Goal: Information Seeking & Learning: Learn about a topic

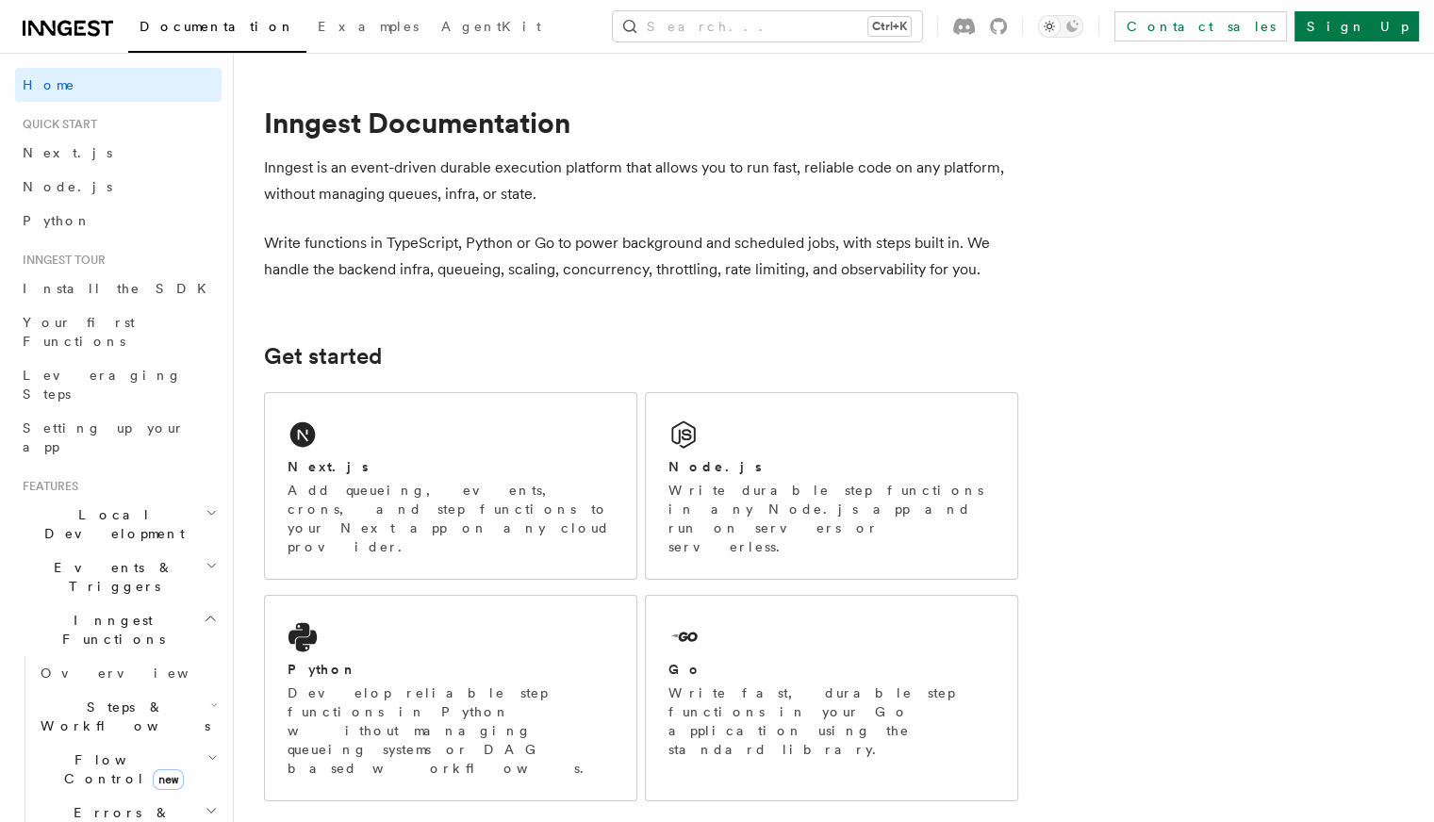
click at [162, 498] on h2 "Local Development" at bounding box center [118, 524] width 206 height 53
click at [118, 677] on span "Development with Docker" at bounding box center [129, 694] width 177 height 34
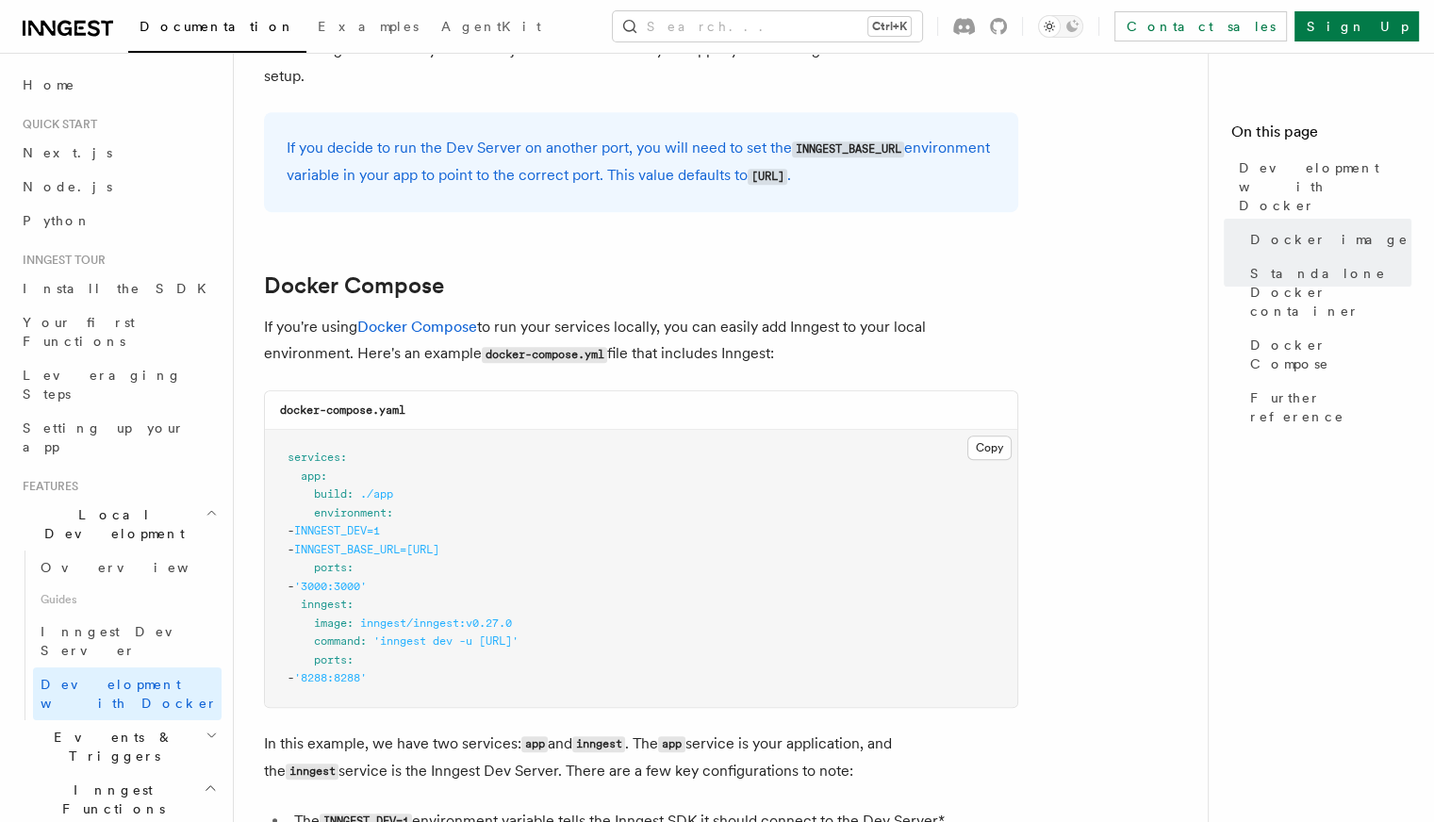
scroll to position [1225, 0]
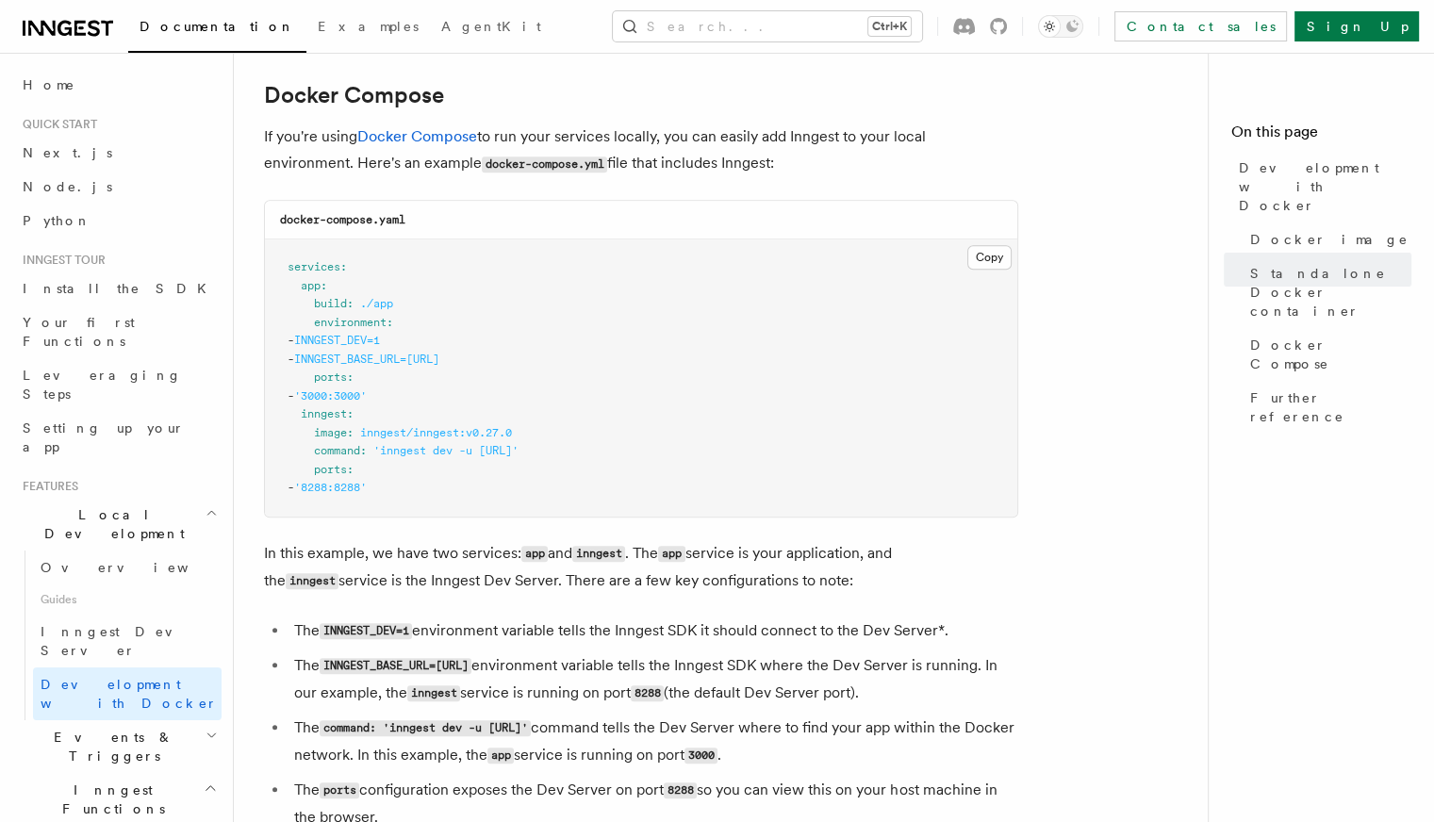
drag, startPoint x: 383, startPoint y: 456, endPoint x: 637, endPoint y: 452, distance: 254.5
click at [518, 452] on span "'inngest dev -u [URL]'" at bounding box center [445, 450] width 145 height 13
click at [315, 419] on span "inngest" at bounding box center [324, 413] width 46 height 13
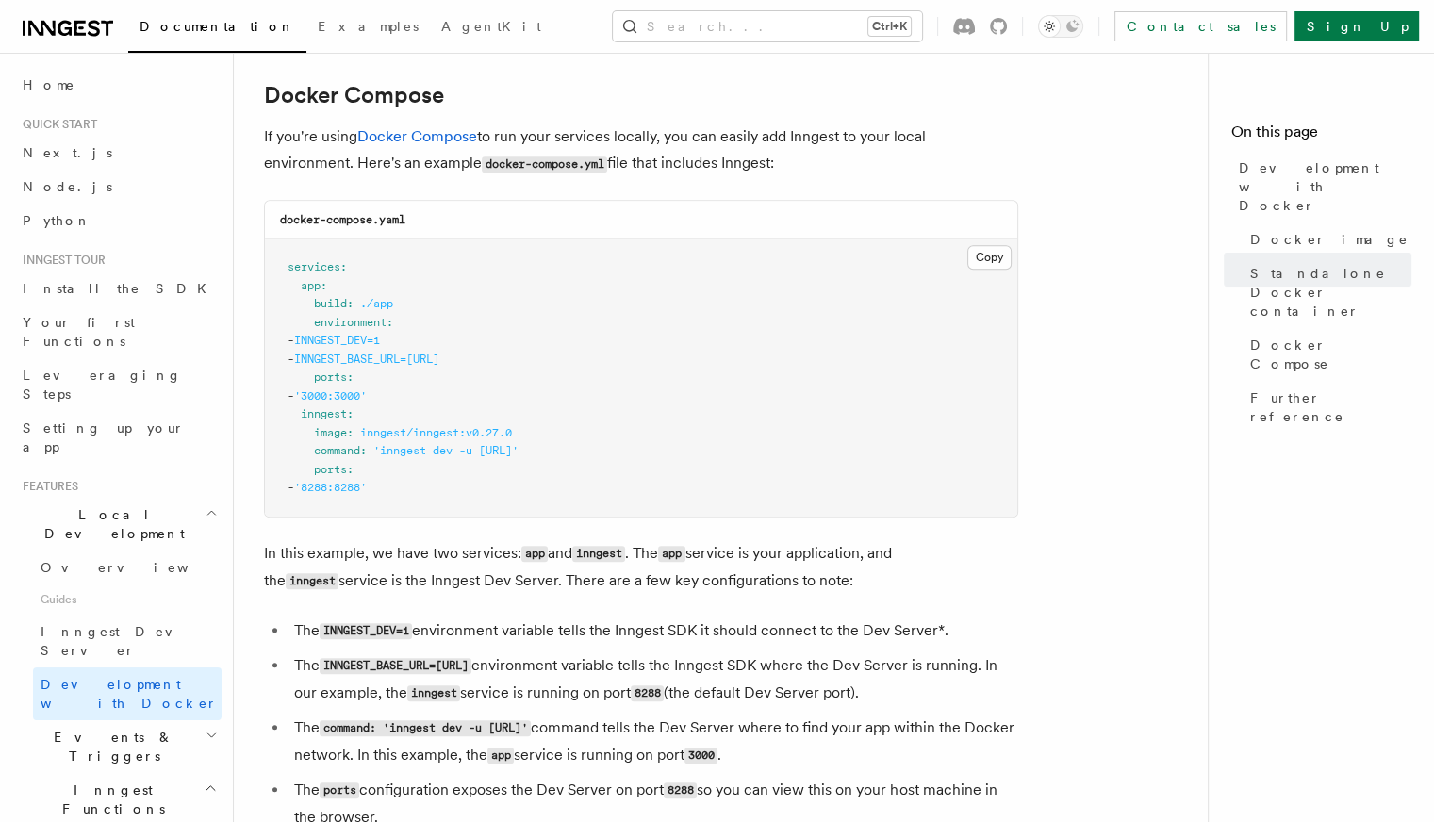
click at [367, 402] on span "'3000:3000'" at bounding box center [330, 395] width 73 height 13
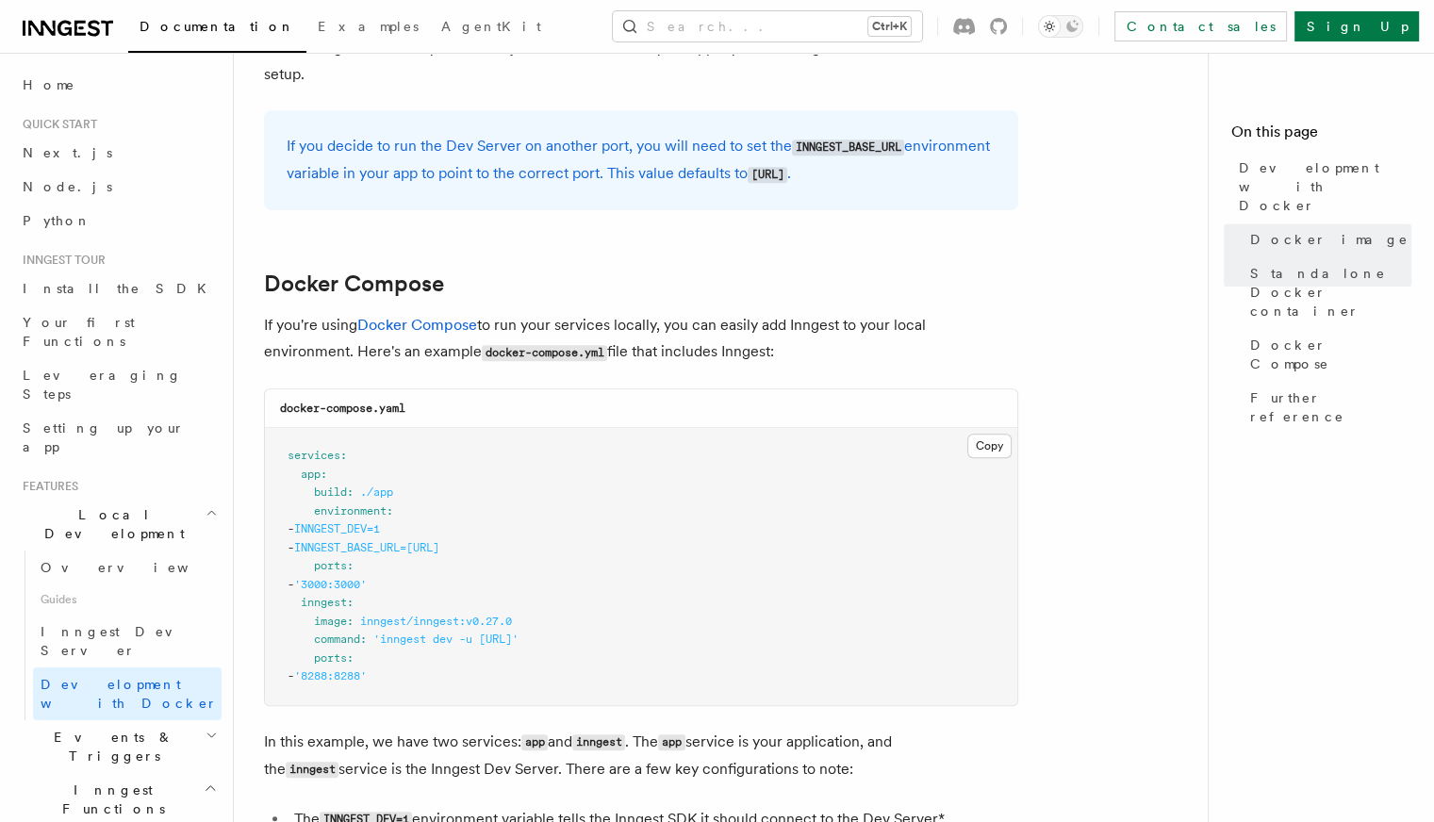
click at [472, 401] on div "docker-compose.yaml" at bounding box center [641, 408] width 752 height 39
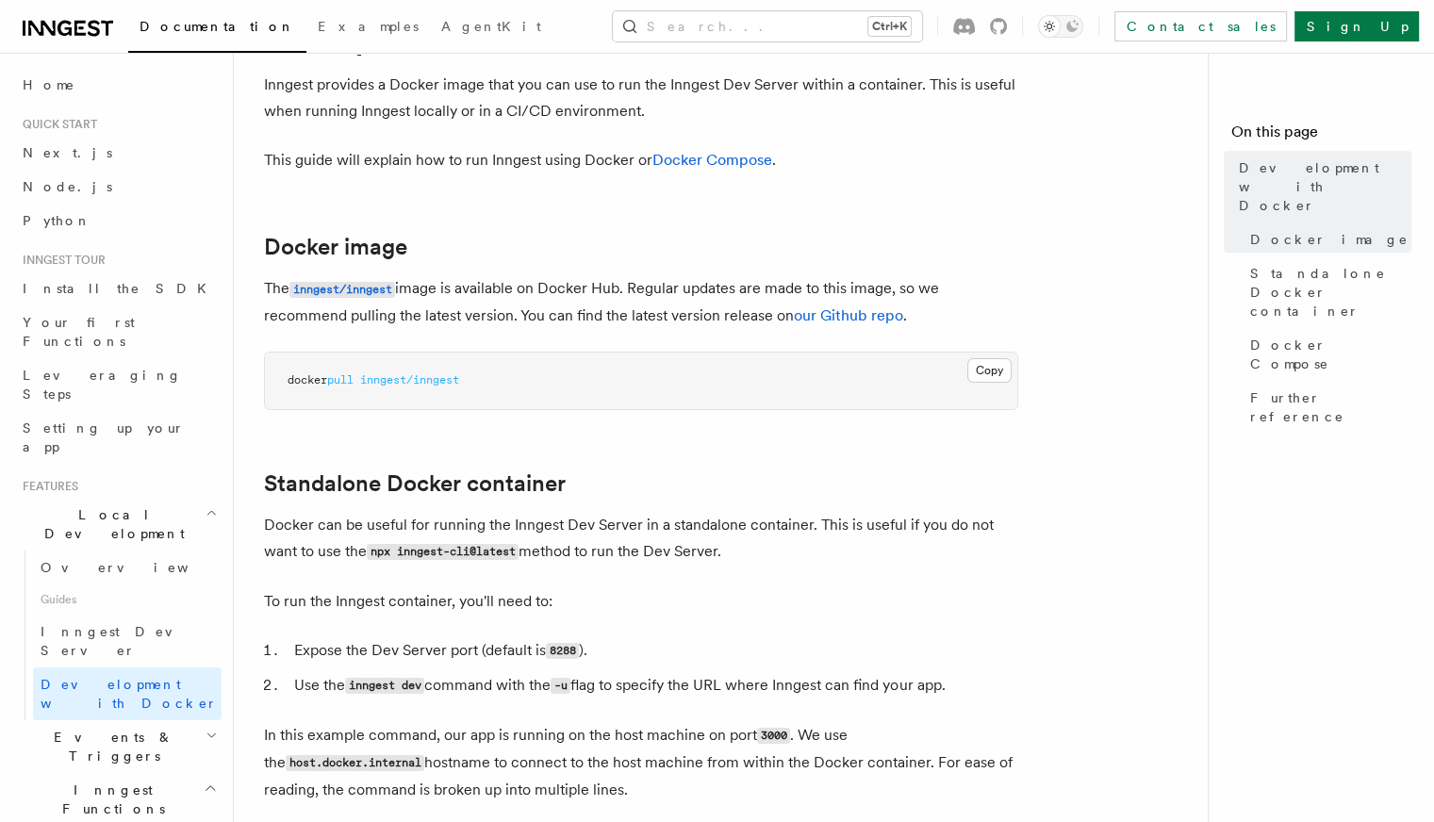
scroll to position [0, 0]
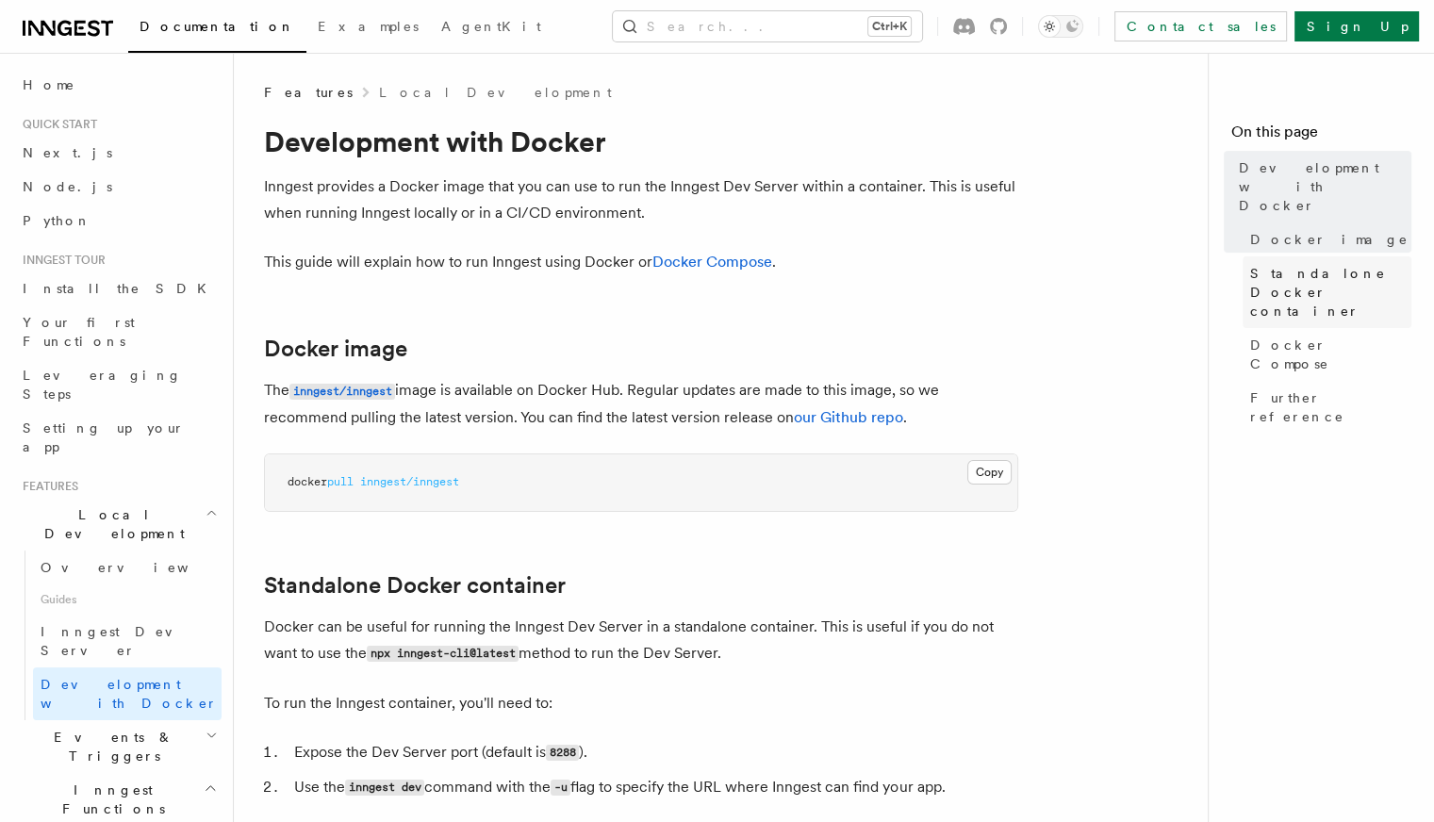
click at [1286, 264] on span "Standalone Docker container" at bounding box center [1330, 292] width 161 height 57
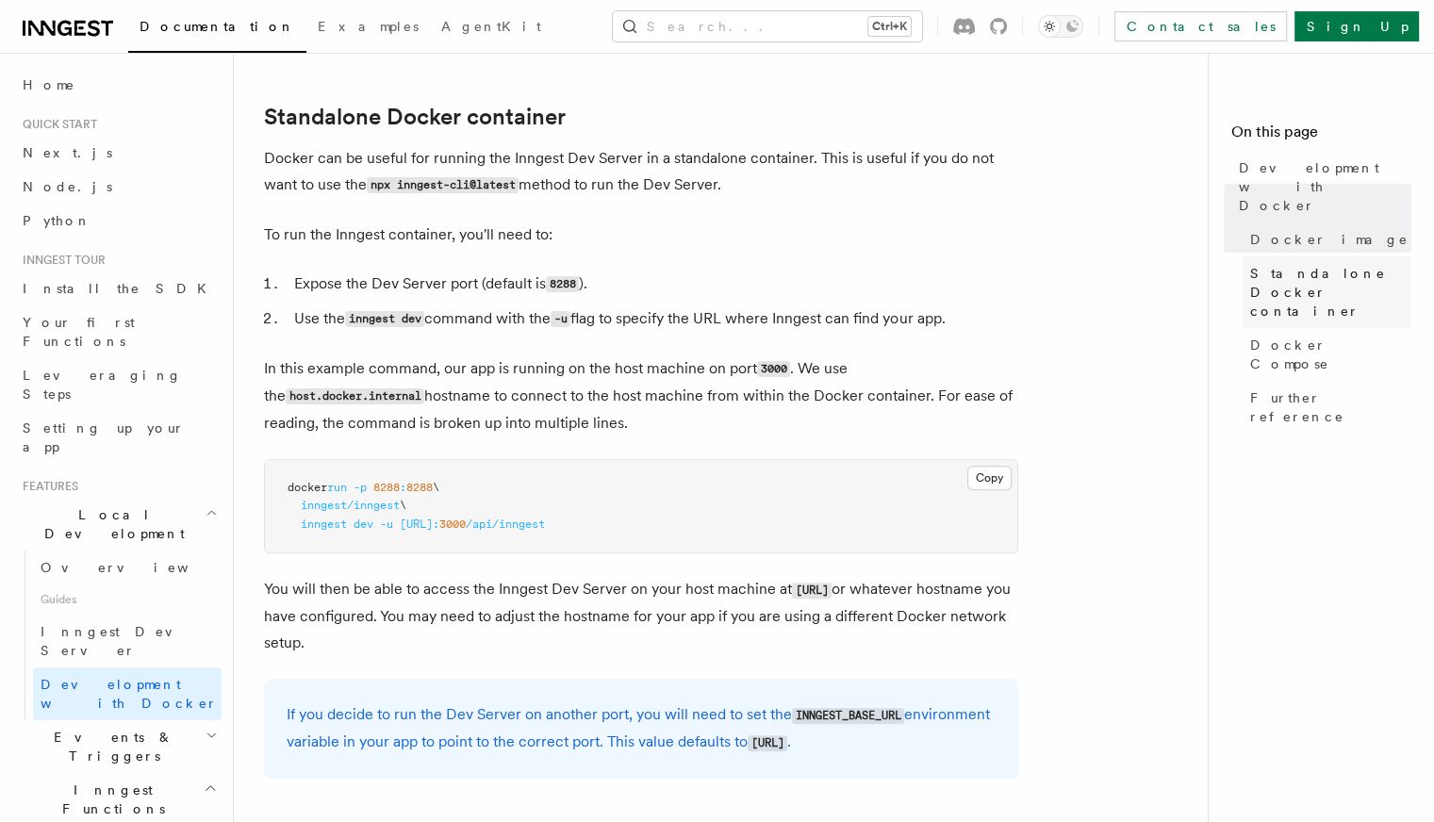
scroll to position [481, 0]
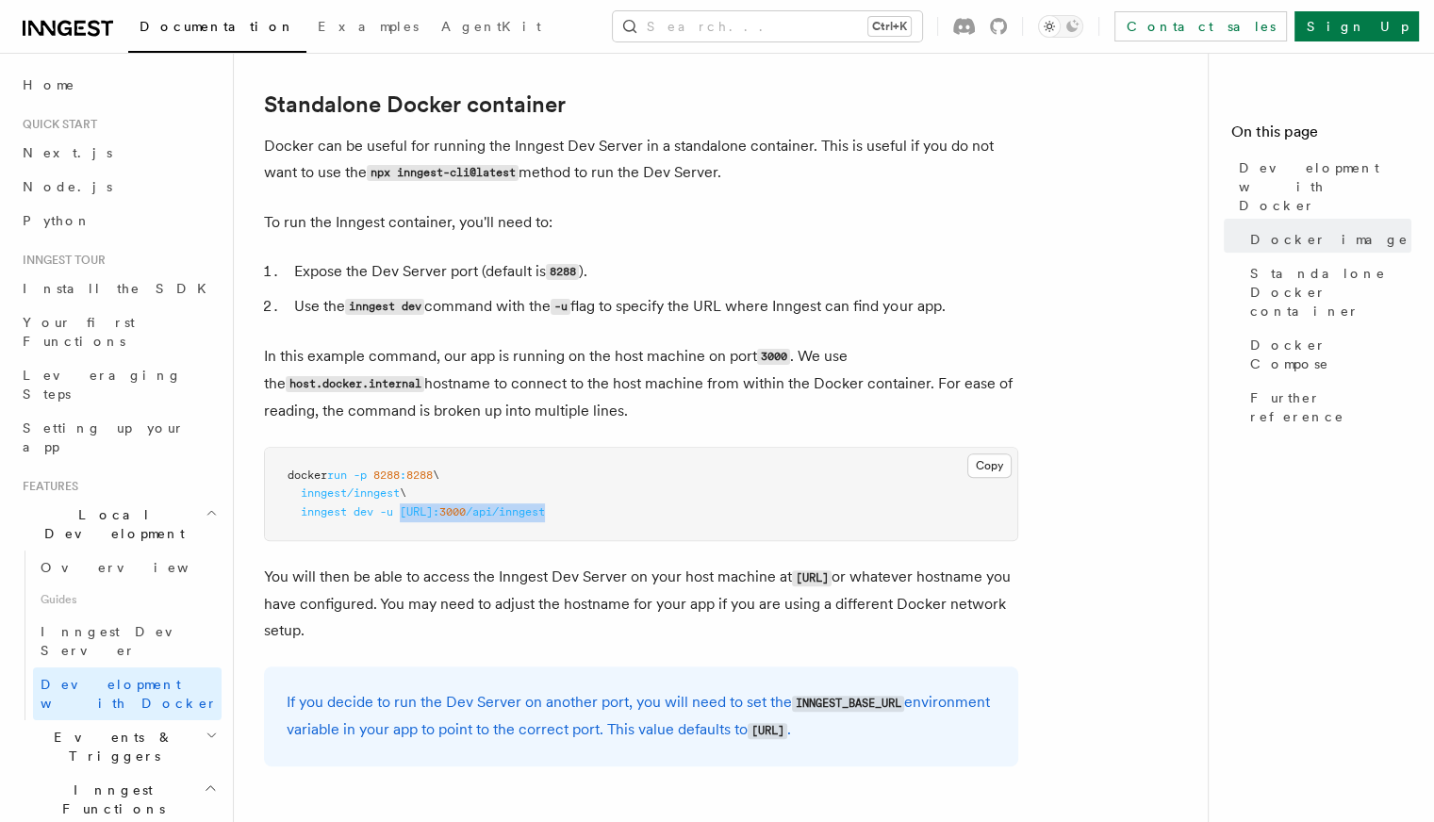
drag, startPoint x: 403, startPoint y: 514, endPoint x: 725, endPoint y: 510, distance: 321.4
click at [725, 510] on pre "docker run -p 8288 : 8288 \ inngest/inngest \ inngest dev -u [URL]: 3000 /api/i…" at bounding box center [641, 494] width 752 height 93
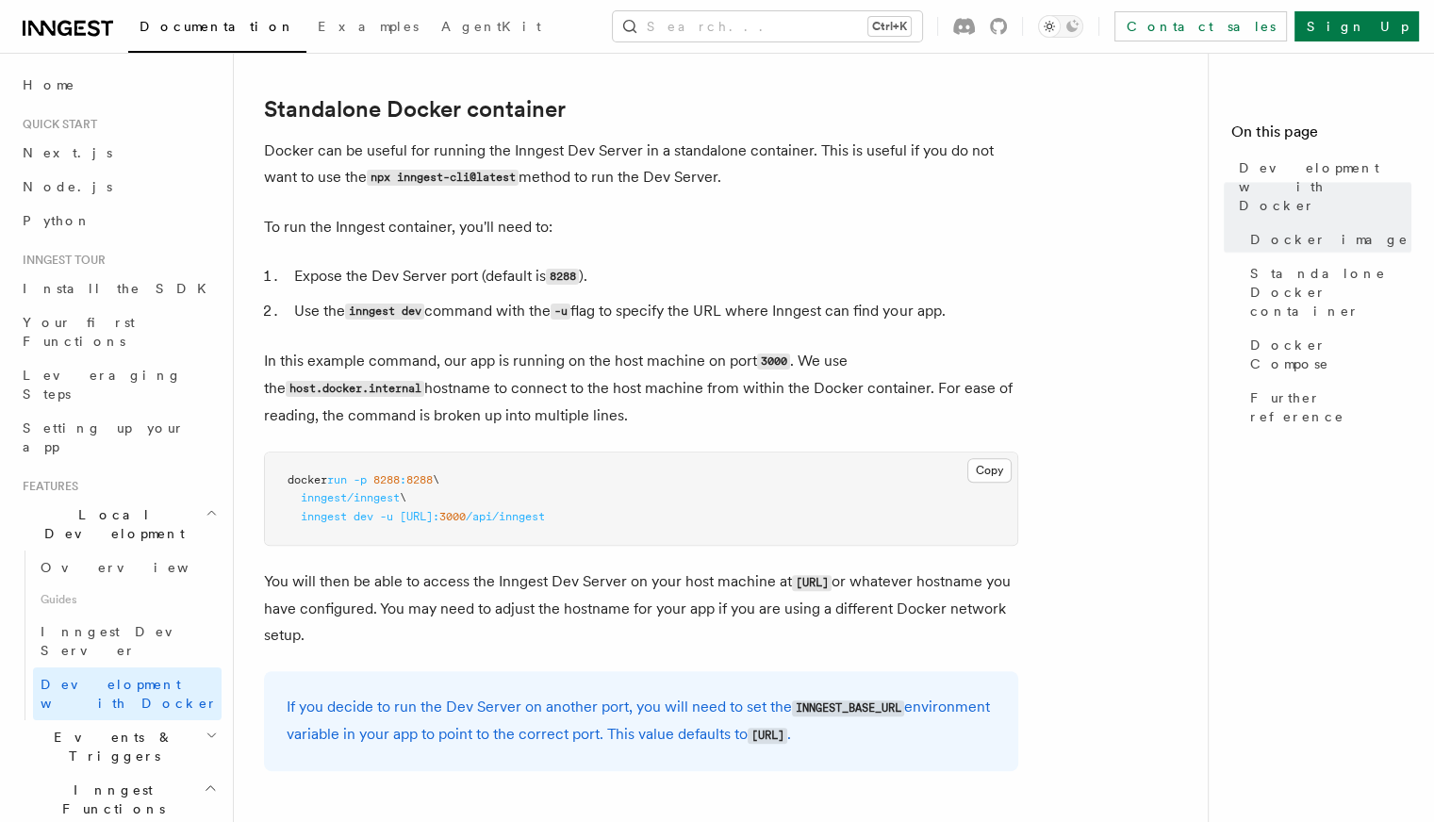
scroll to position [481, 0]
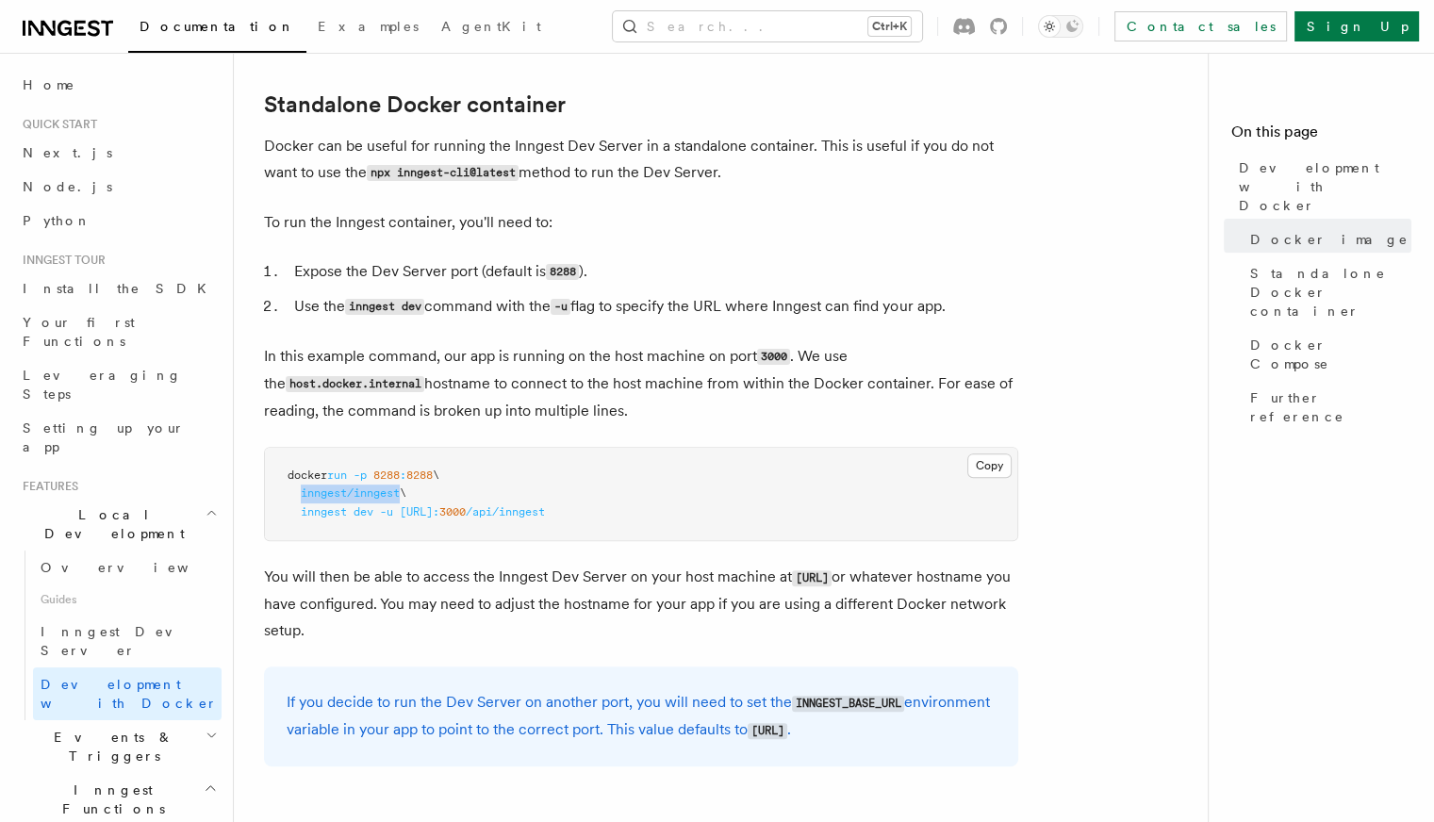
drag, startPoint x: 304, startPoint y: 497, endPoint x: 402, endPoint y: 496, distance: 99.0
click at [402, 496] on span "inngest/inngest \" at bounding box center [346, 492] width 119 height 13
copy span "inngest/inngest"
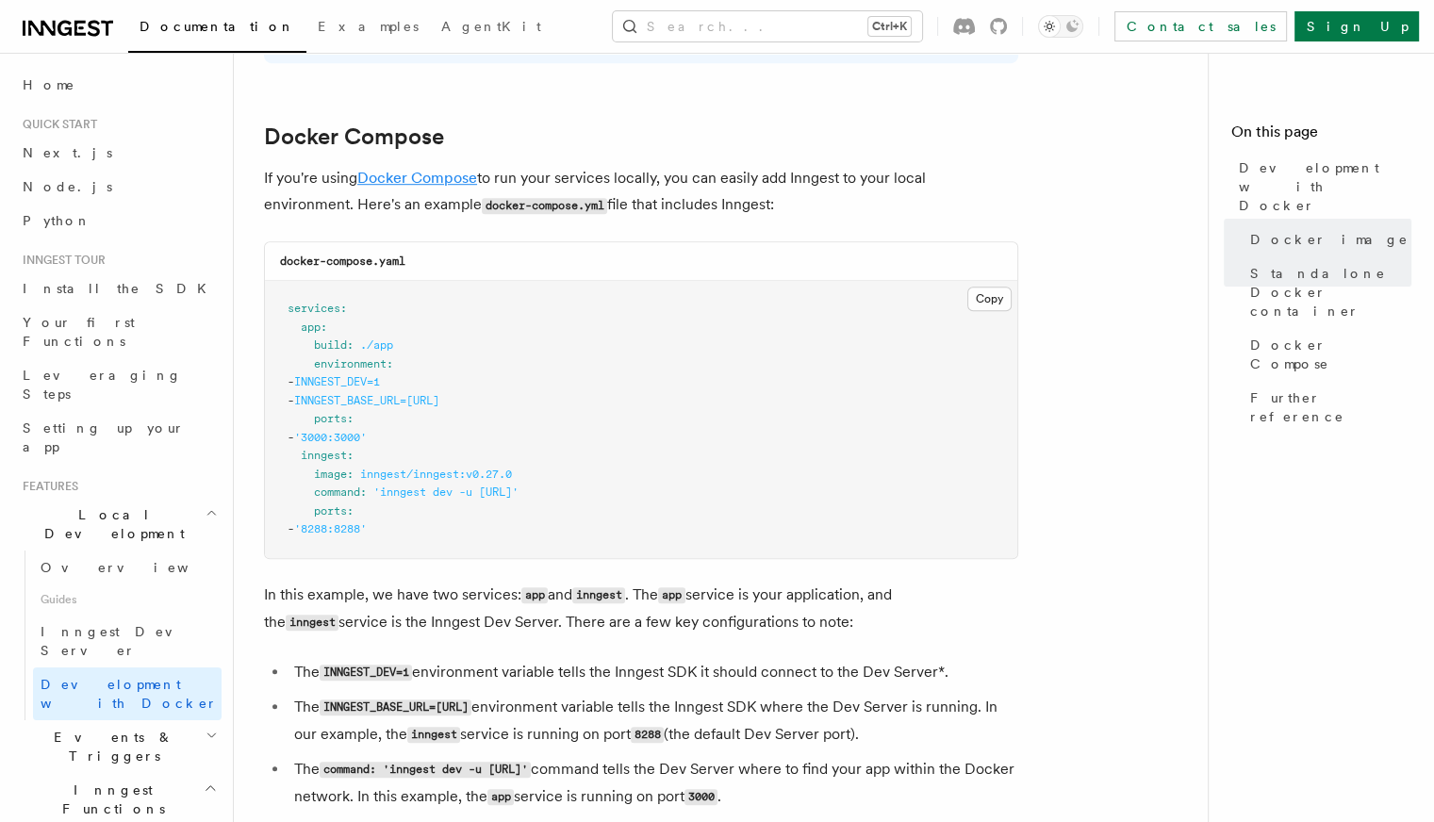
scroll to position [1329, 0]
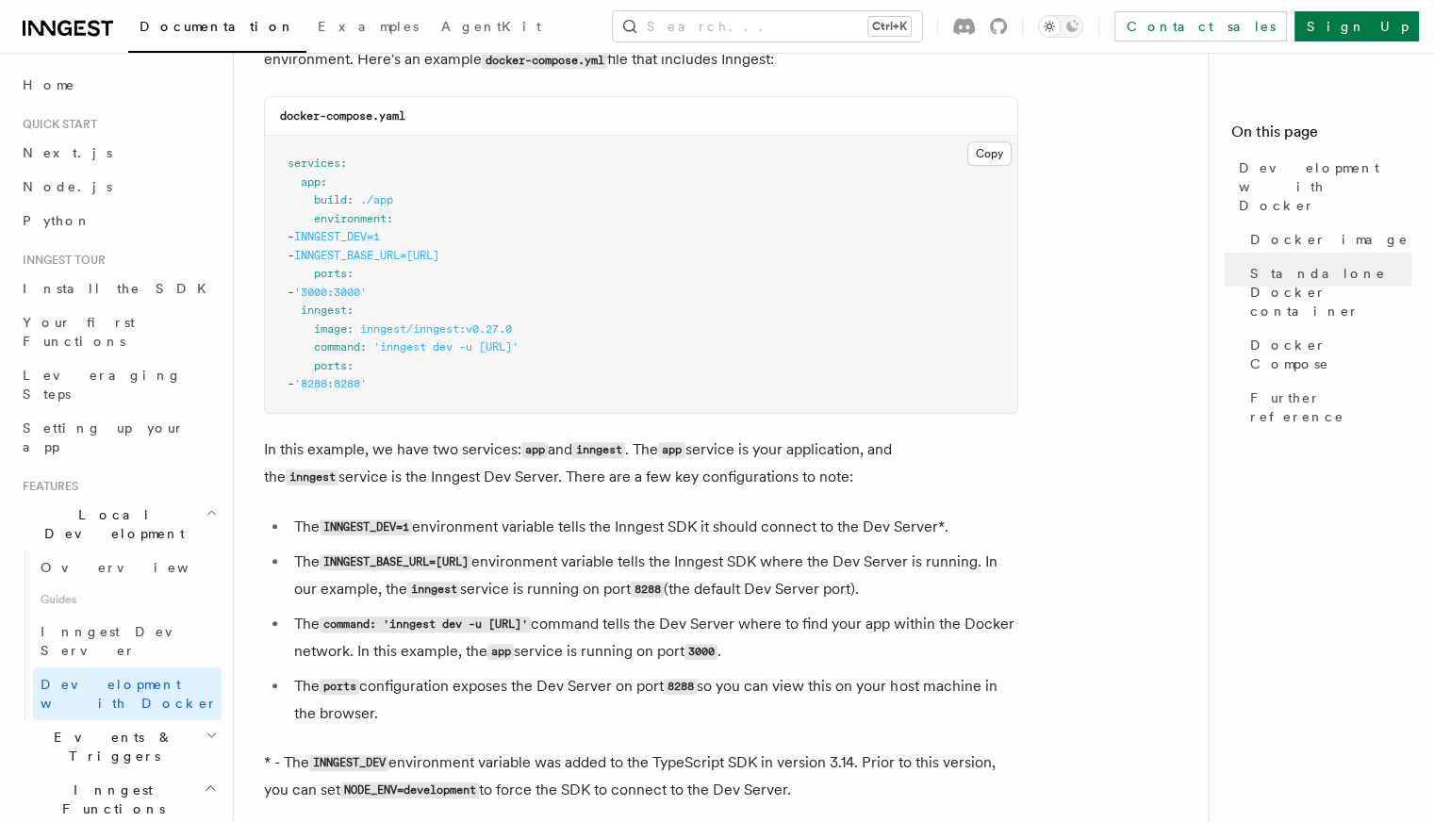
click at [380, 241] on span "INNGEST_DEV=1" at bounding box center [337, 236] width 86 height 13
click at [402, 304] on pre "services : app : build : ./app environment : - INNGEST_DEV=1 - INNGEST_BASE_URL…" at bounding box center [641, 274] width 752 height 277
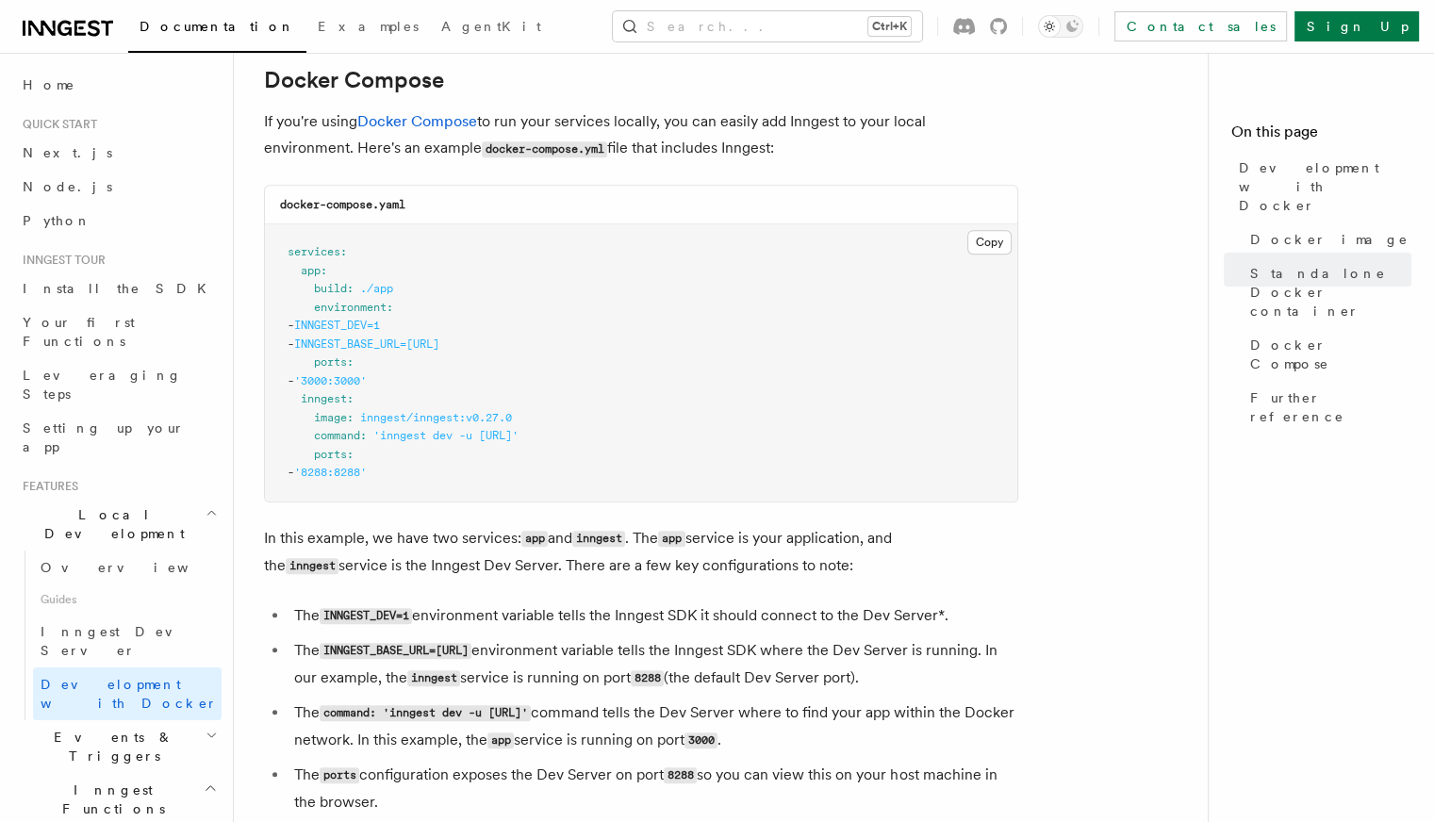
scroll to position [1141, 0]
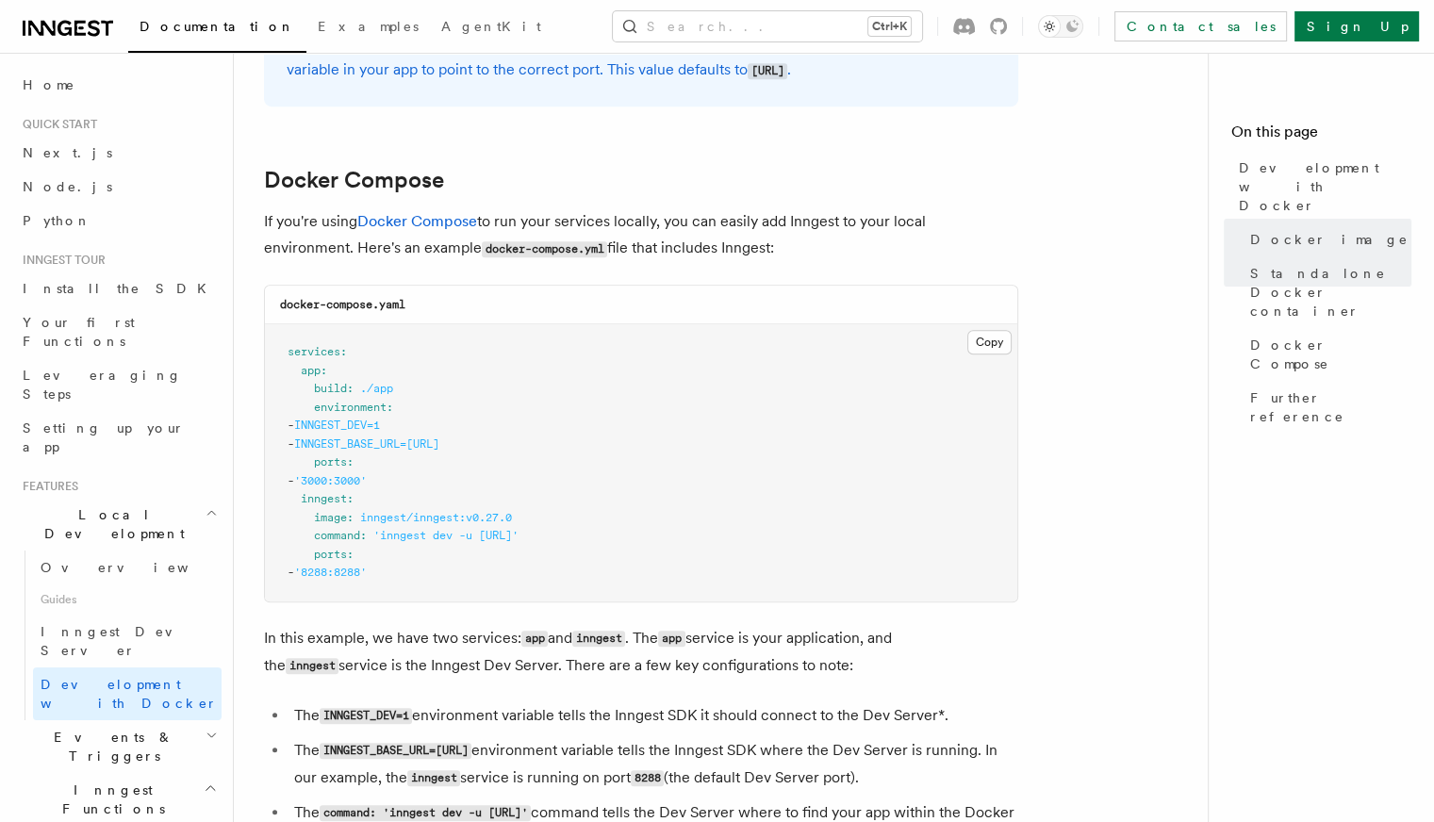
drag, startPoint x: 427, startPoint y: 225, endPoint x: 587, endPoint y: 190, distance: 164.0
click at [587, 190] on h2 "Docker Compose" at bounding box center [641, 180] width 754 height 26
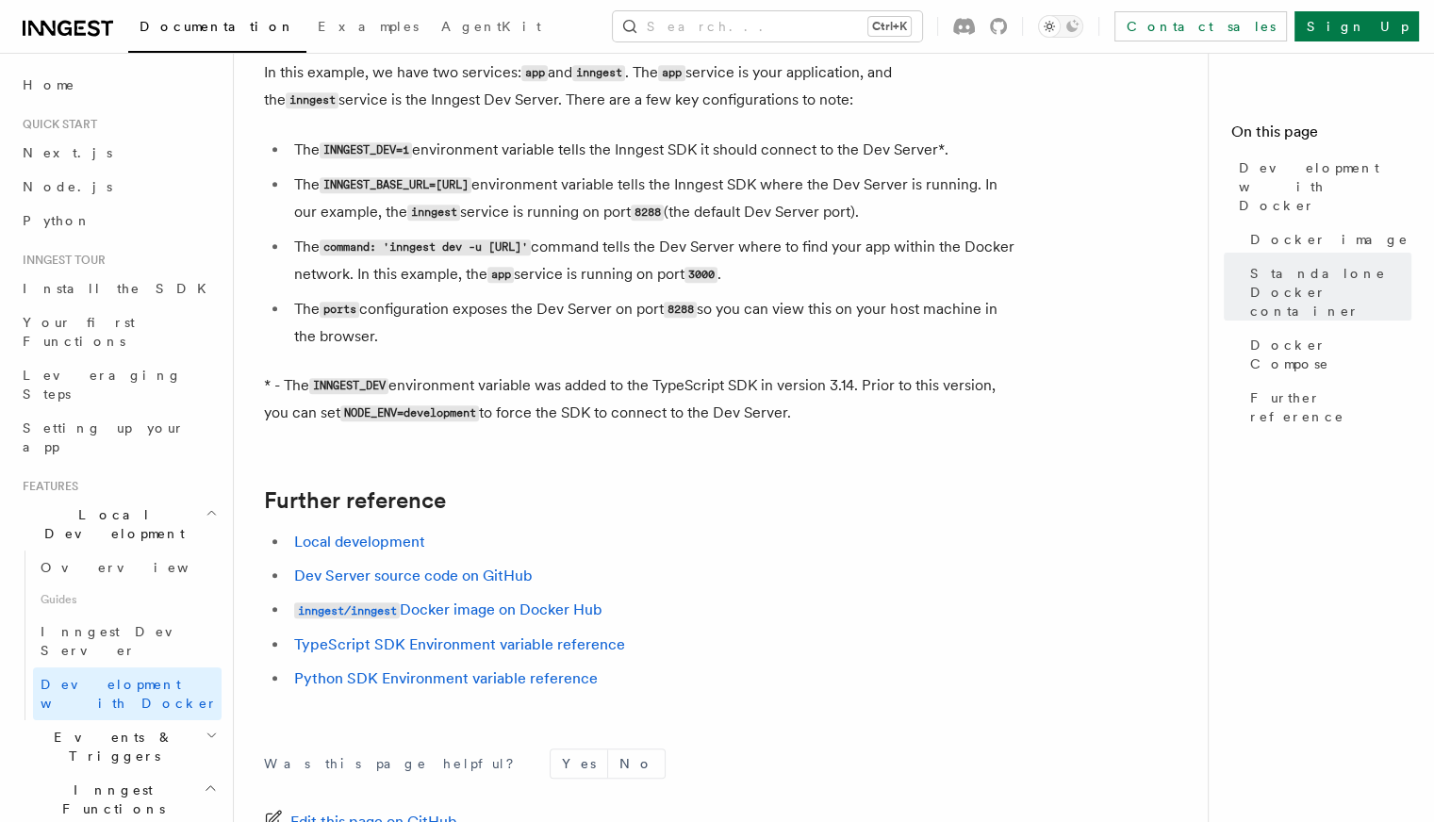
scroll to position [1955, 0]
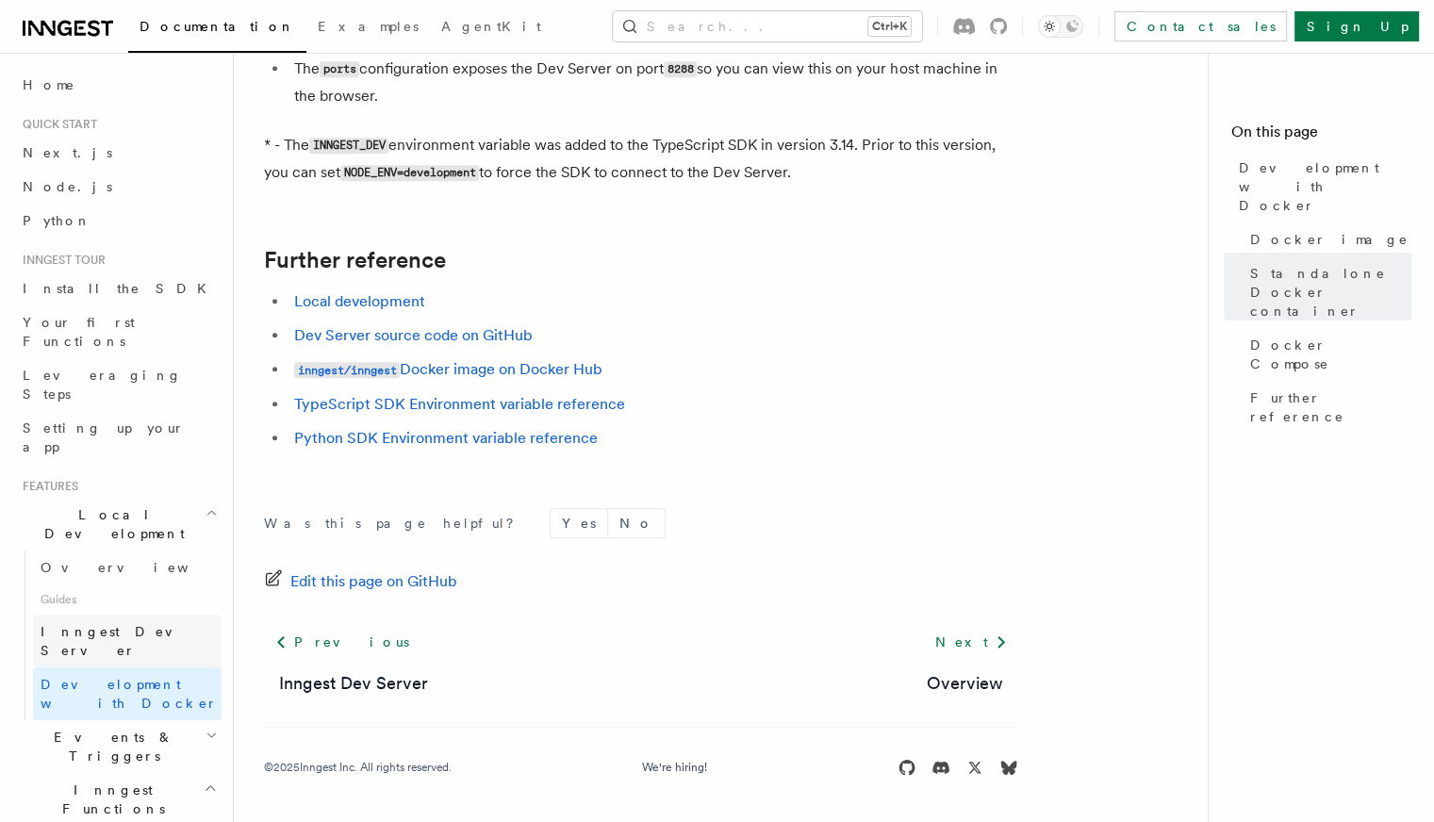
click at [144, 624] on span "Inngest Dev Server" at bounding box center [121, 641] width 161 height 34
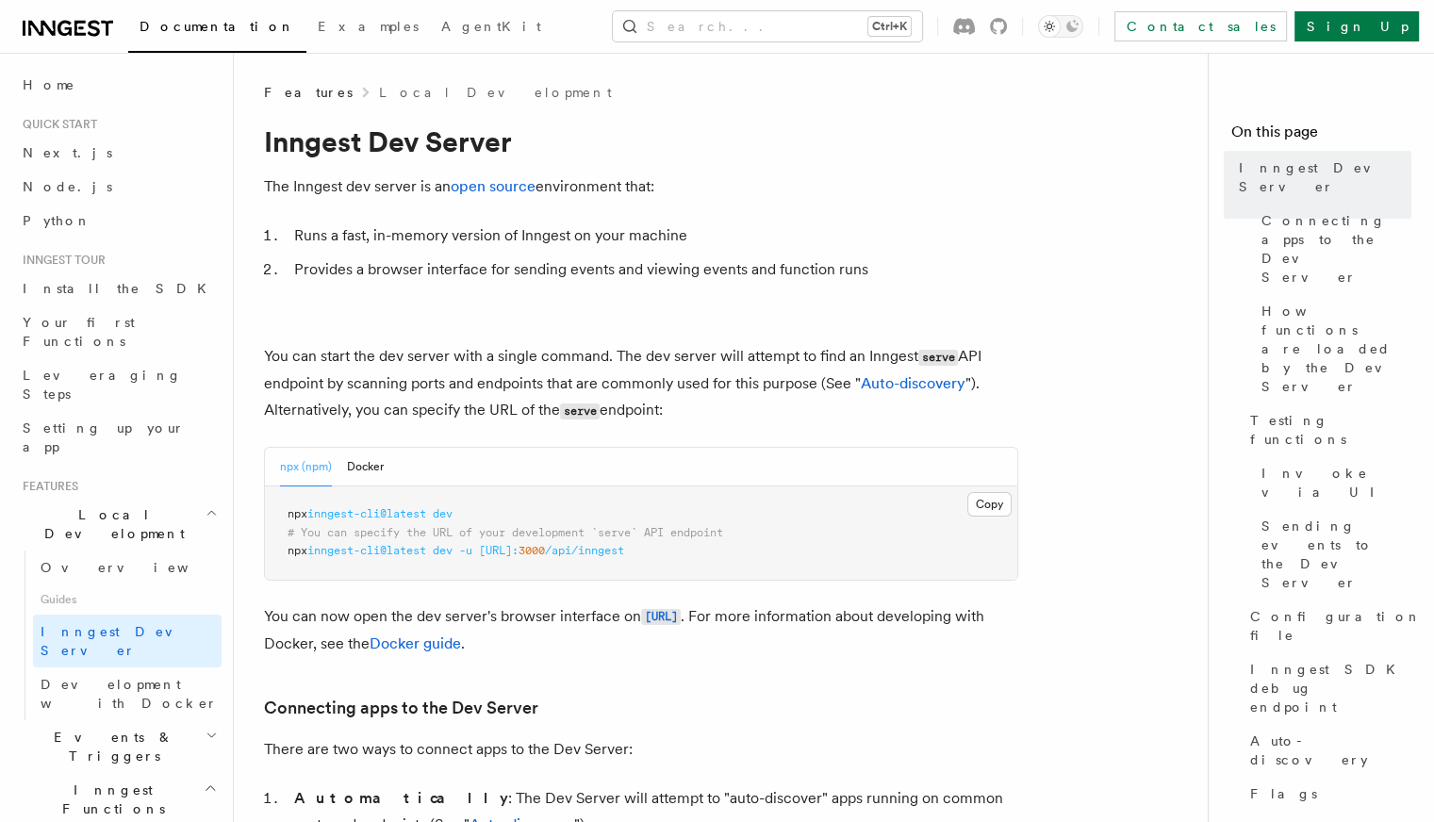
scroll to position [94, 0]
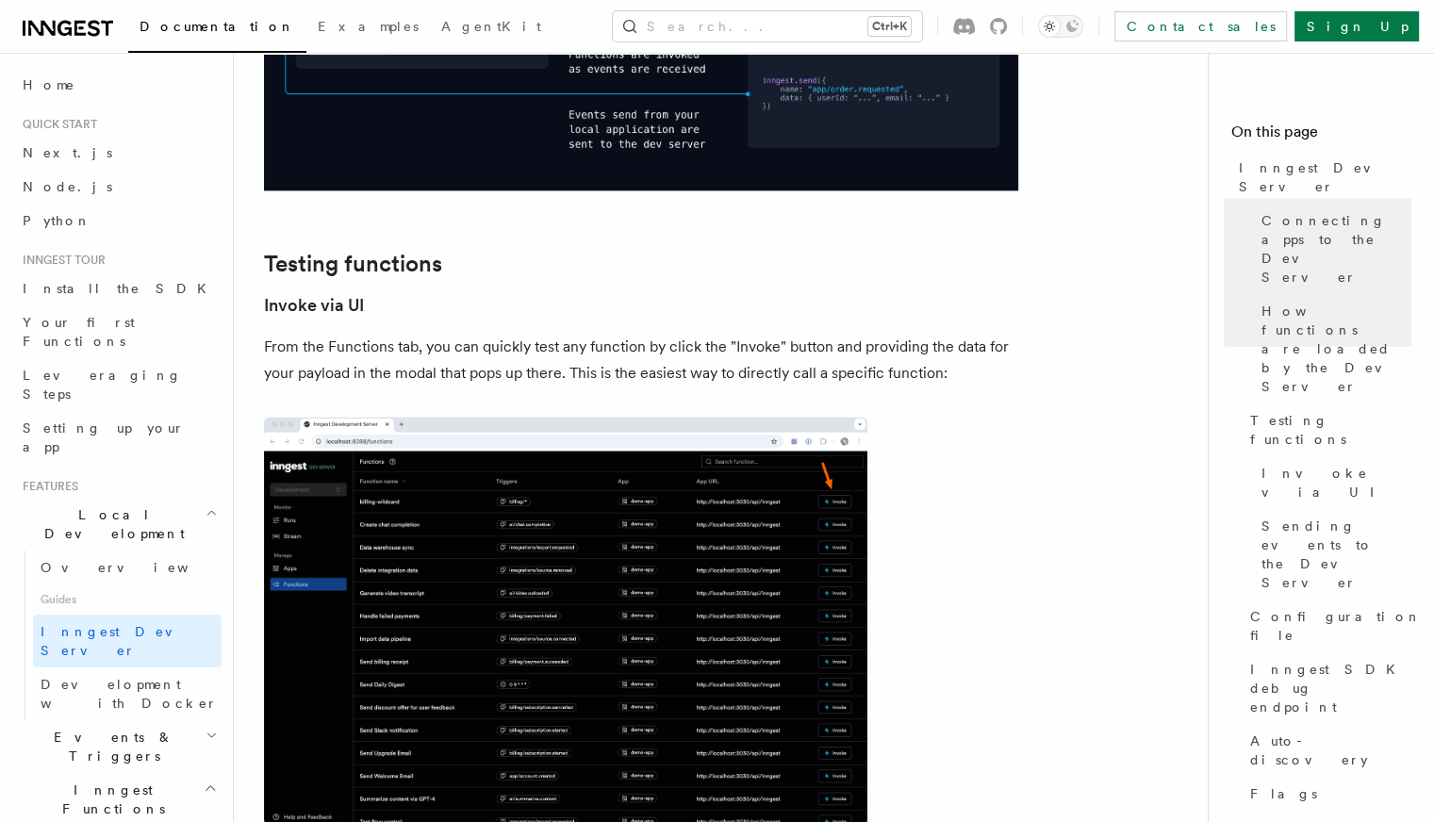
scroll to position [2492, 0]
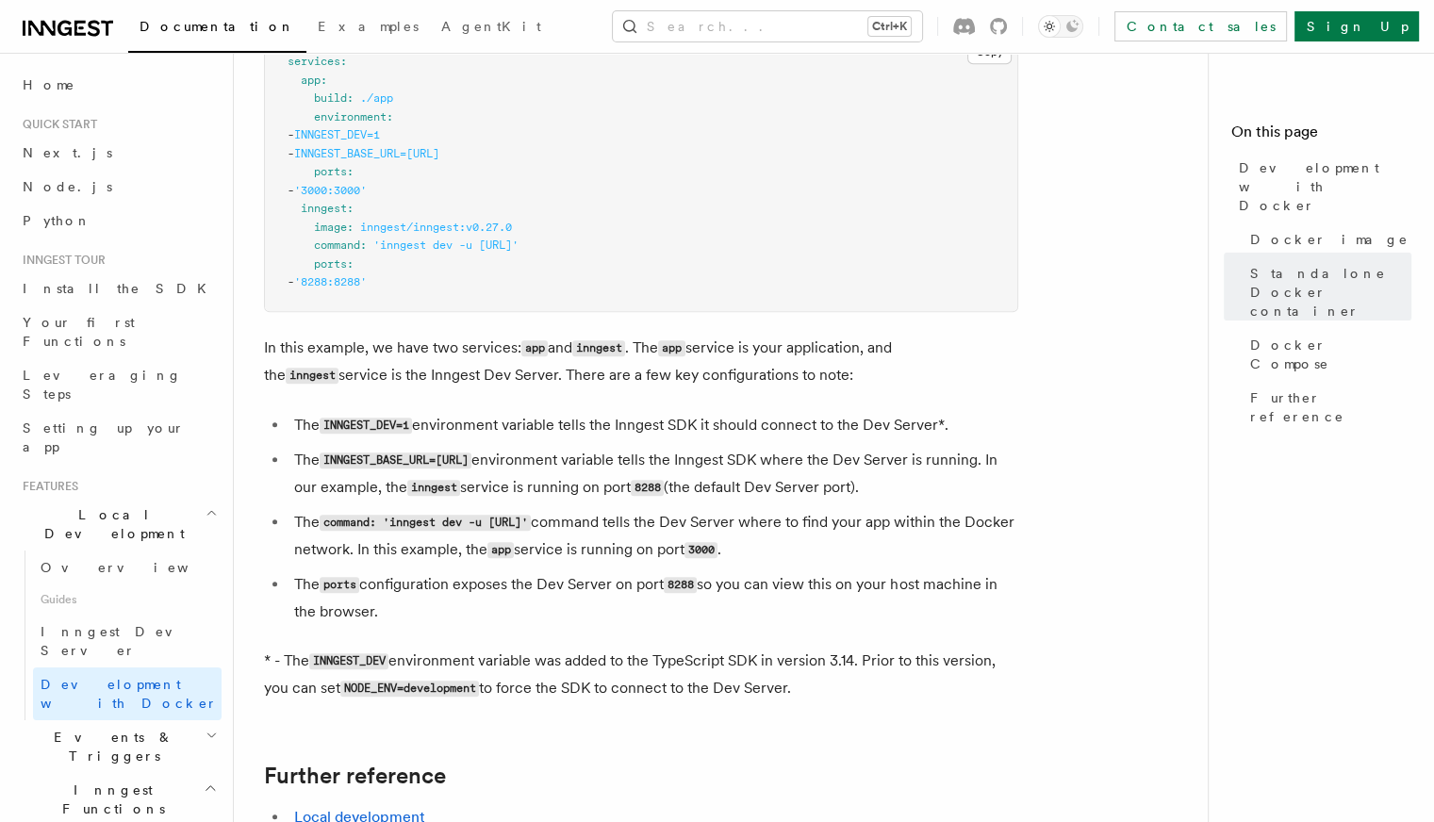
scroll to position [1329, 0]
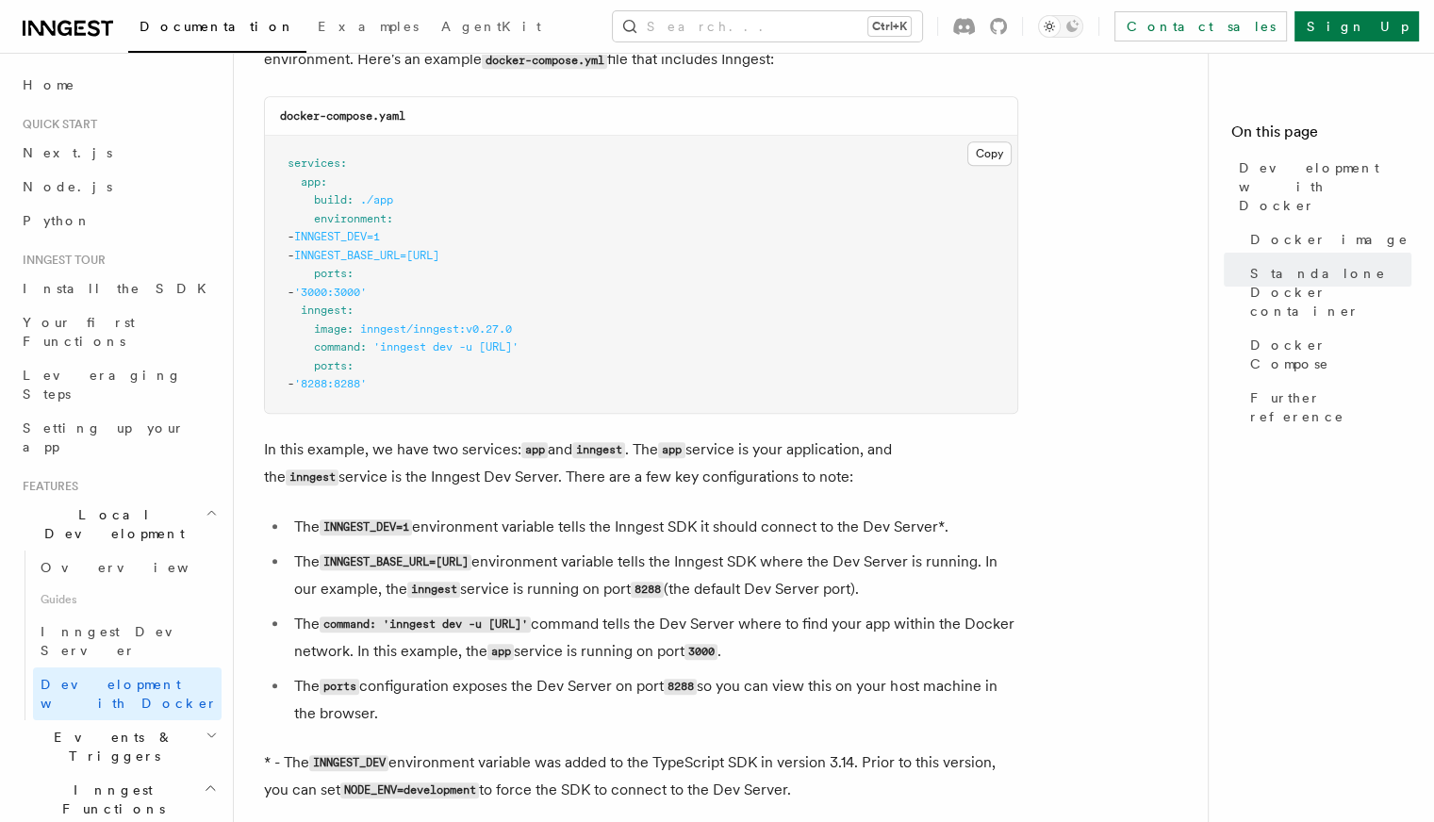
click at [518, 353] on span "'inngest dev -u [URL]'" at bounding box center [445, 346] width 145 height 13
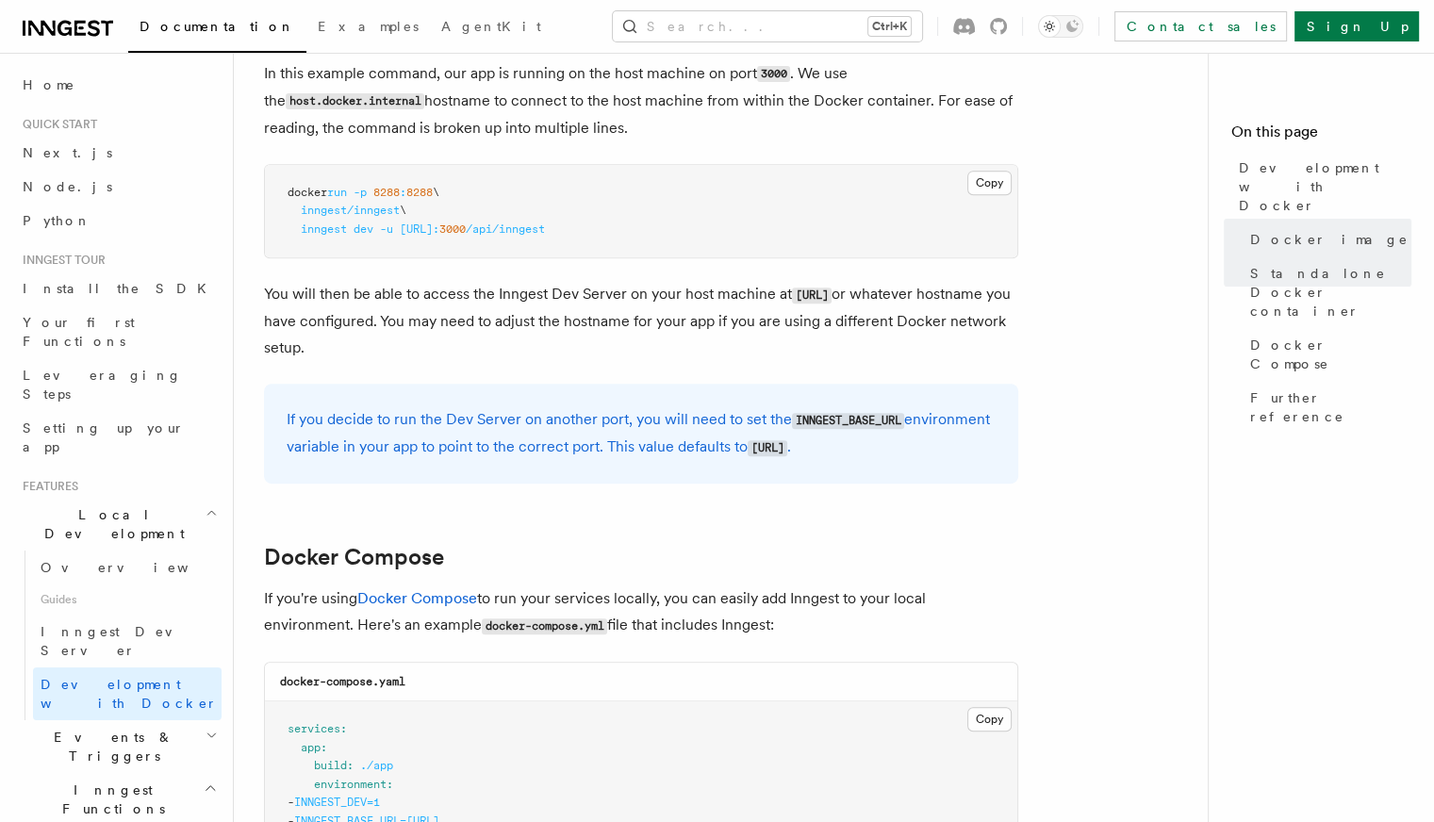
scroll to position [1235, 0]
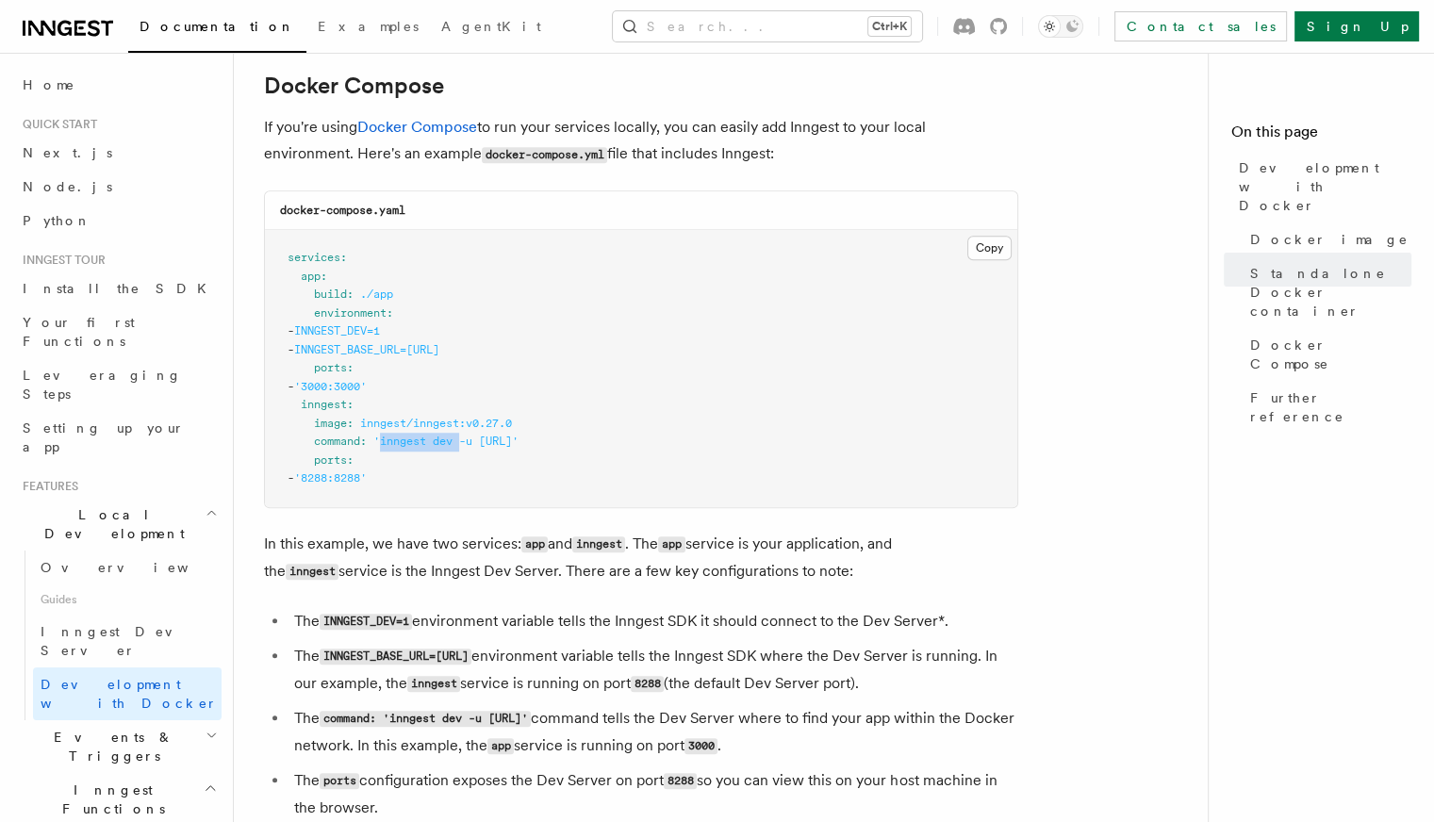
drag, startPoint x: 385, startPoint y: 444, endPoint x: 461, endPoint y: 443, distance: 76.4
click at [461, 443] on span "'inngest dev -u [URL]'" at bounding box center [445, 441] width 145 height 13
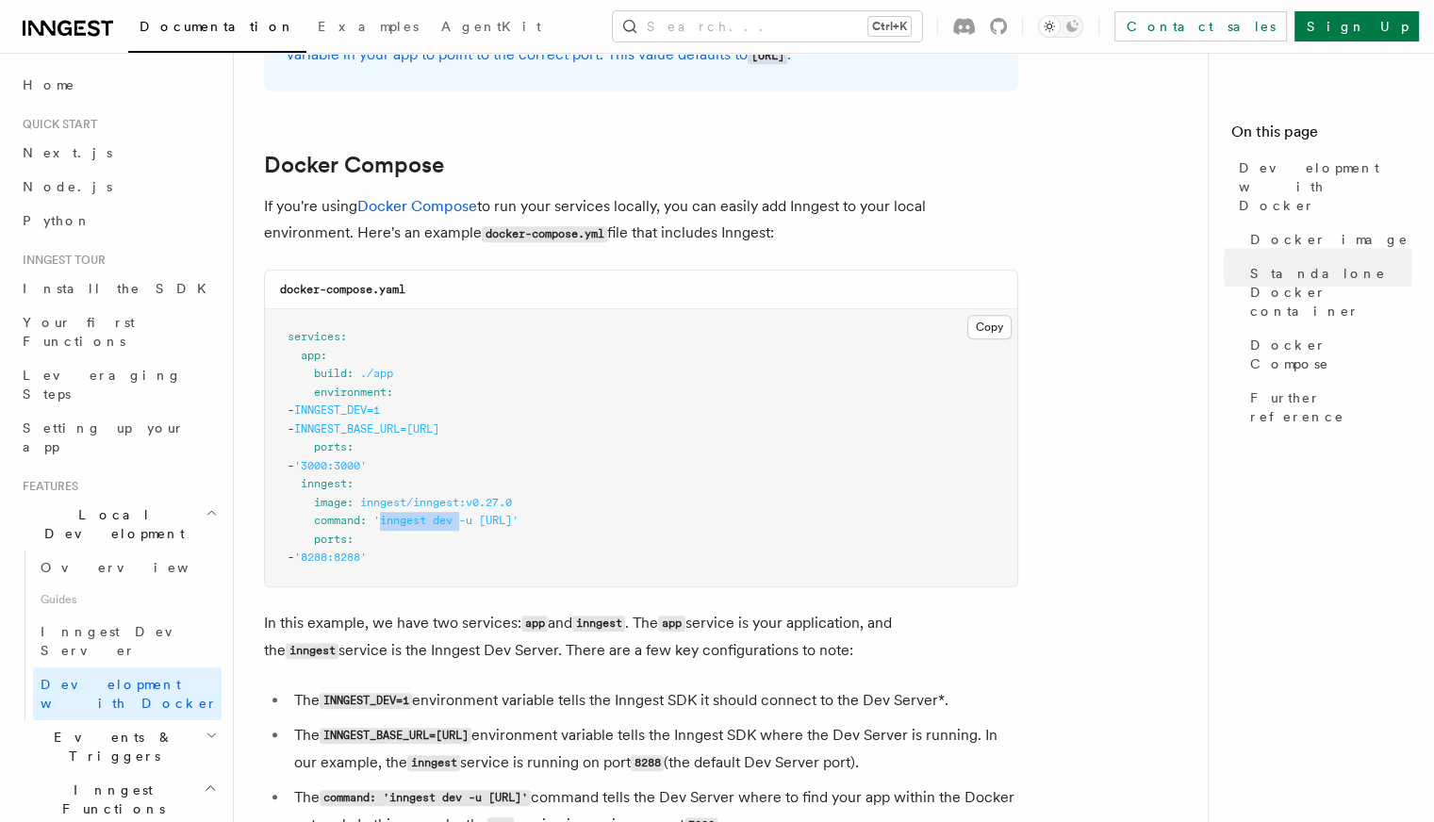
scroll to position [1046, 0]
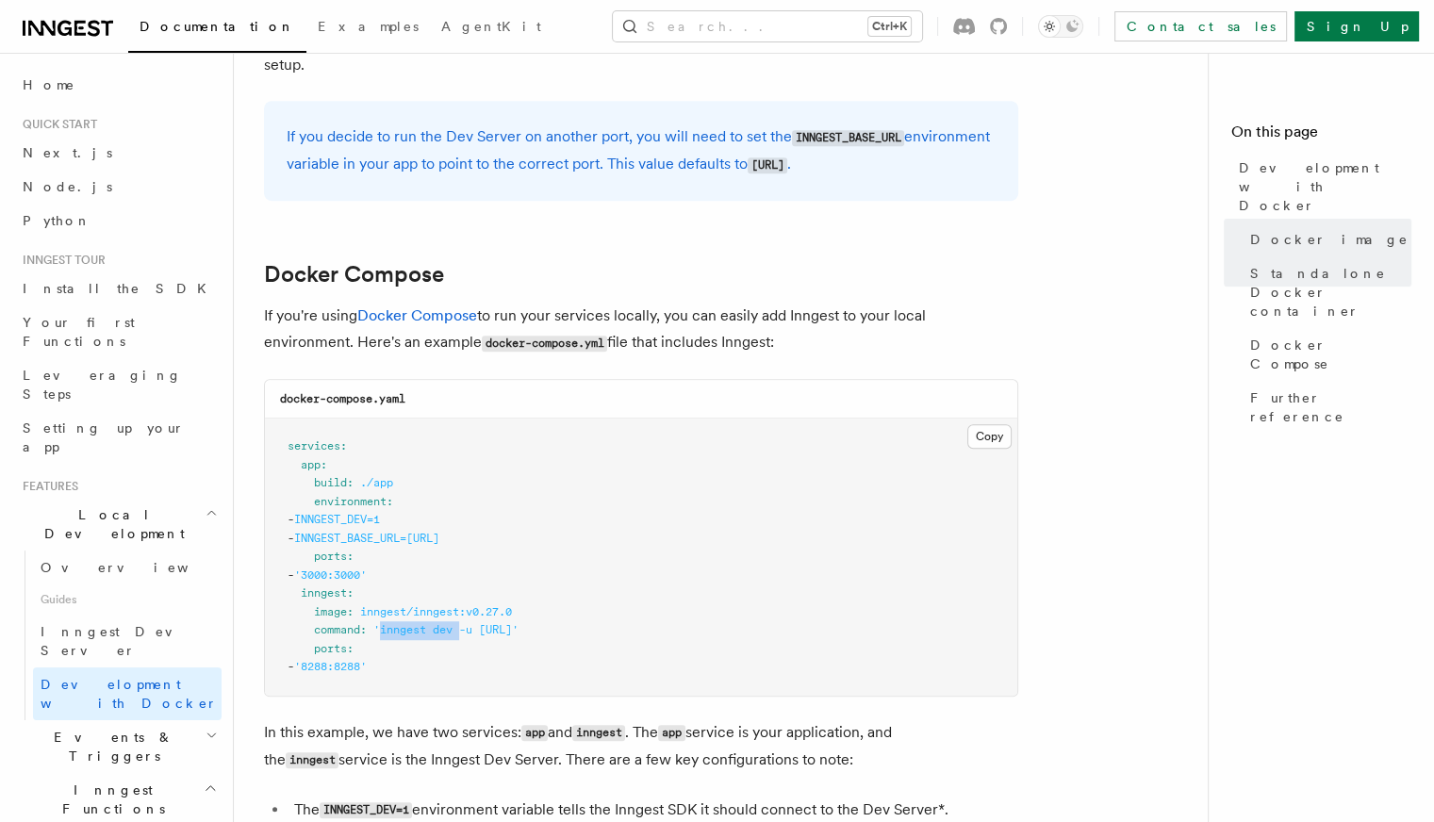
click at [456, 636] on span "'inngest dev -u [URL]'" at bounding box center [445, 629] width 145 height 13
drag, startPoint x: 456, startPoint y: 632, endPoint x: 381, endPoint y: 627, distance: 75.6
click at [381, 627] on pre "services : app : build : ./app environment : - INNGEST_DEV=1 - INNGEST_BASE_URL…" at bounding box center [641, 557] width 752 height 277
copy span "inngest dev"
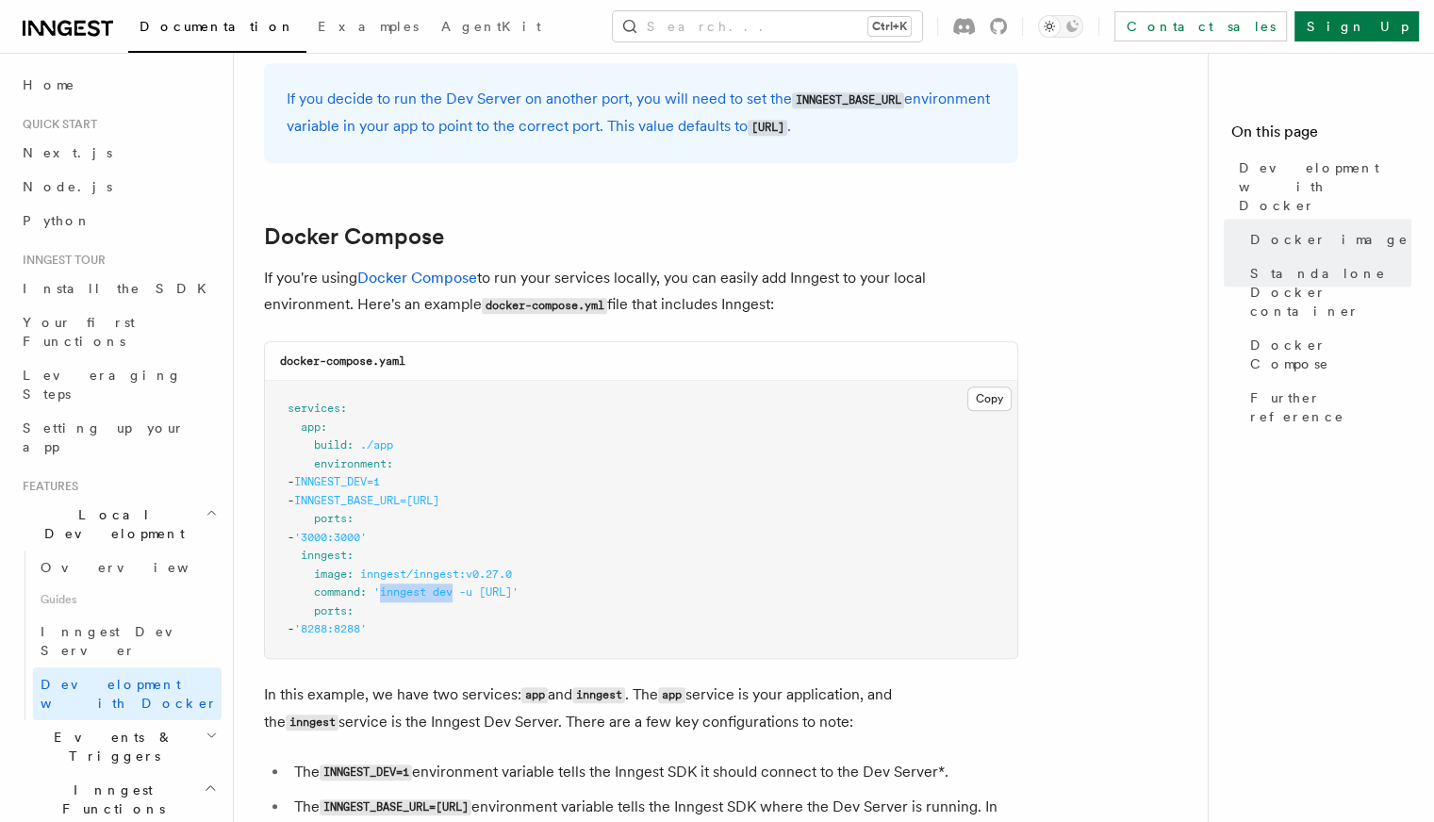
scroll to position [1012, 0]
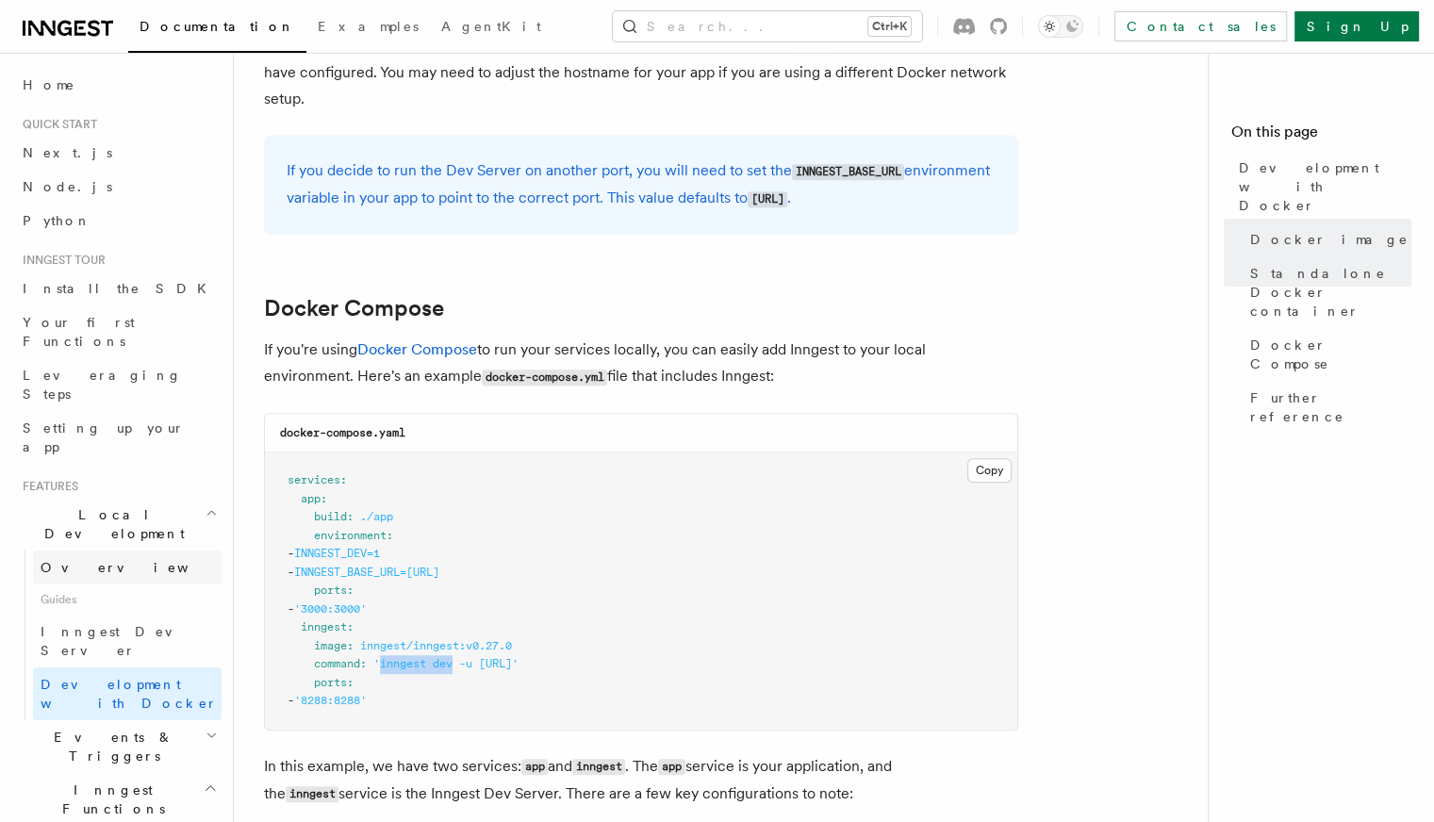
click at [107, 550] on link "Overview" at bounding box center [127, 567] width 189 height 34
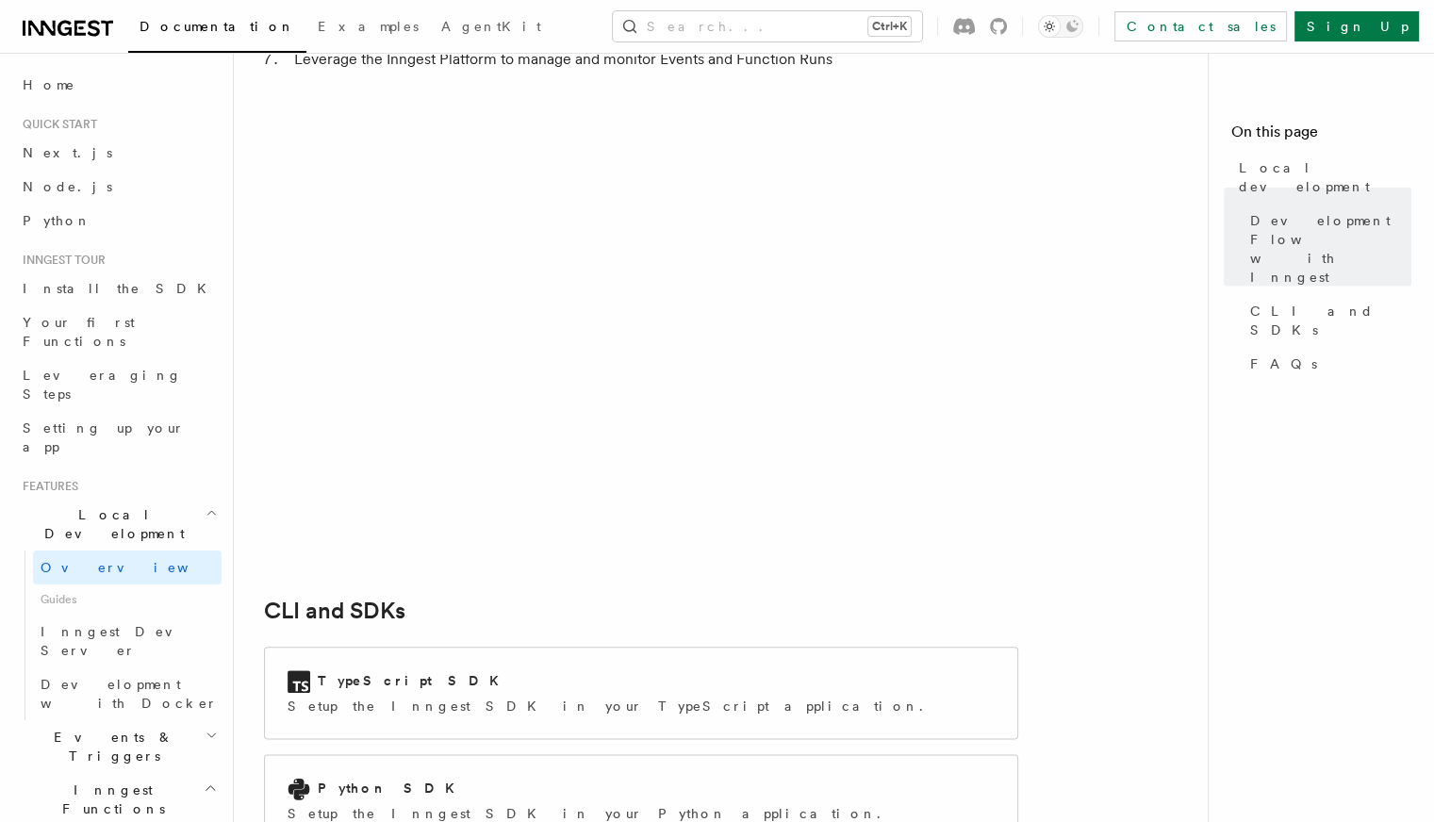
scroll to position [1697, 0]
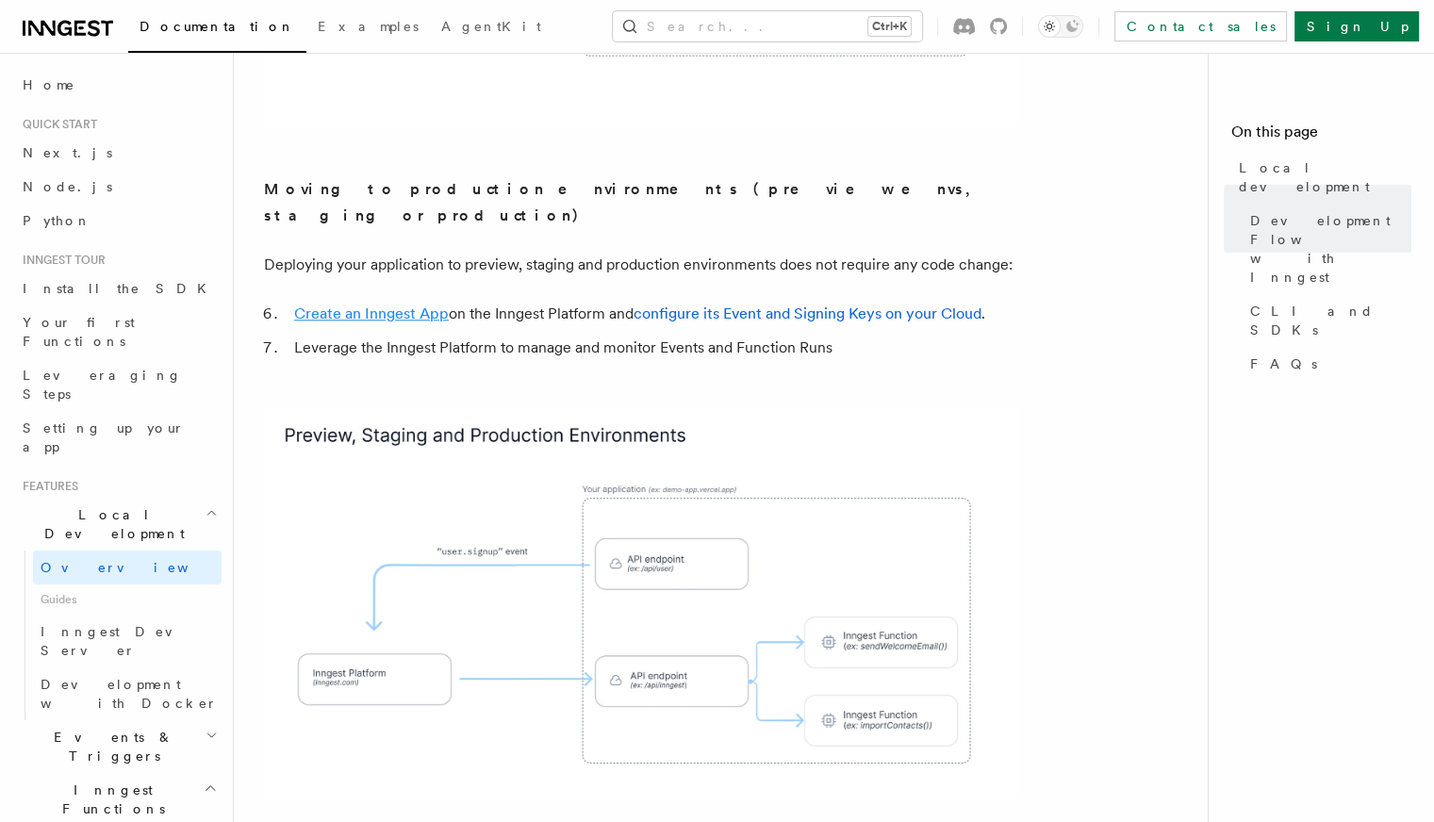
click at [373, 304] on link "Create an Inngest App" at bounding box center [371, 313] width 155 height 18
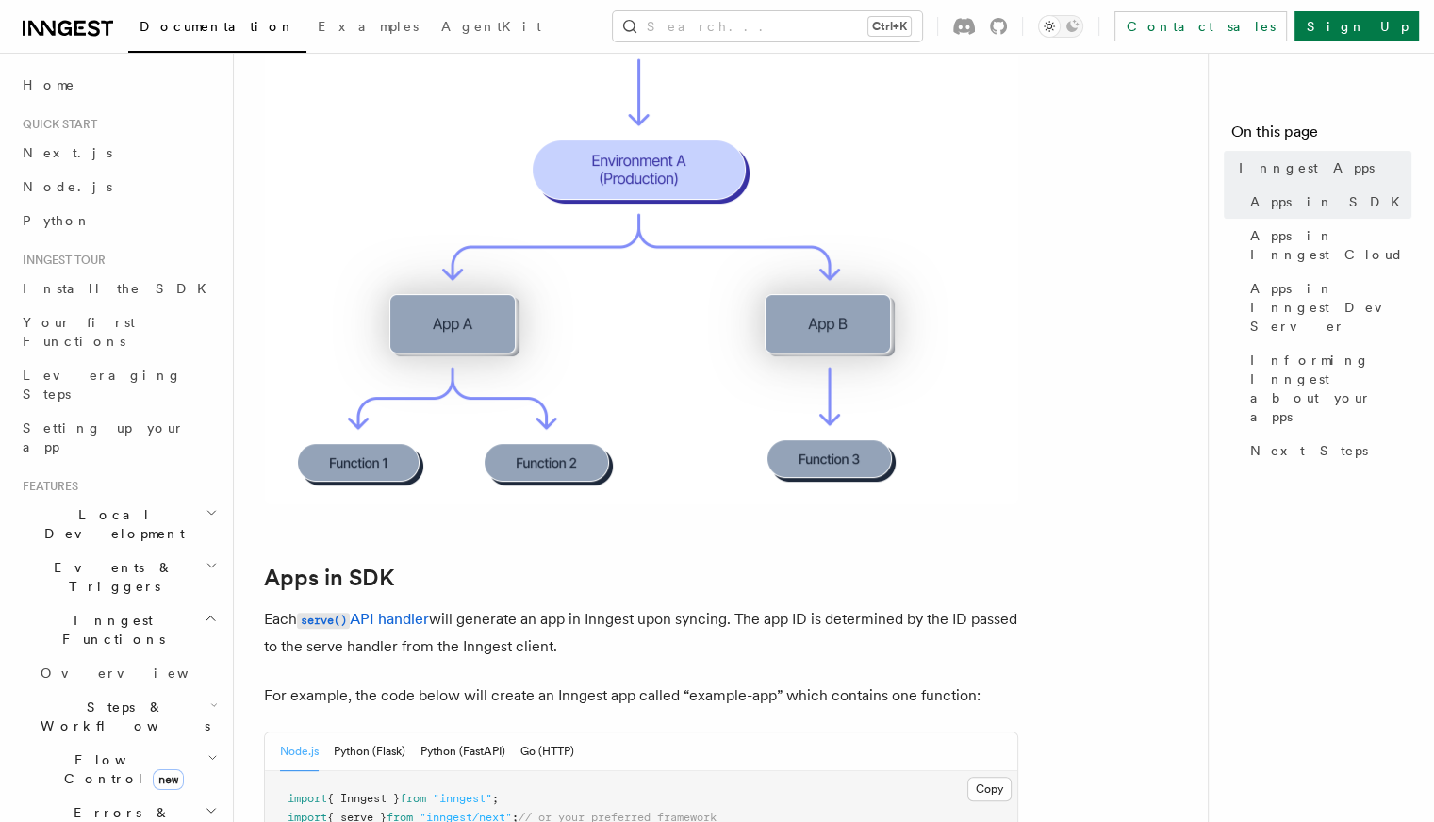
scroll to position [848, 0]
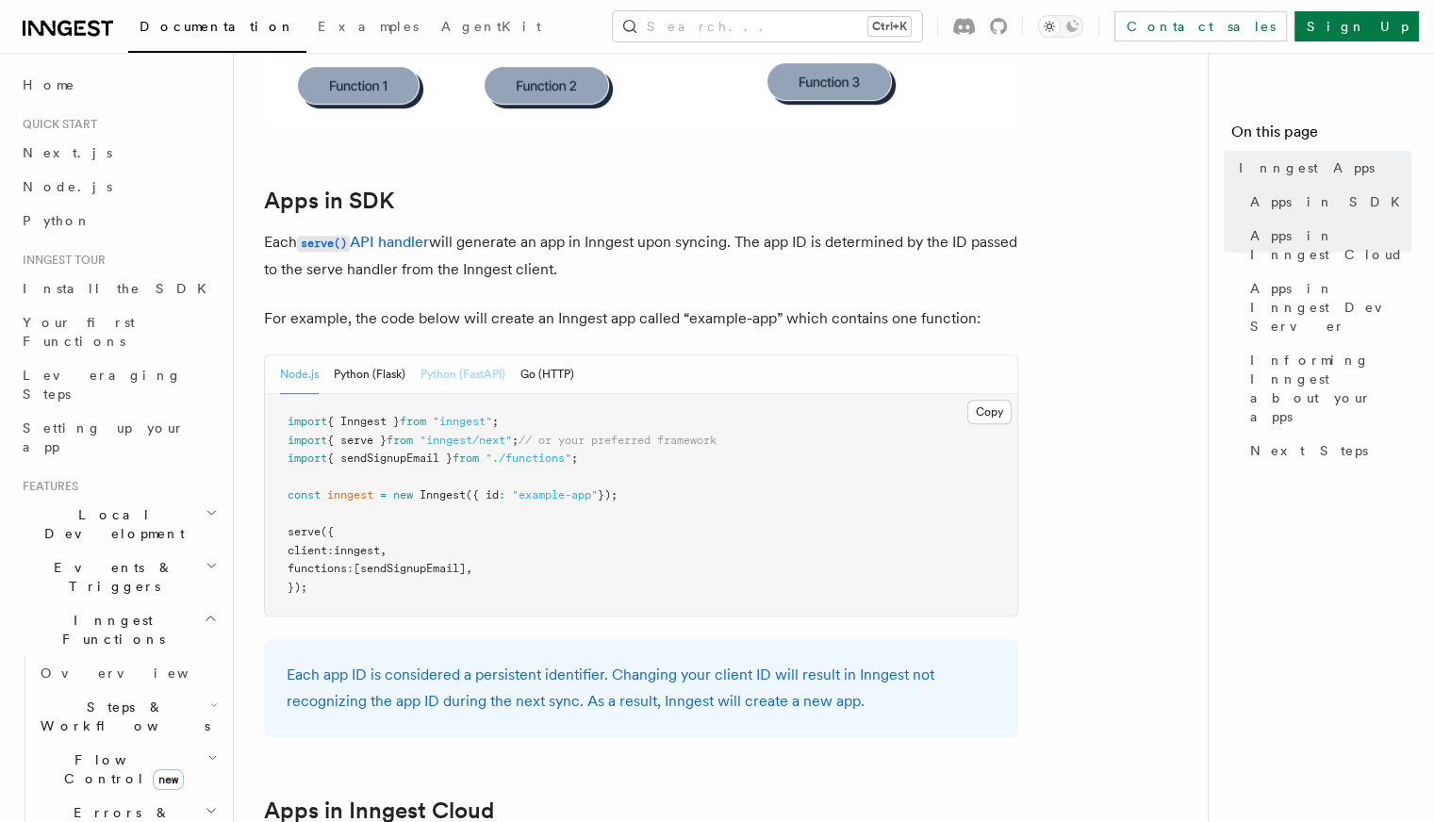
click at [490, 369] on button "Python (FastAPI)" at bounding box center [462, 374] width 85 height 39
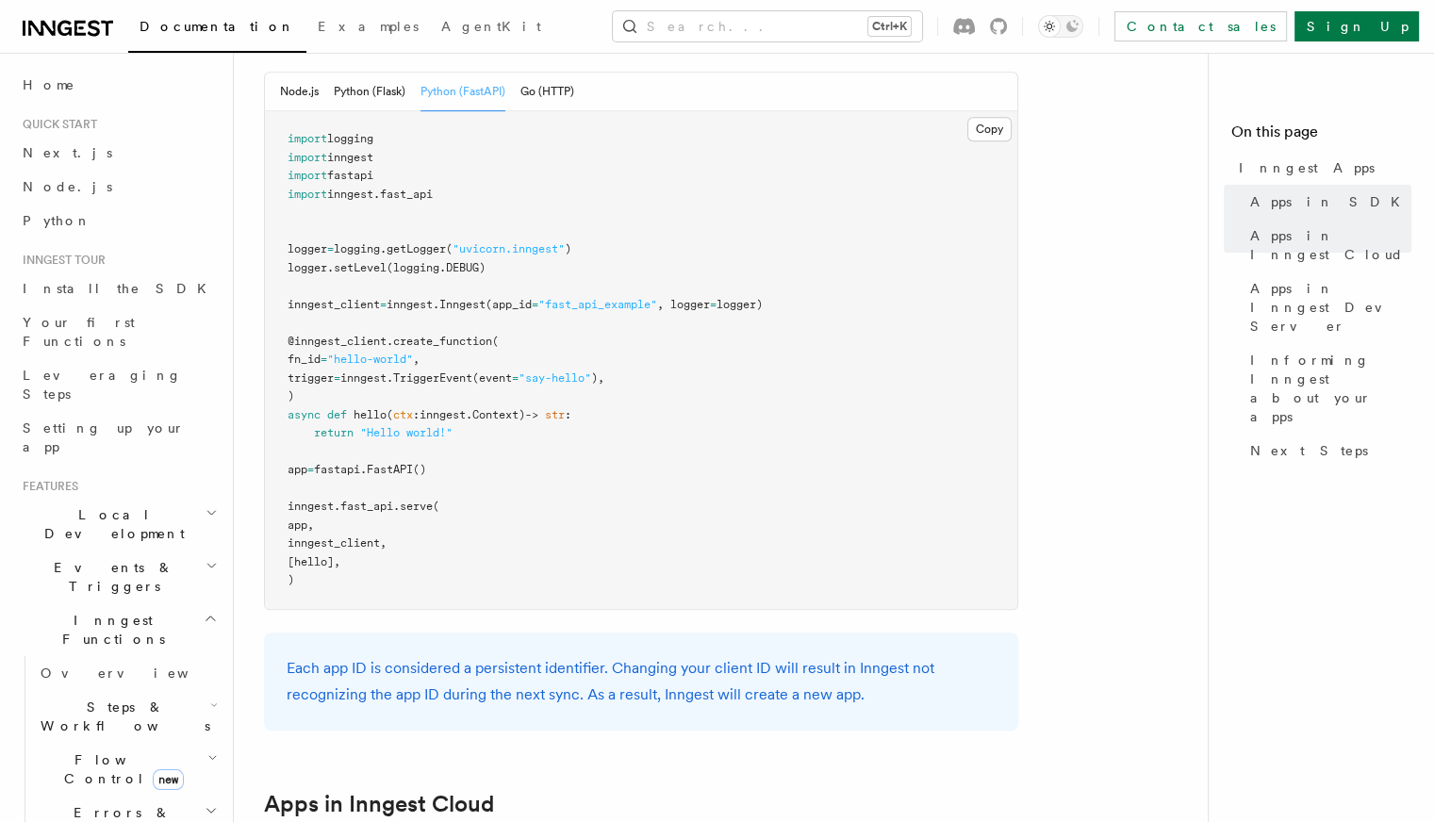
scroll to position [1037, 0]
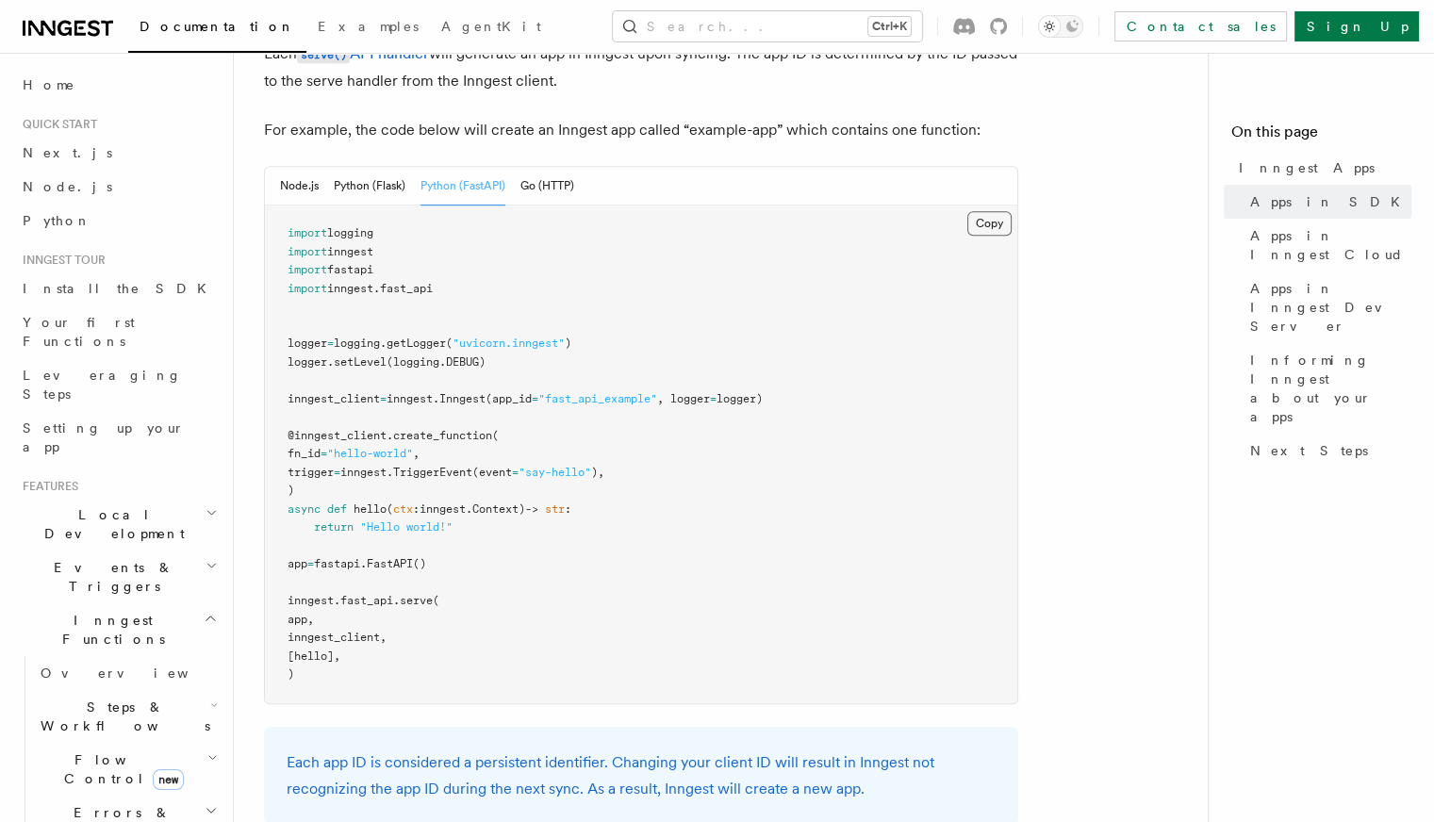
click at [991, 231] on button "Copy Copied" at bounding box center [989, 223] width 44 height 25
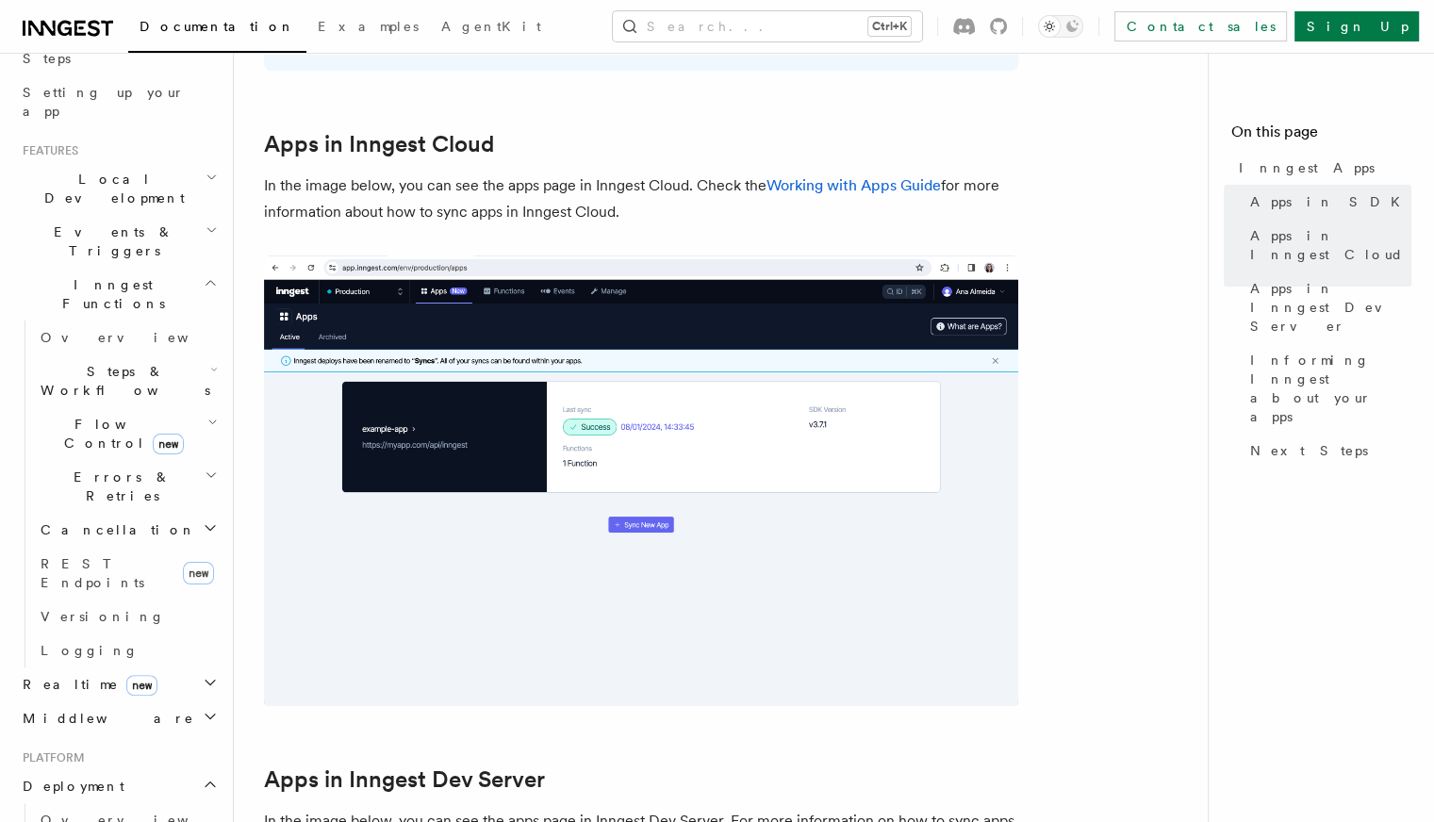
scroll to position [377, 0]
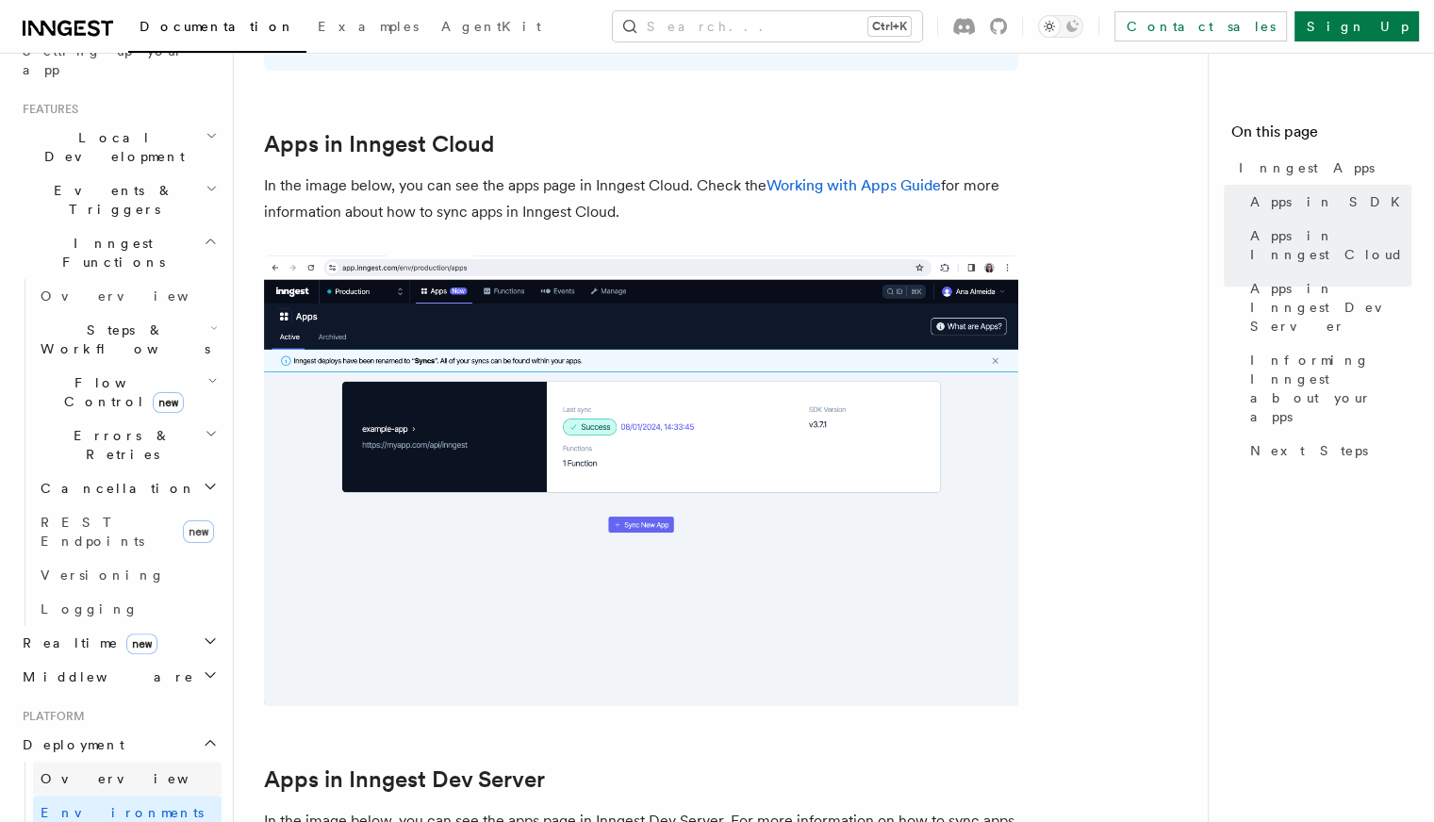
click at [156, 762] on link "Overview" at bounding box center [127, 779] width 189 height 34
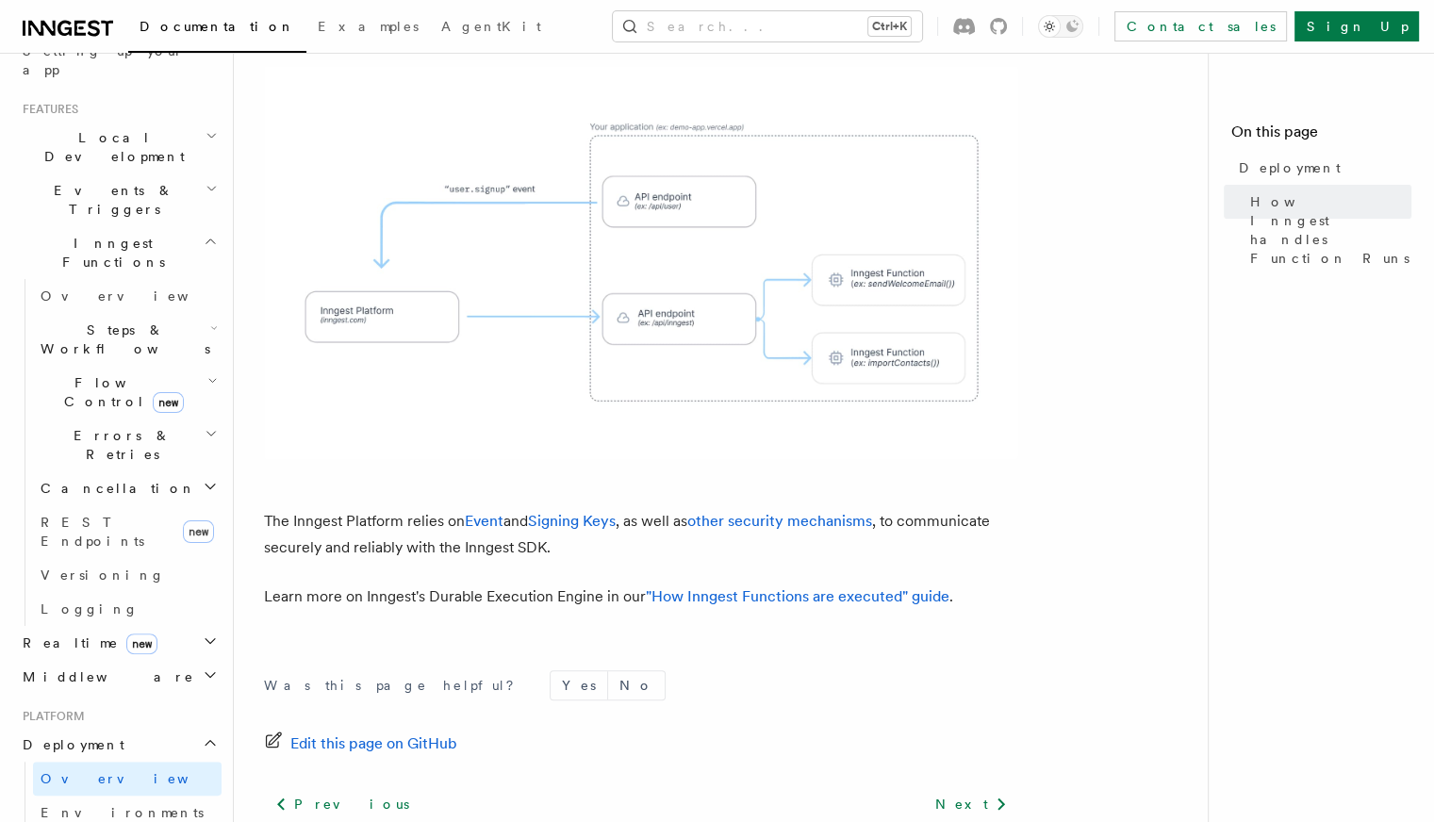
scroll to position [784, 0]
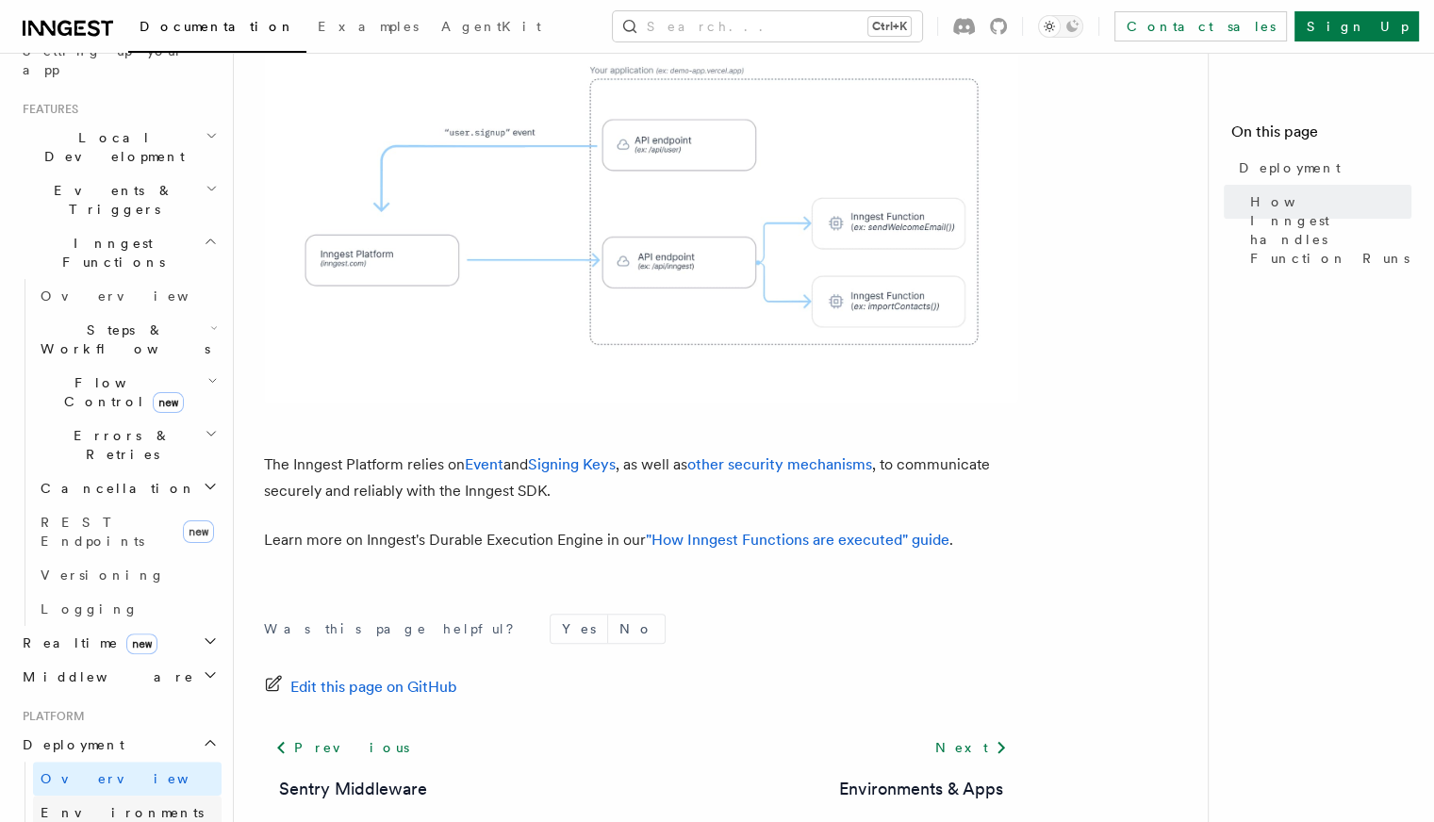
click at [162, 805] on span "Environments & Apps" at bounding box center [122, 822] width 163 height 34
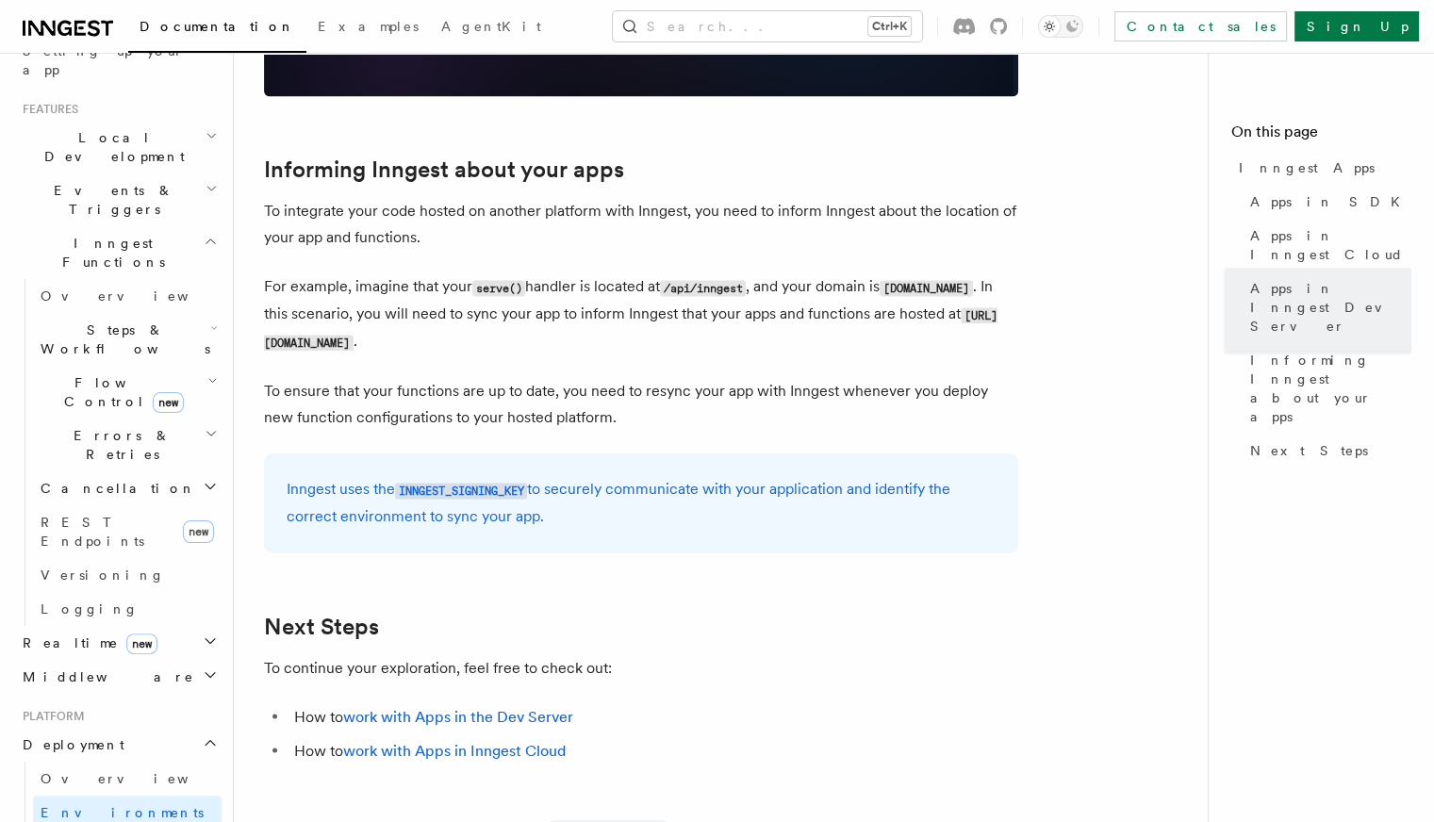
scroll to position [3299, 0]
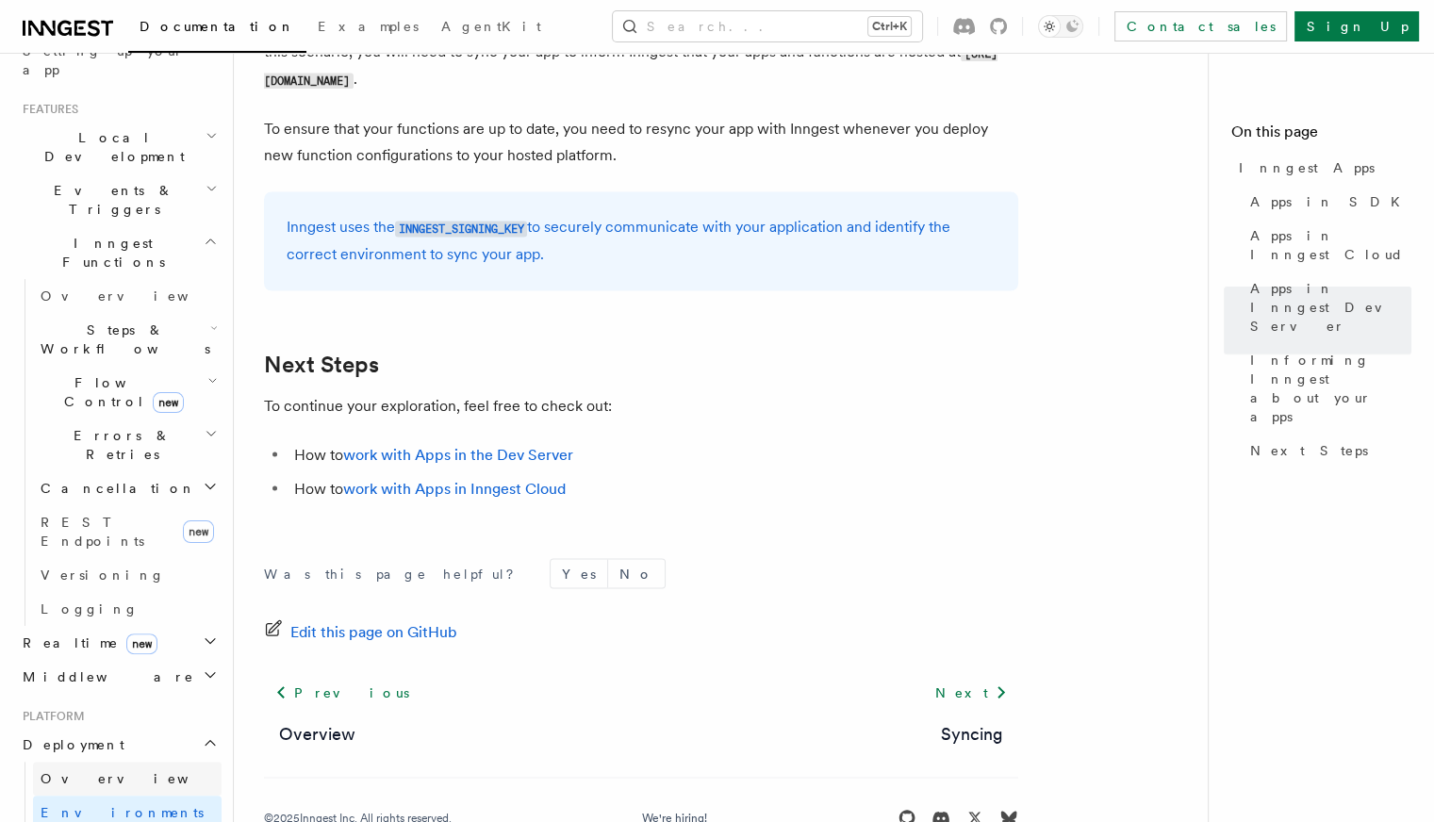
click at [137, 762] on link "Overview" at bounding box center [127, 779] width 189 height 34
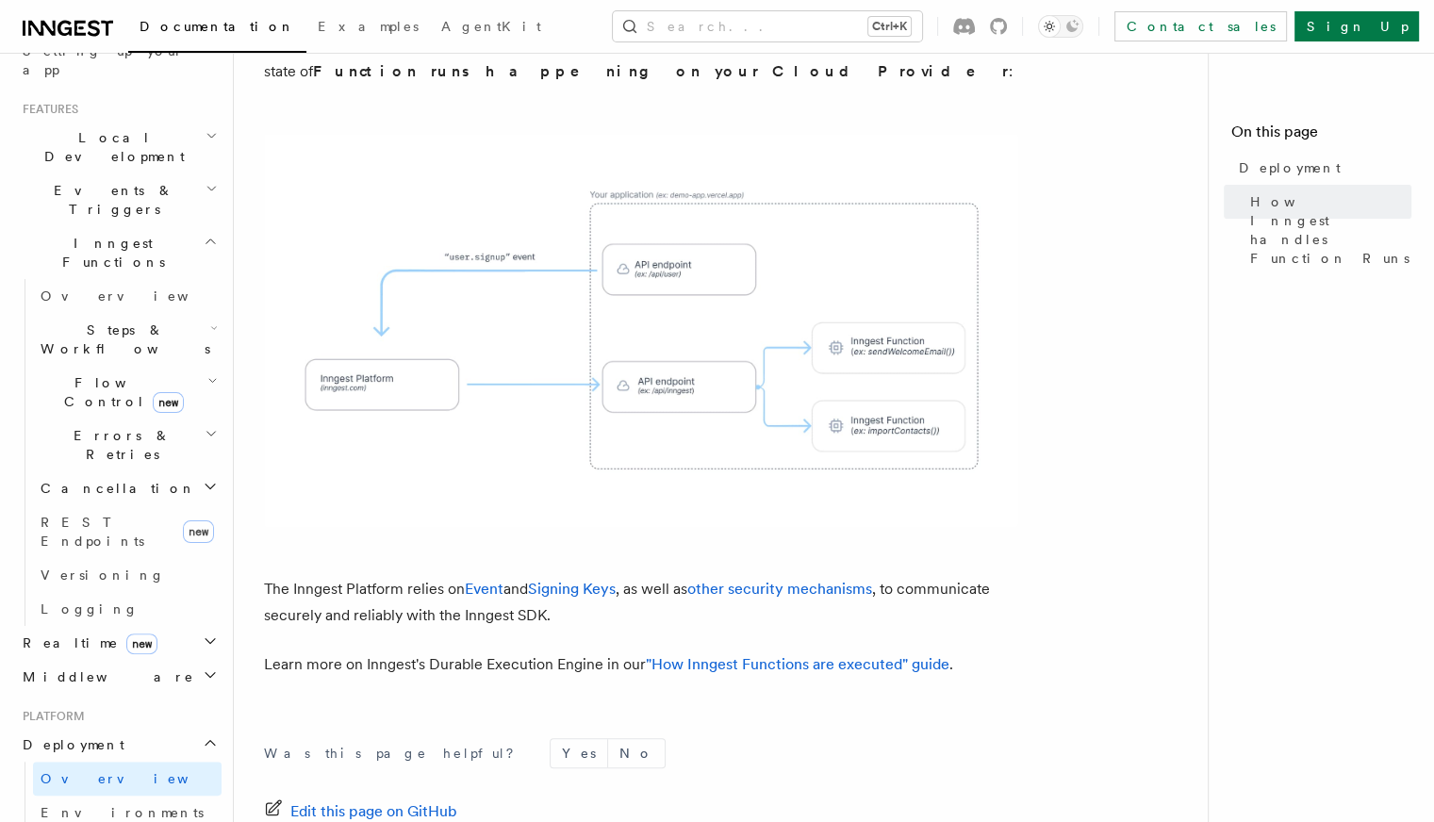
scroll to position [784, 0]
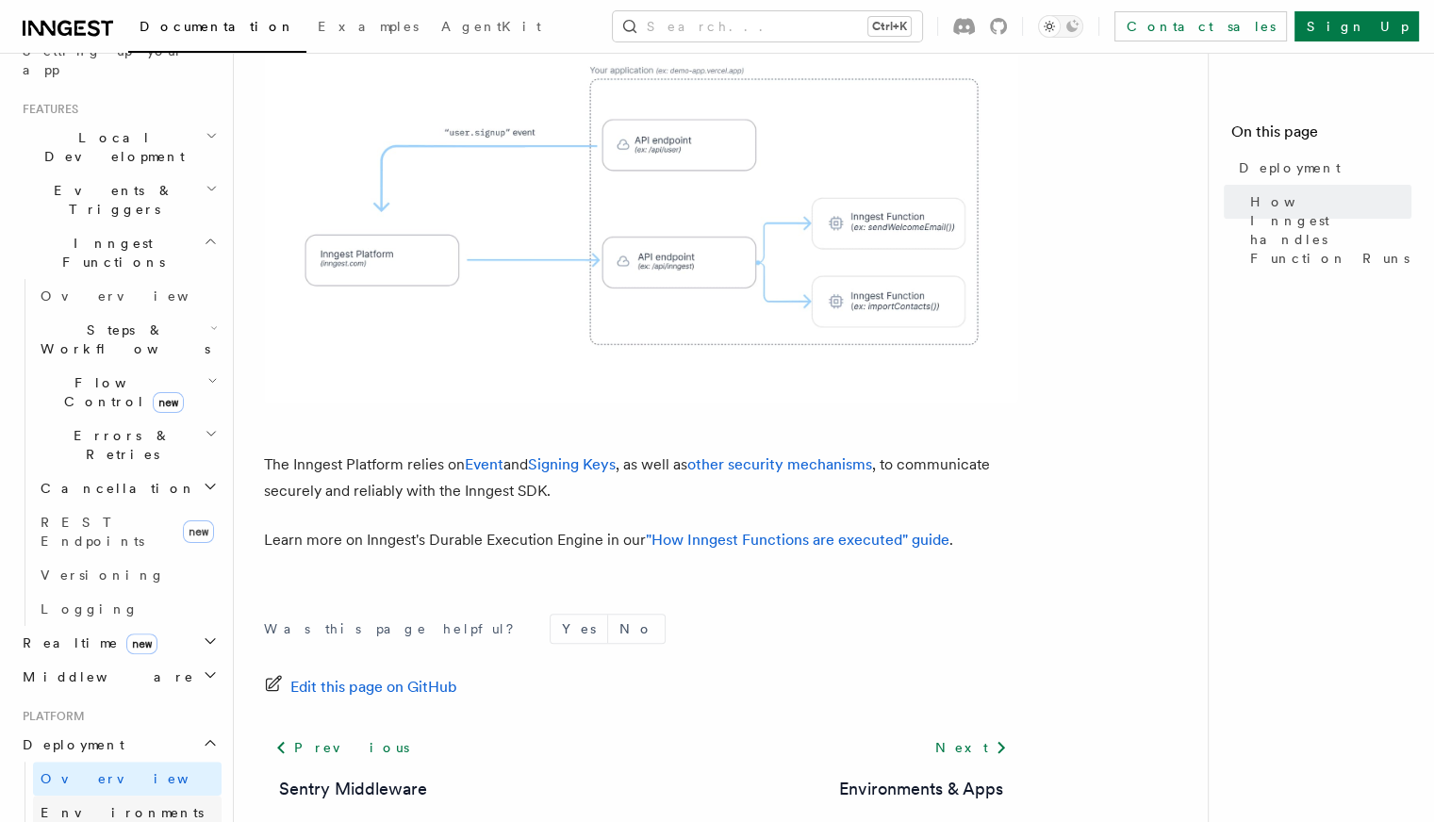
click at [142, 805] on span "Environments & Apps" at bounding box center [122, 822] width 163 height 34
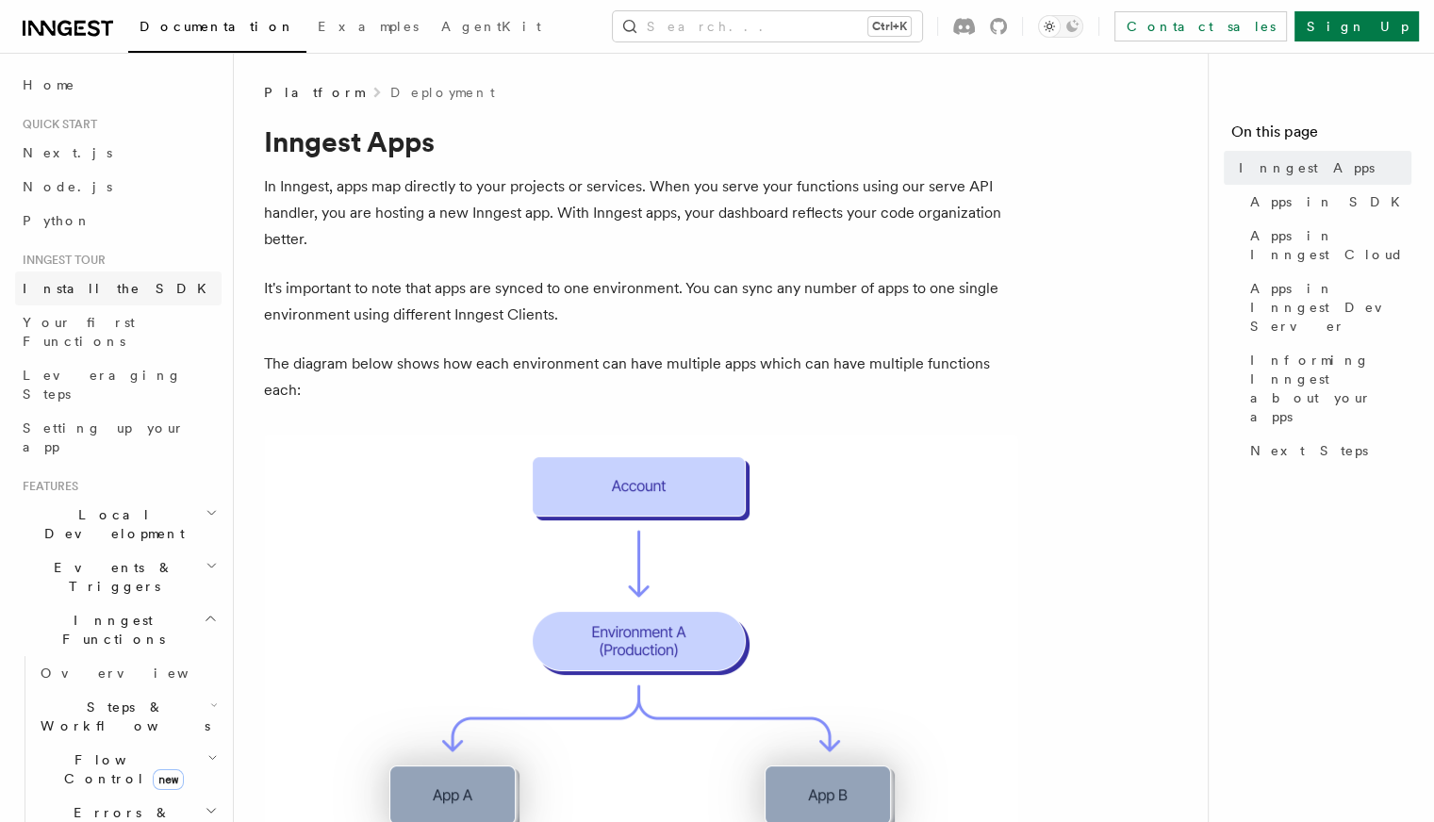
click at [105, 291] on span "Install the SDK" at bounding box center [120, 288] width 195 height 15
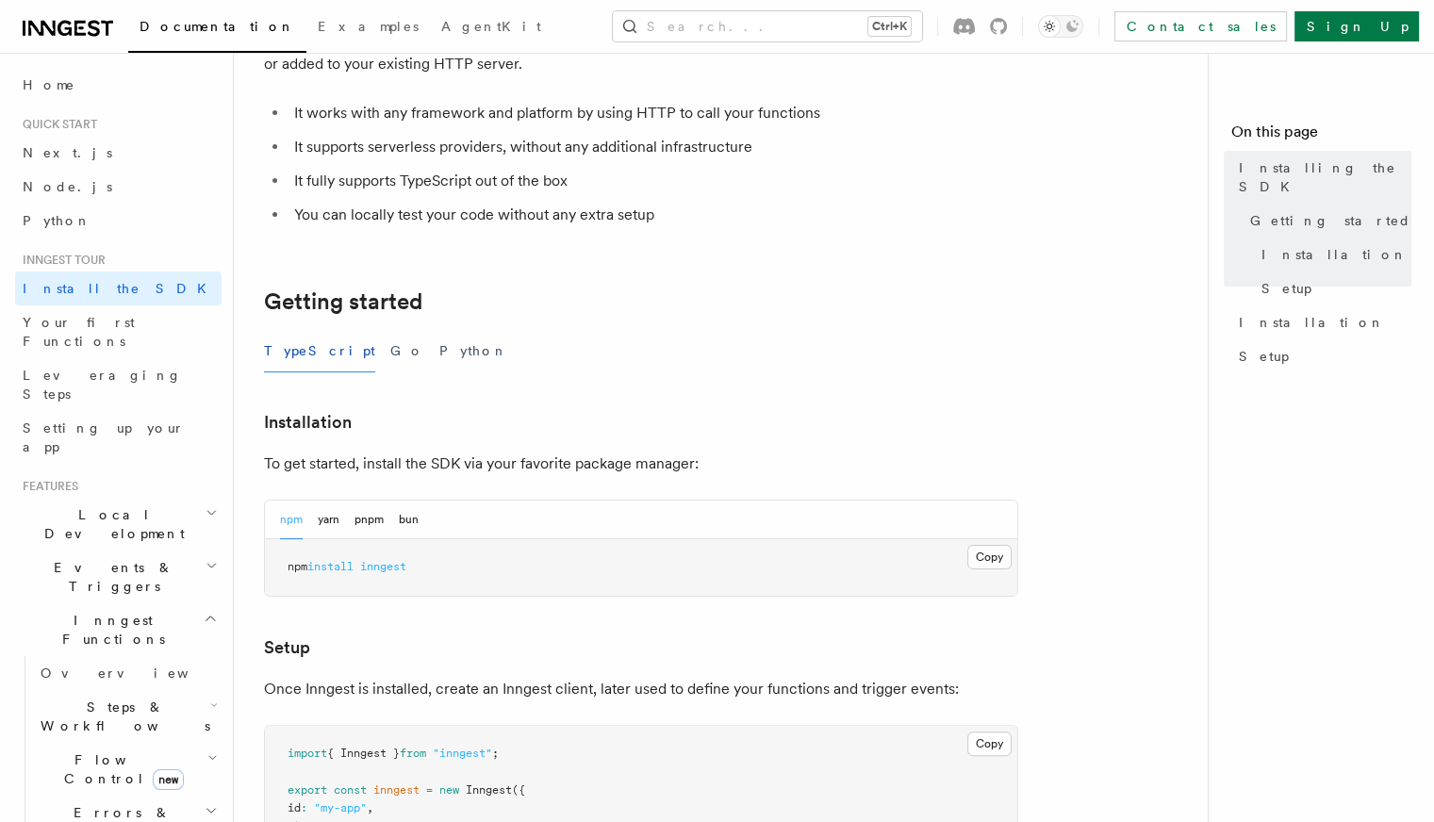
scroll to position [377, 0]
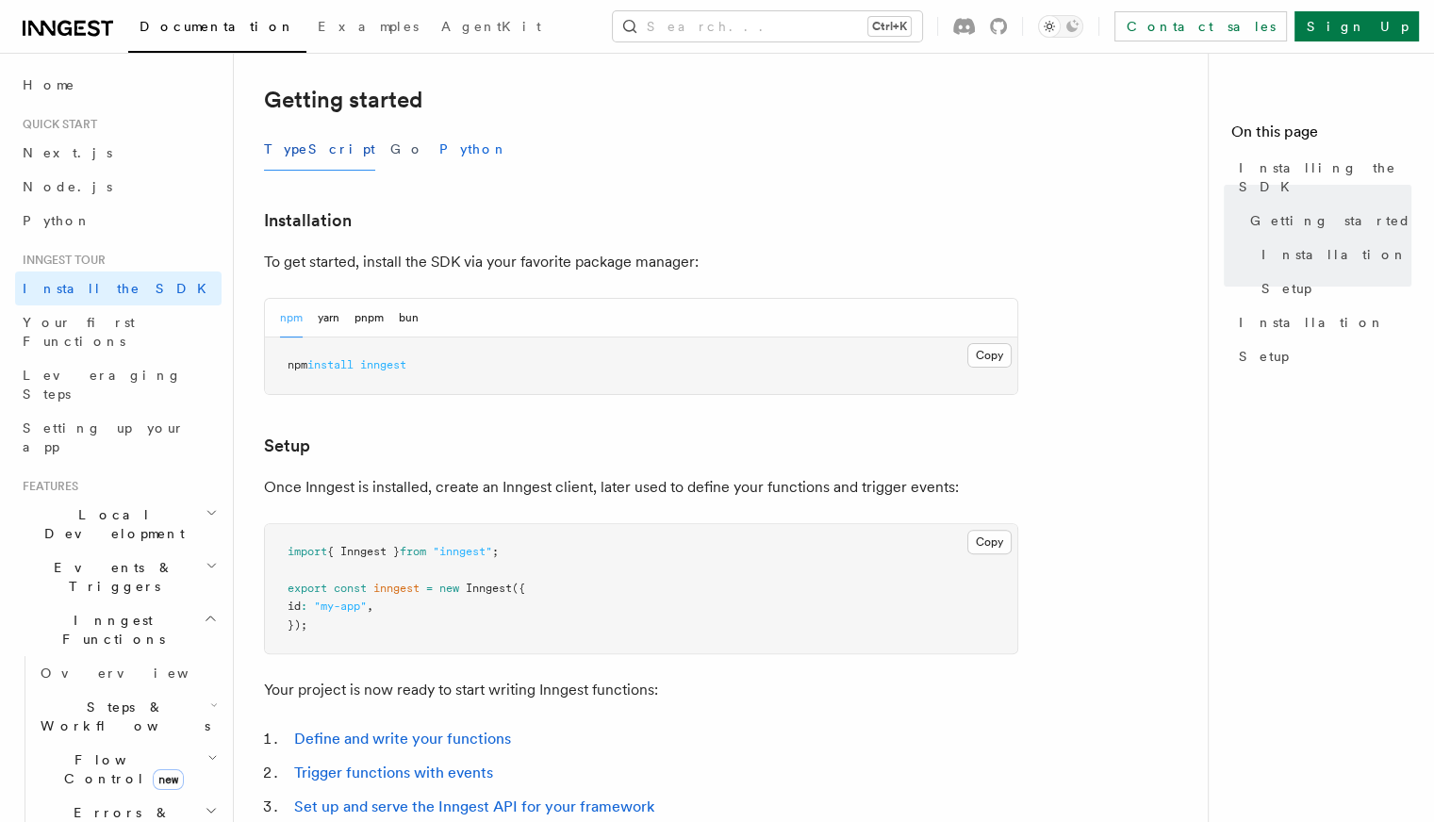
click at [439, 144] on button "Python" at bounding box center [473, 149] width 69 height 42
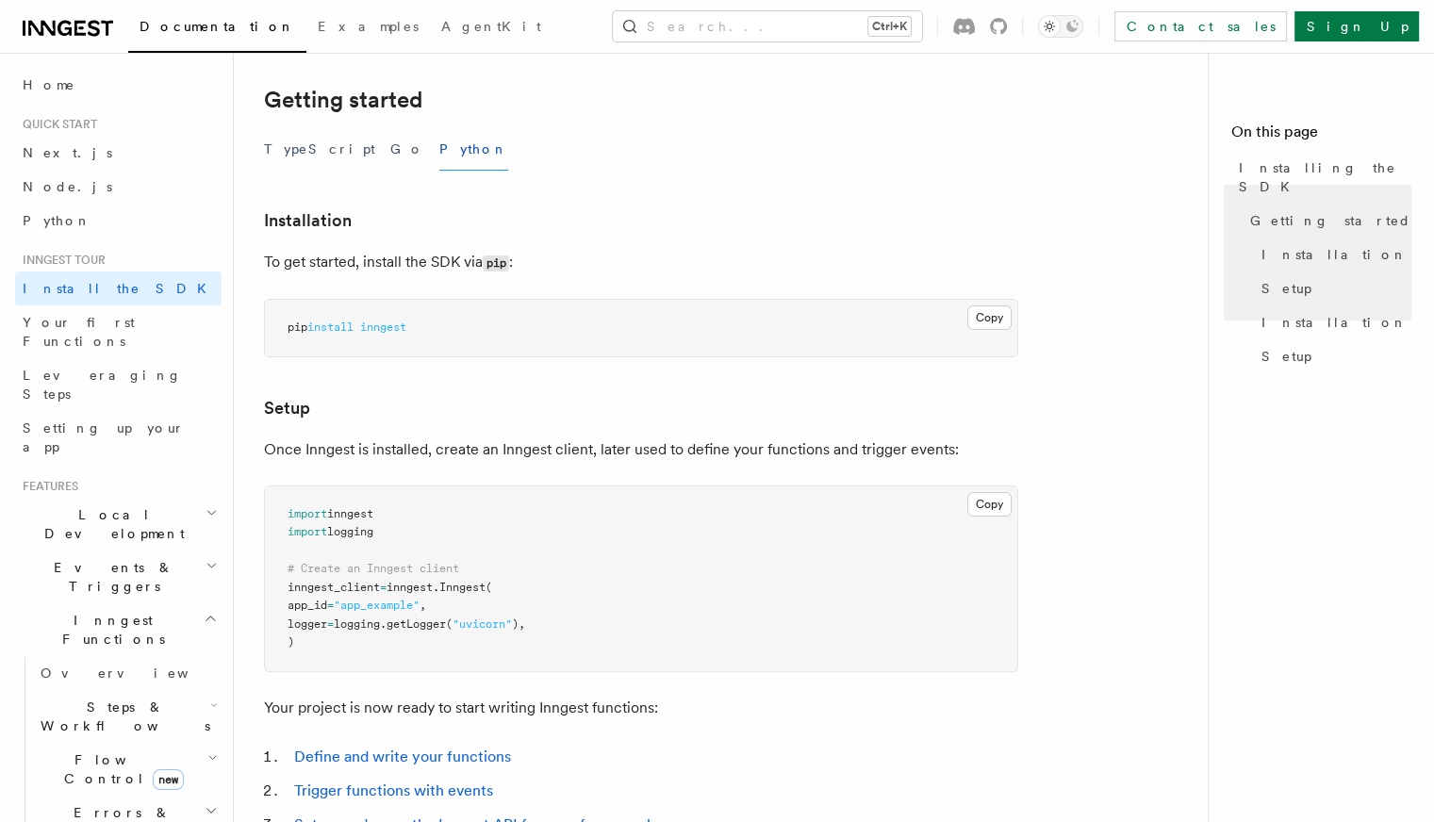
click at [395, 337] on pre "pip install inngest" at bounding box center [641, 328] width 752 height 57
click at [396, 331] on span "inngest" at bounding box center [383, 326] width 46 height 13
copy span "inngest"
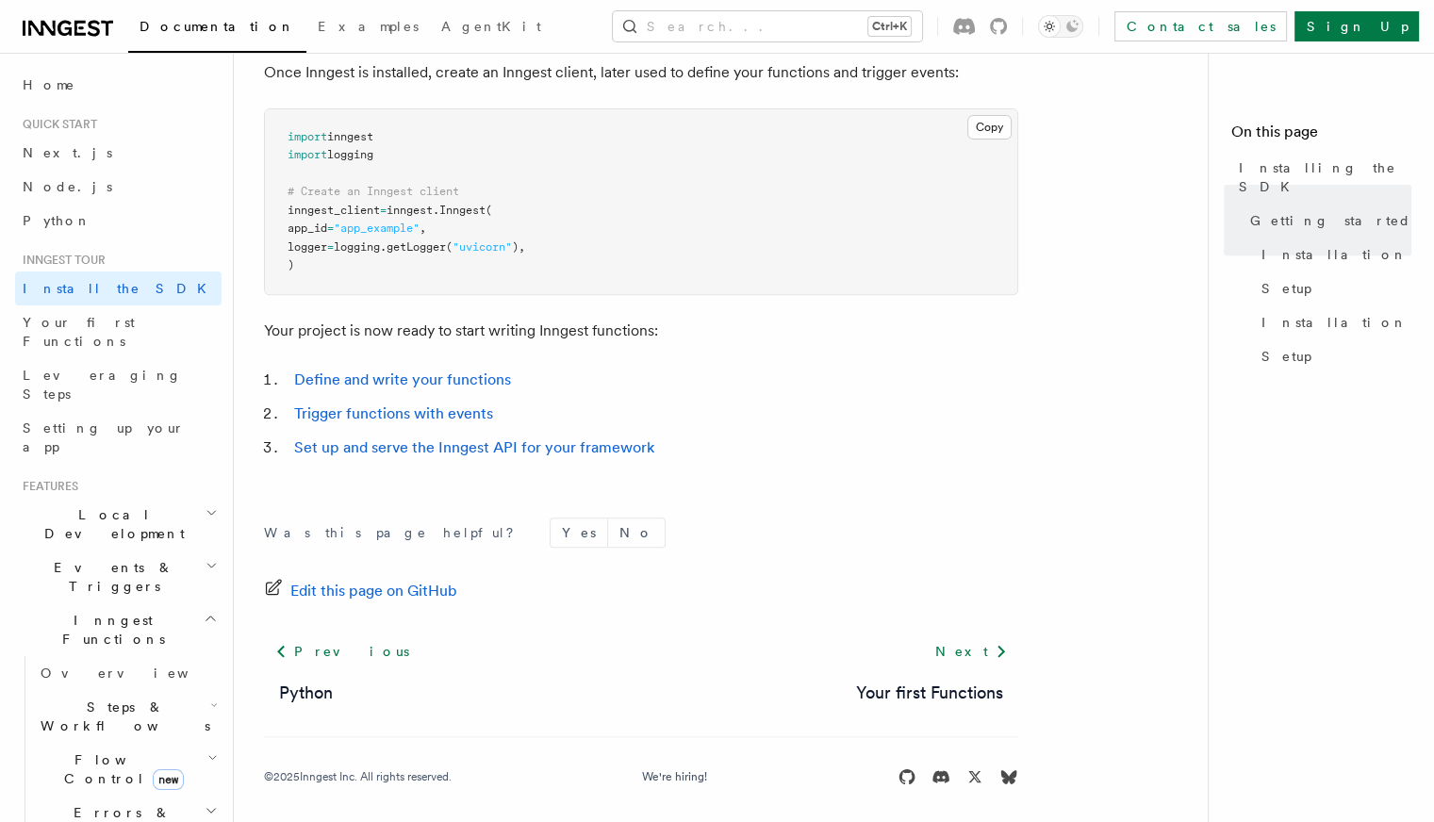
scroll to position [762, 0]
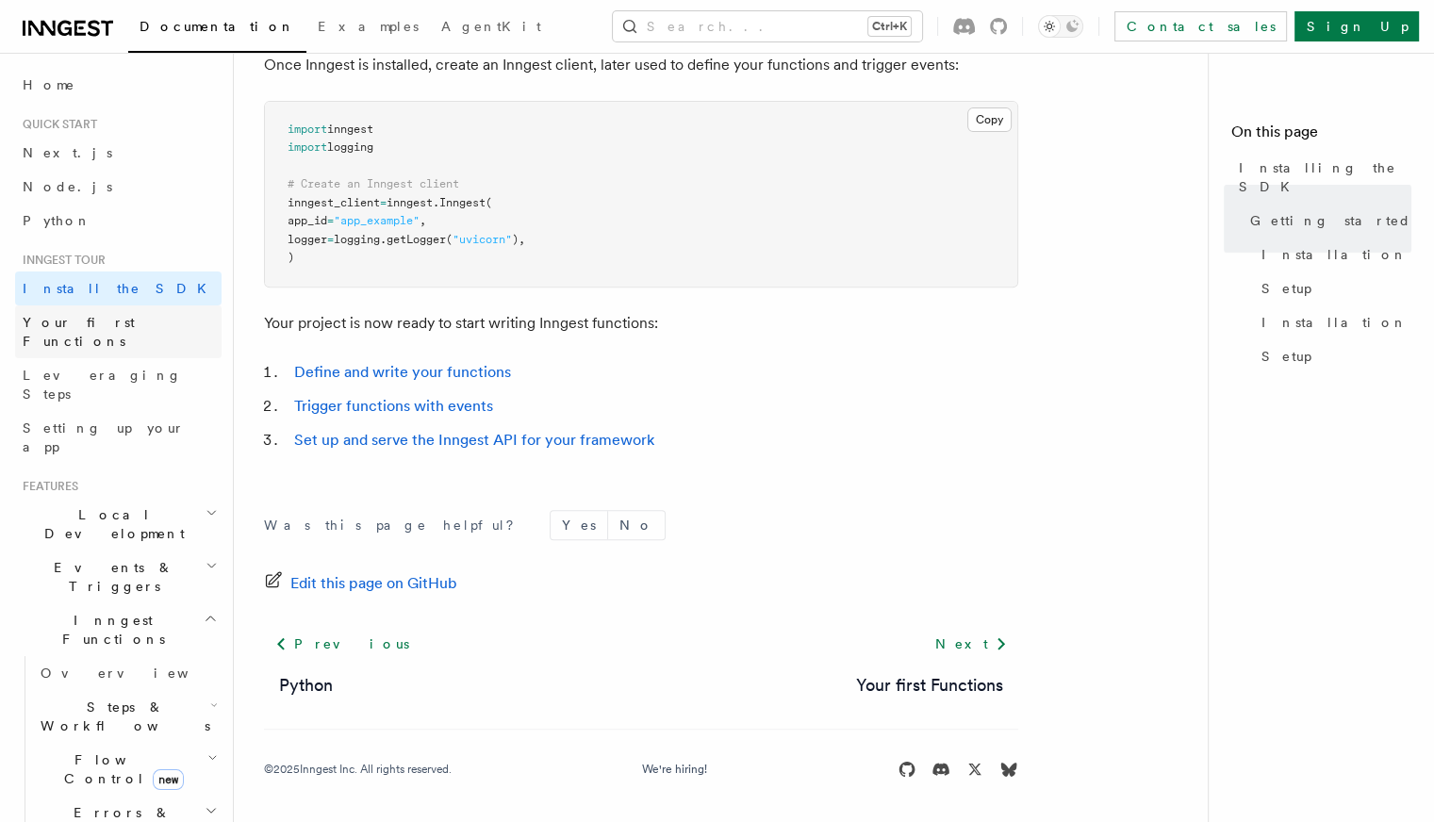
click at [92, 320] on span "Your first Functions" at bounding box center [79, 332] width 112 height 34
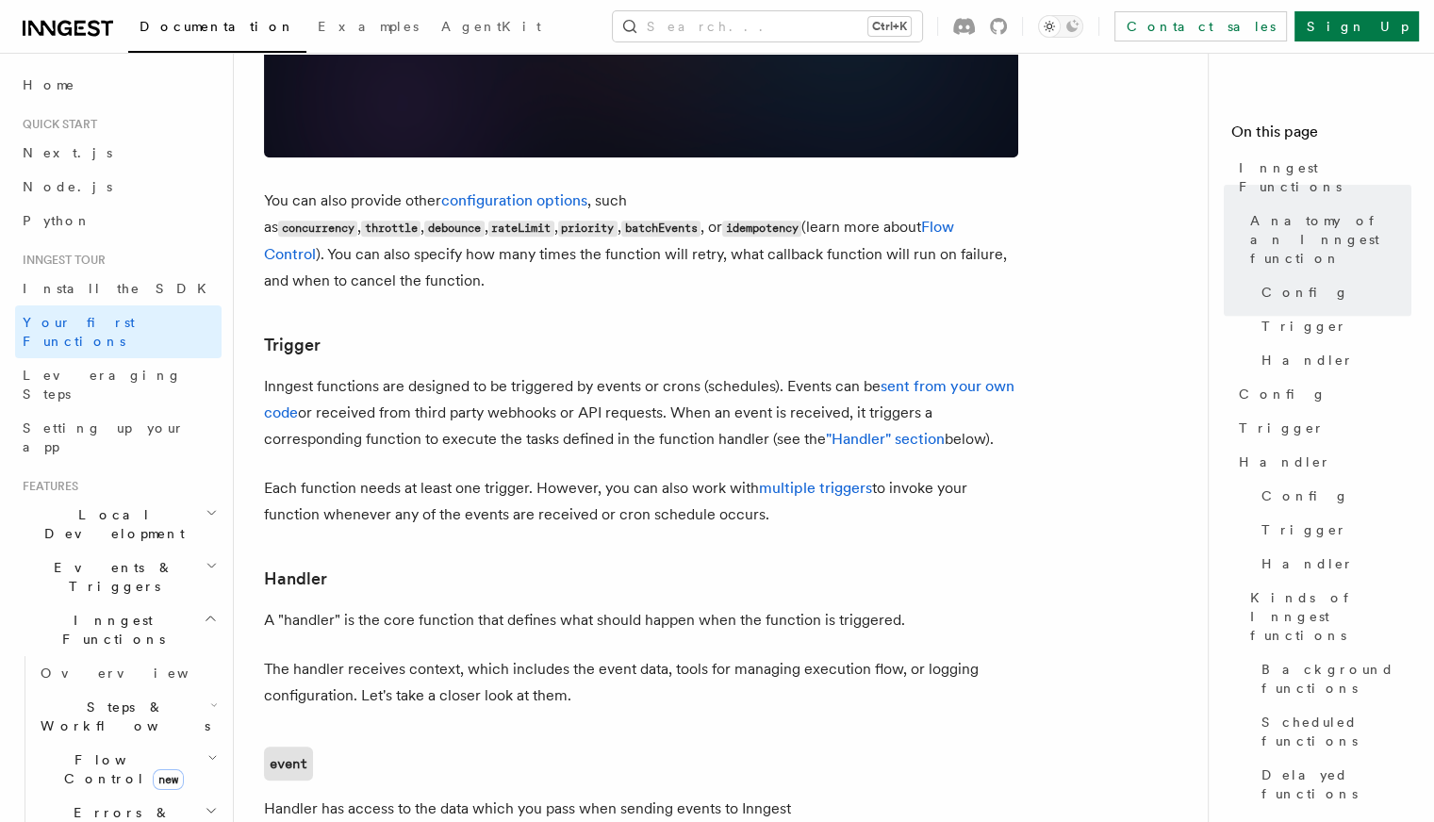
scroll to position [2074, 0]
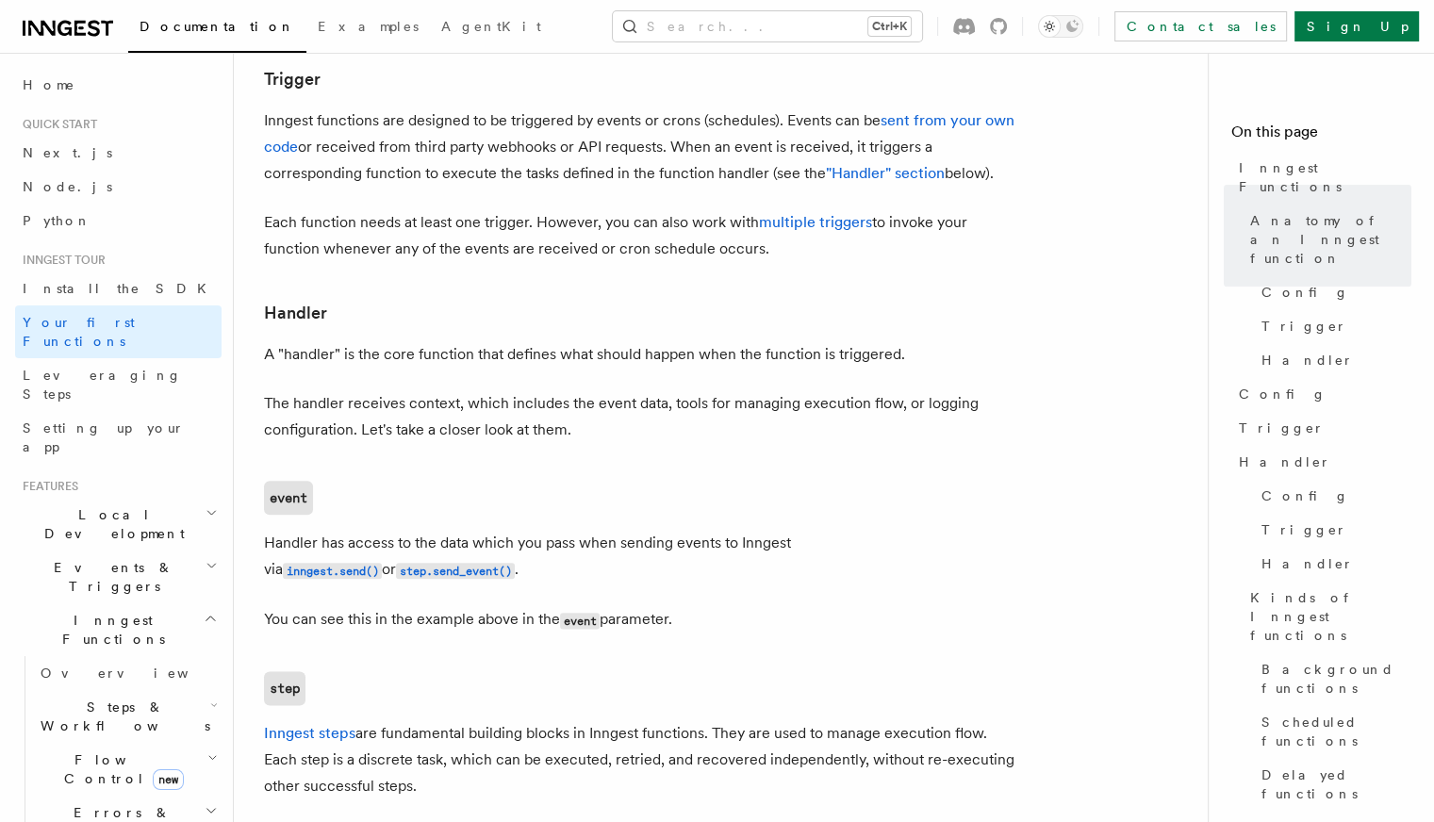
click at [1007, 22] on div at bounding box center [980, 26] width 54 height 17
click at [1007, 25] on icon at bounding box center [998, 26] width 17 height 17
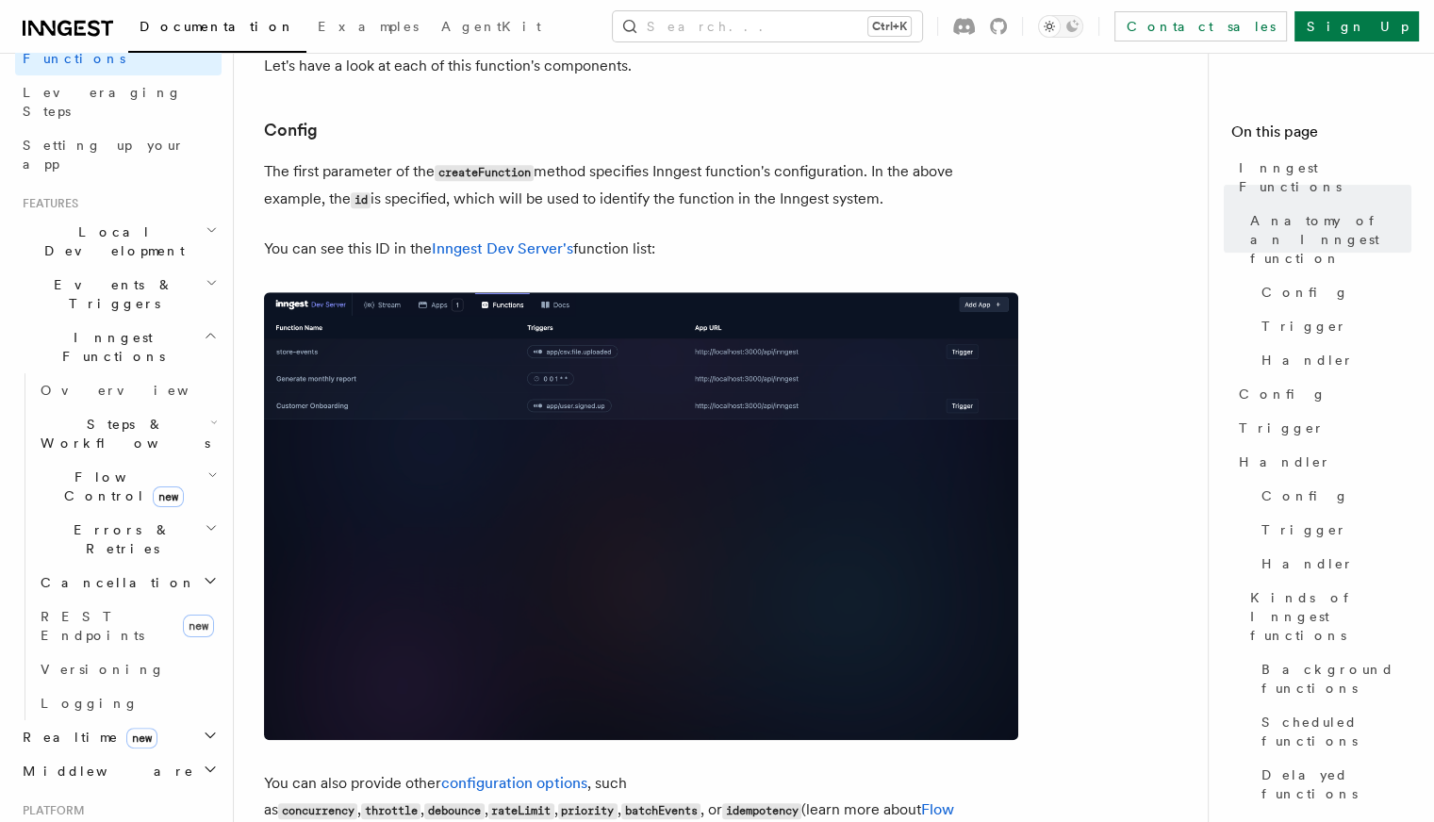
scroll to position [94, 0]
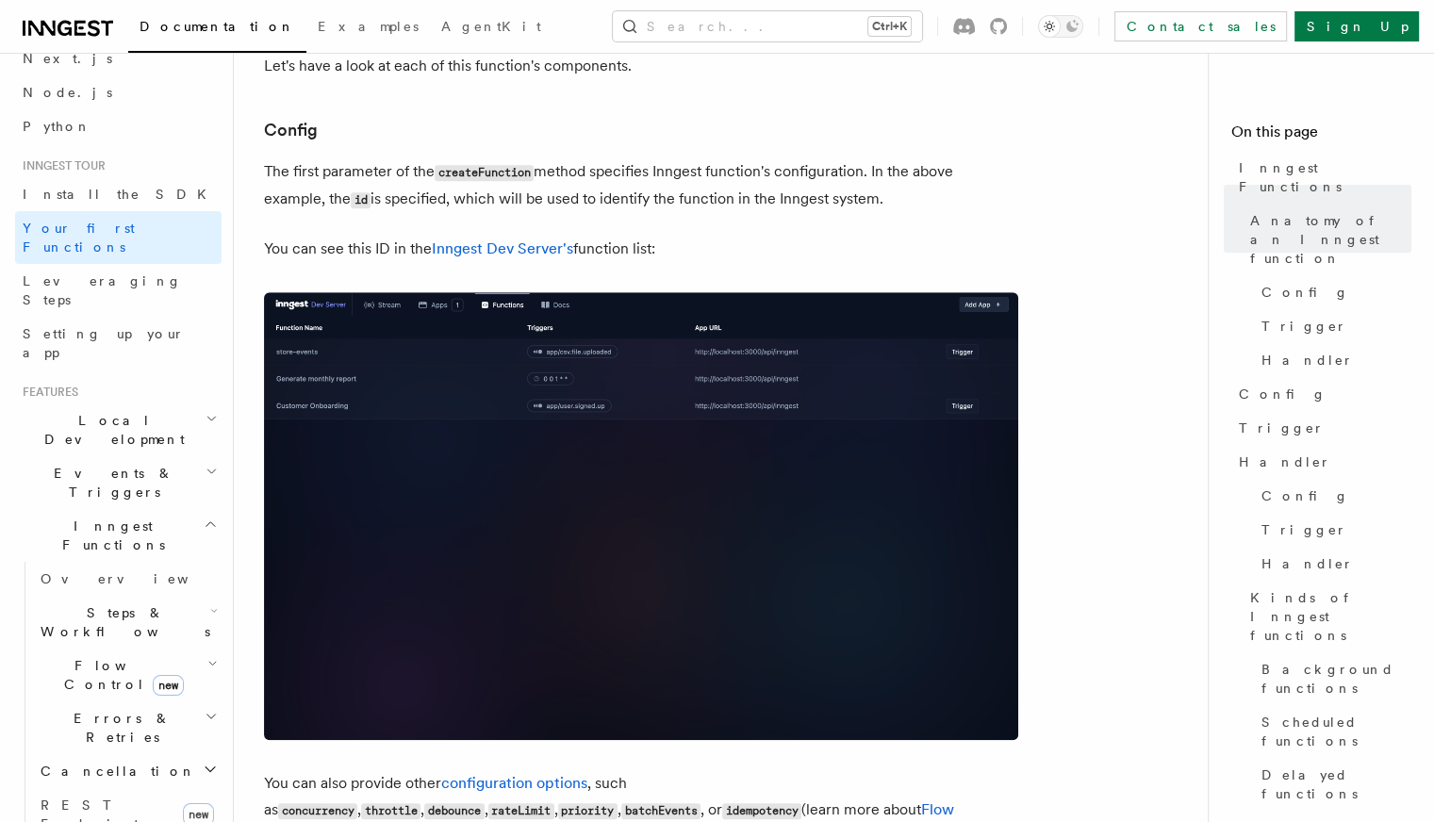
click at [174, 403] on h2 "Local Development" at bounding box center [118, 429] width 206 height 53
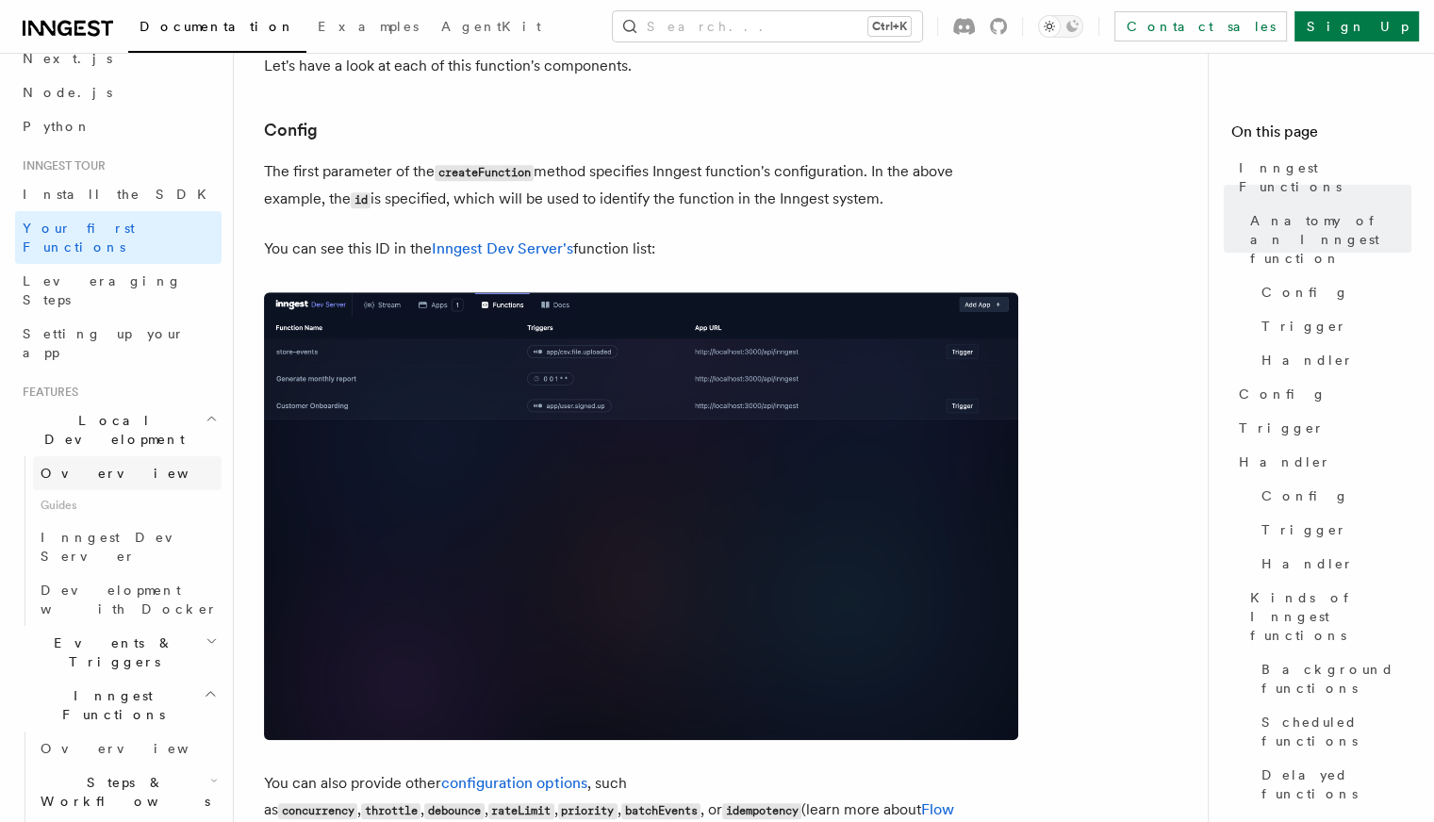
click at [134, 456] on link "Overview" at bounding box center [127, 473] width 189 height 34
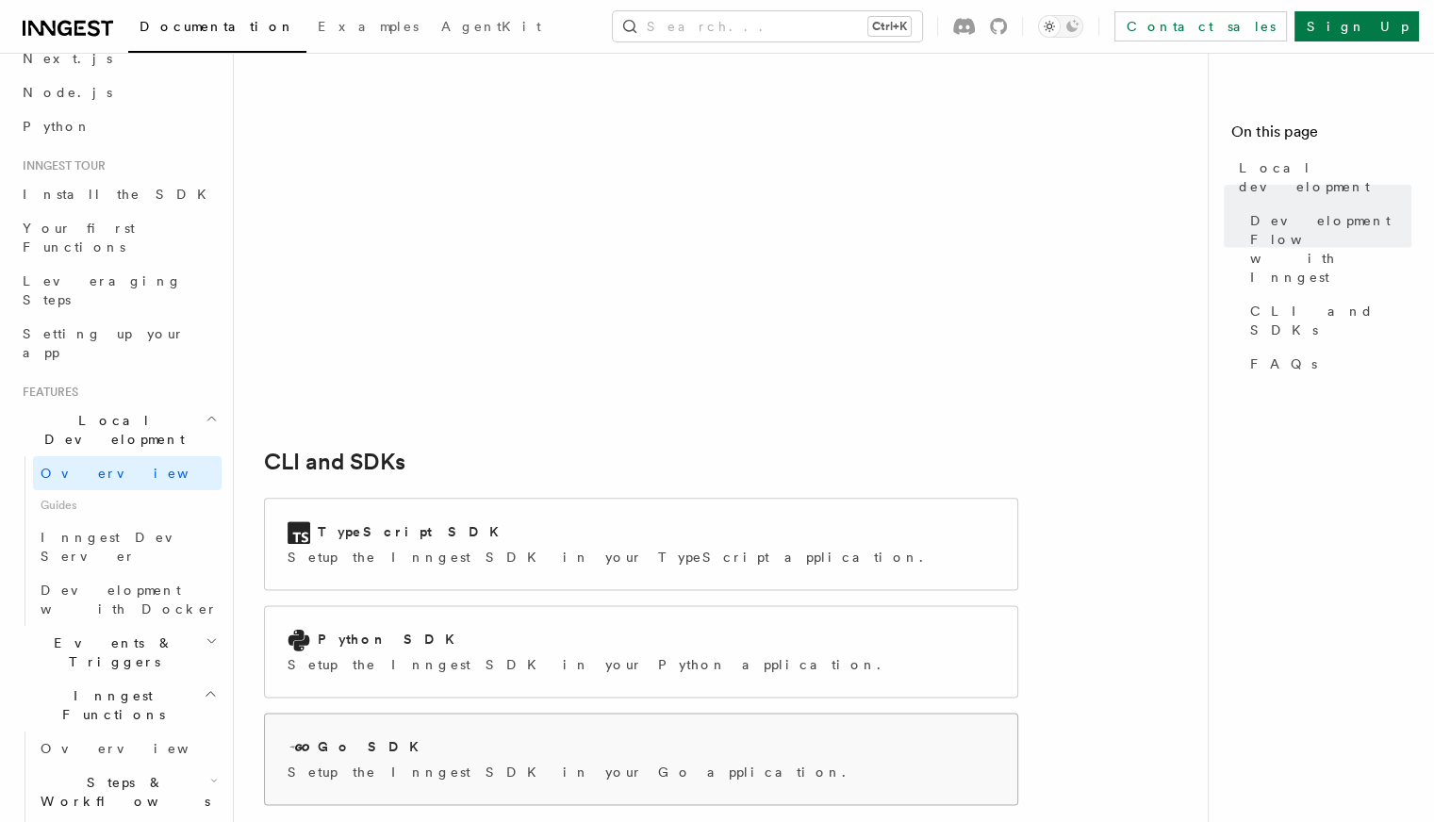
scroll to position [2262, 0]
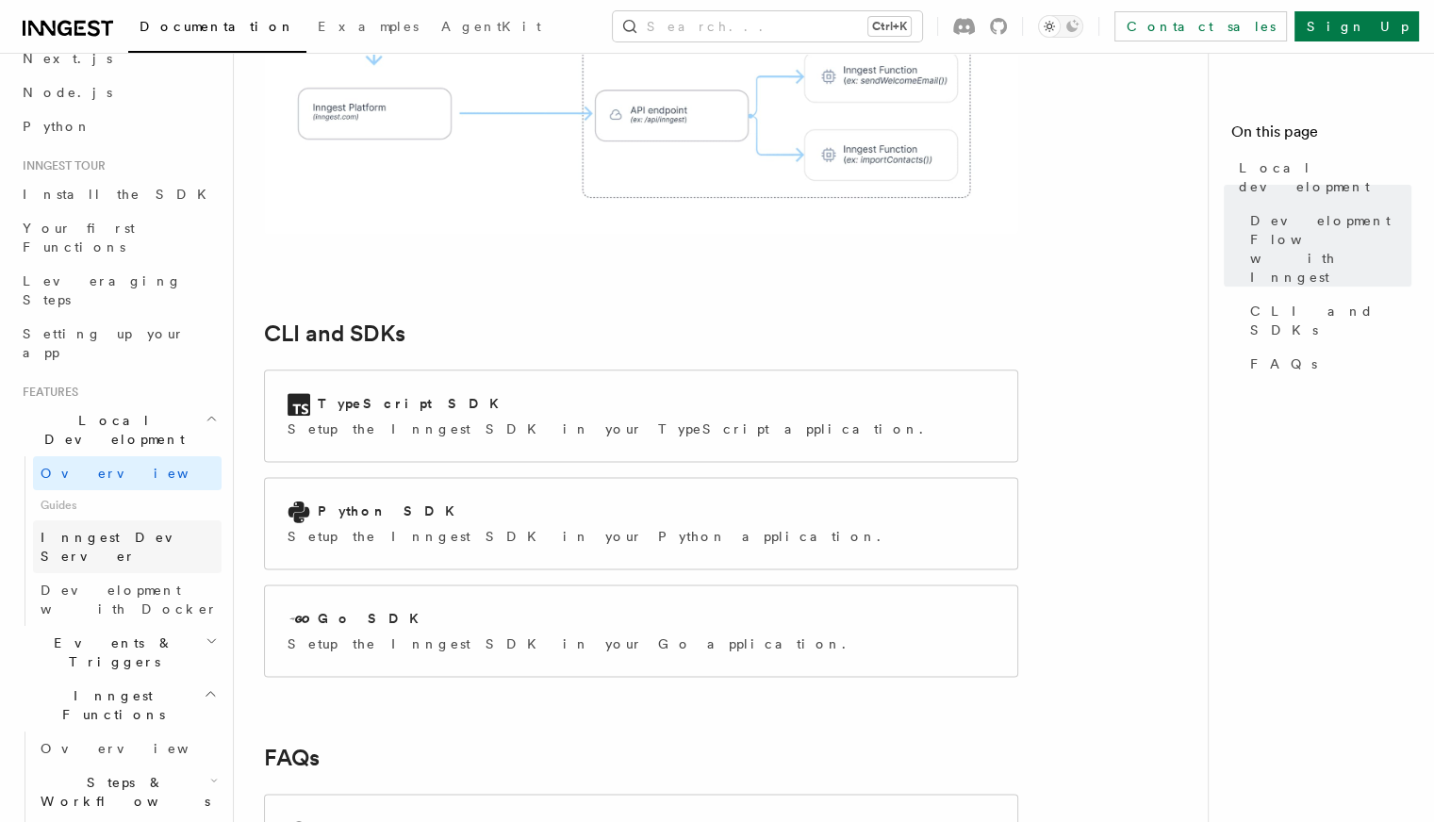
click at [123, 530] on span "Inngest Dev Server" at bounding box center [121, 547] width 161 height 34
click at [181, 573] on link "Development with Docker" at bounding box center [127, 599] width 189 height 53
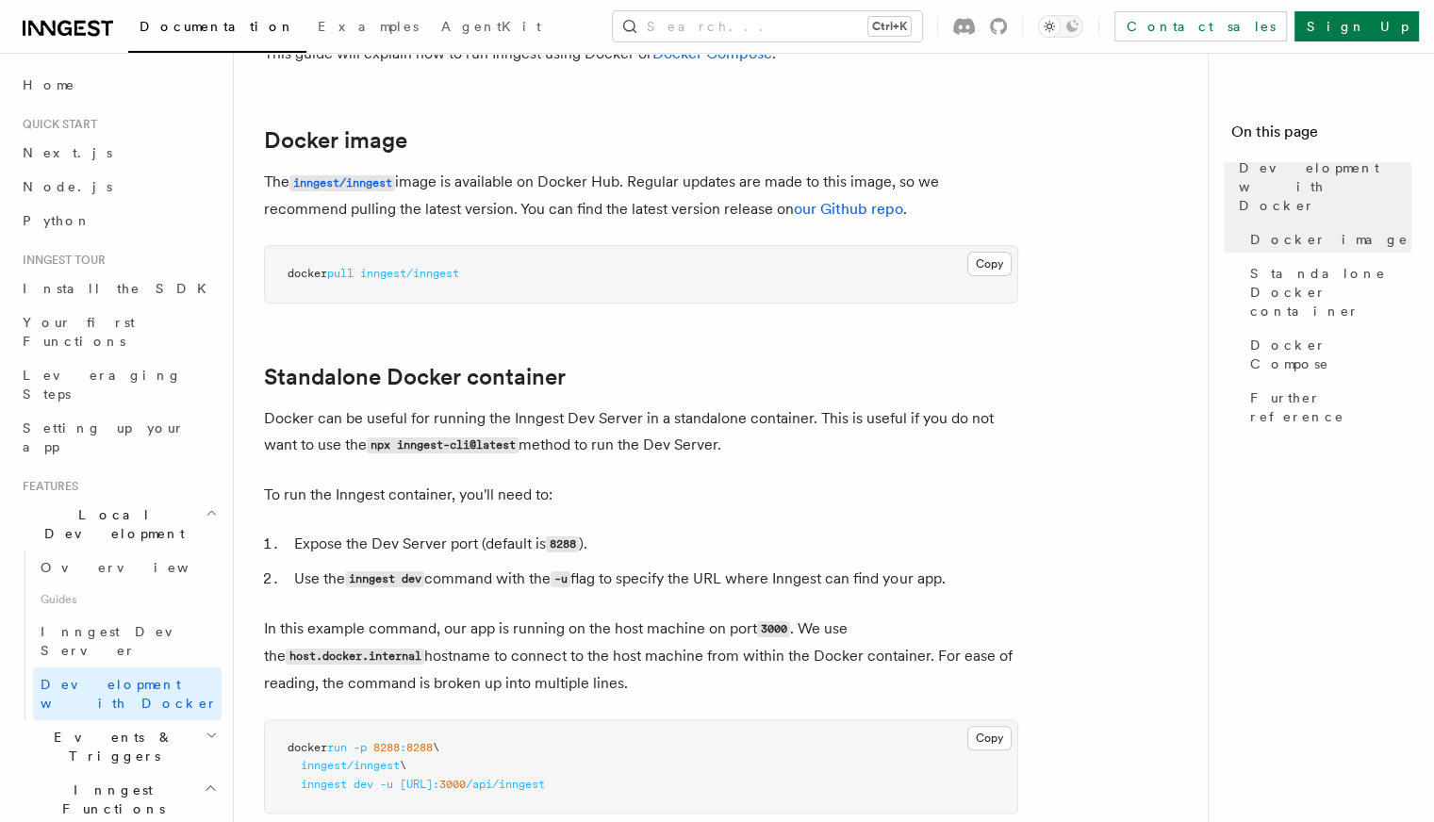
scroll to position [471, 0]
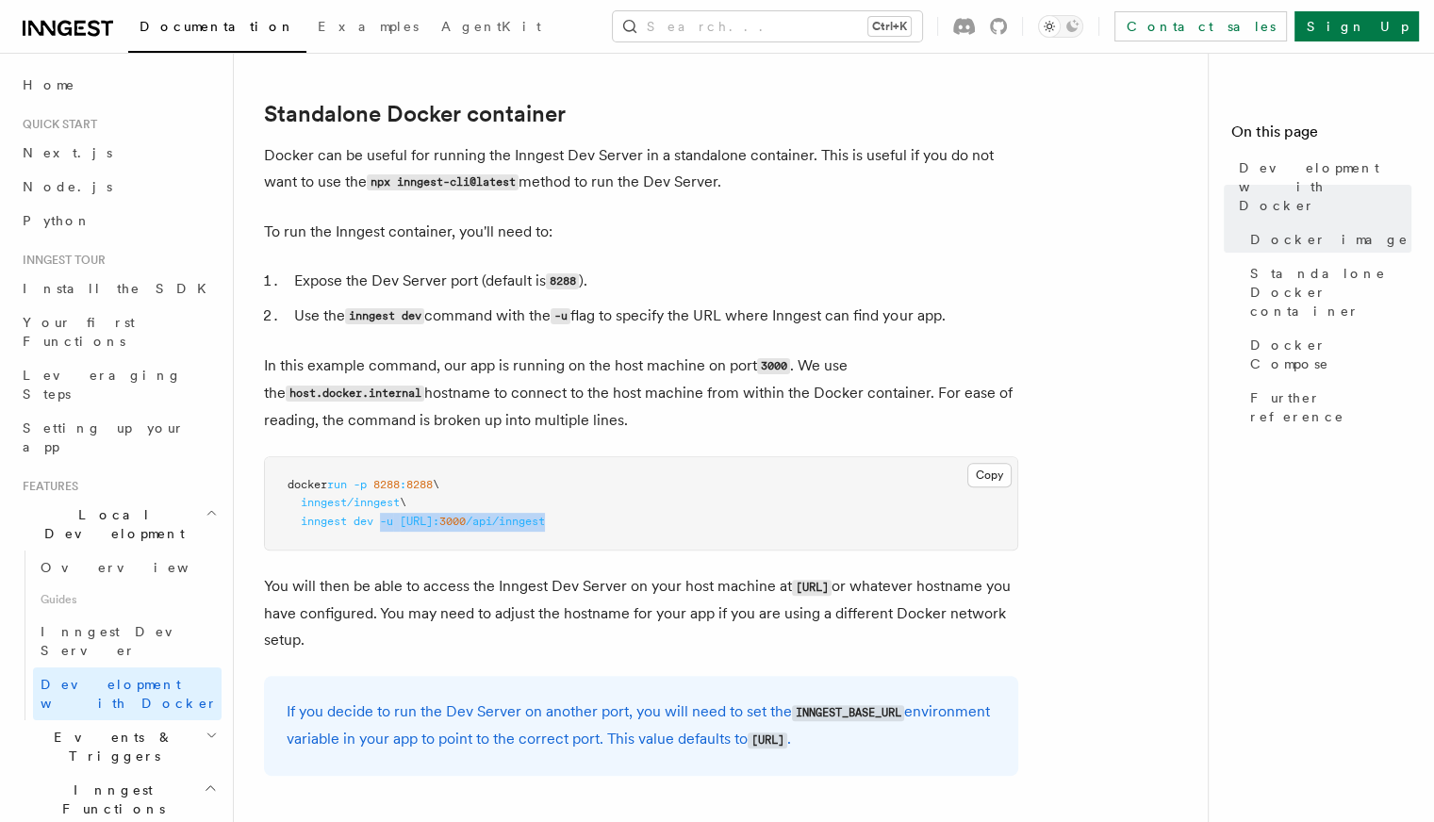
drag, startPoint x: 385, startPoint y: 525, endPoint x: 716, endPoint y: 523, distance: 331.8
click at [716, 523] on pre "docker run -p 8288 : 8288 \ inngest/inngest \ inngest dev -u [URL]: 3000 /api/i…" at bounding box center [641, 503] width 752 height 93
copy span "-u [URL]: 3000 /api/inngest"
click at [397, 485] on span "8288" at bounding box center [386, 484] width 26 height 13
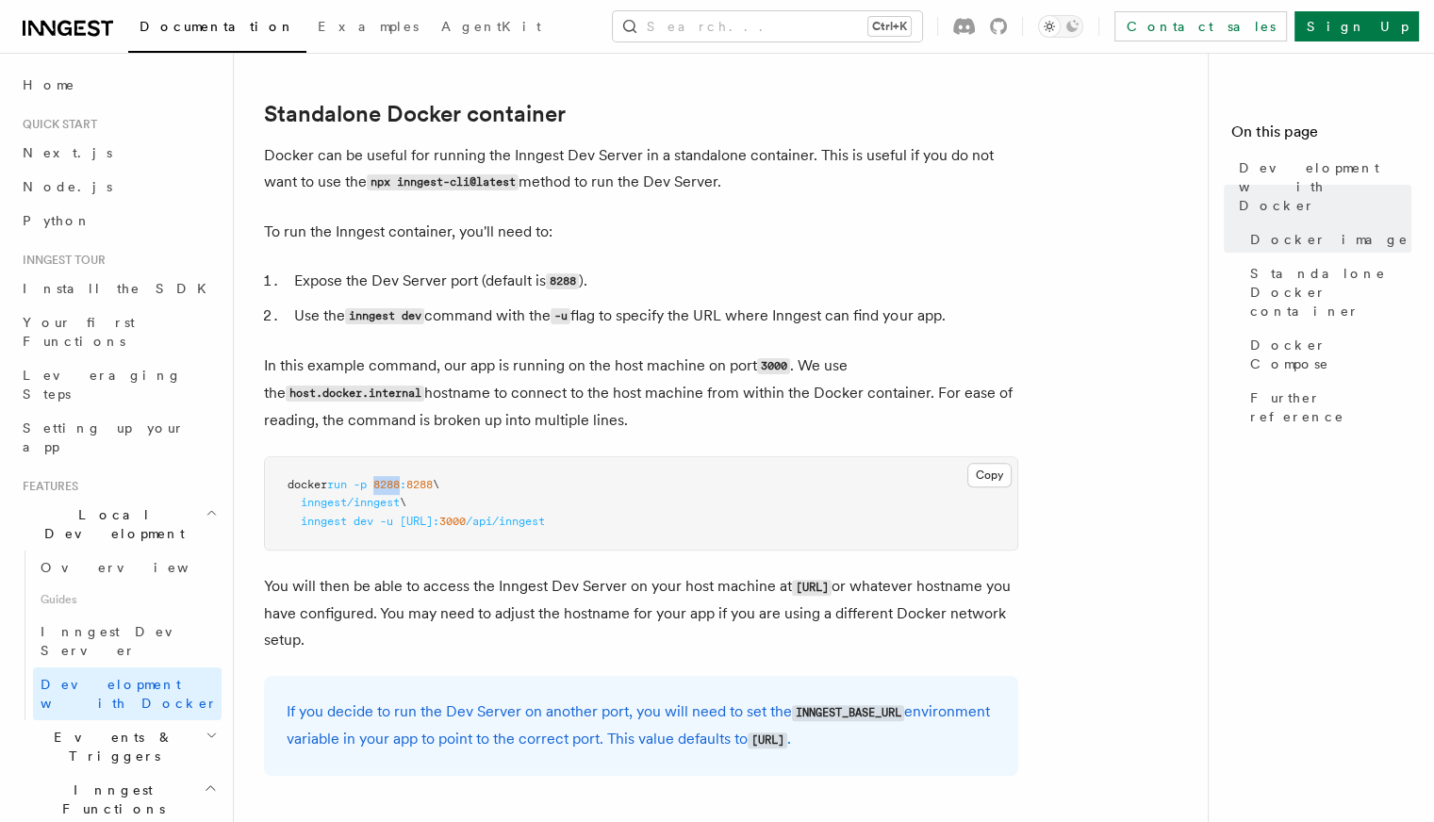
copy span "8288"
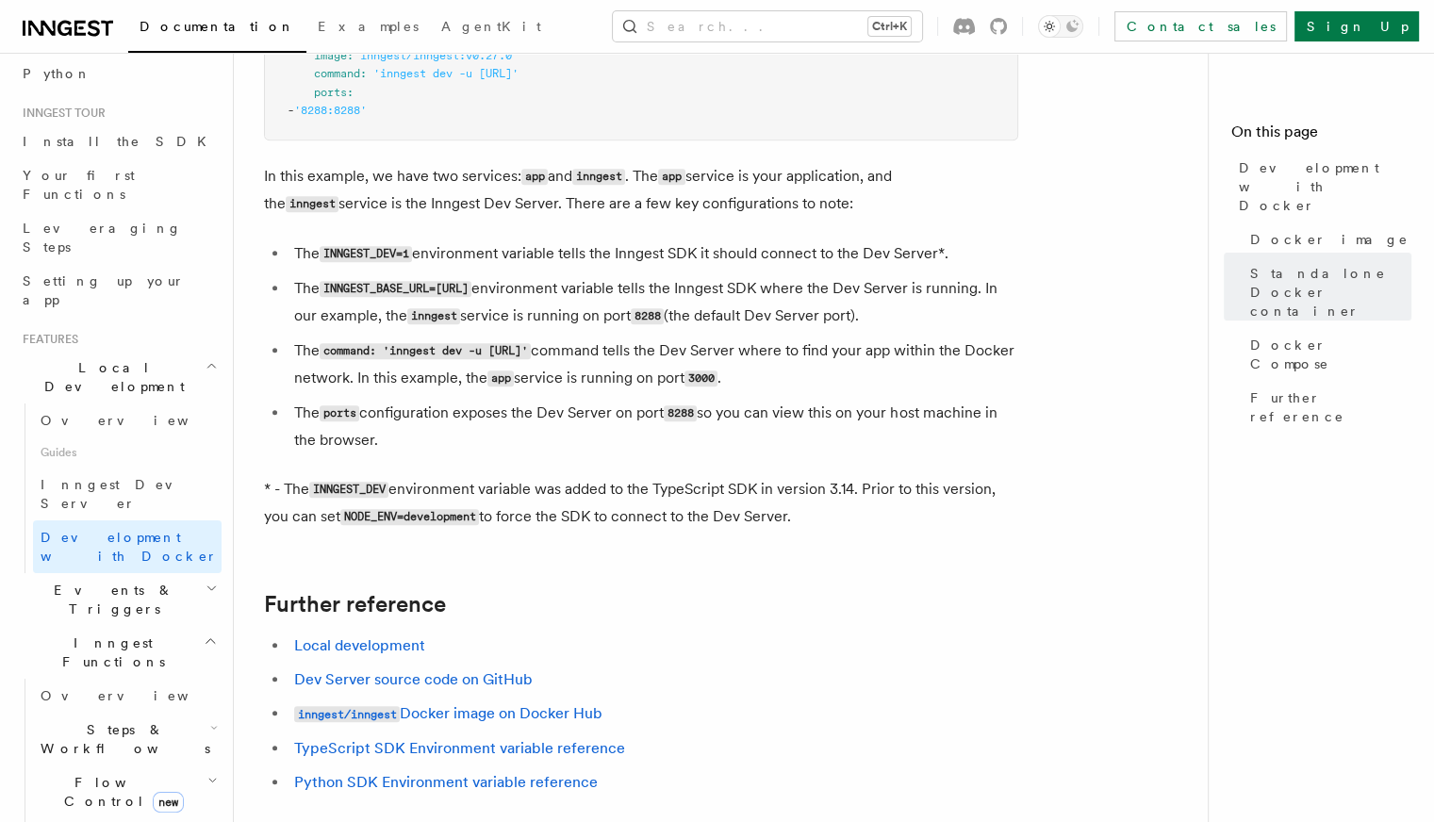
scroll to position [283, 0]
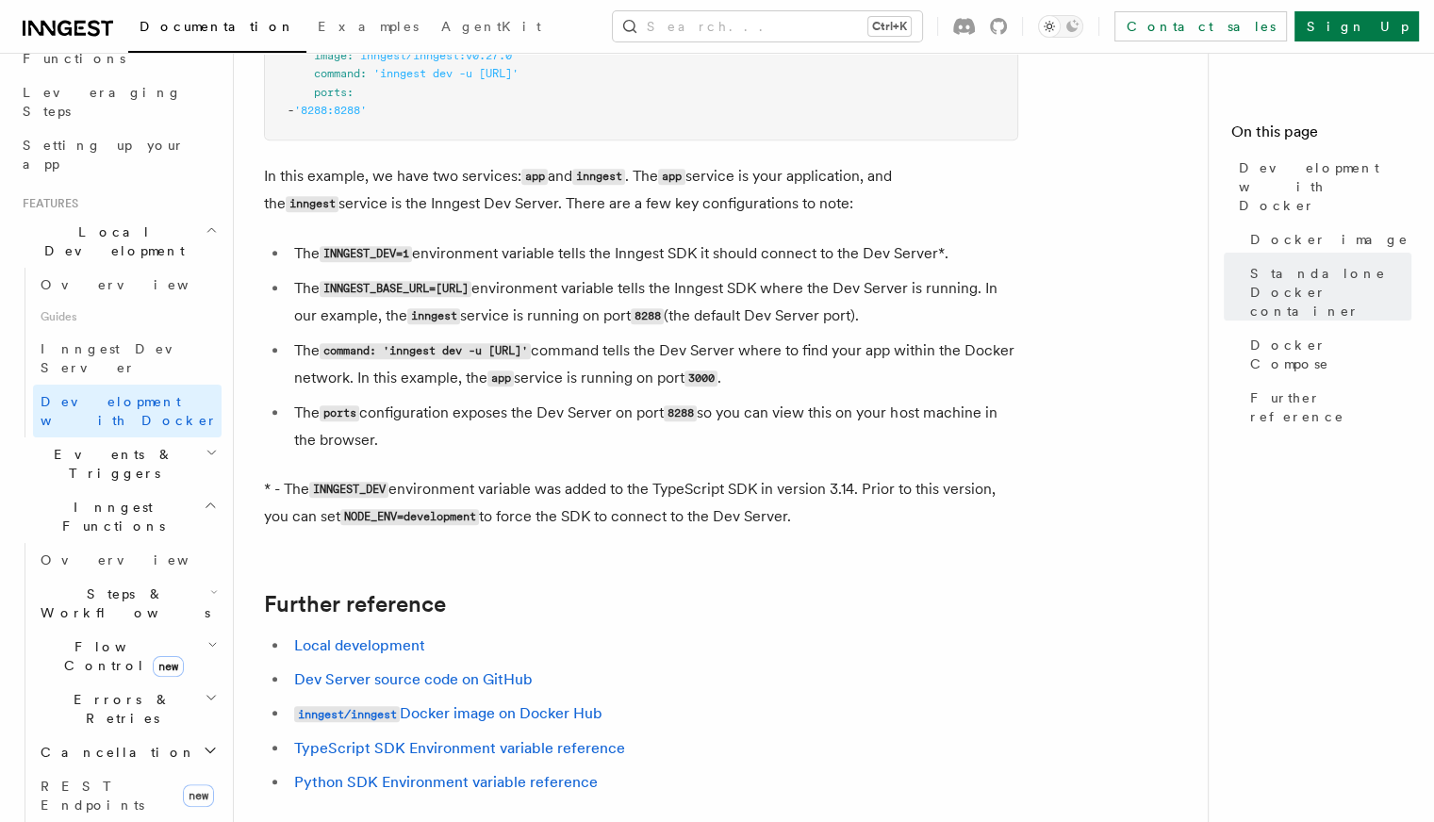
click at [206, 437] on h2 "Events & Triggers" at bounding box center [118, 463] width 206 height 53
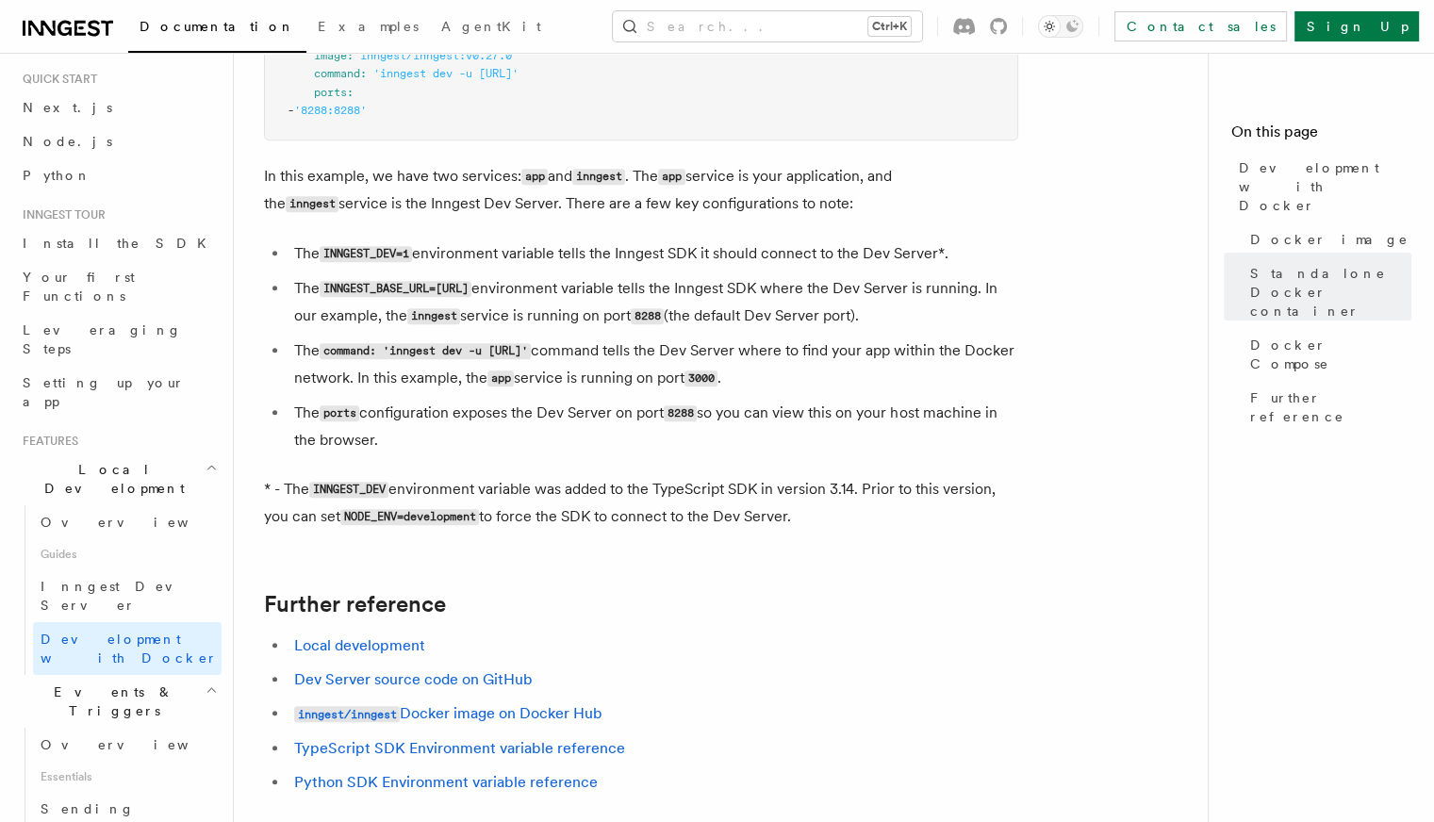
scroll to position [0, 0]
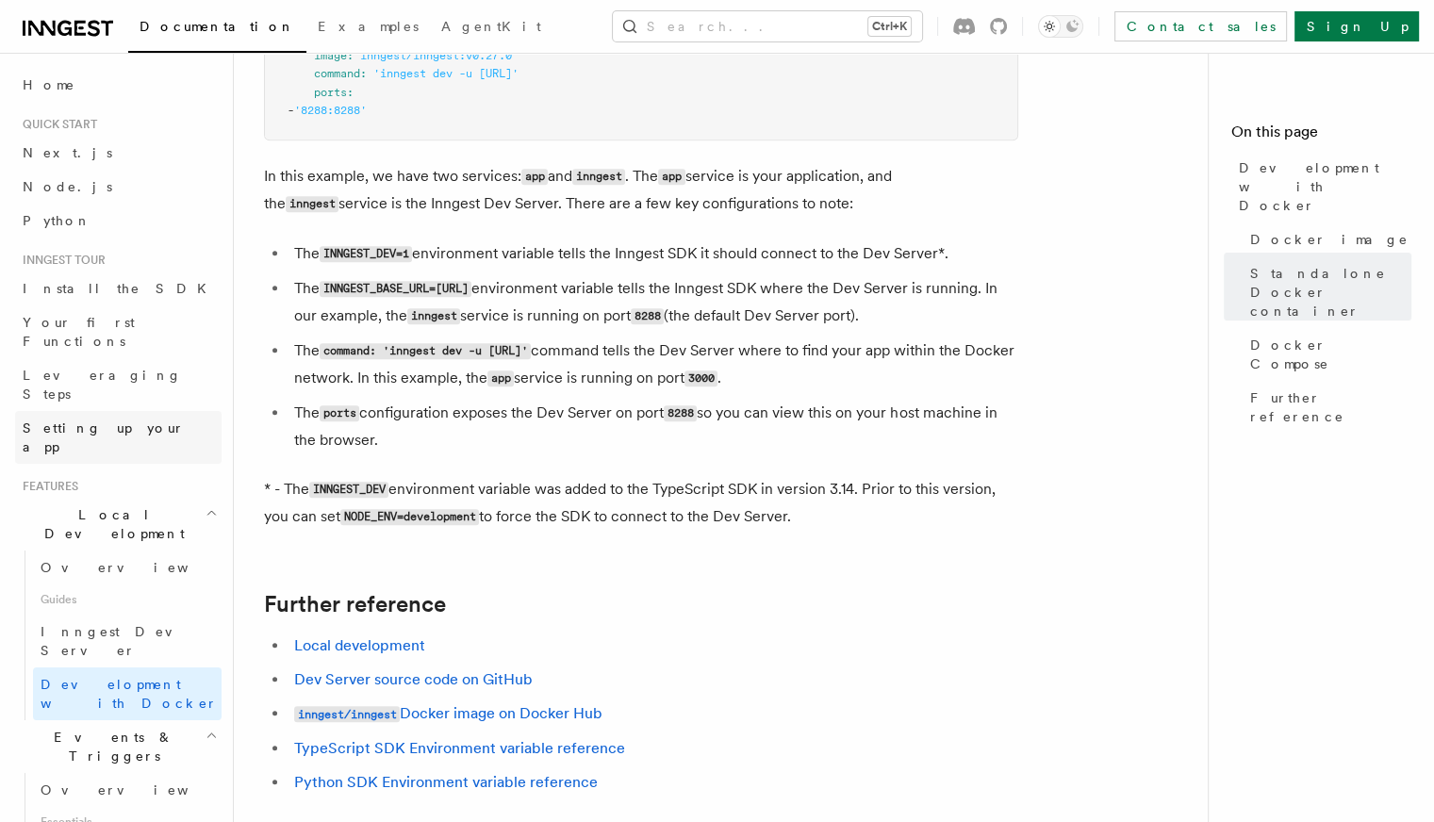
click at [140, 411] on link "Setting up your app" at bounding box center [118, 437] width 206 height 53
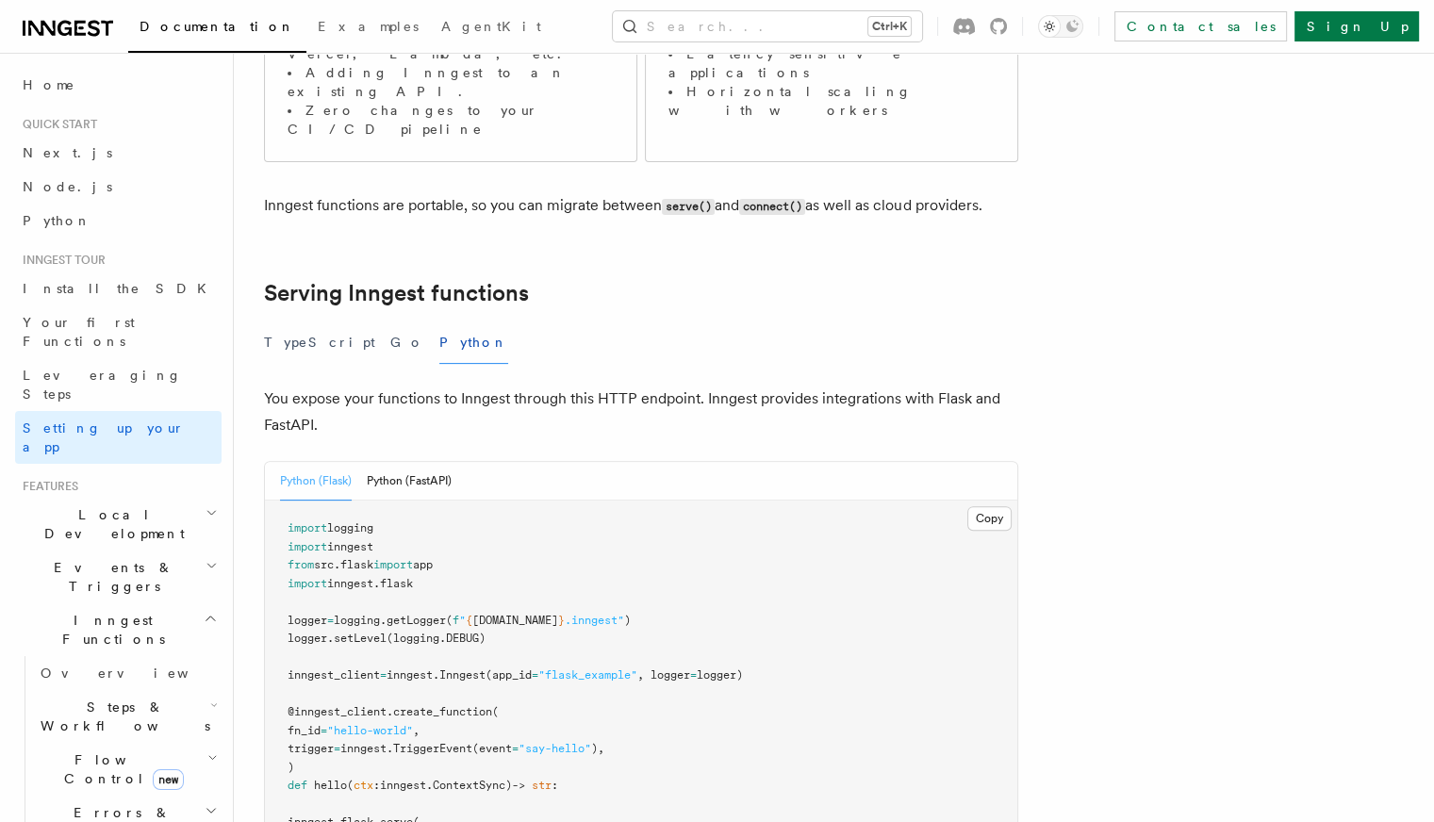
scroll to position [660, 0]
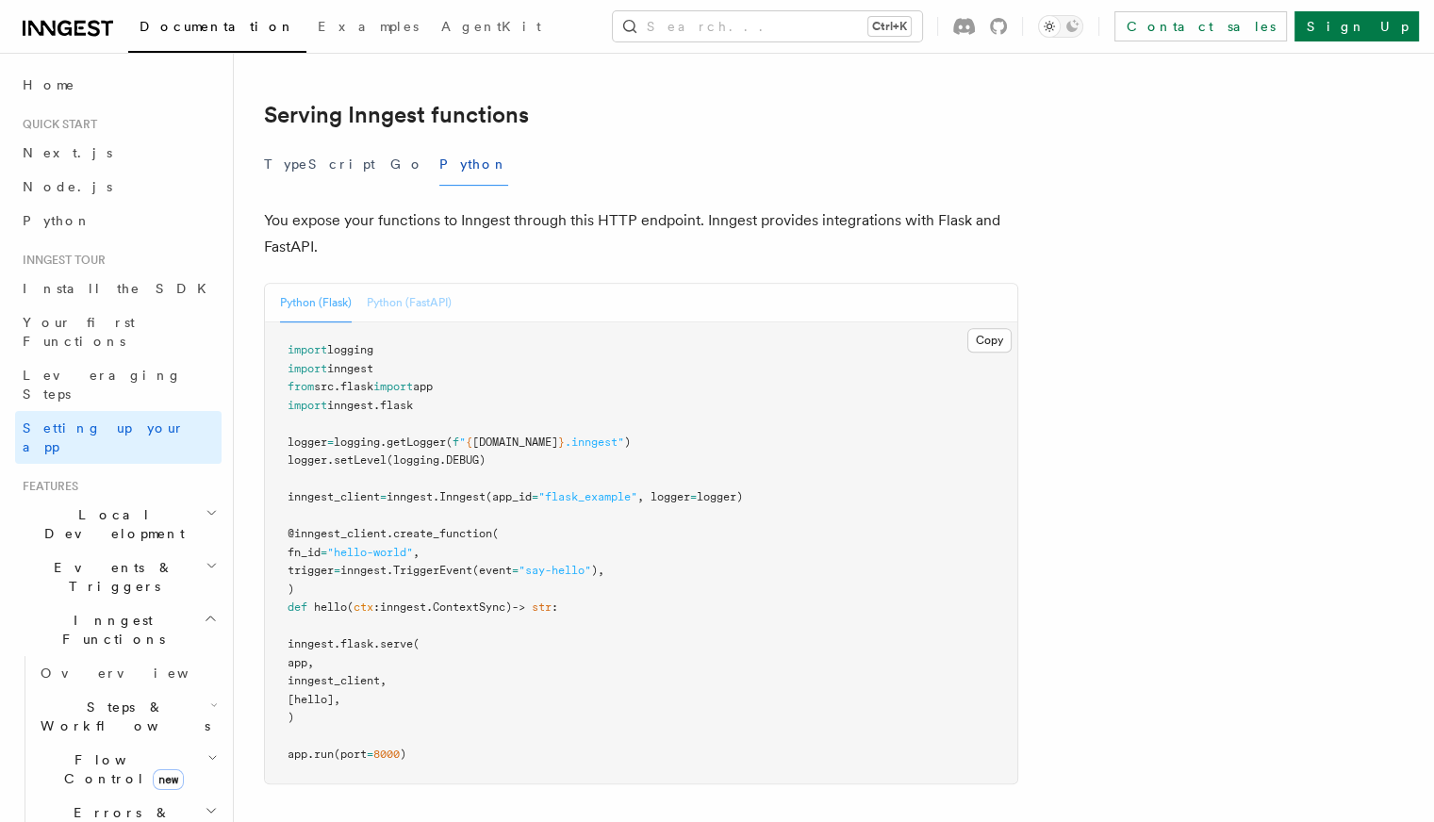
click at [452, 284] on button "Python (FastAPI)" at bounding box center [409, 303] width 85 height 39
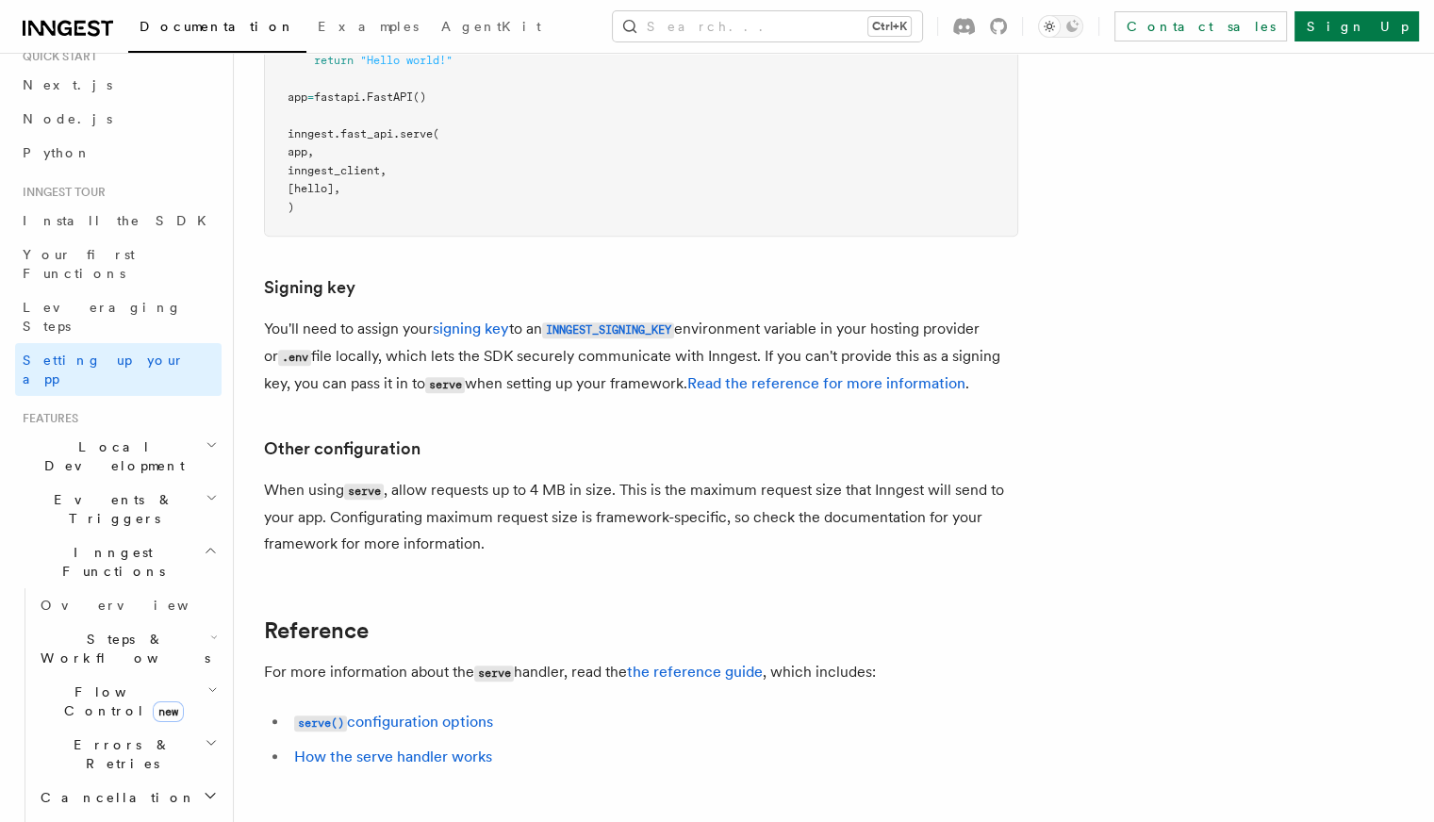
scroll to position [0, 0]
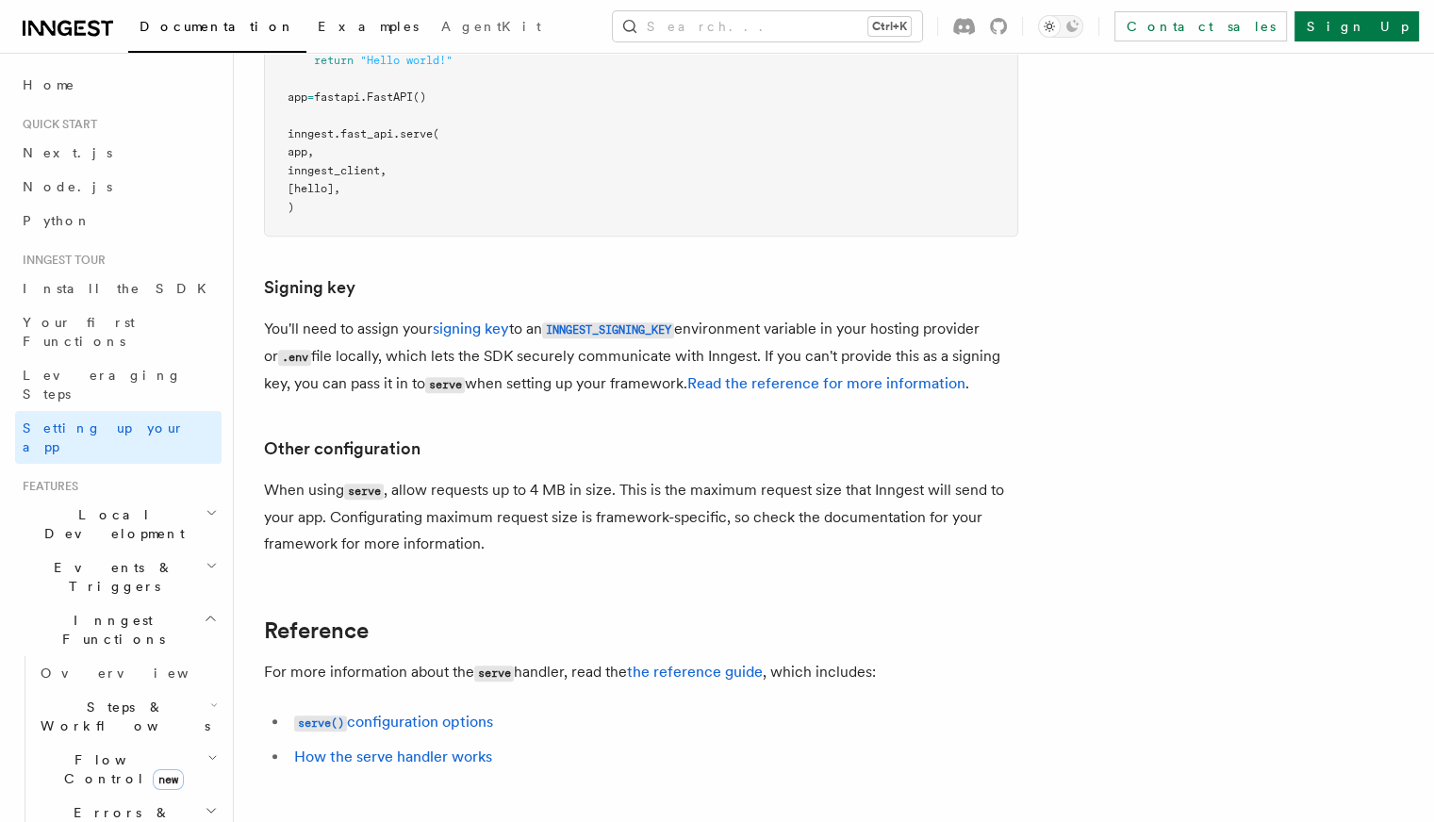
click at [306, 12] on link "Examples" at bounding box center [367, 28] width 123 height 45
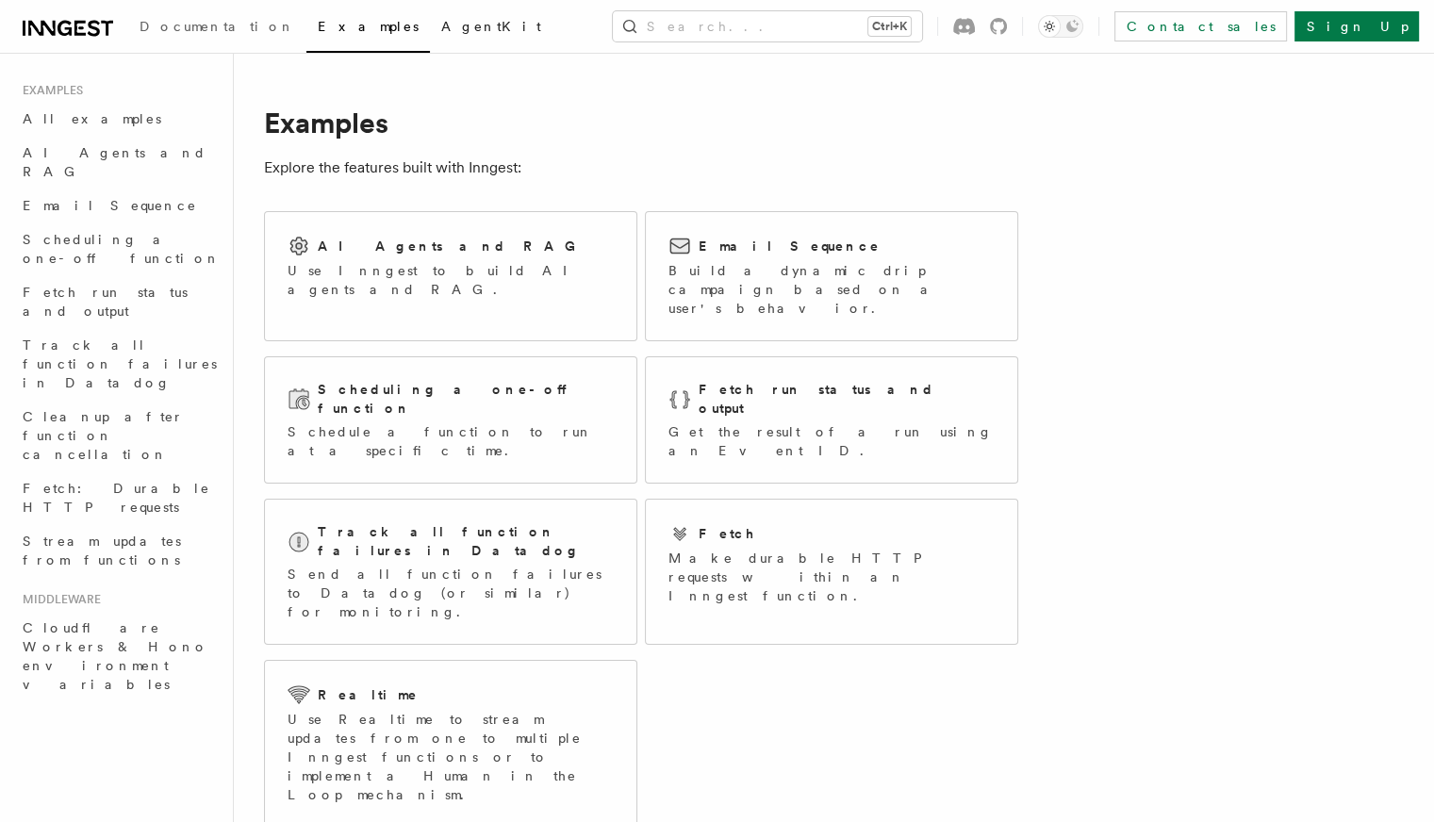
click at [430, 21] on link "AgentKit" at bounding box center [491, 28] width 123 height 45
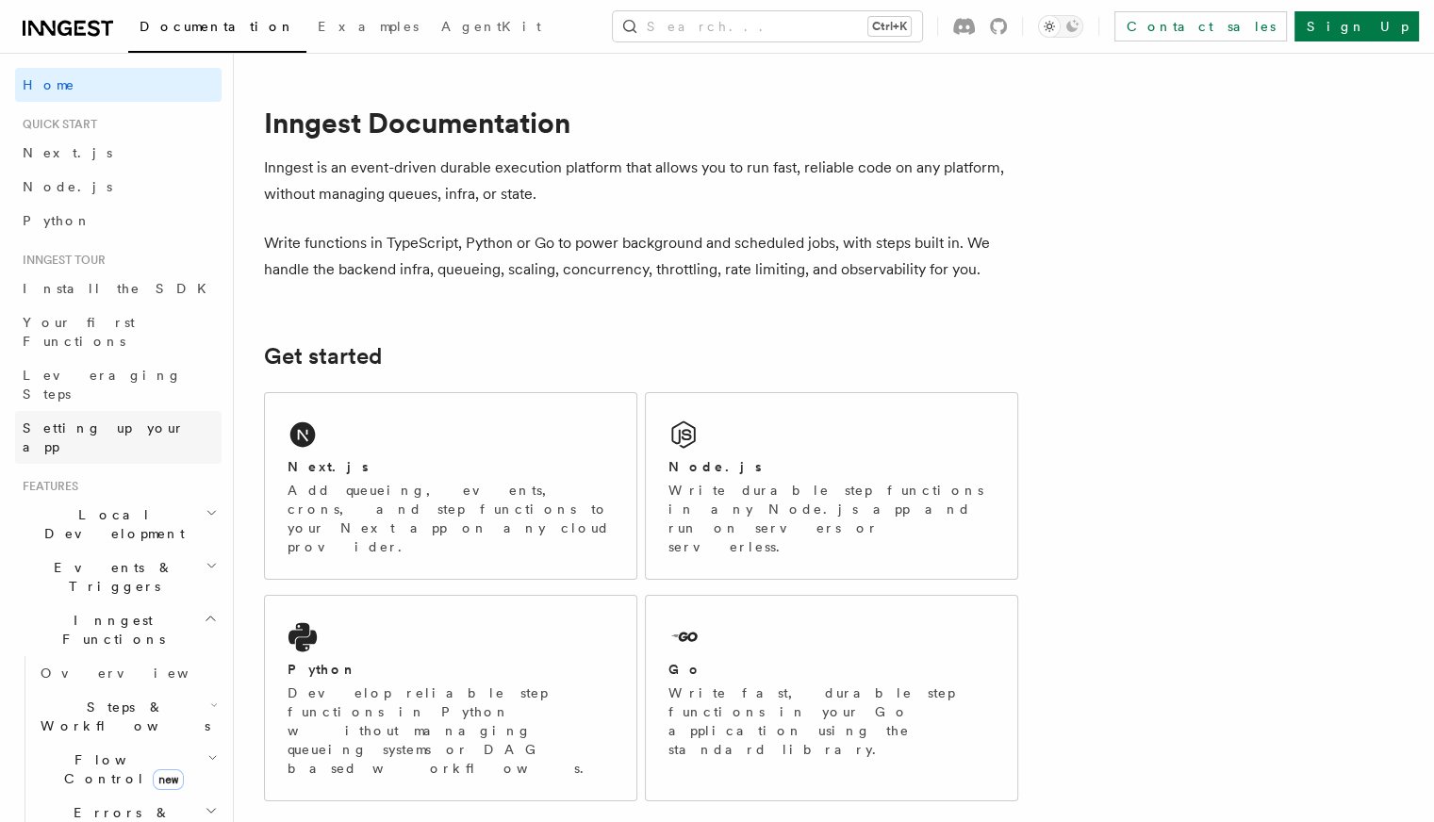
click at [102, 411] on link "Setting up your app" at bounding box center [118, 437] width 206 height 53
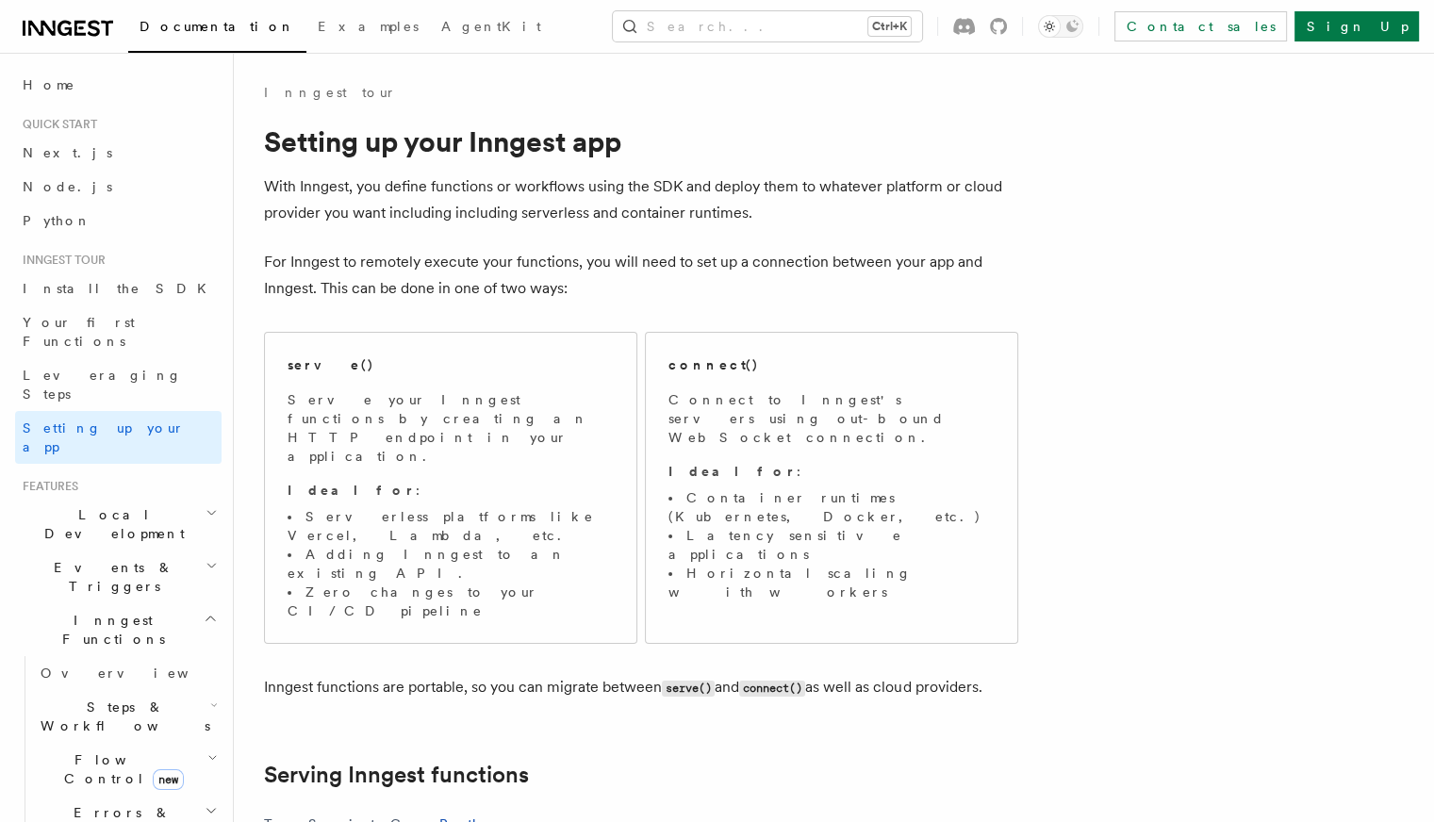
click at [112, 505] on span "Local Development" at bounding box center [110, 524] width 190 height 38
click at [121, 550] on link "Overview" at bounding box center [127, 567] width 189 height 34
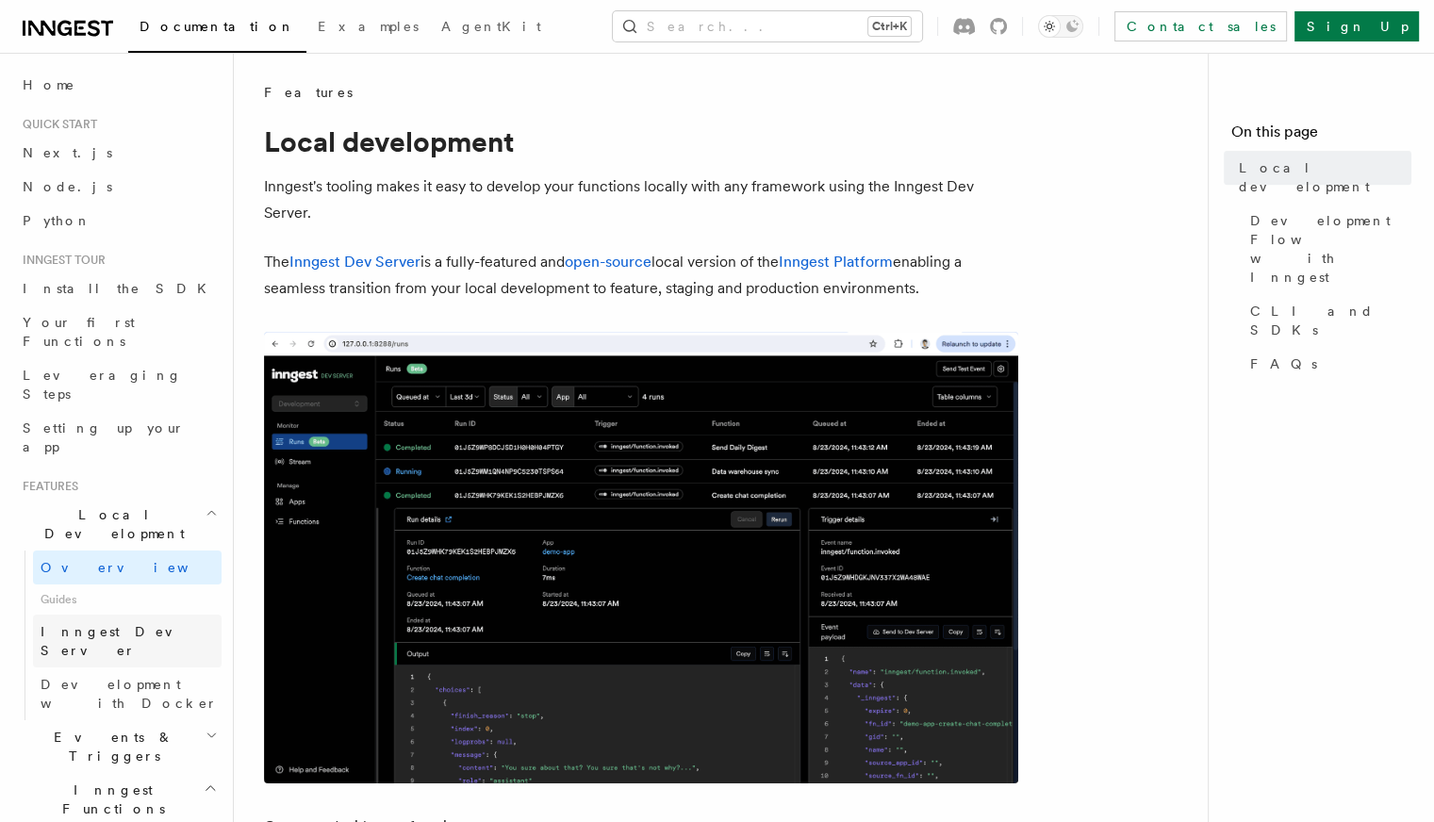
click at [45, 624] on span "Inngest Dev Server" at bounding box center [121, 641] width 161 height 34
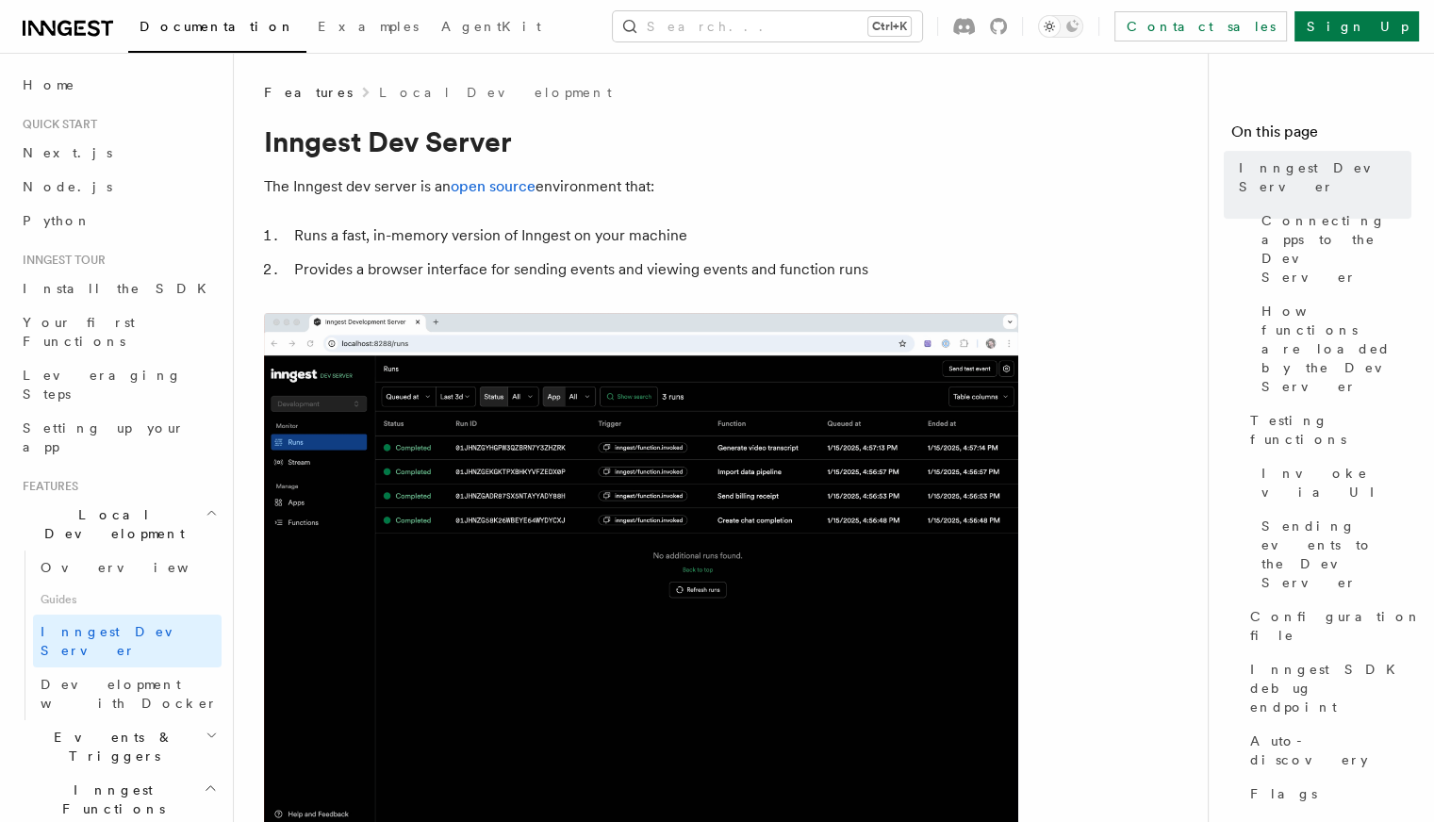
drag, startPoint x: 509, startPoint y: 558, endPoint x: 282, endPoint y: 521, distance: 230.1
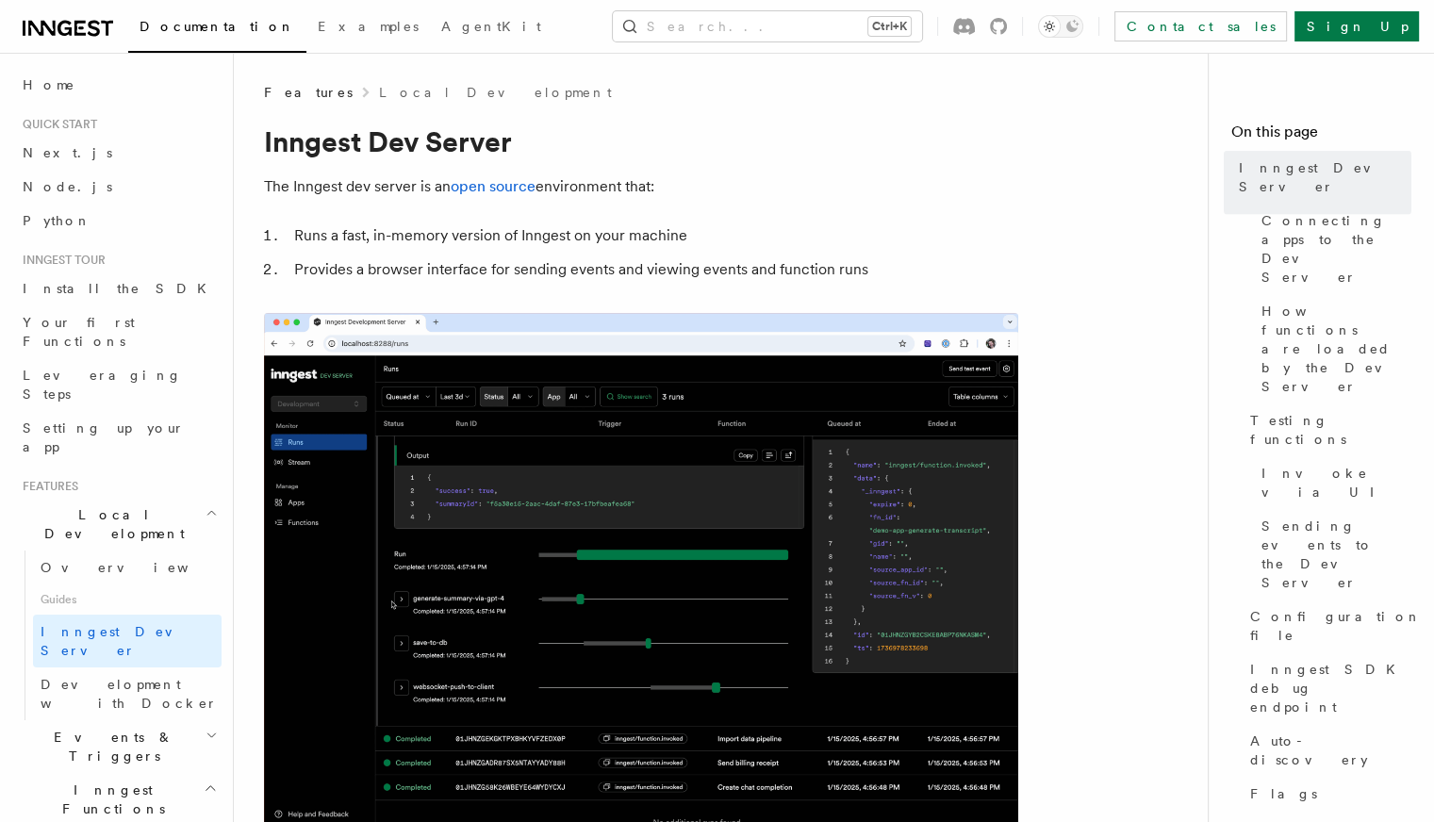
drag, startPoint x: 282, startPoint y: 517, endPoint x: 774, endPoint y: 548, distance: 493.0
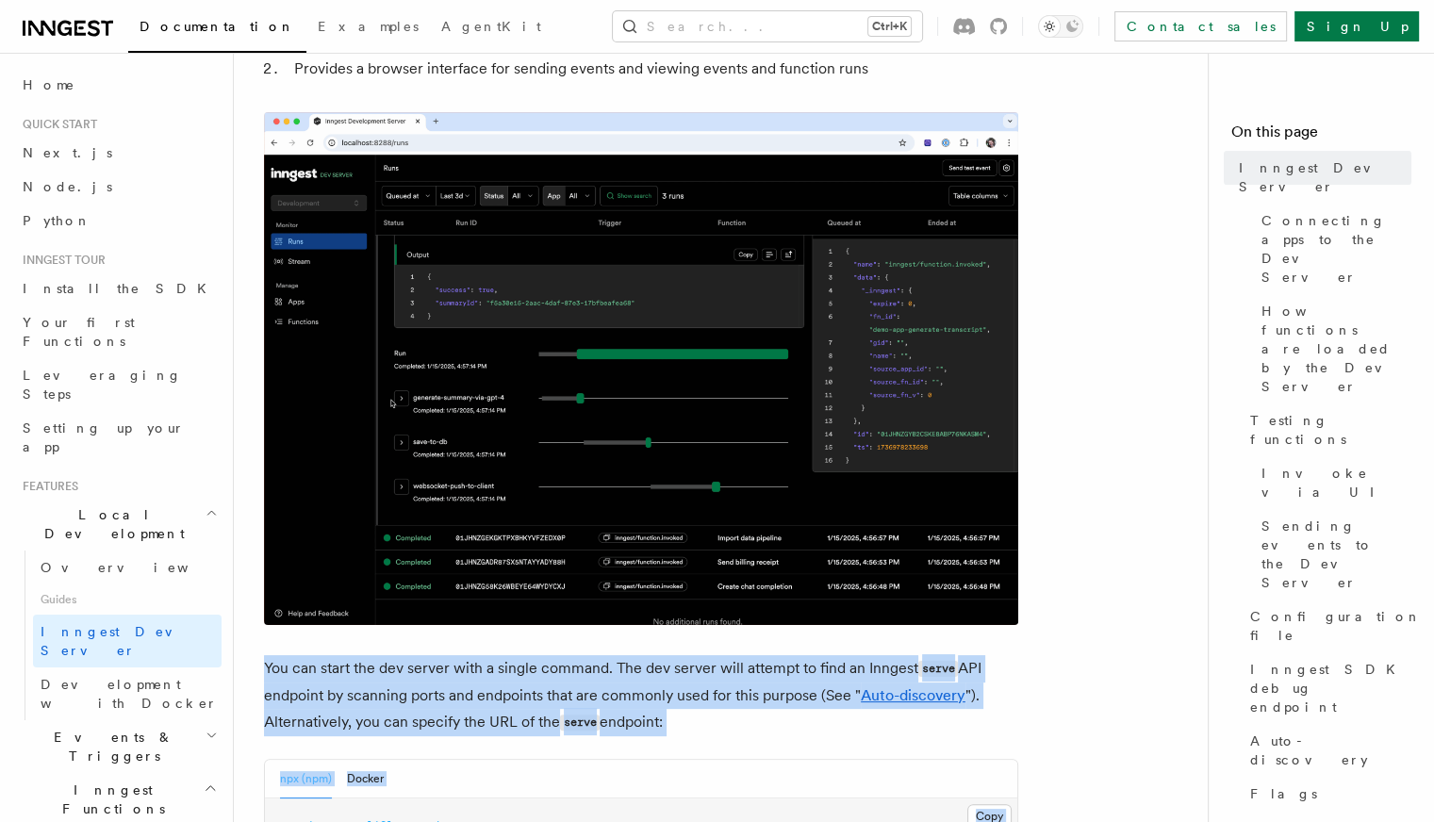
scroll to position [660, 0]
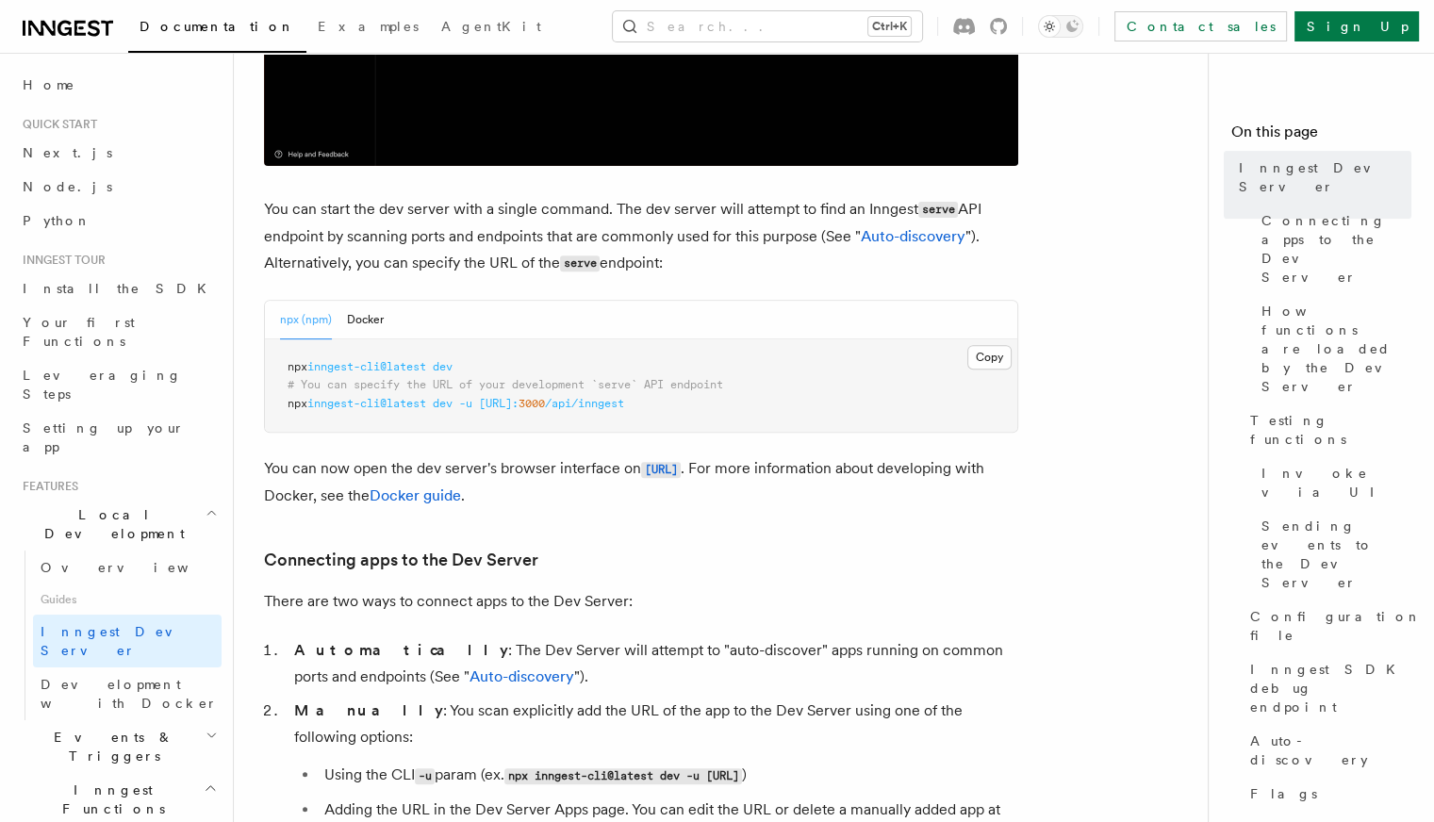
click at [486, 426] on pre "npx inngest-cli@latest dev # You can specify the URL of your development `serve…" at bounding box center [641, 385] width 752 height 93
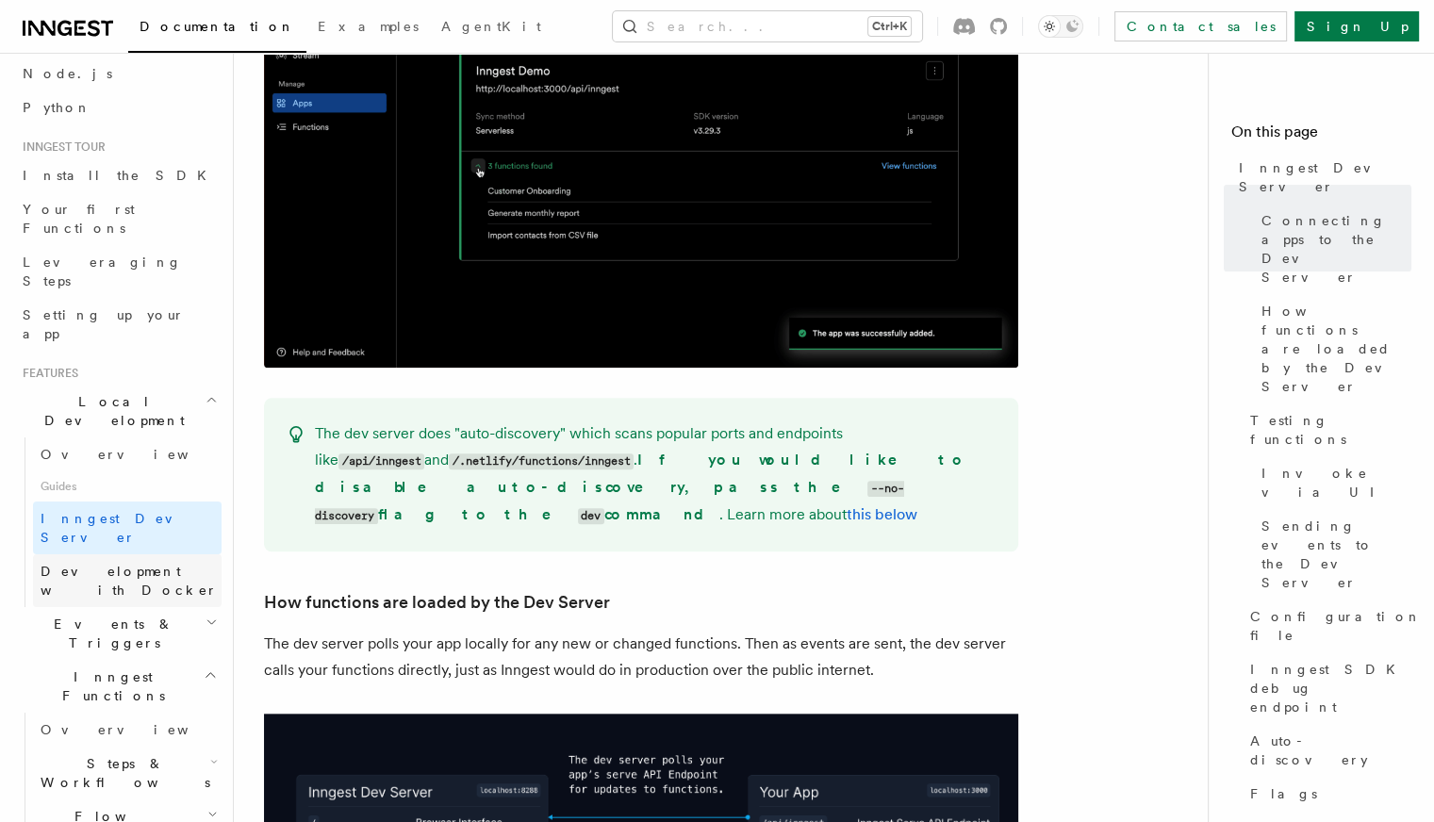
scroll to position [377, 0]
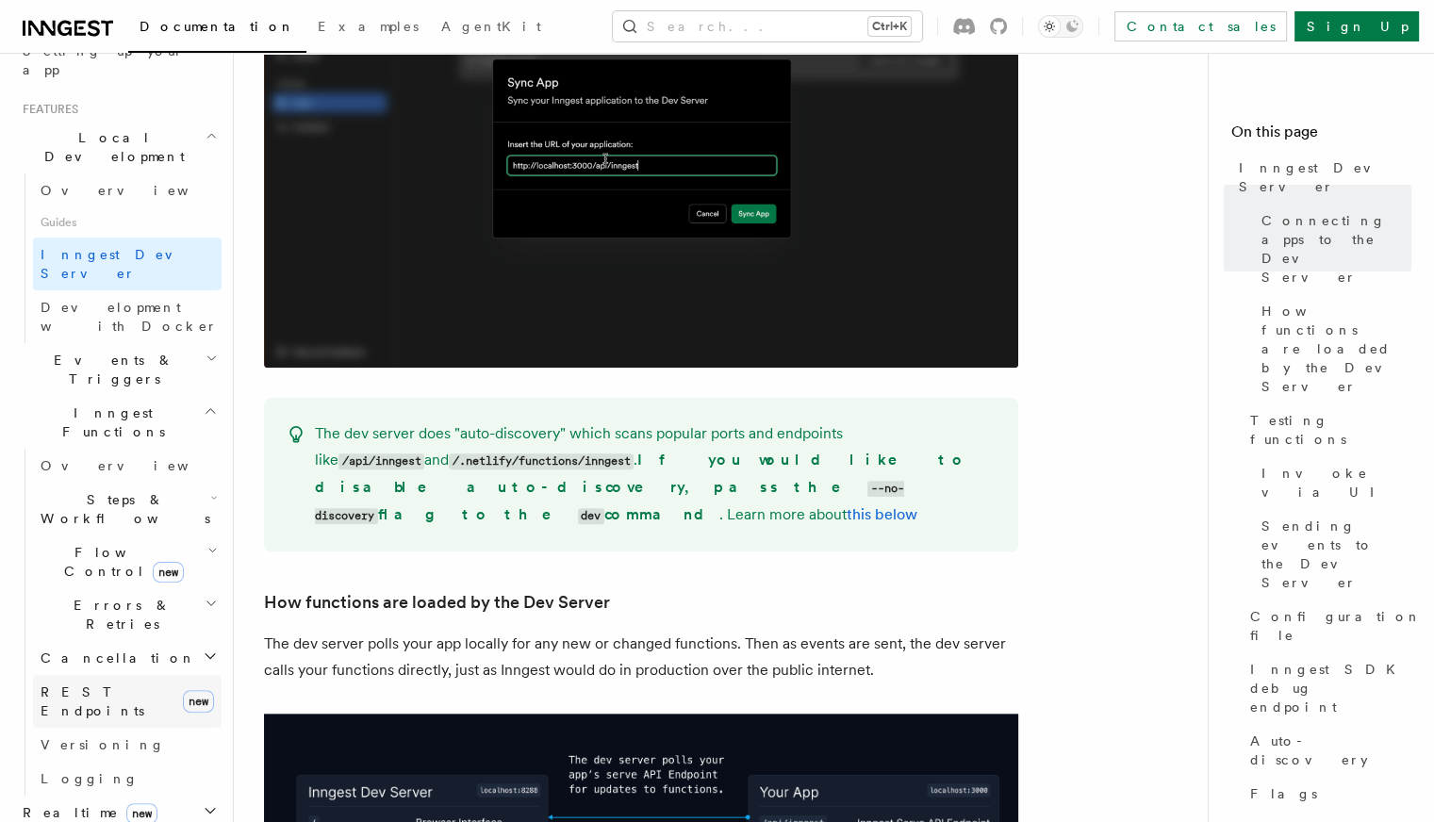
click at [129, 684] on span "REST Endpoints" at bounding box center [93, 701] width 104 height 34
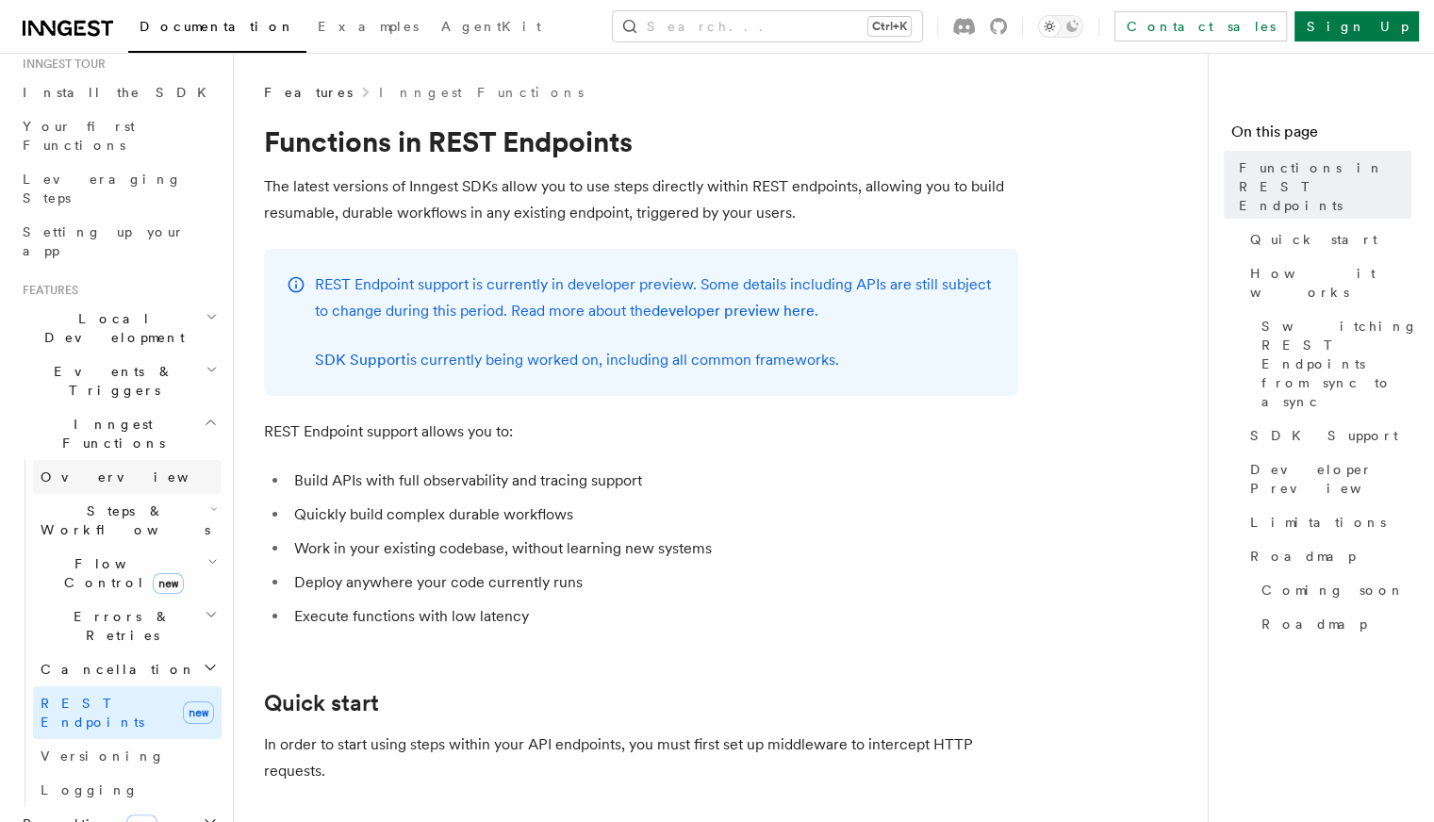
scroll to position [189, 0]
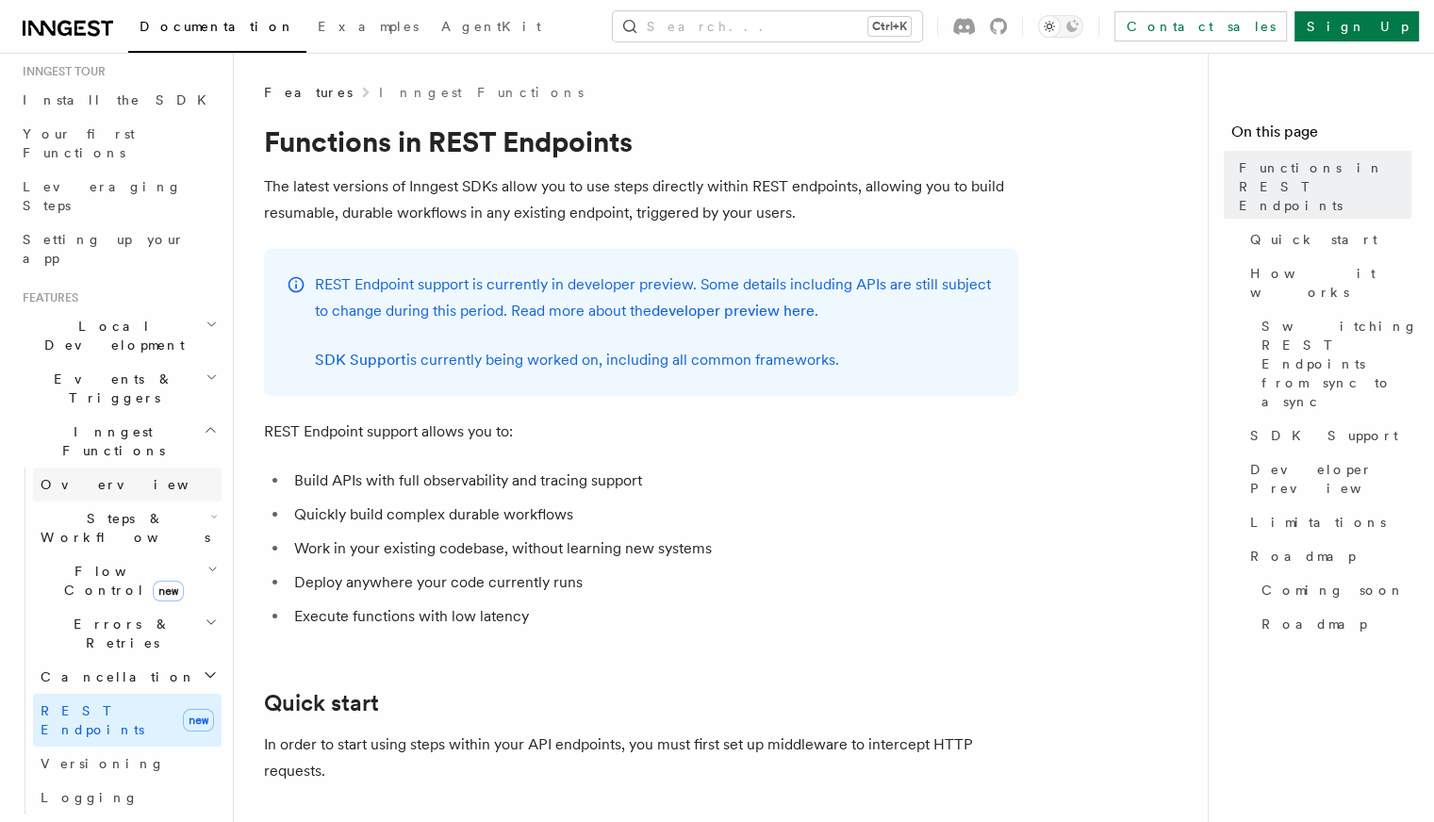
click at [113, 468] on link "Overview" at bounding box center [127, 485] width 189 height 34
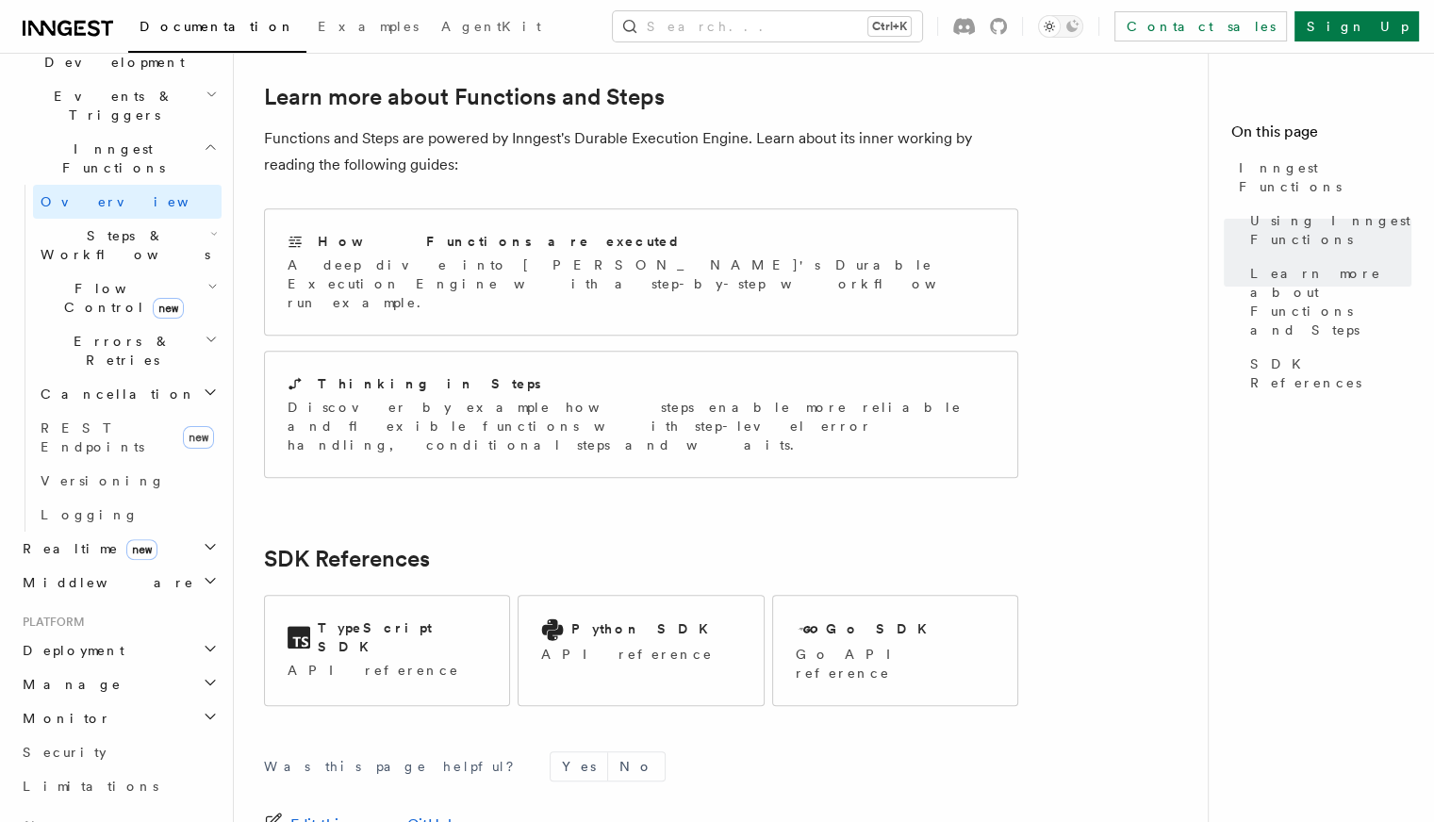
scroll to position [189, 0]
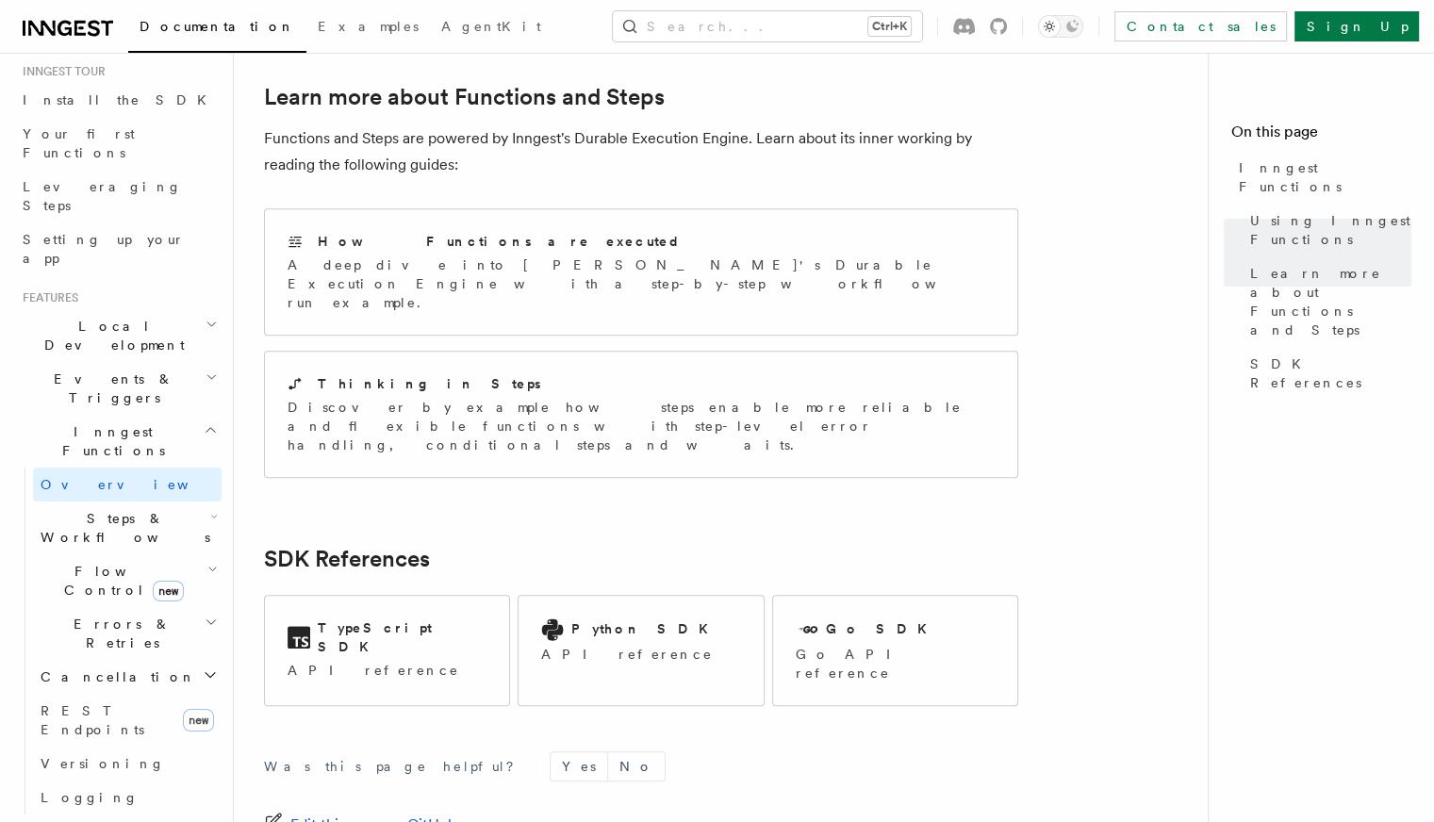
click at [139, 309] on h2 "Local Development" at bounding box center [118, 335] width 206 height 53
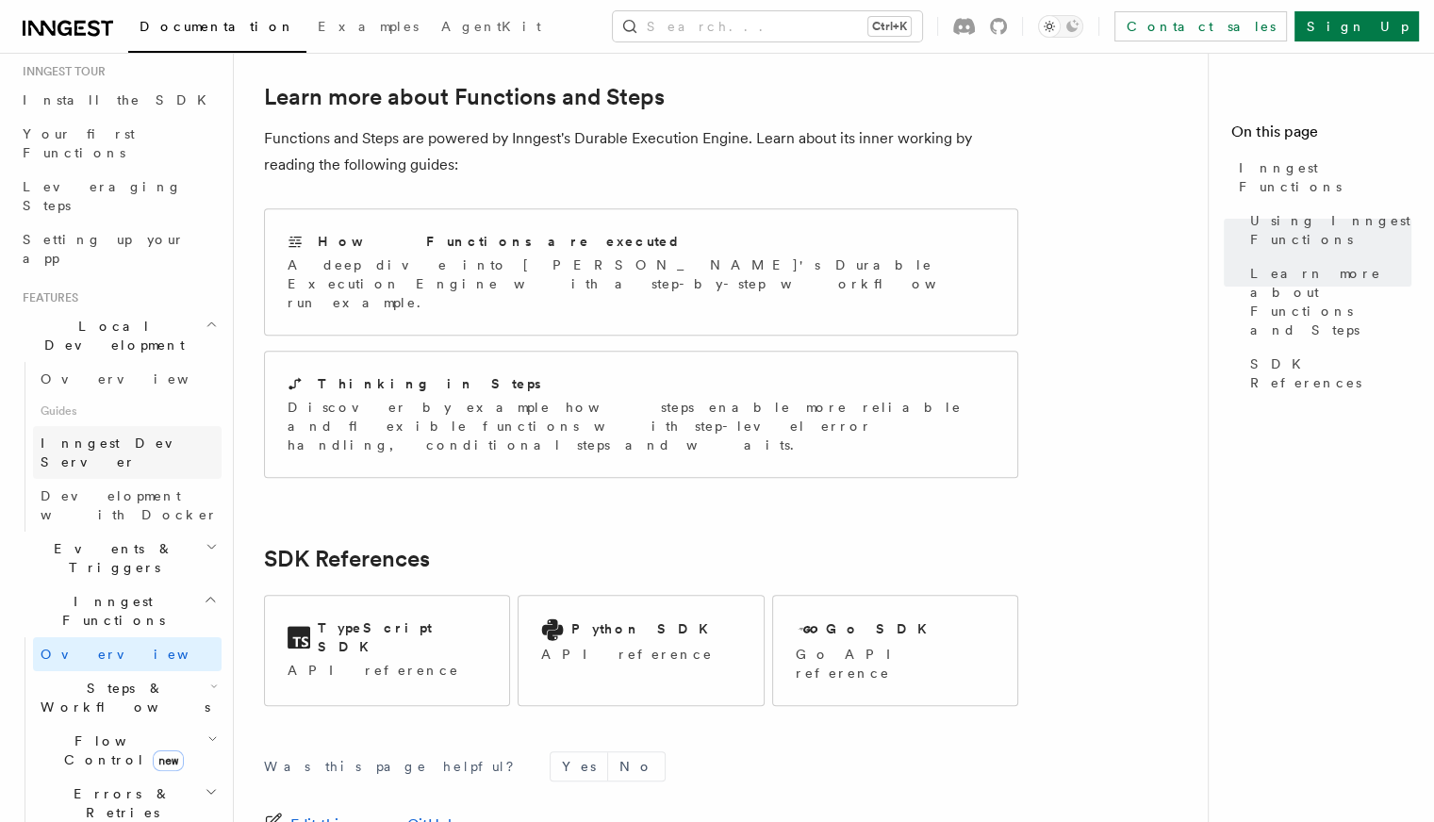
click at [102, 435] on span "Inngest Dev Server" at bounding box center [121, 452] width 161 height 34
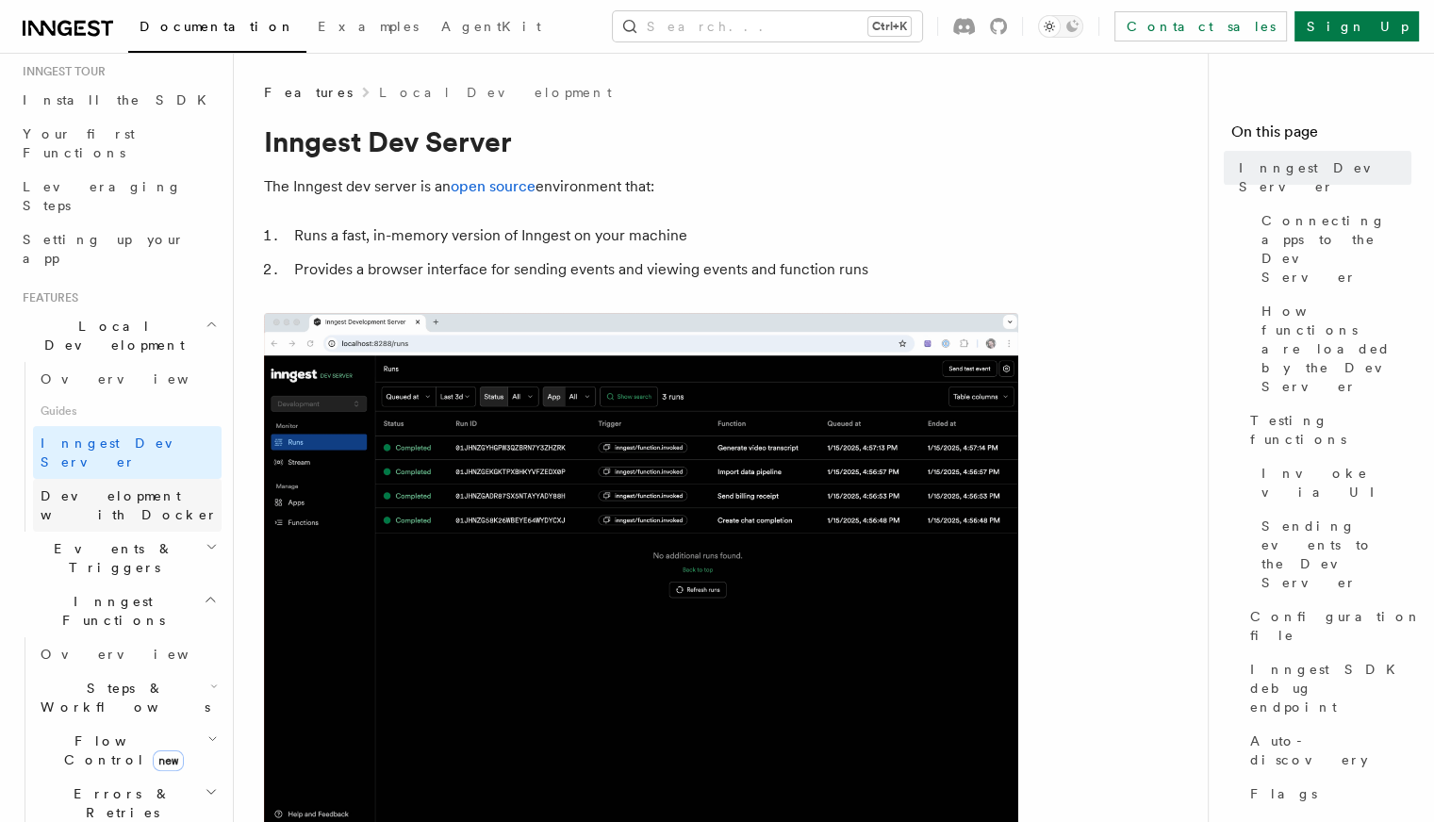
click at [121, 488] on span "Development with Docker" at bounding box center [129, 505] width 177 height 34
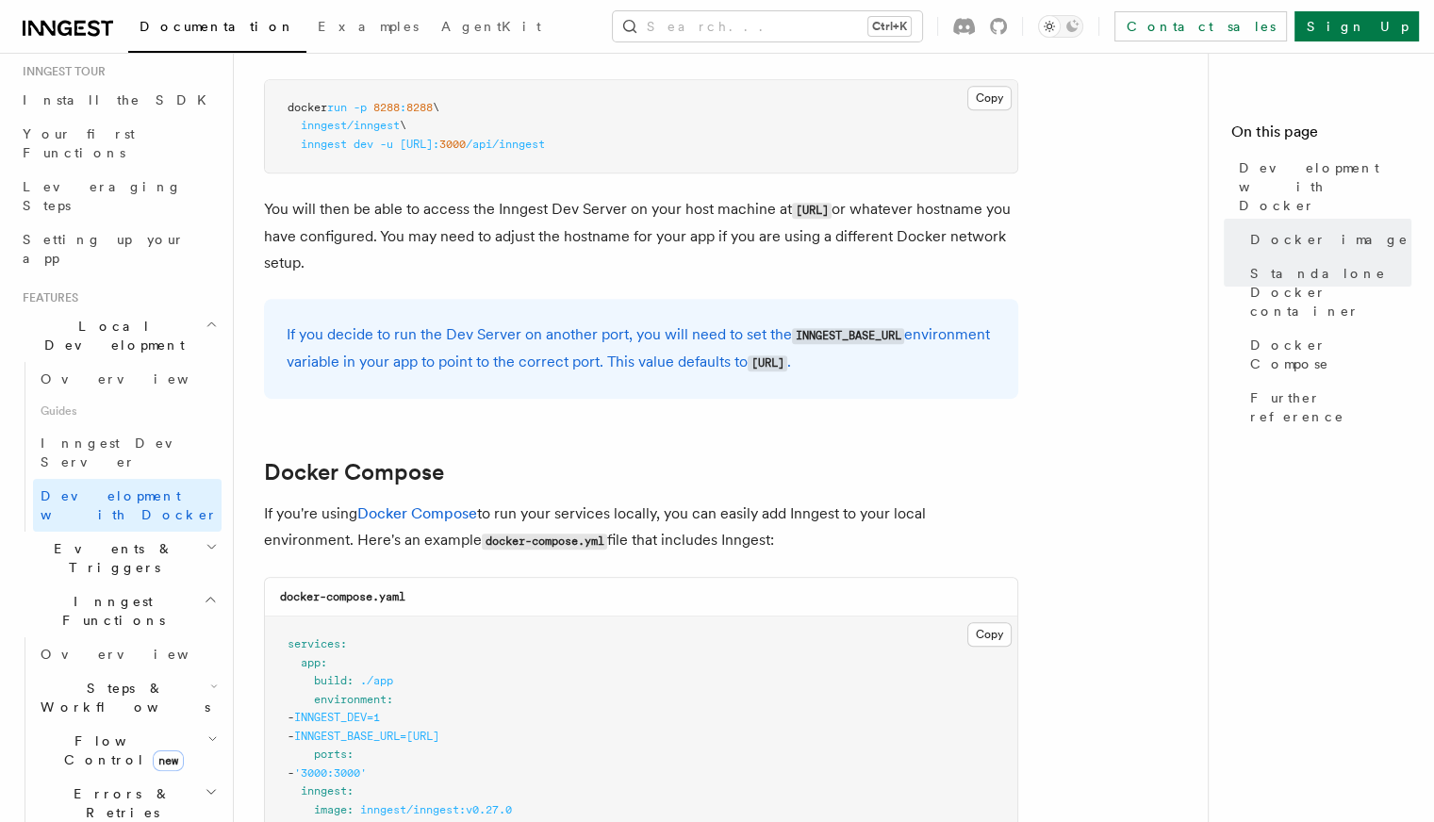
scroll to position [1225, 0]
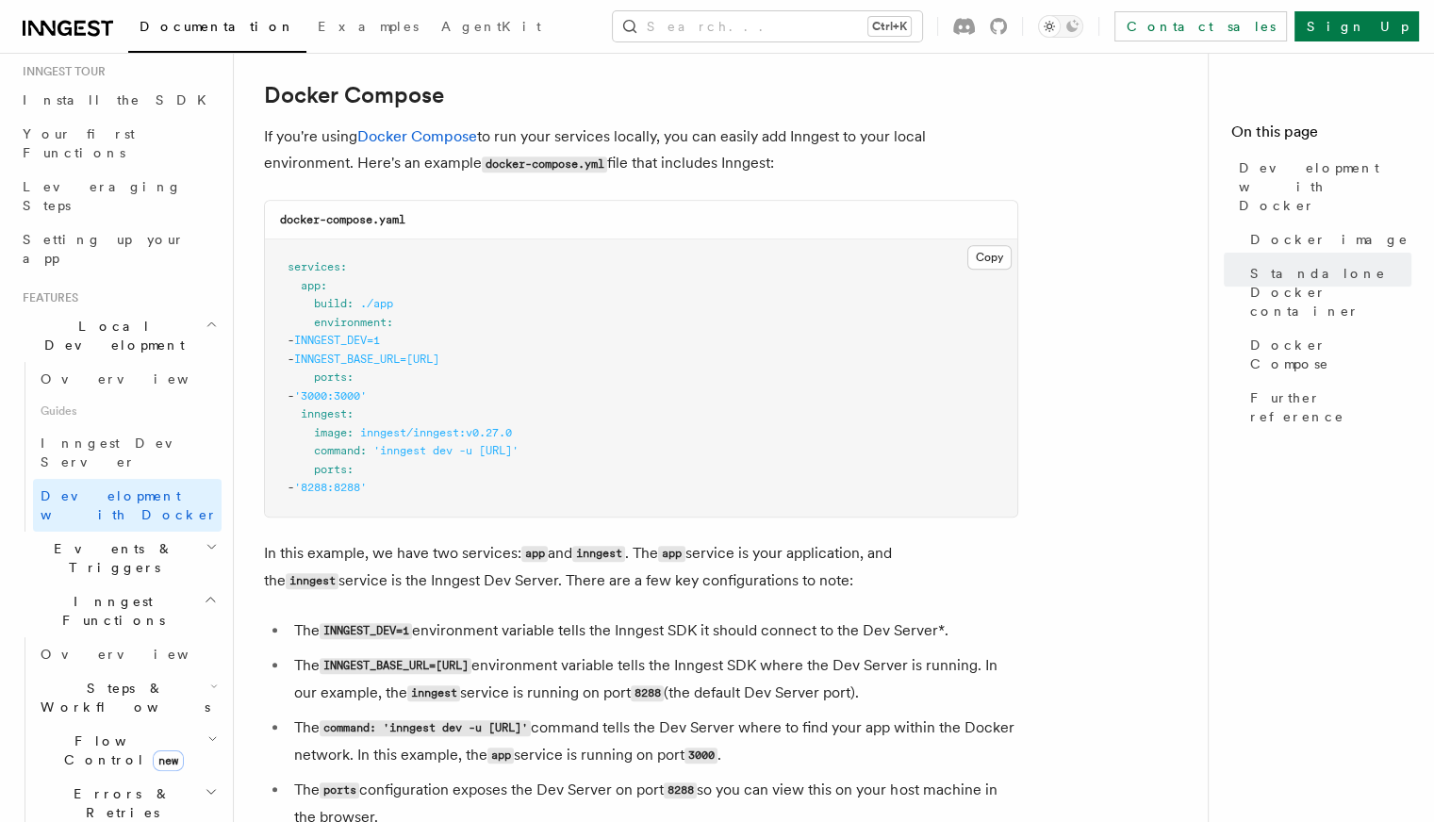
drag, startPoint x: 590, startPoint y: 361, endPoint x: 222, endPoint y: 333, distance: 369.6
click at [234, 333] on div "Search... Documentation Examples AgentKit Home Quick start Next.js Node.js Pyth…" at bounding box center [834, 159] width 1200 height 2768
click at [533, 337] on pre "services : app : build : ./app environment : - INNGEST_DEV=1 - INNGEST_BASE_URL…" at bounding box center [641, 377] width 752 height 277
drag, startPoint x: 615, startPoint y: 361, endPoint x: 264, endPoint y: 325, distance: 352.5
click at [264, 325] on div "docker-compose.yaml Copy Copied services : app : build : ./app environment : - …" at bounding box center [641, 359] width 754 height 318
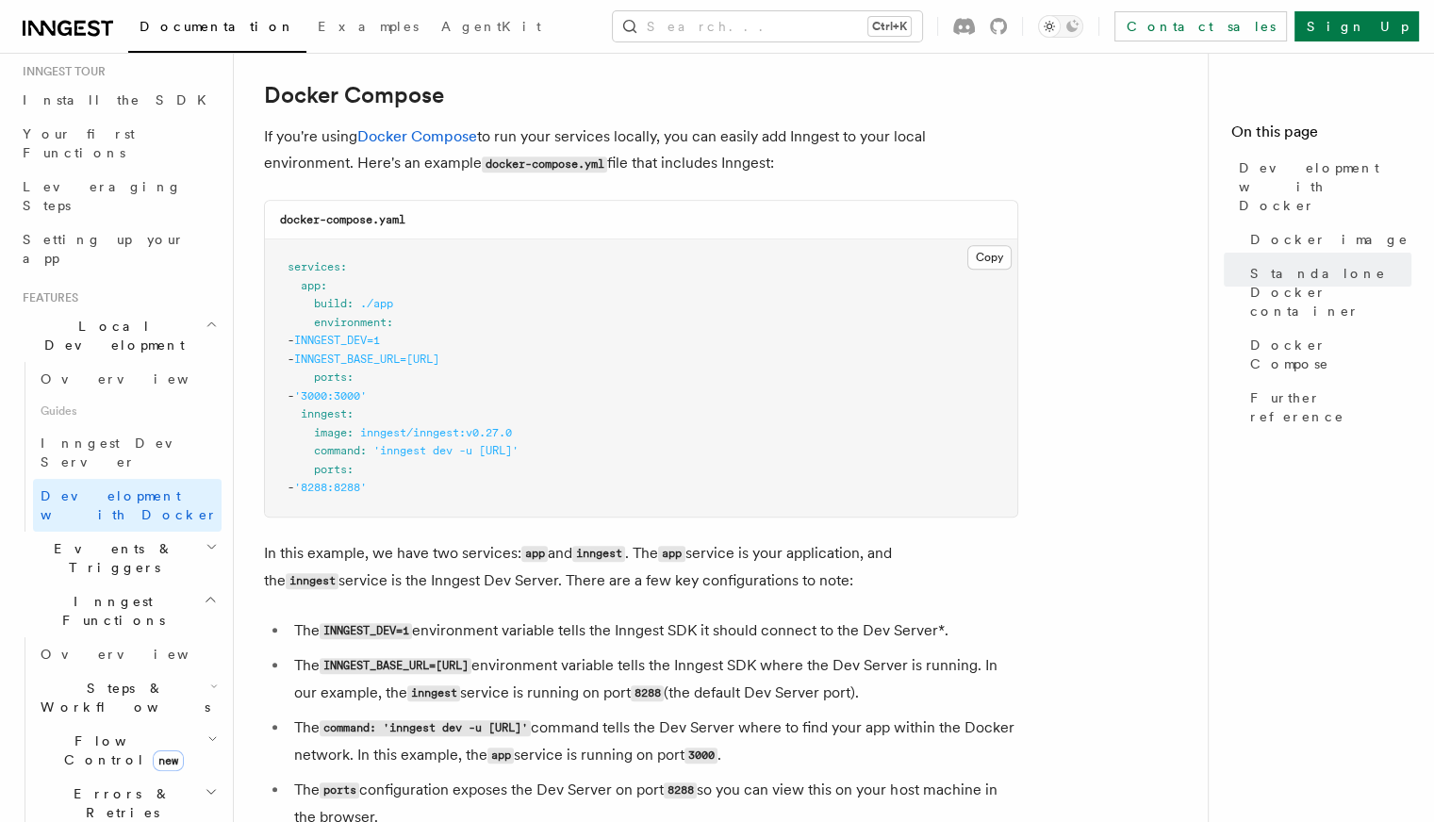
copy code "environment : - INNGEST_DEV=1 - INNGEST_BASE_URL=[URL]"
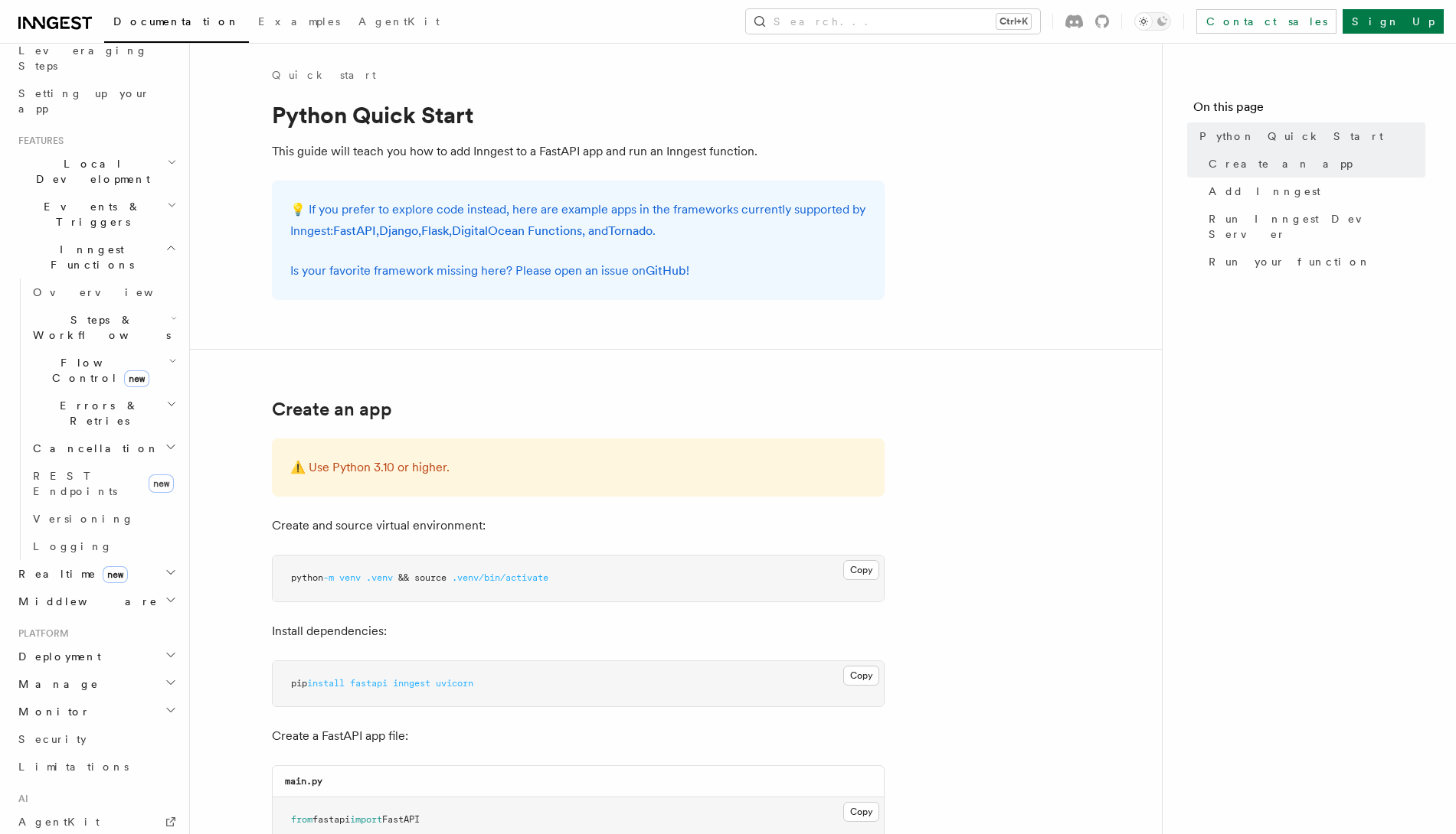
scroll to position [134, 0]
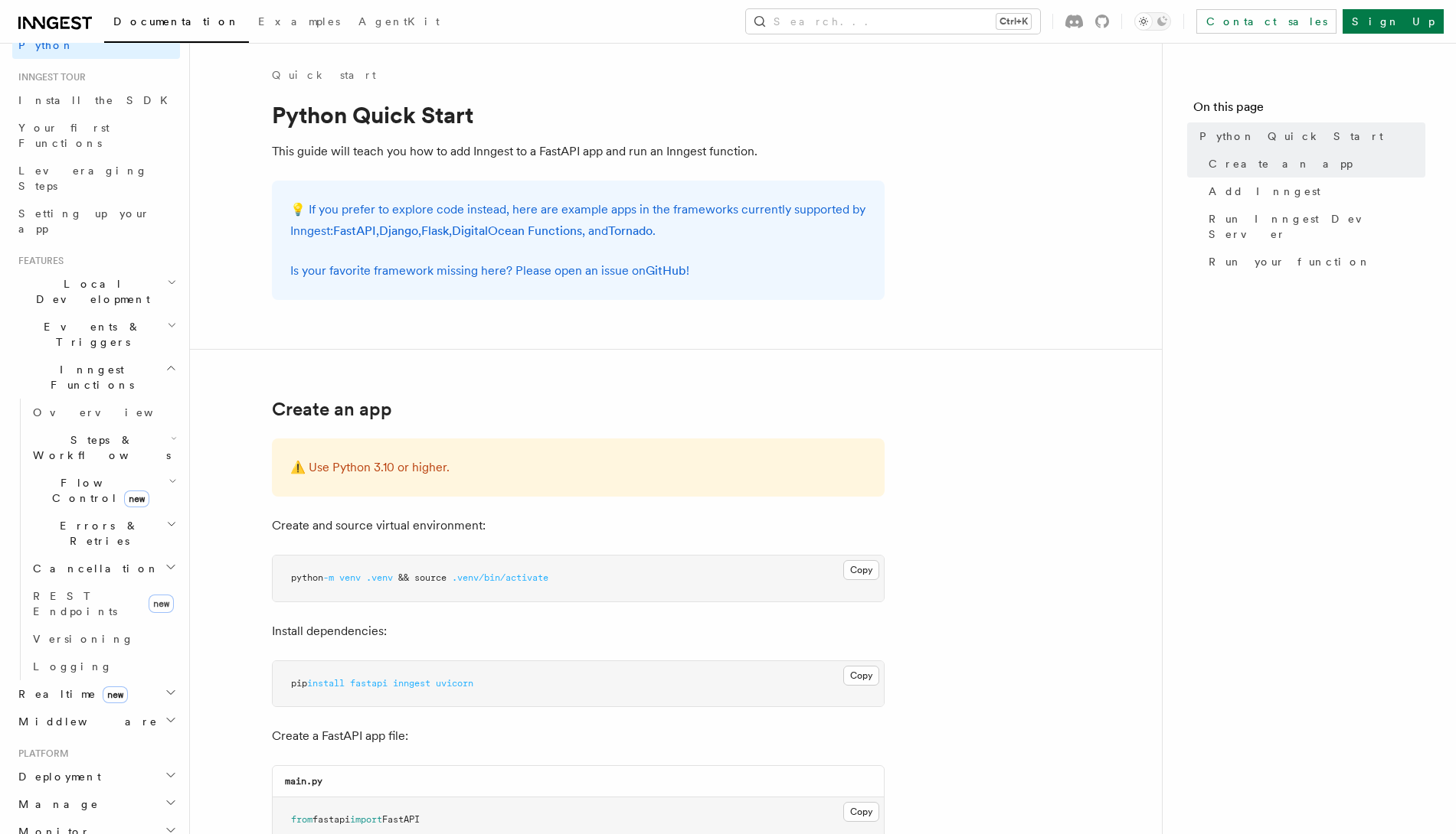
click at [165, 667] on icon "button" at bounding box center [171, 693] width 12 height 12
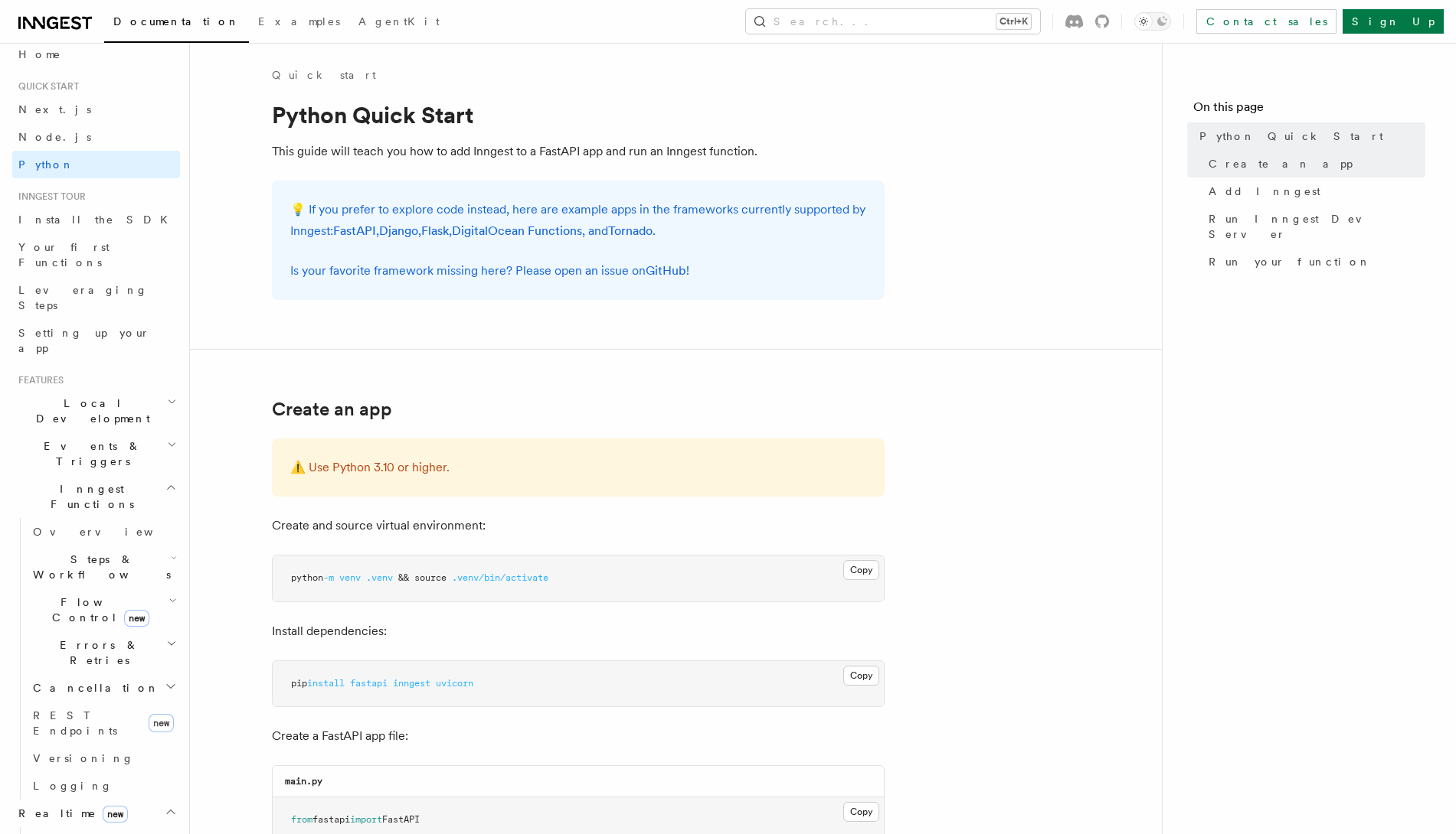
scroll to position [0, 0]
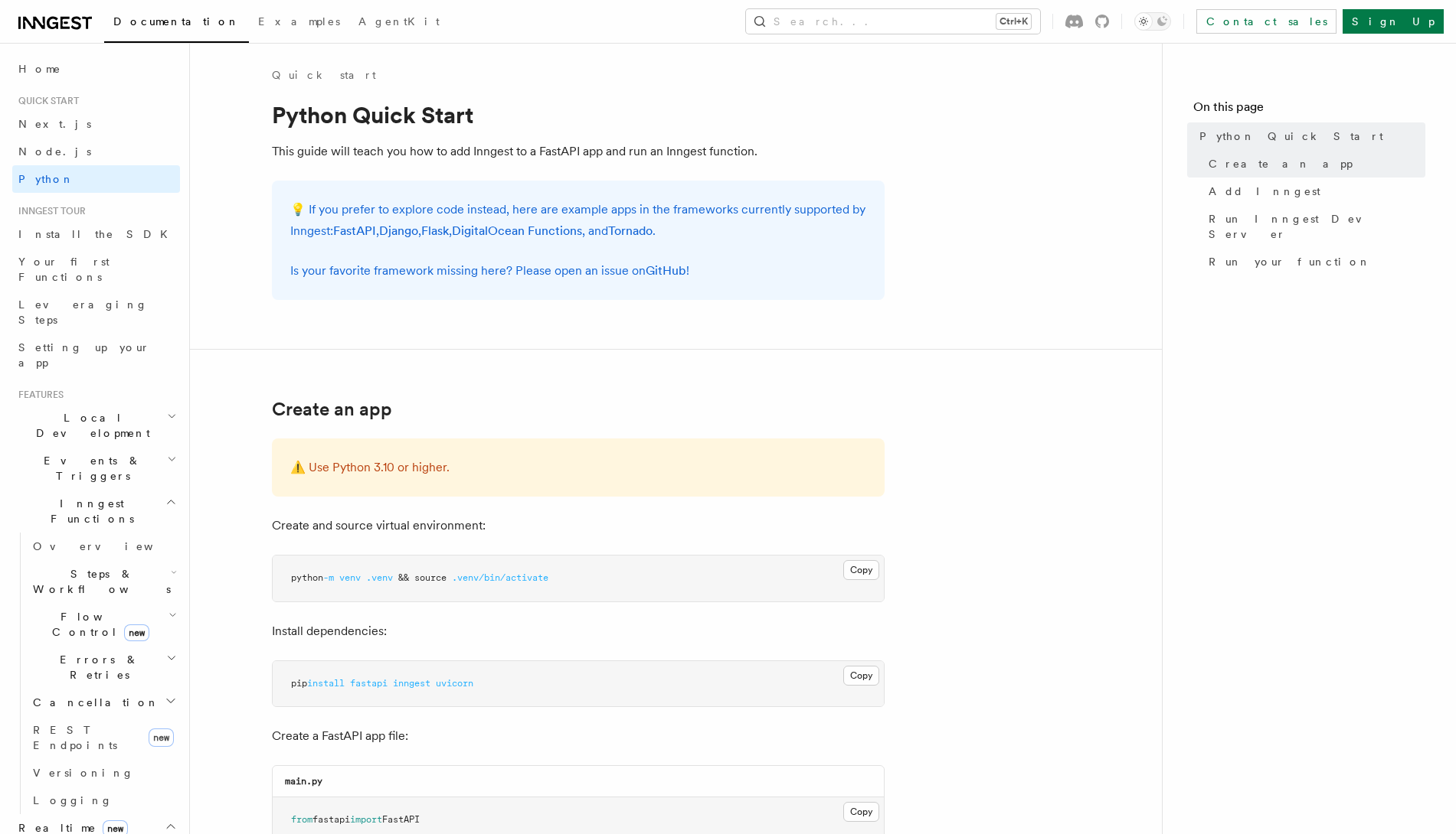
click at [168, 609] on icon "button" at bounding box center [172, 615] width 8 height 12
click at [92, 654] on span "Overview" at bounding box center [126, 659] width 158 height 12
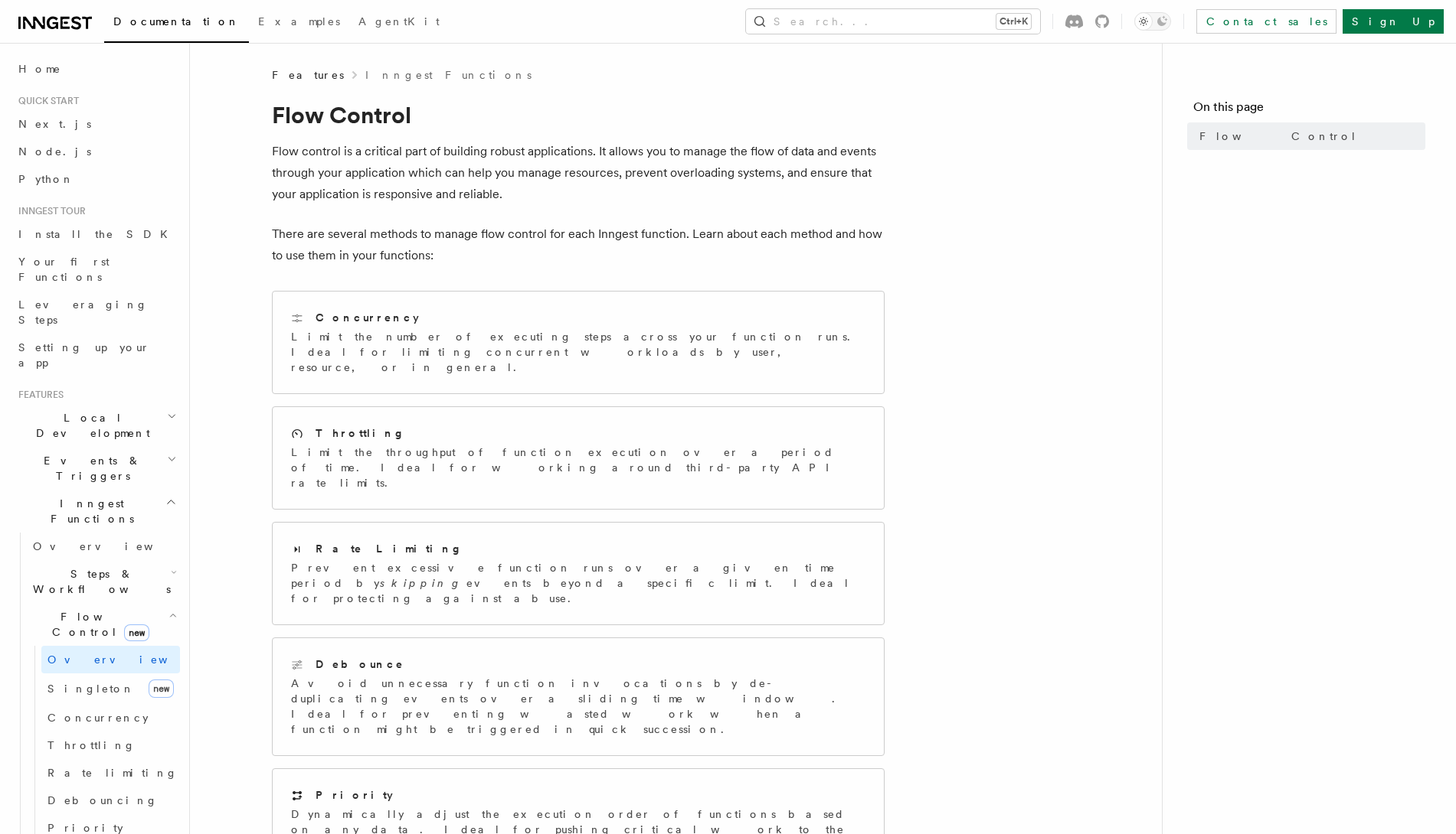
click at [150, 404] on h2 "Local Development" at bounding box center [96, 426] width 167 height 43
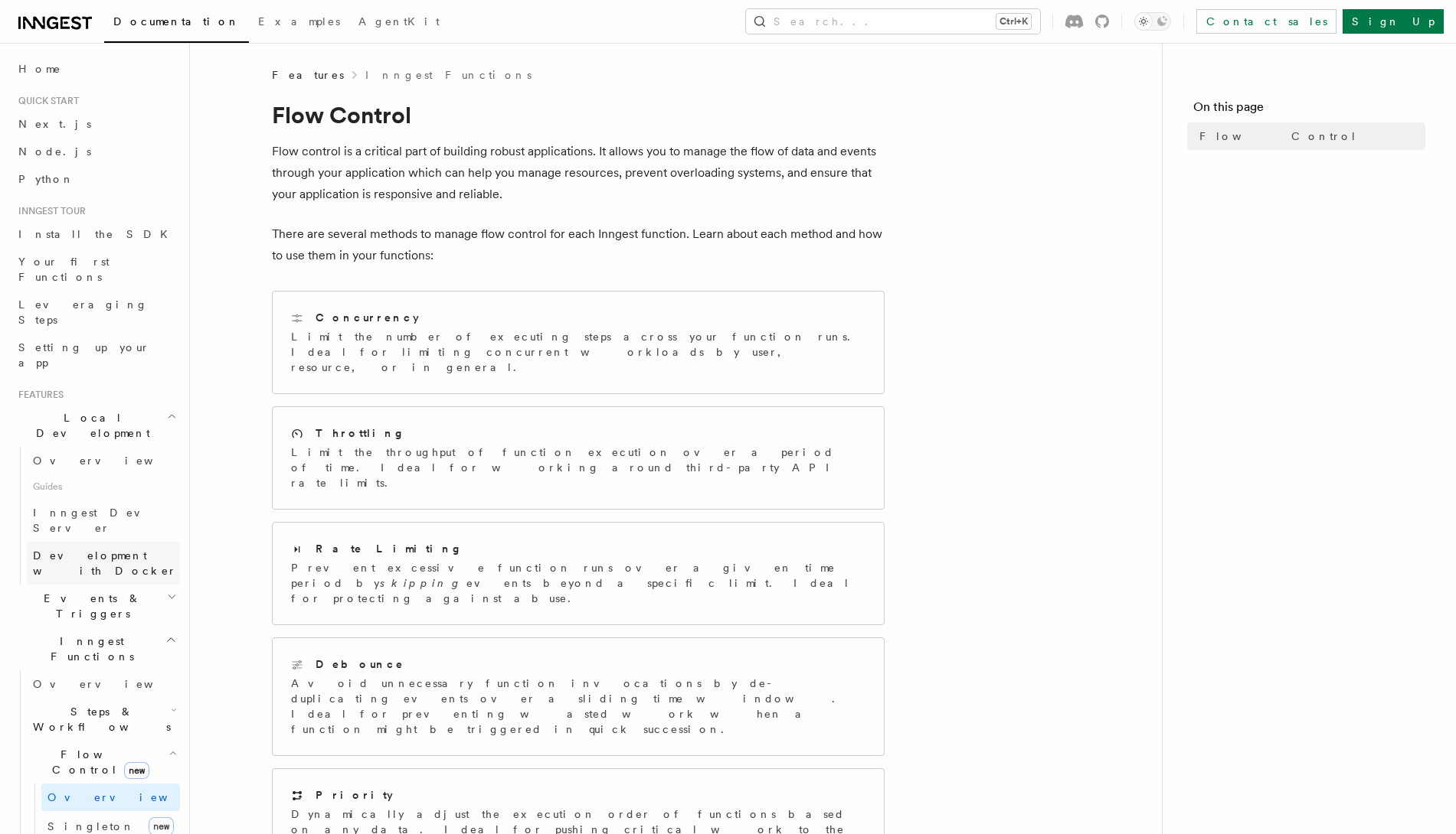
click at [115, 542] on link "Development with Docker" at bounding box center [103, 563] width 154 height 43
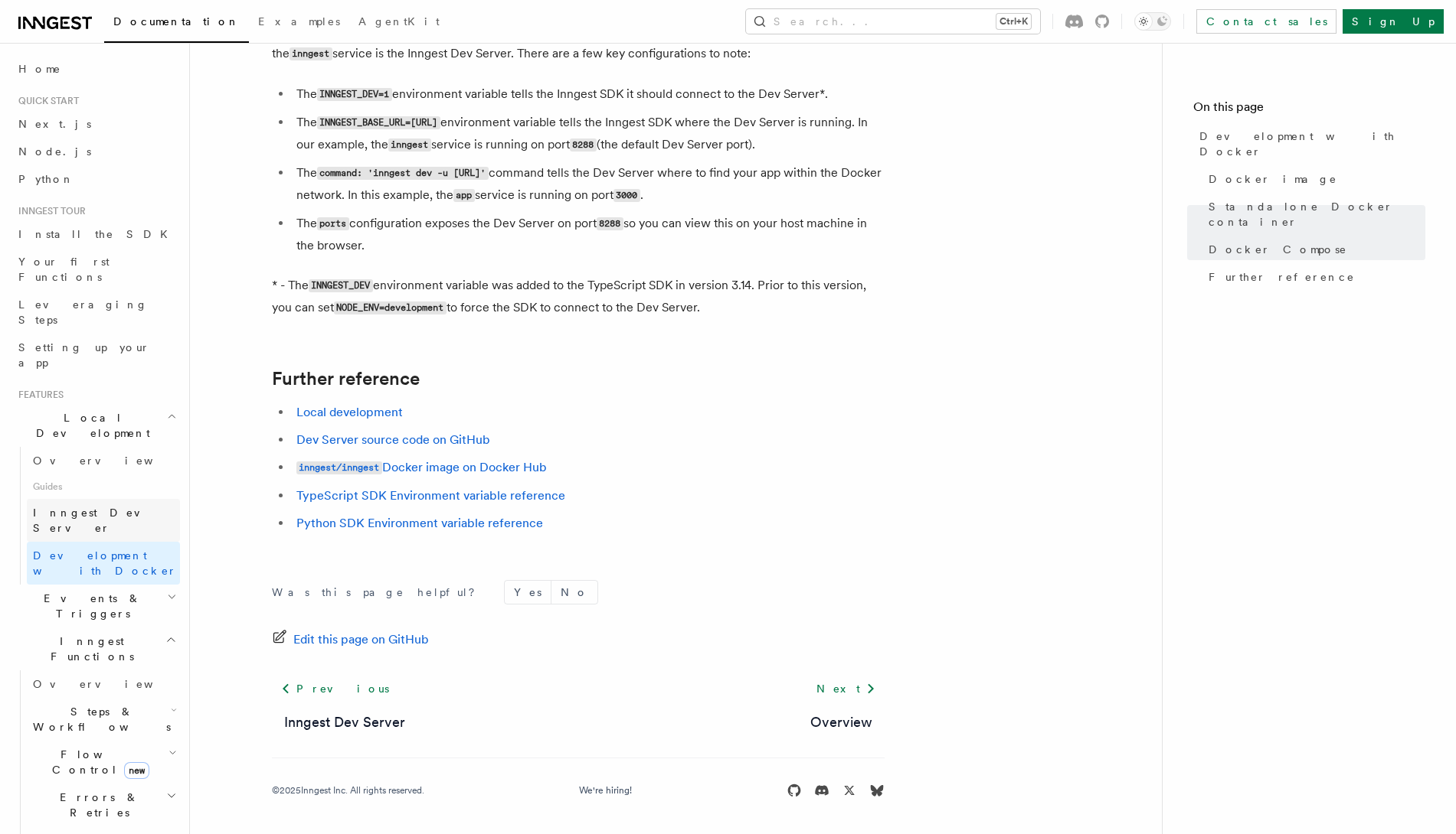
click at [84, 507] on span "Inngest Dev Server" at bounding box center [98, 521] width 131 height 28
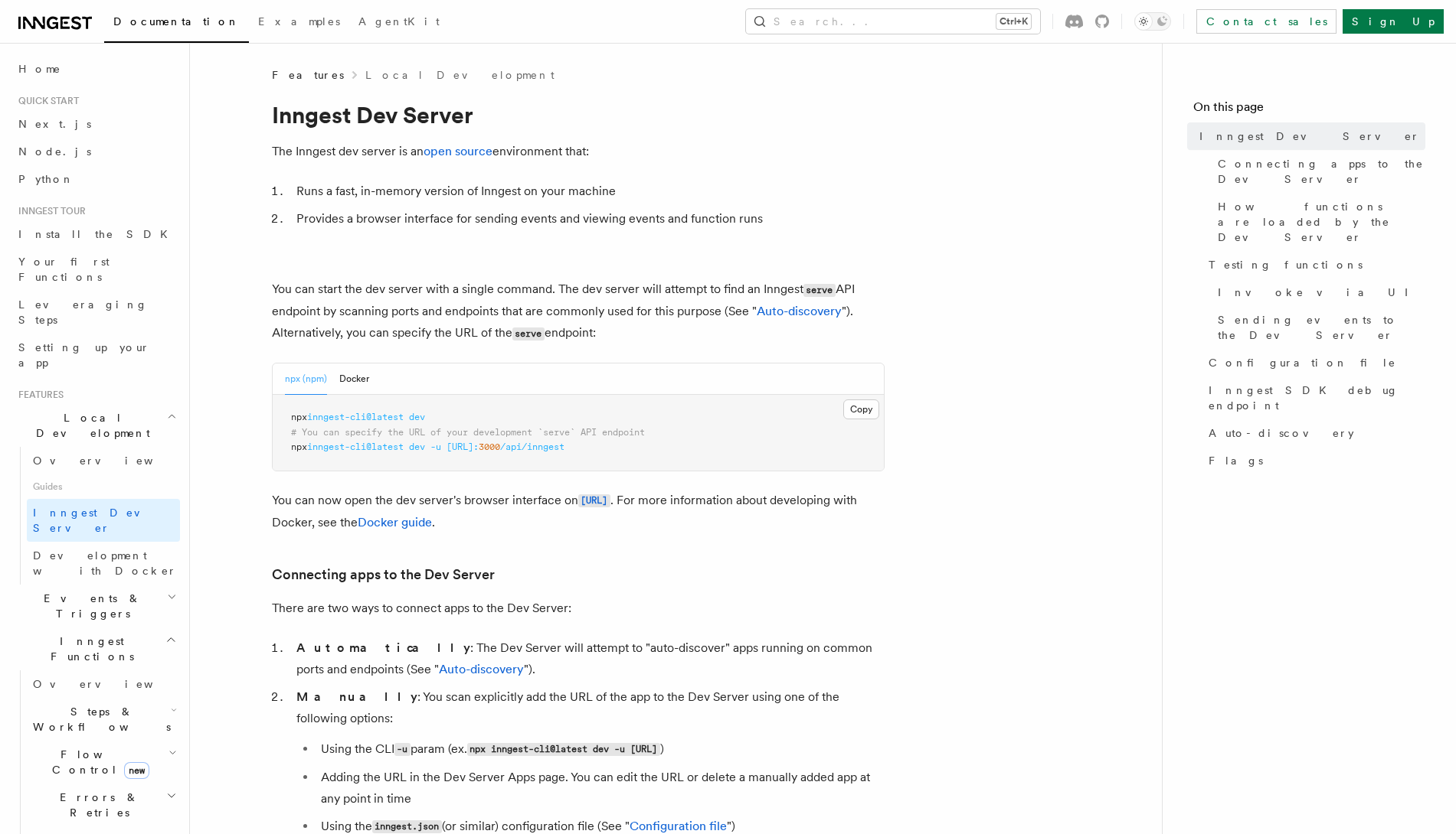
scroll to position [574, 0]
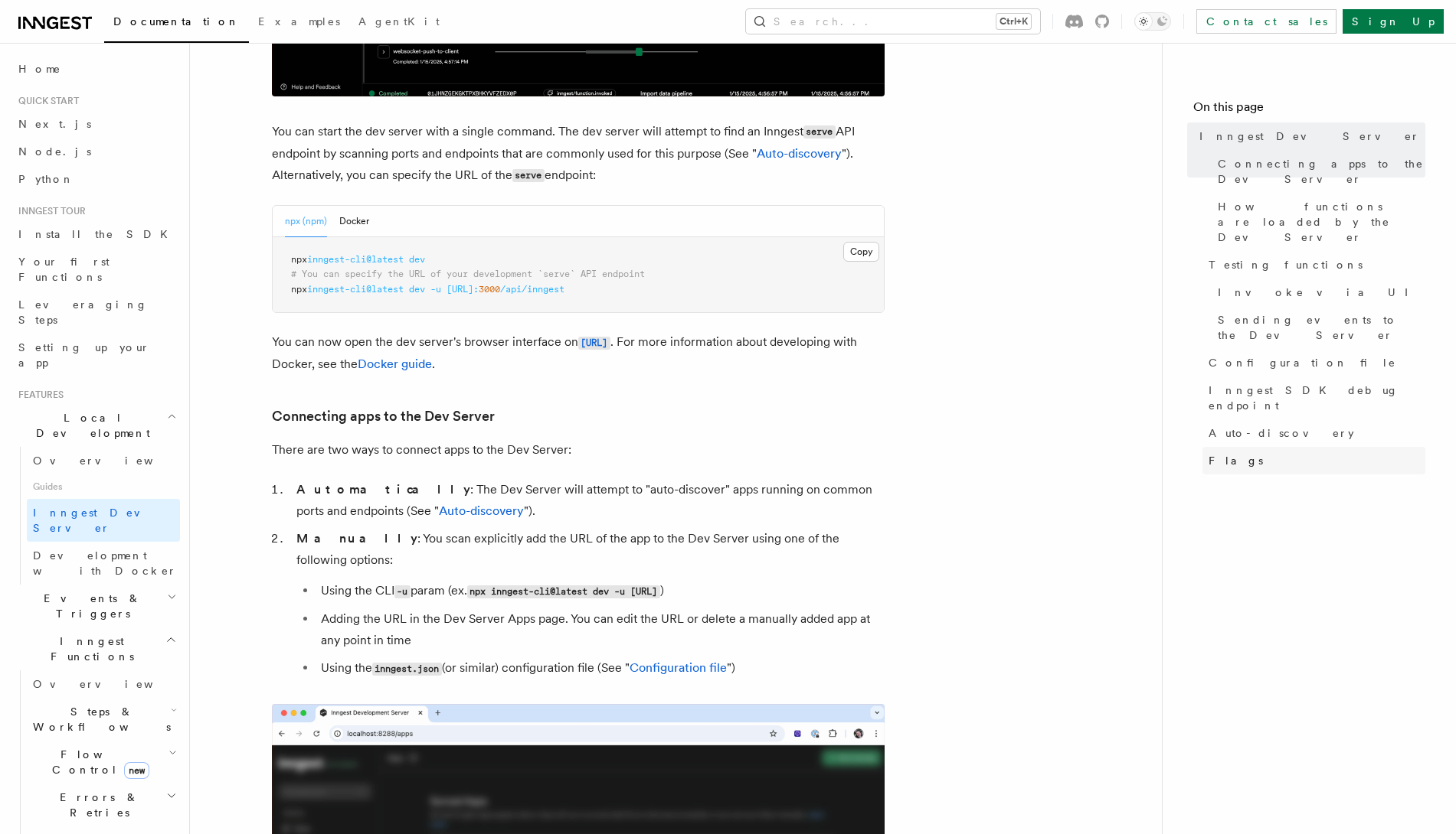
click at [1164, 447] on link "Flags" at bounding box center [1314, 460] width 223 height 28
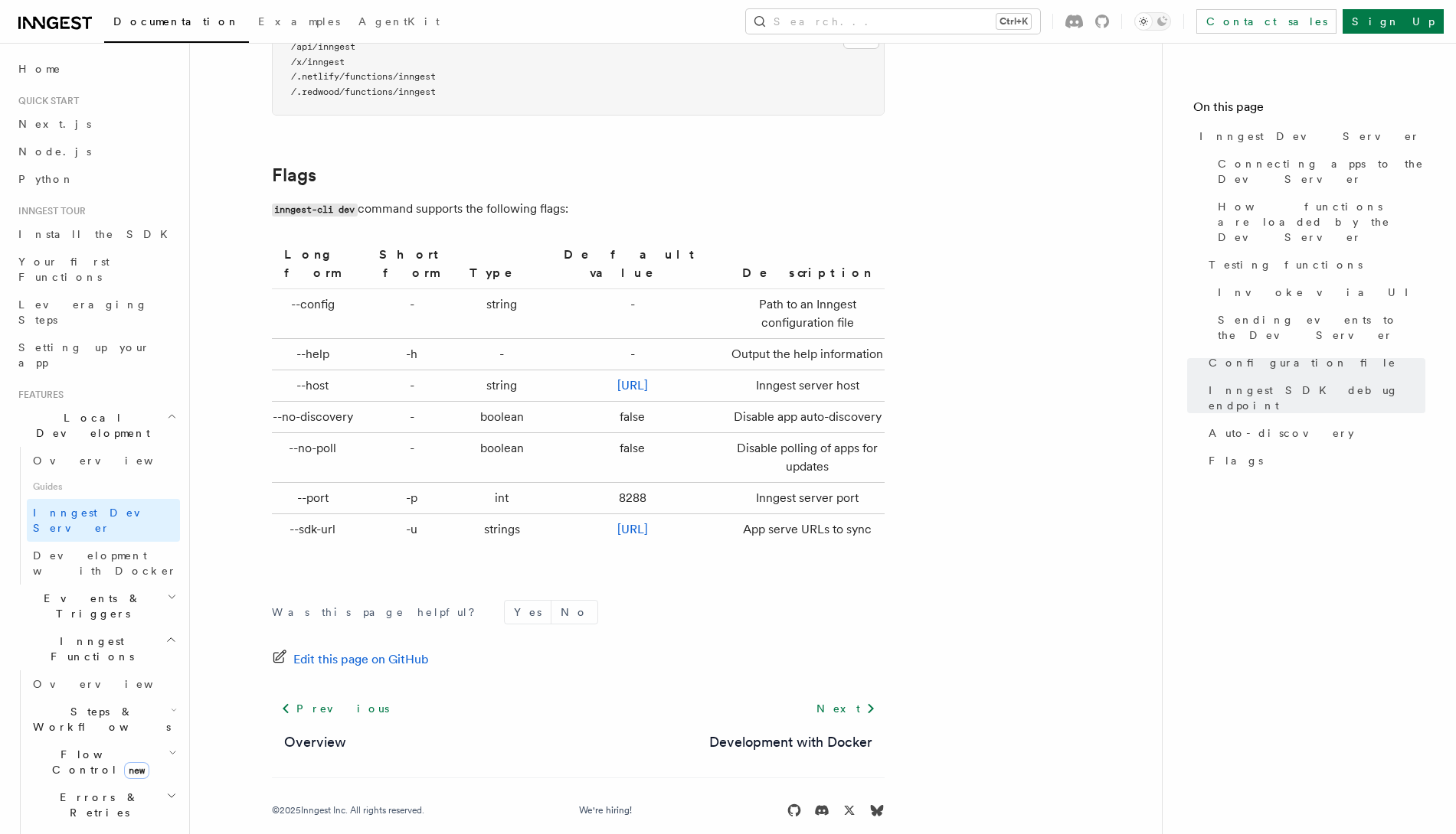
scroll to position [4487, 0]
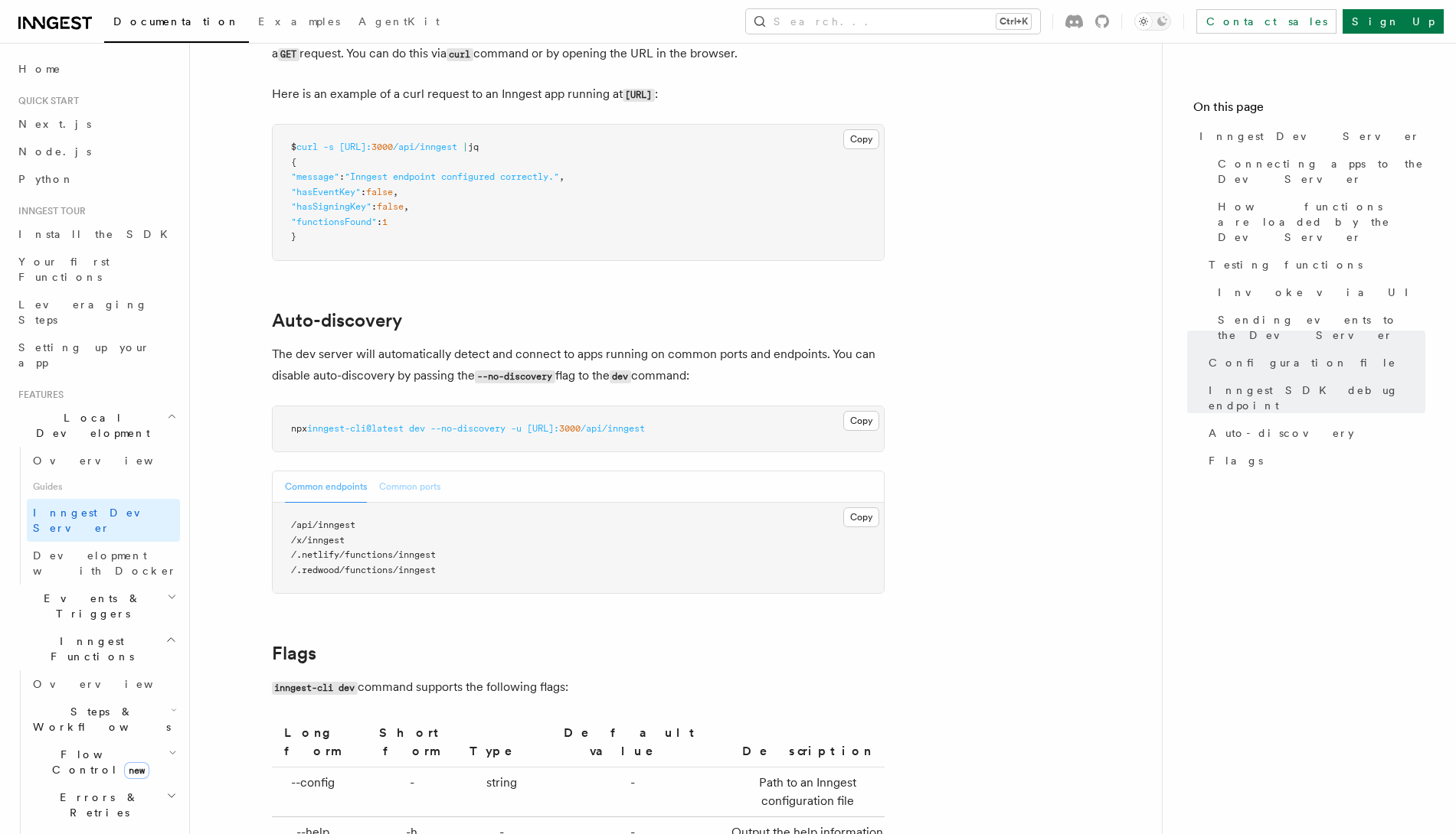
click at [407, 472] on button "Common ports" at bounding box center [410, 487] width 61 height 32
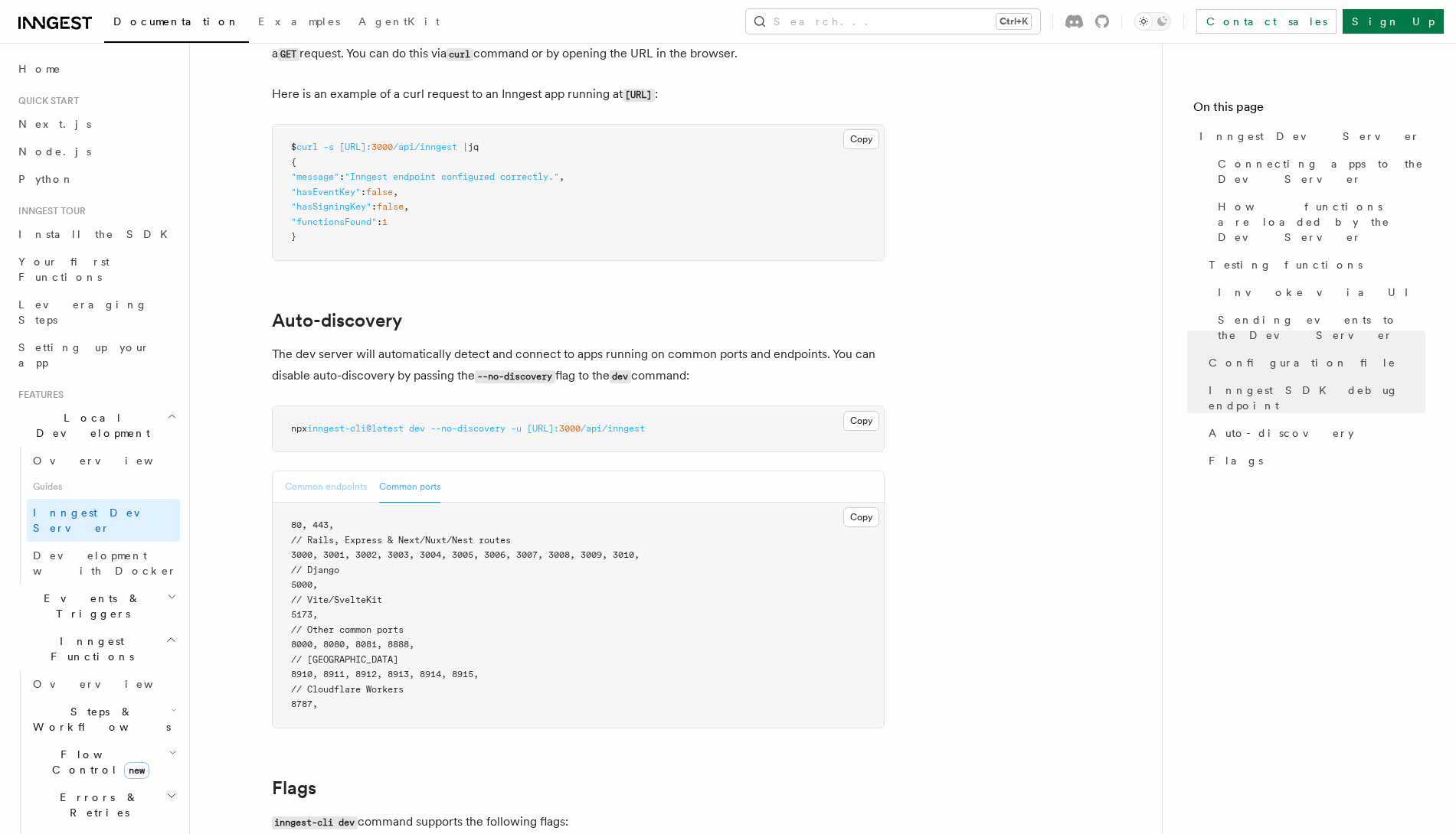
click at [340, 472] on button "Common endpoints" at bounding box center [326, 487] width 82 height 32
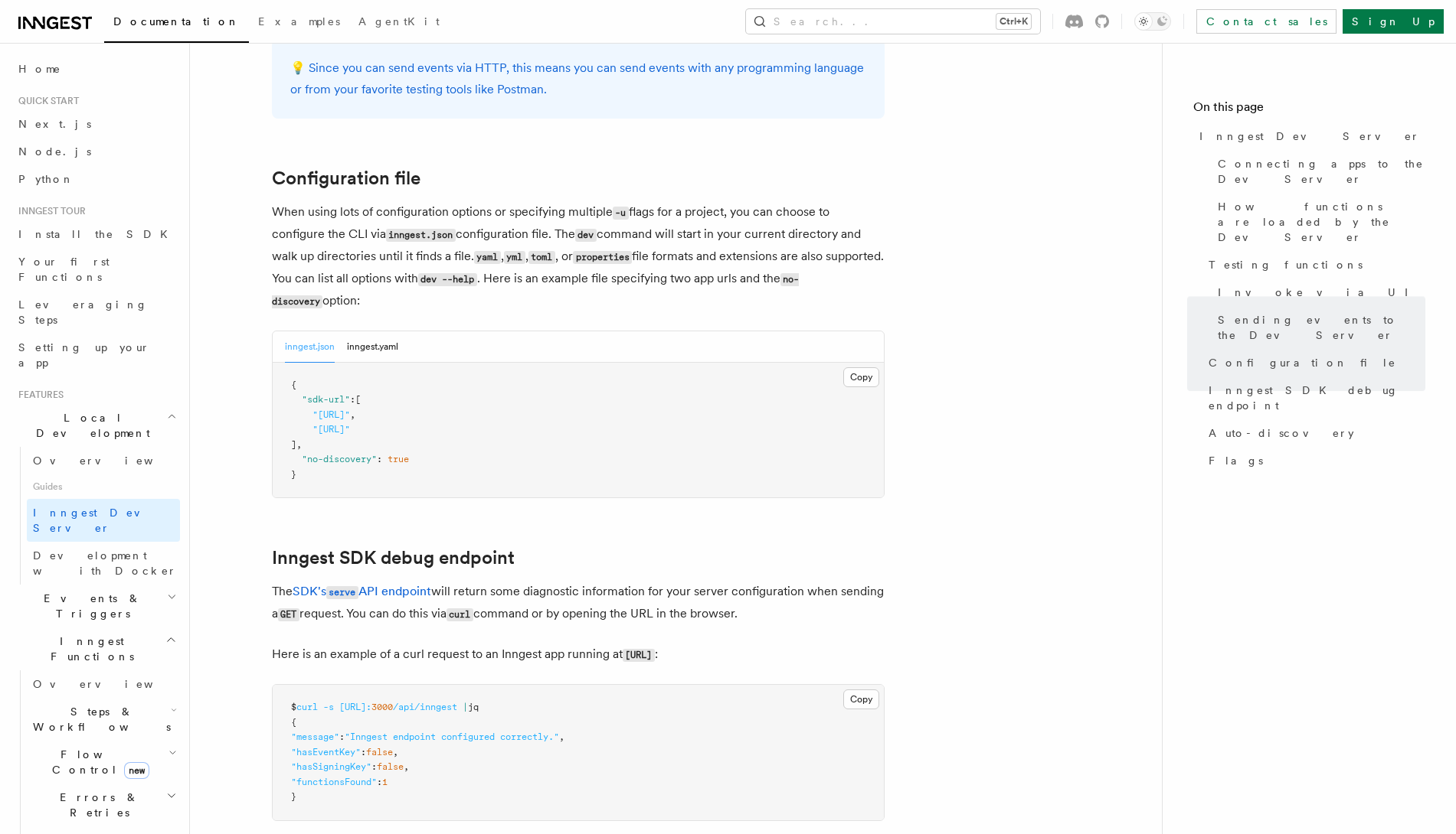
scroll to position [3913, 0]
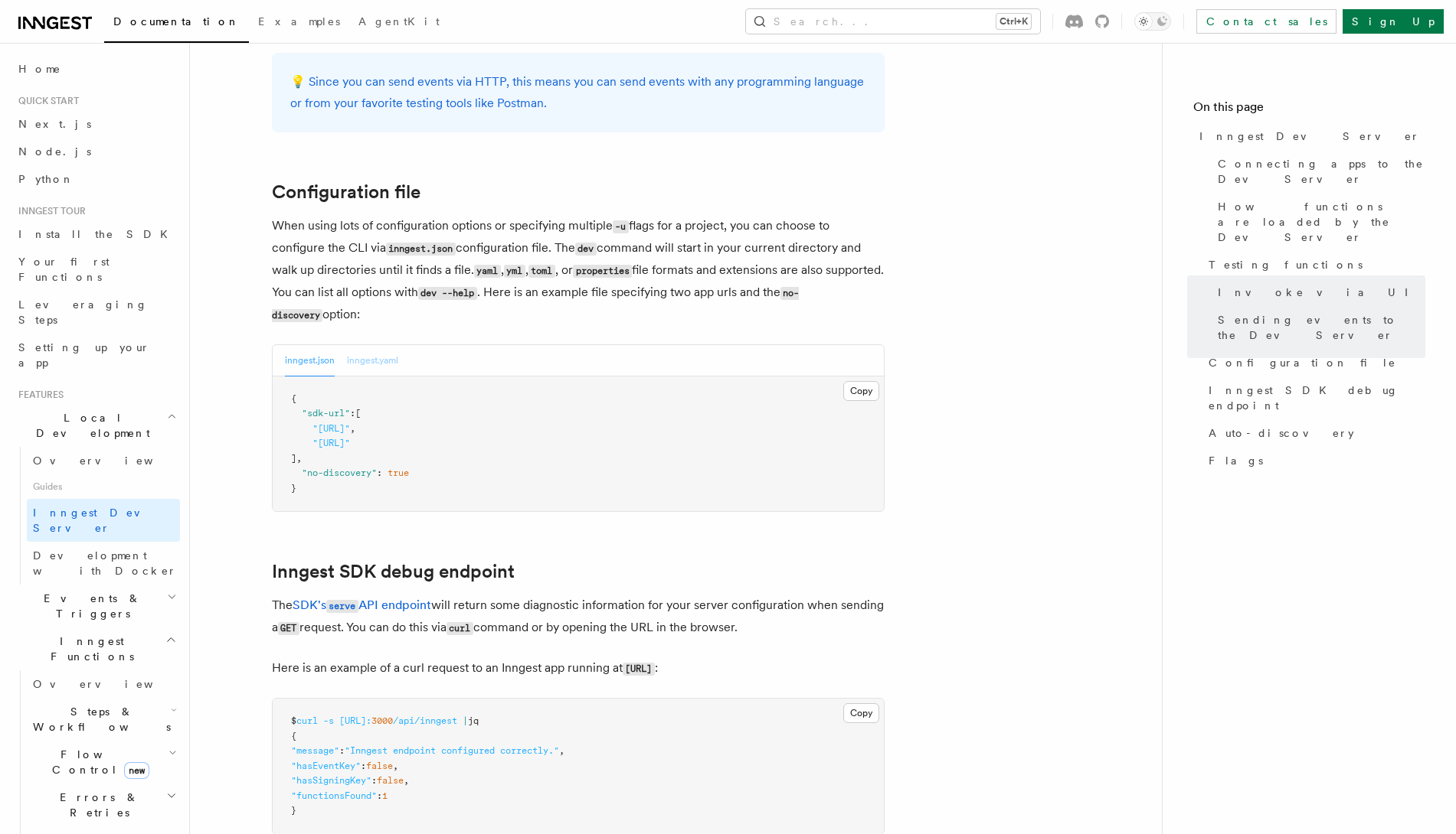
click at [375, 345] on button "inngest.yaml" at bounding box center [372, 361] width 51 height 32
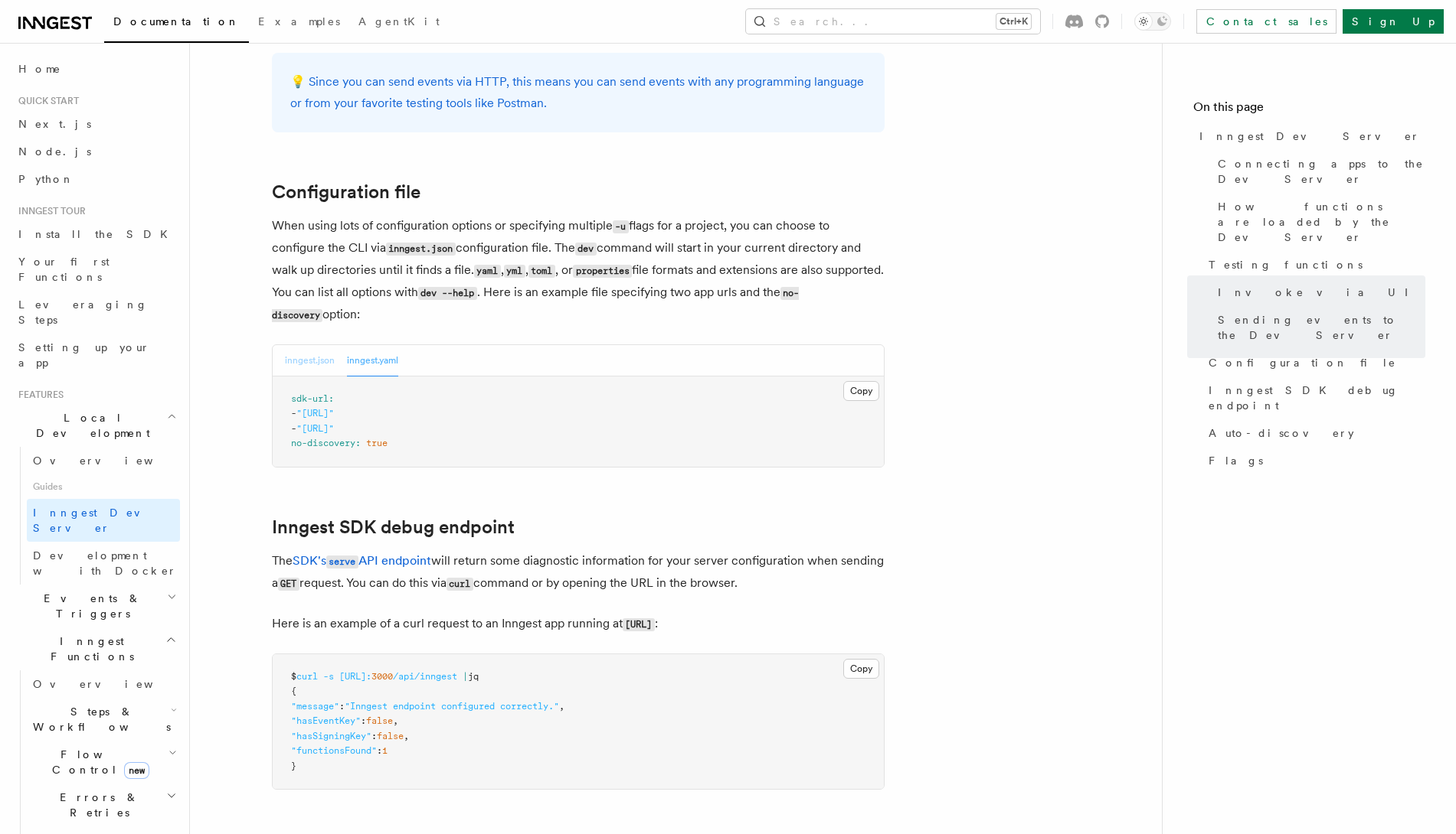
click at [306, 345] on button "inngest.json" at bounding box center [310, 361] width 50 height 32
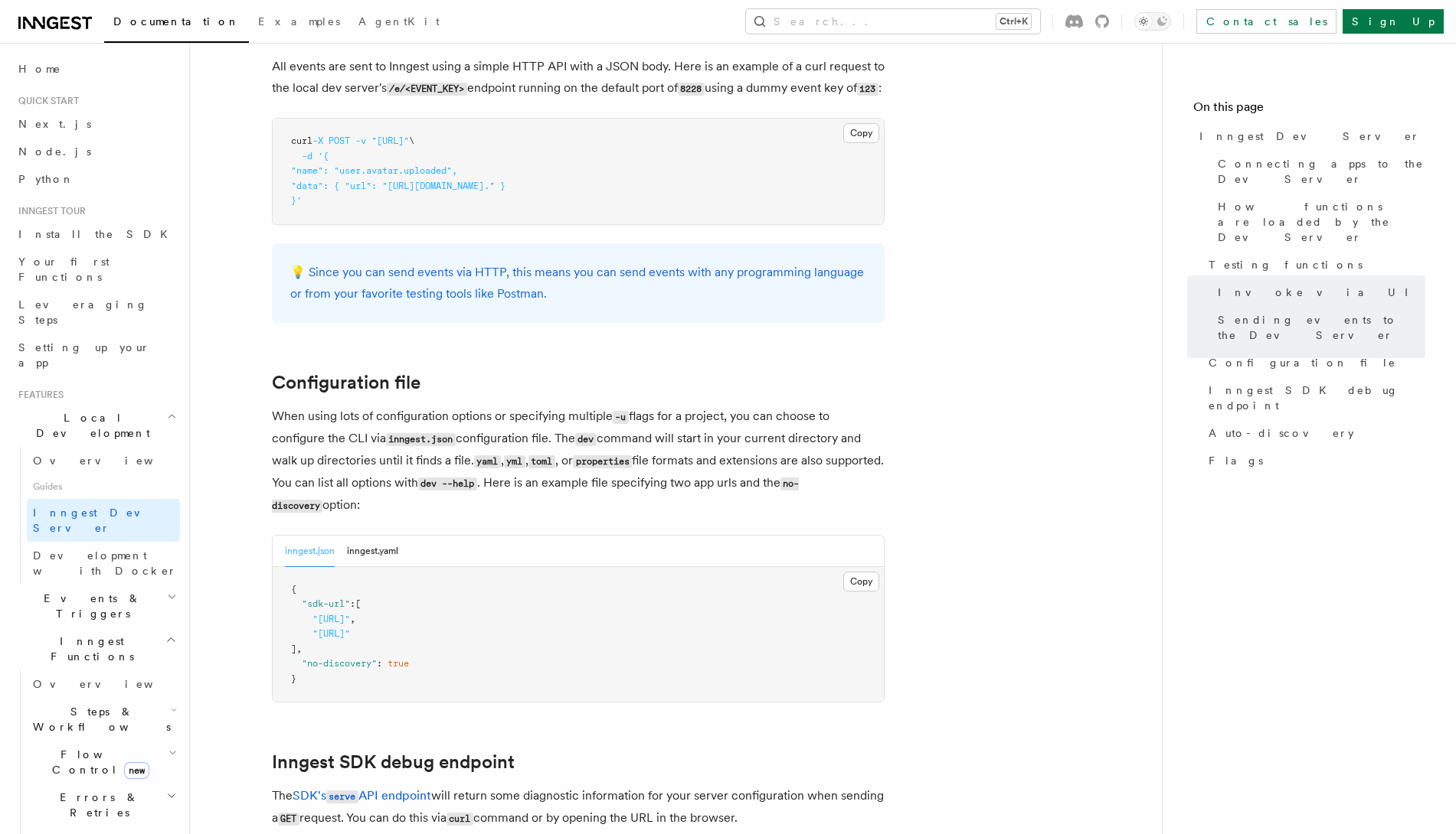
scroll to position [3721, 0]
click at [362, 537] on button "inngest.yaml" at bounding box center [372, 552] width 51 height 32
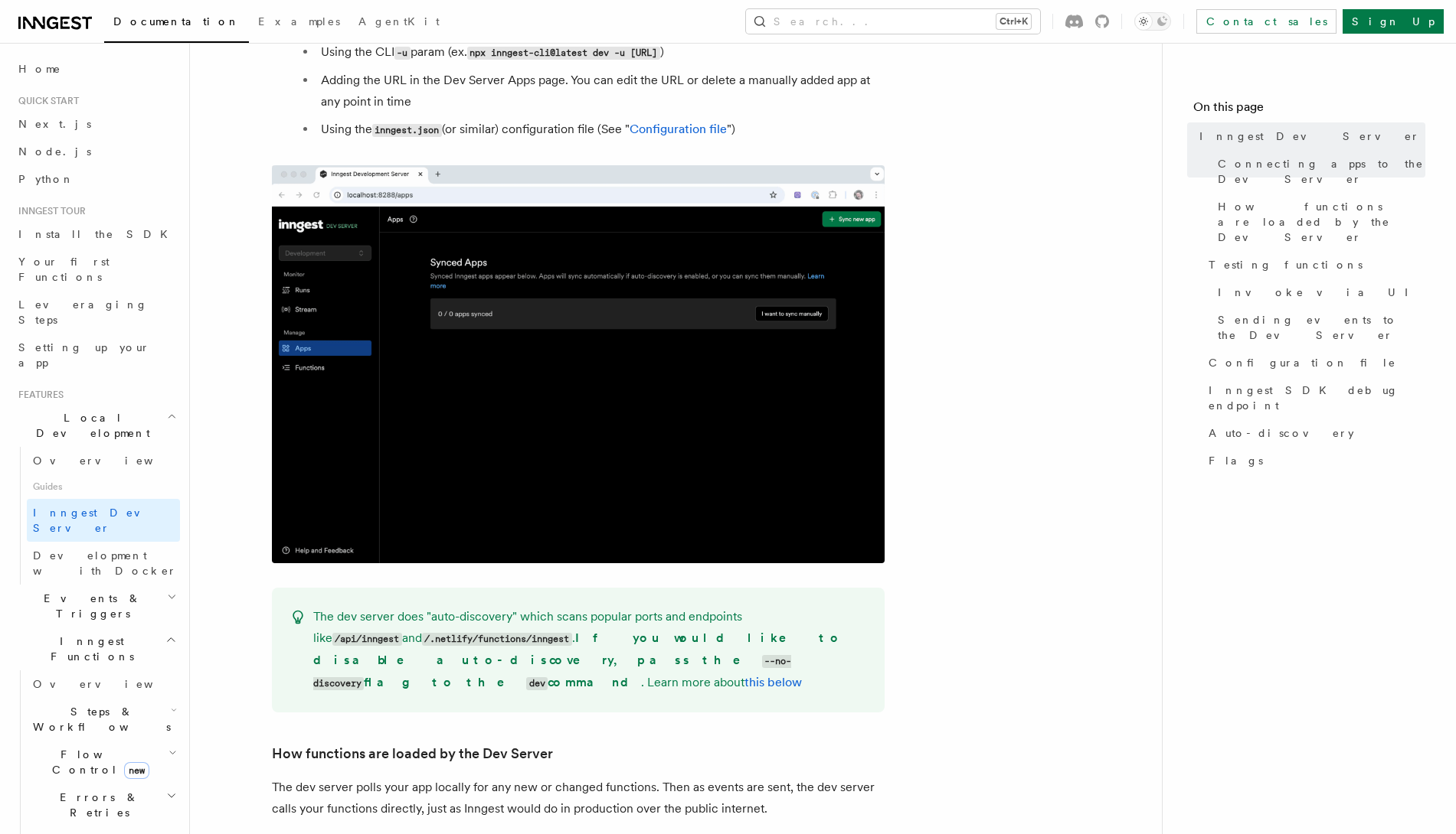
scroll to position [1424, 0]
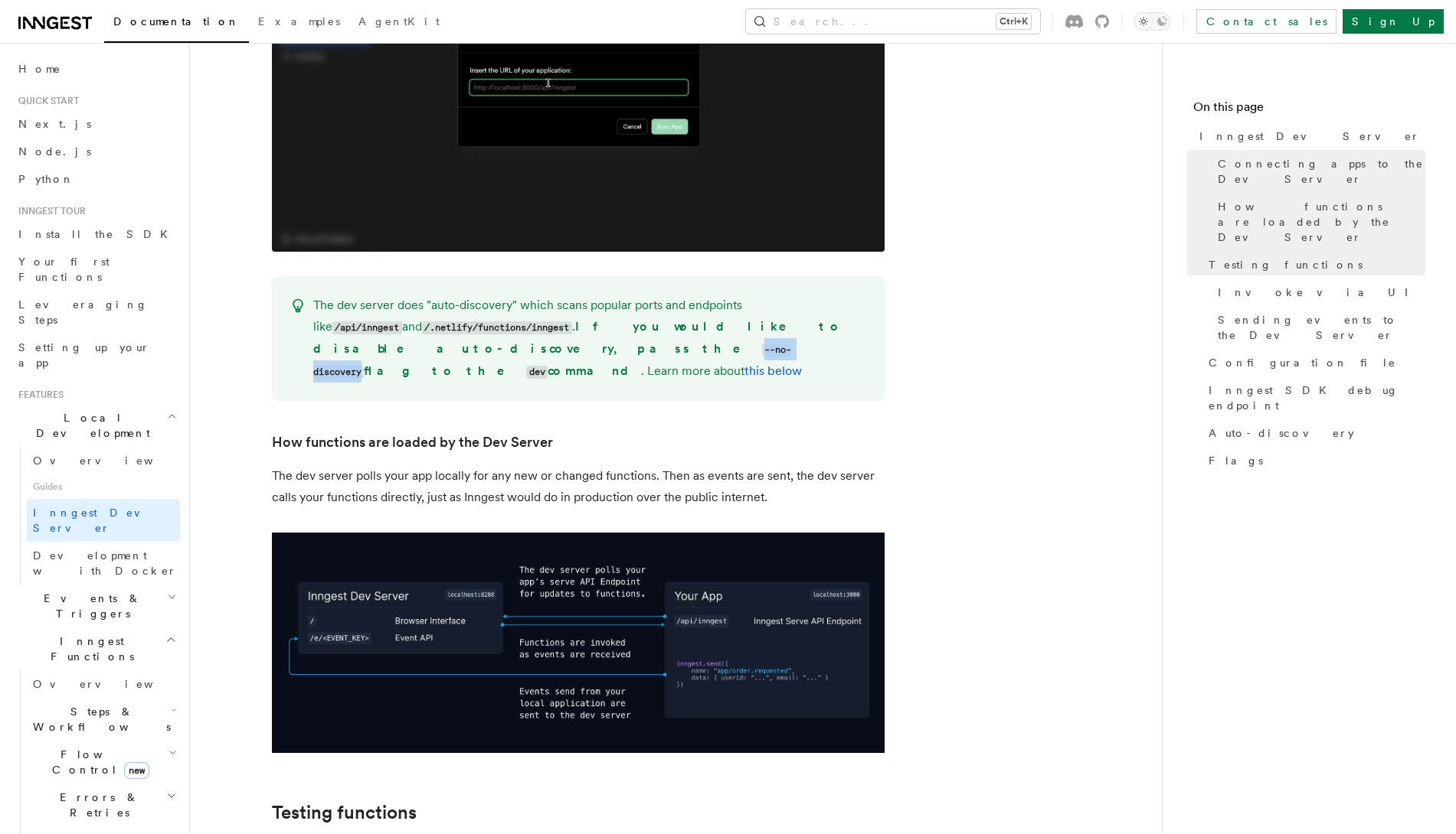
drag, startPoint x: 769, startPoint y: 308, endPoint x: 846, endPoint y: 311, distance: 77.1
click at [792, 344] on code "--no-discovery" at bounding box center [552, 361] width 479 height 35
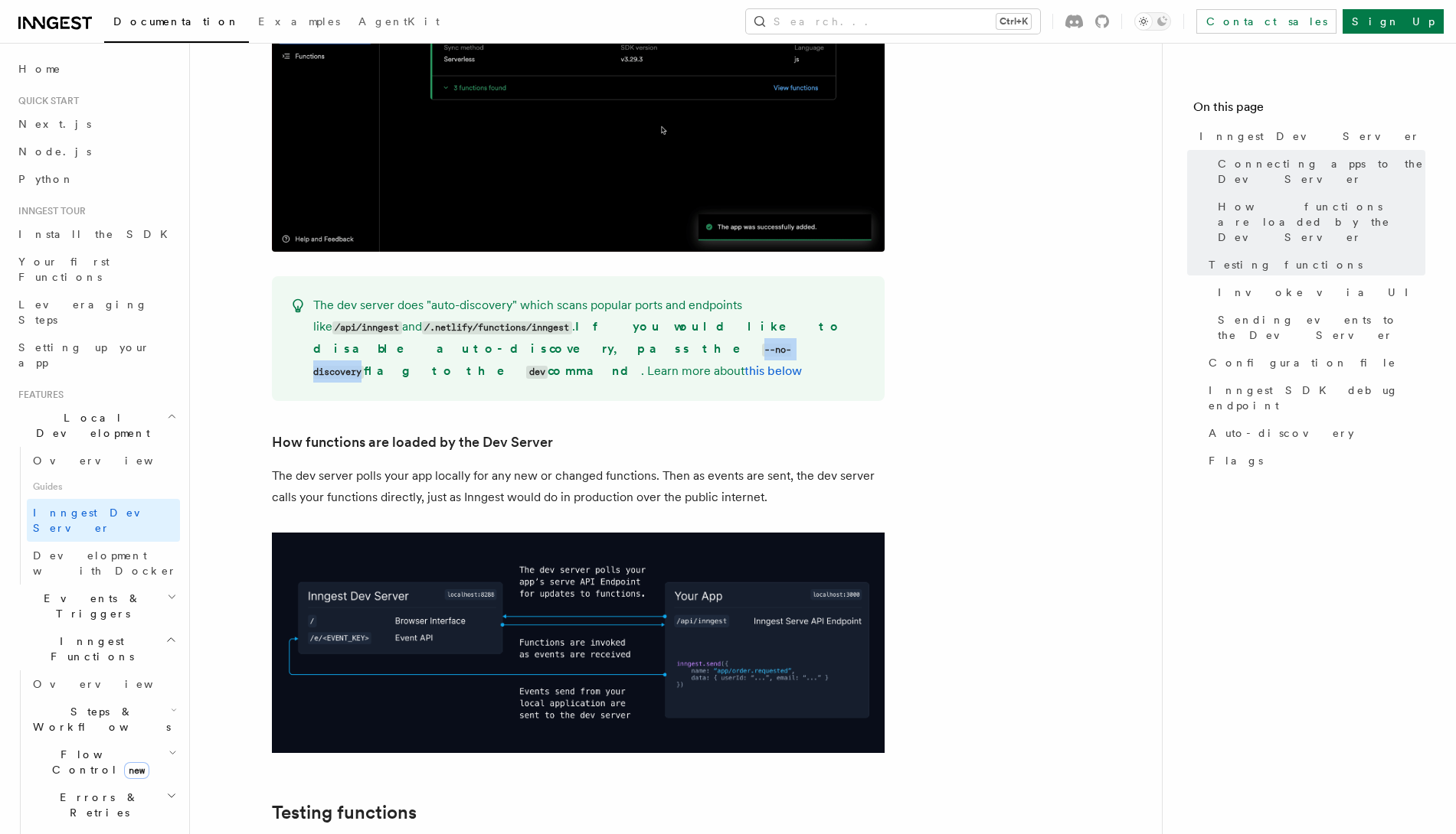
copy code "--no-discovery"
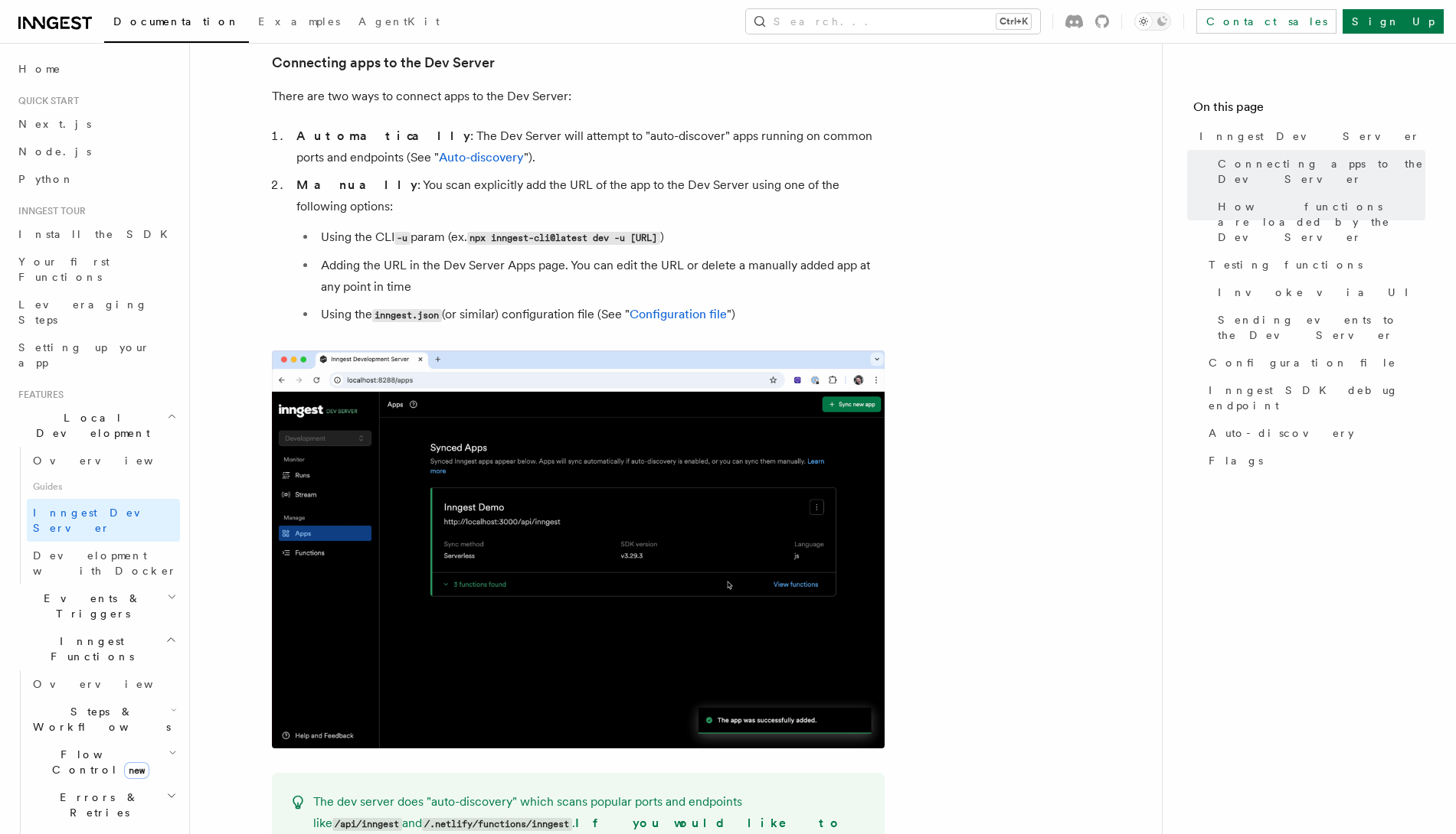
scroll to position [850, 0]
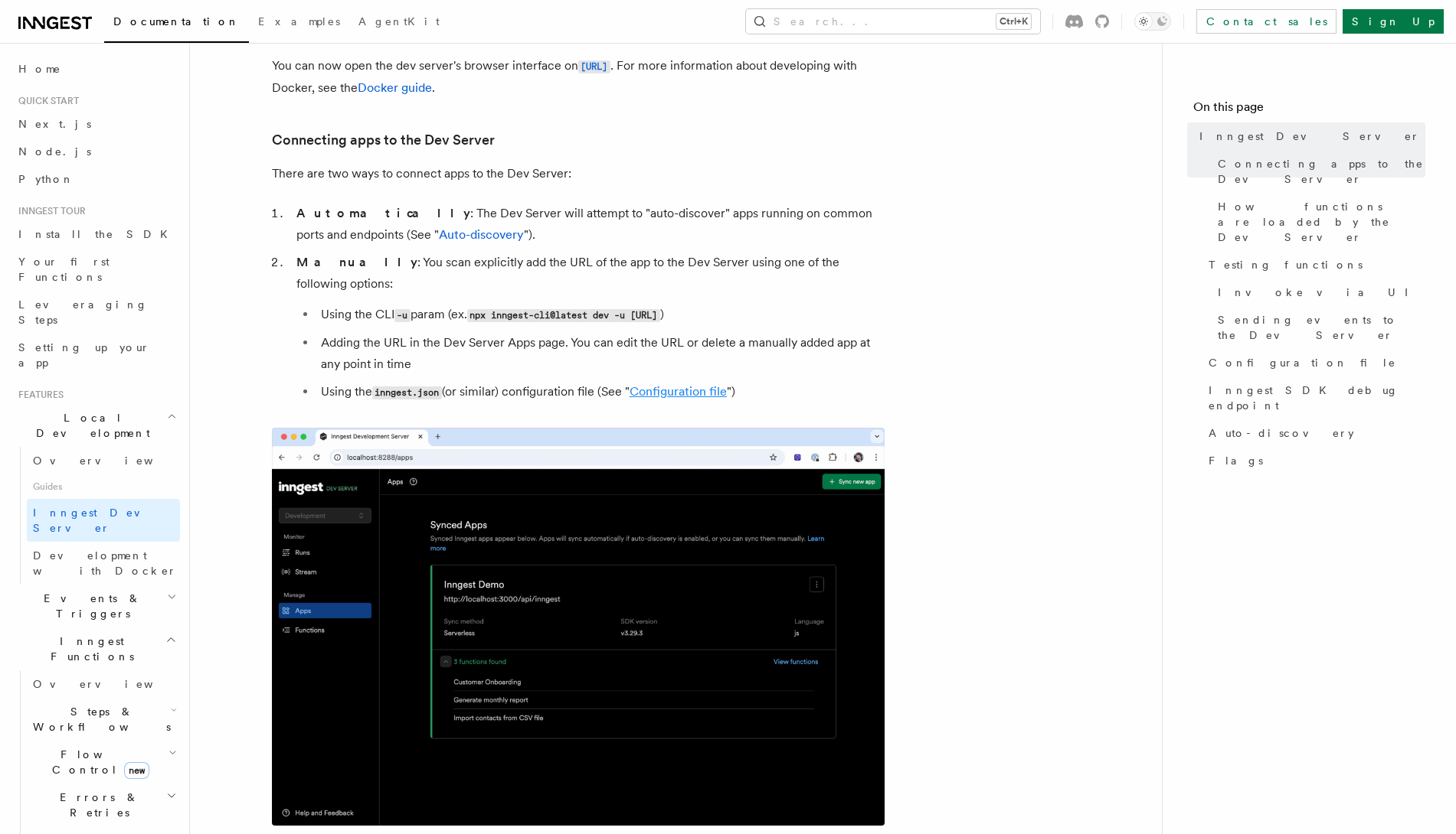
click at [703, 384] on link "Configuration file" at bounding box center [678, 391] width 98 height 15
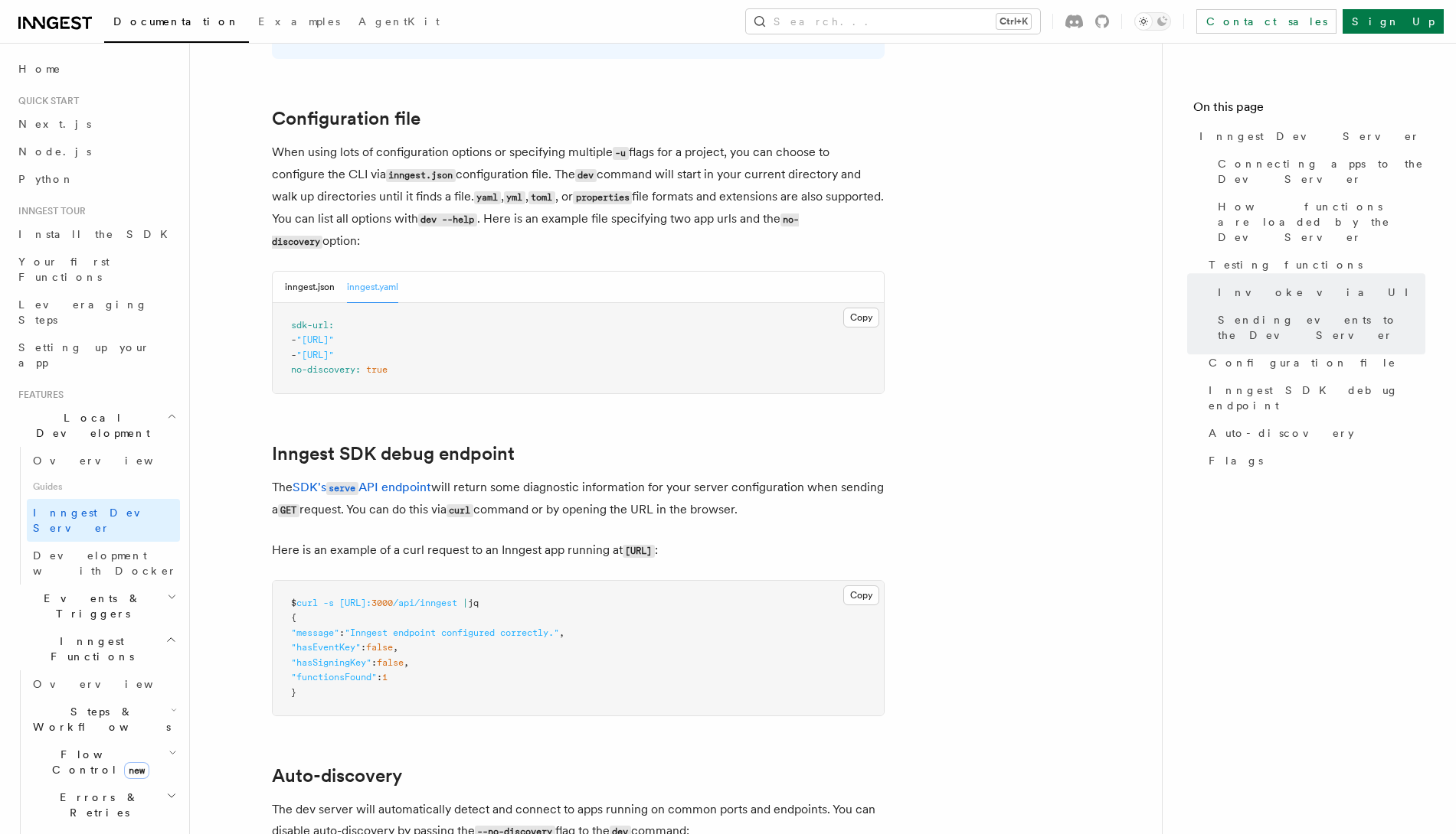
scroll to position [3999, 0]
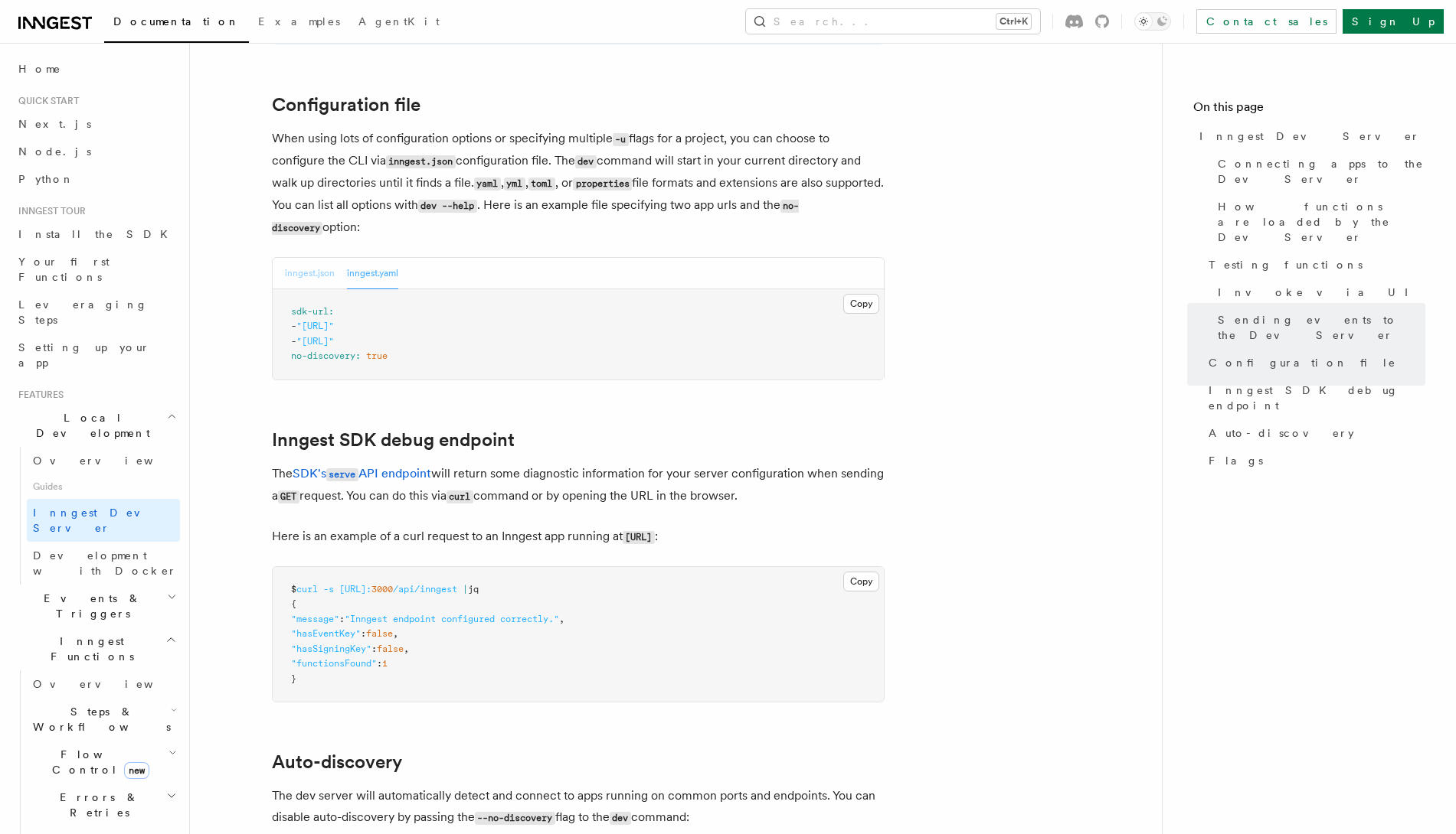
click at [299, 260] on button "inngest.json" at bounding box center [310, 274] width 50 height 32
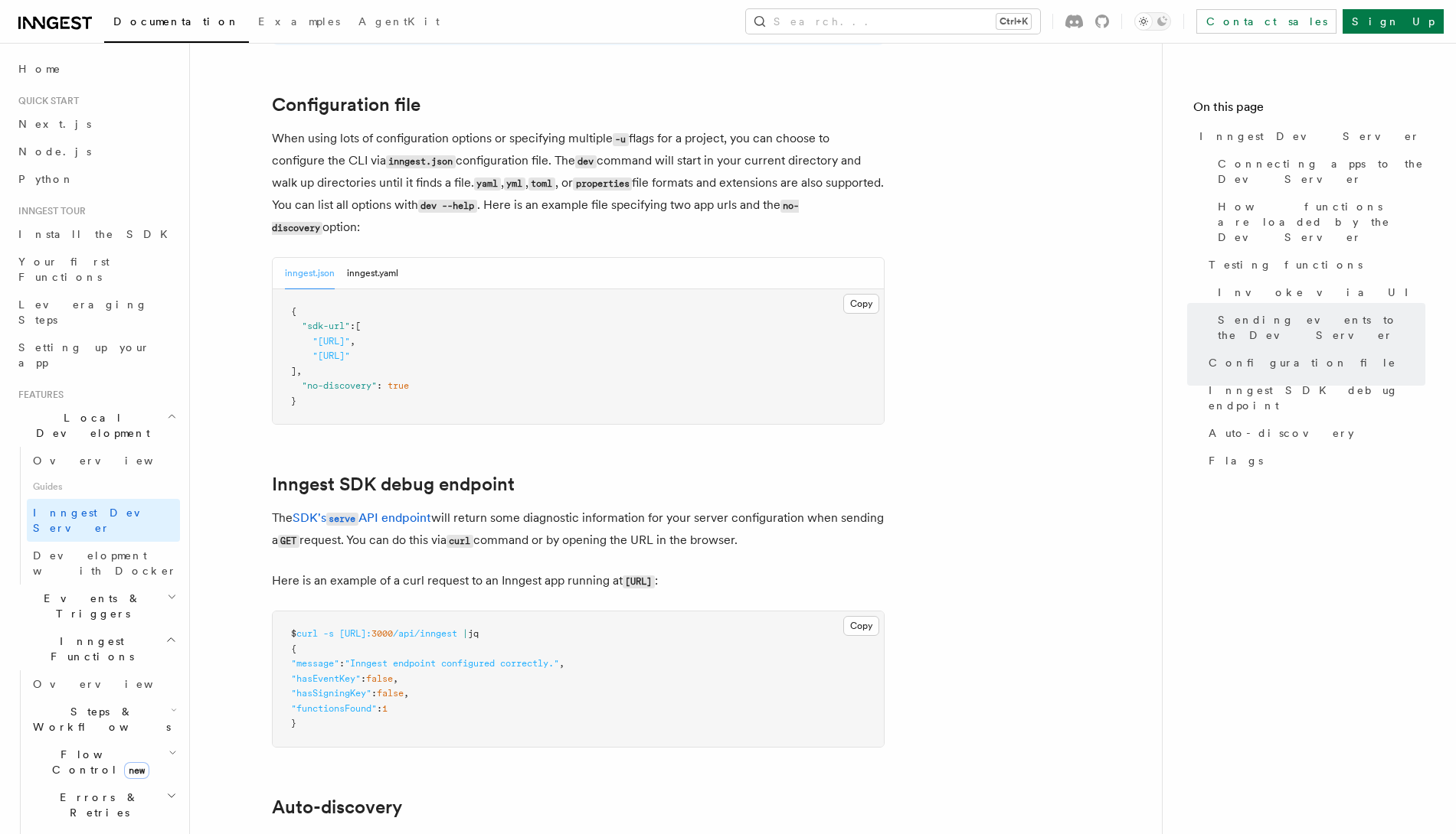
click at [408, 258] on div "inngest.json inngest.yaml" at bounding box center [578, 274] width 611 height 32
click at [382, 258] on button "inngest.yaml" at bounding box center [372, 274] width 51 height 32
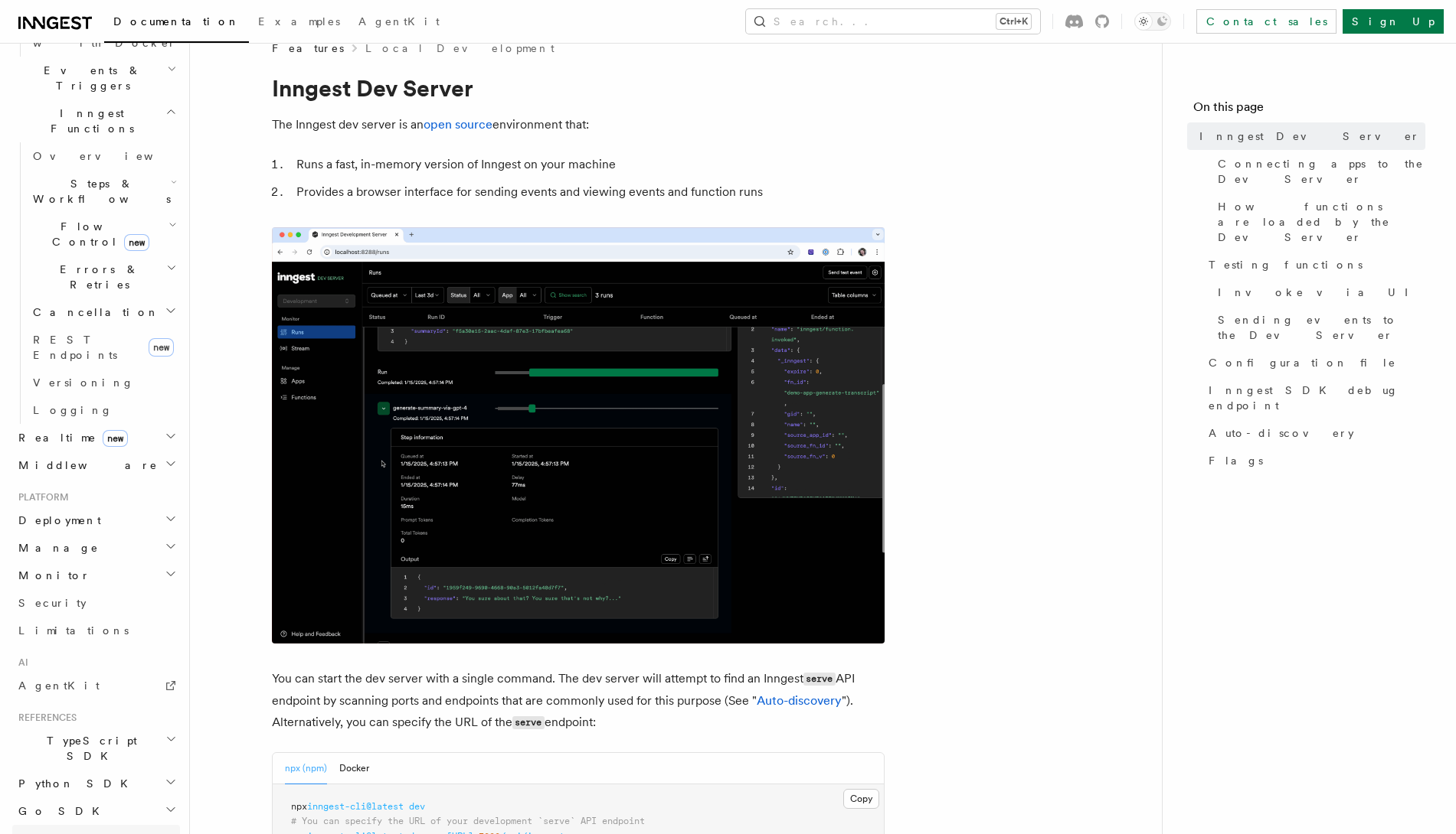
scroll to position [670, 0]
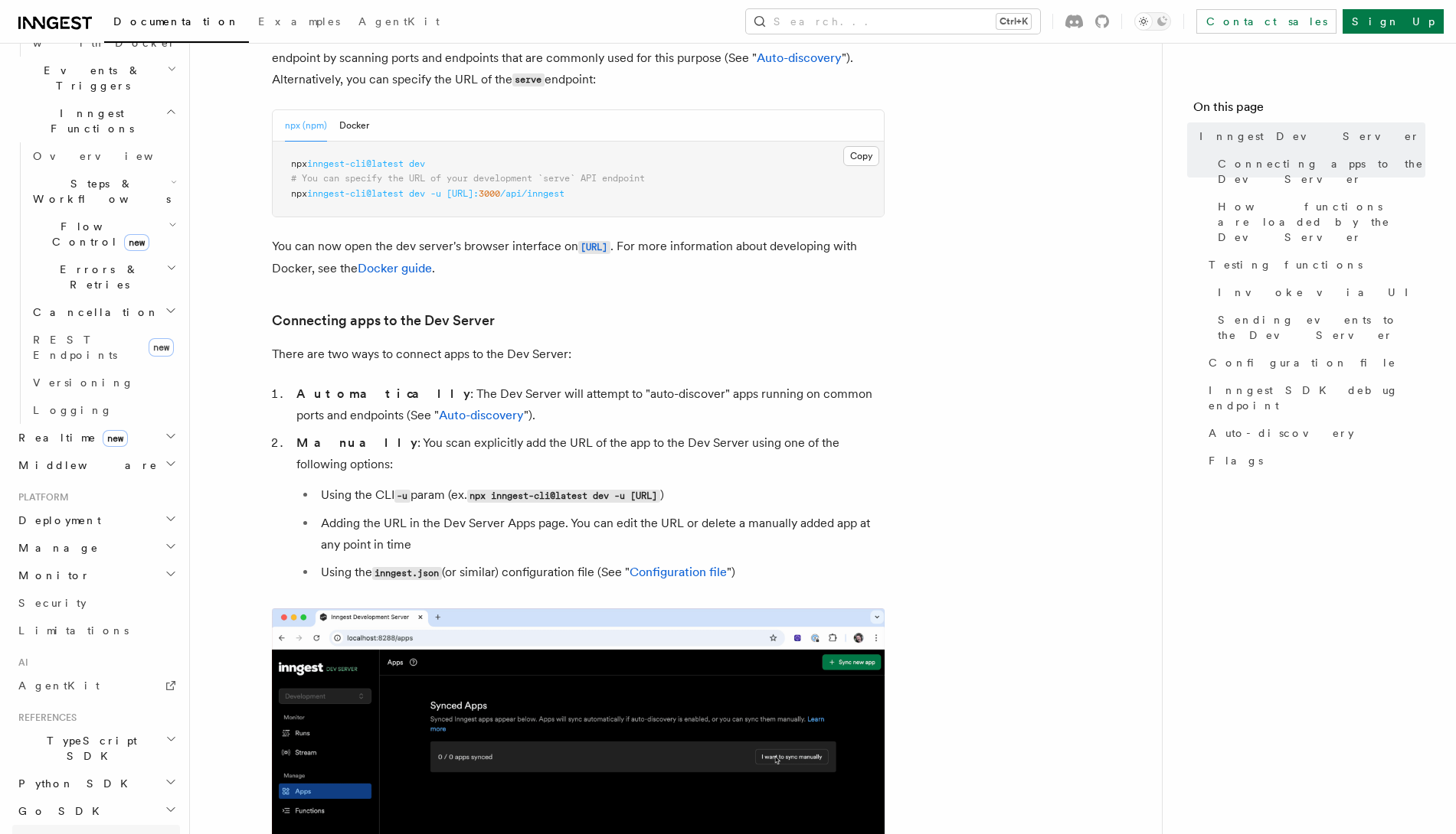
click at [89, 667] on link "REST API" at bounding box center [96, 839] width 167 height 28
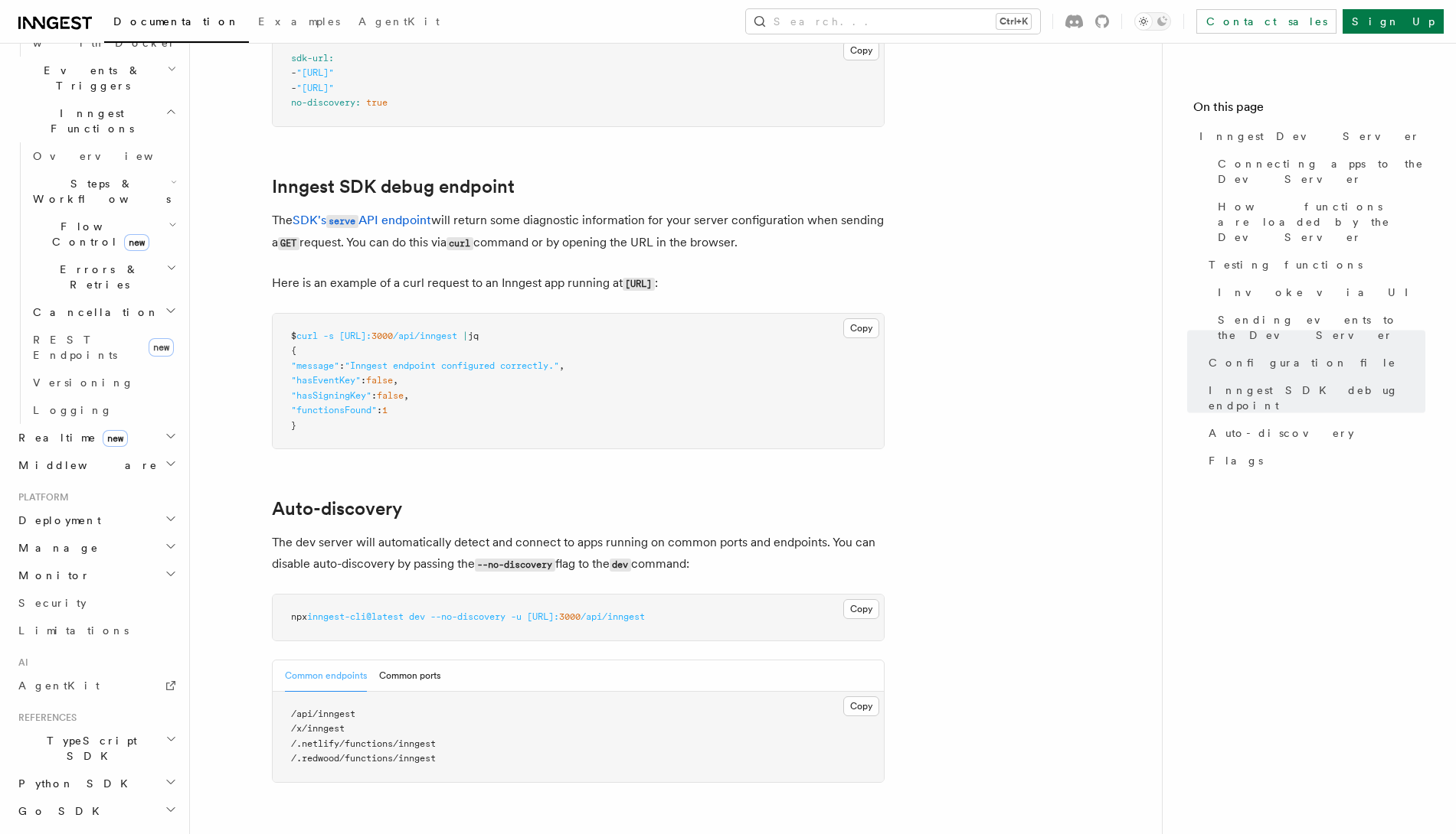
scroll to position [3923, 0]
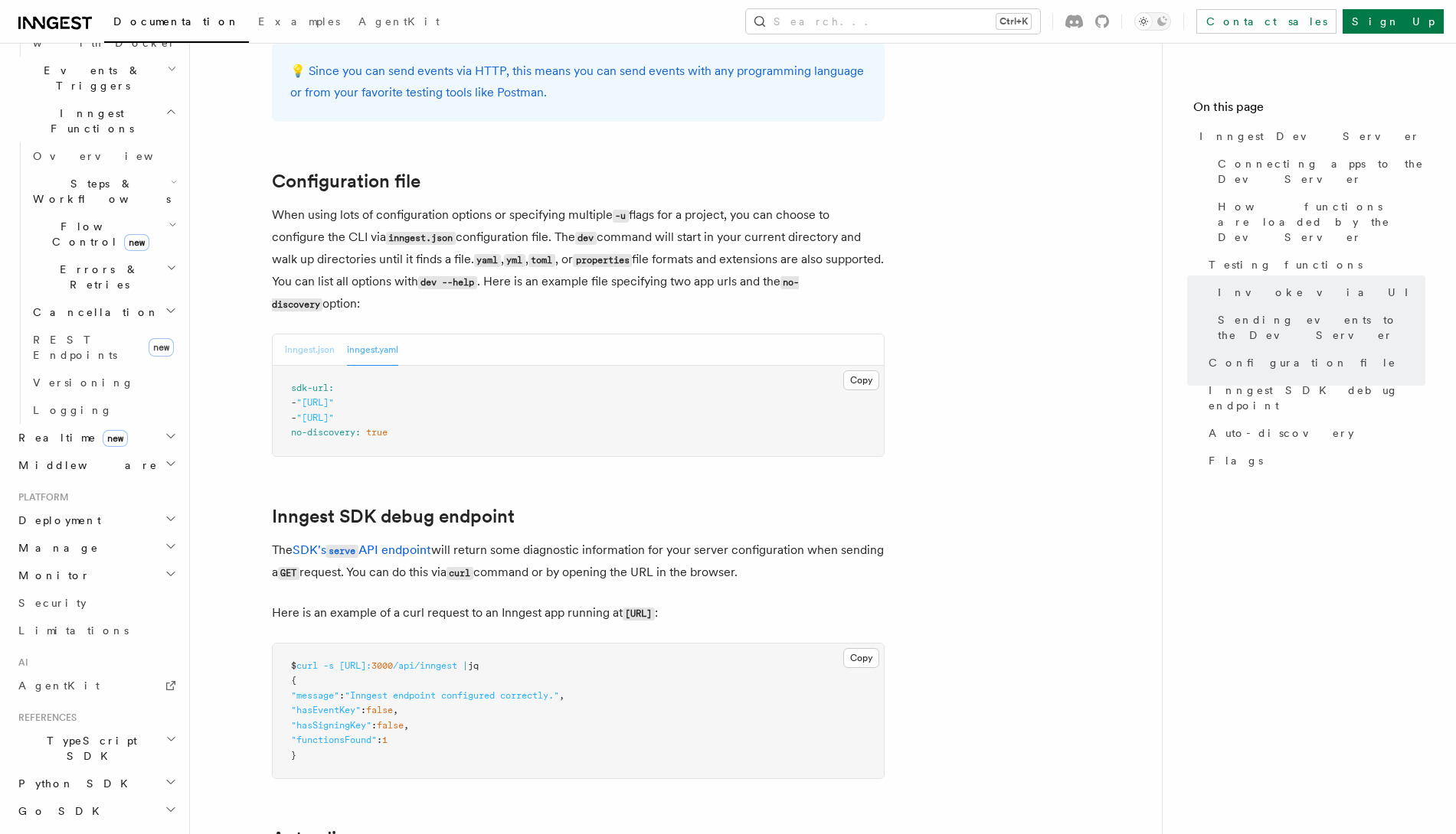
click at [314, 335] on button "inngest.json" at bounding box center [310, 350] width 50 height 32
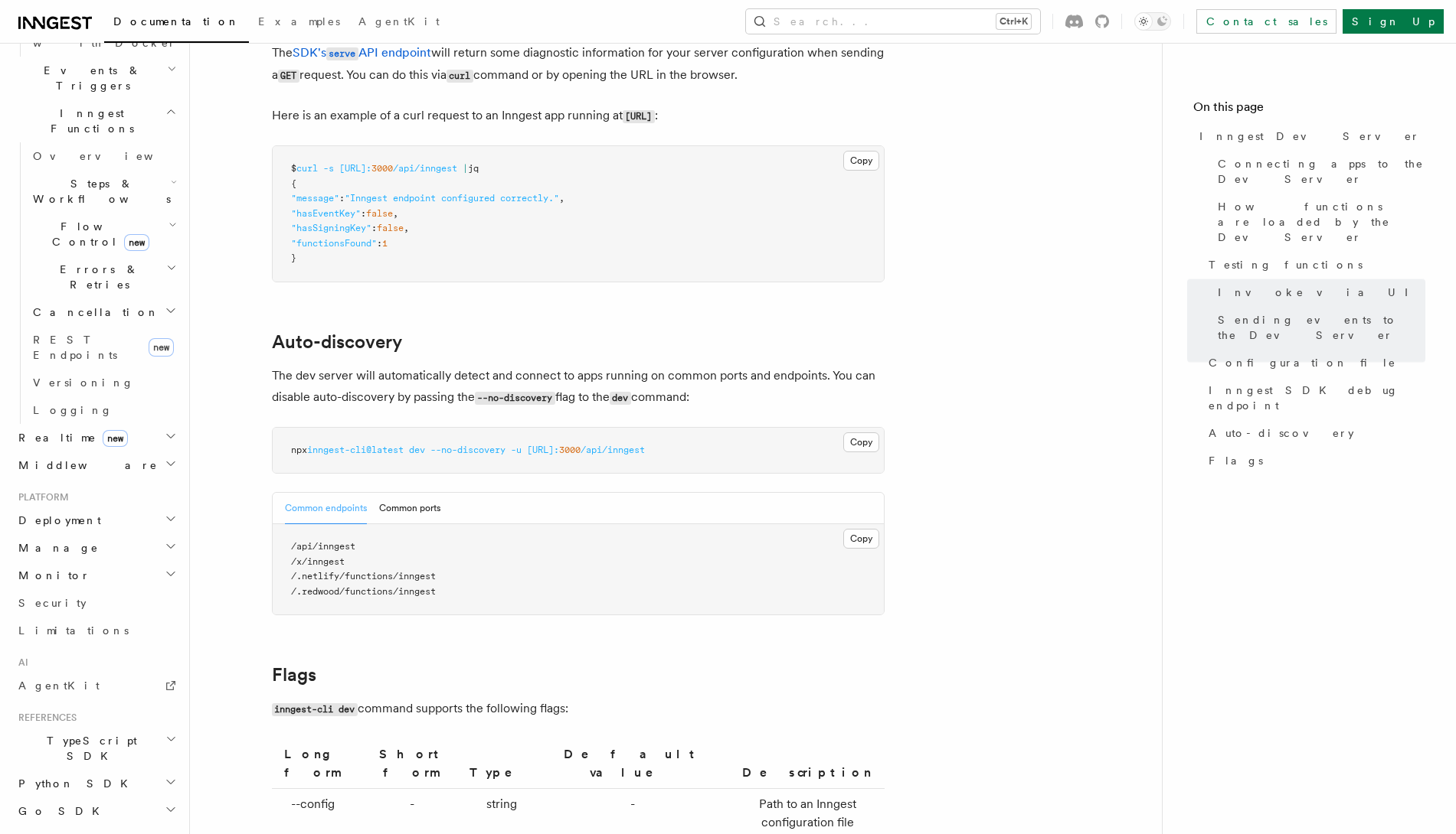
scroll to position [4497, 0]
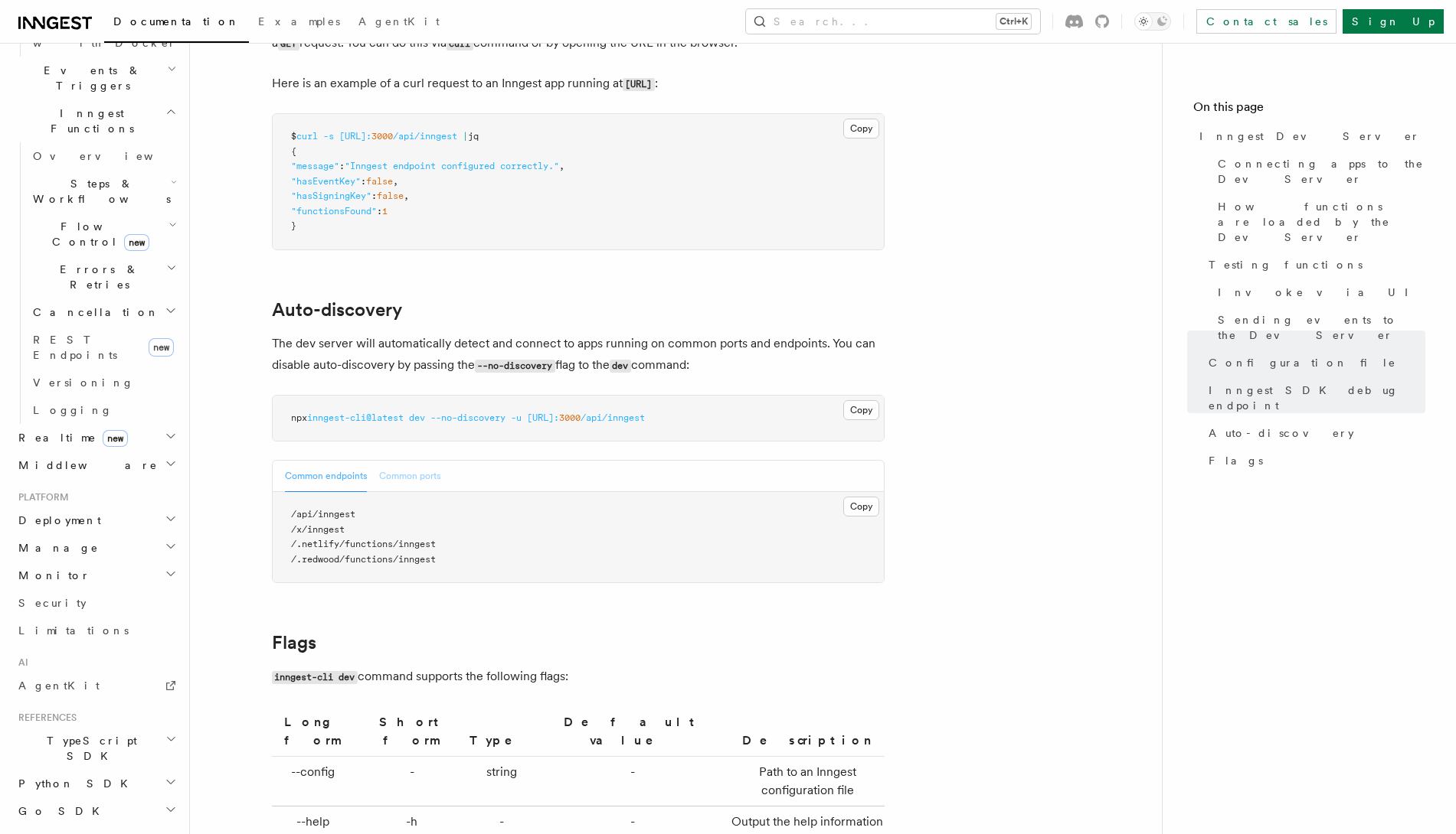
click at [405, 460] on button "Common ports" at bounding box center [410, 476] width 61 height 32
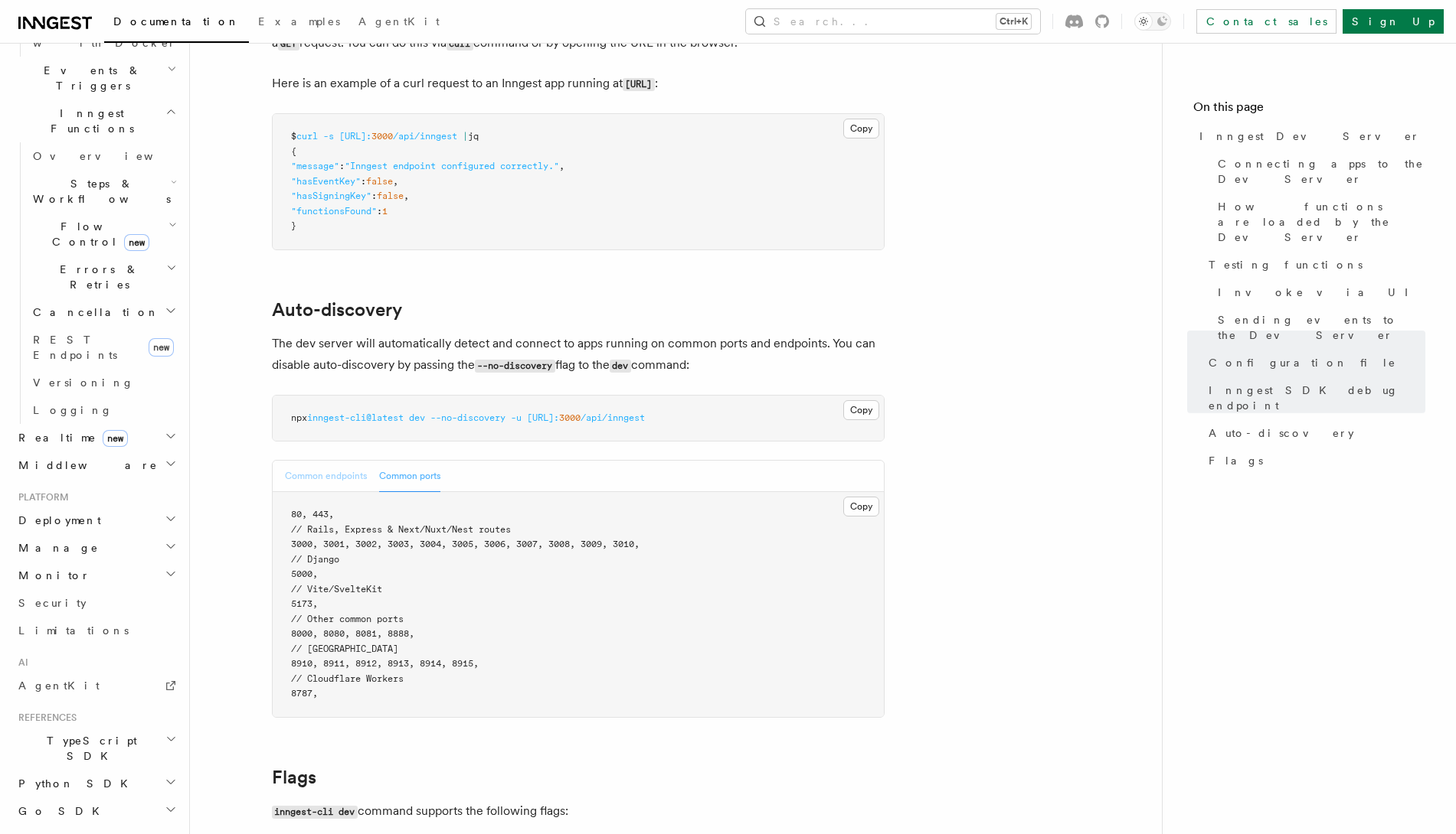
click at [285, 460] on button "Common endpoints" at bounding box center [326, 476] width 82 height 32
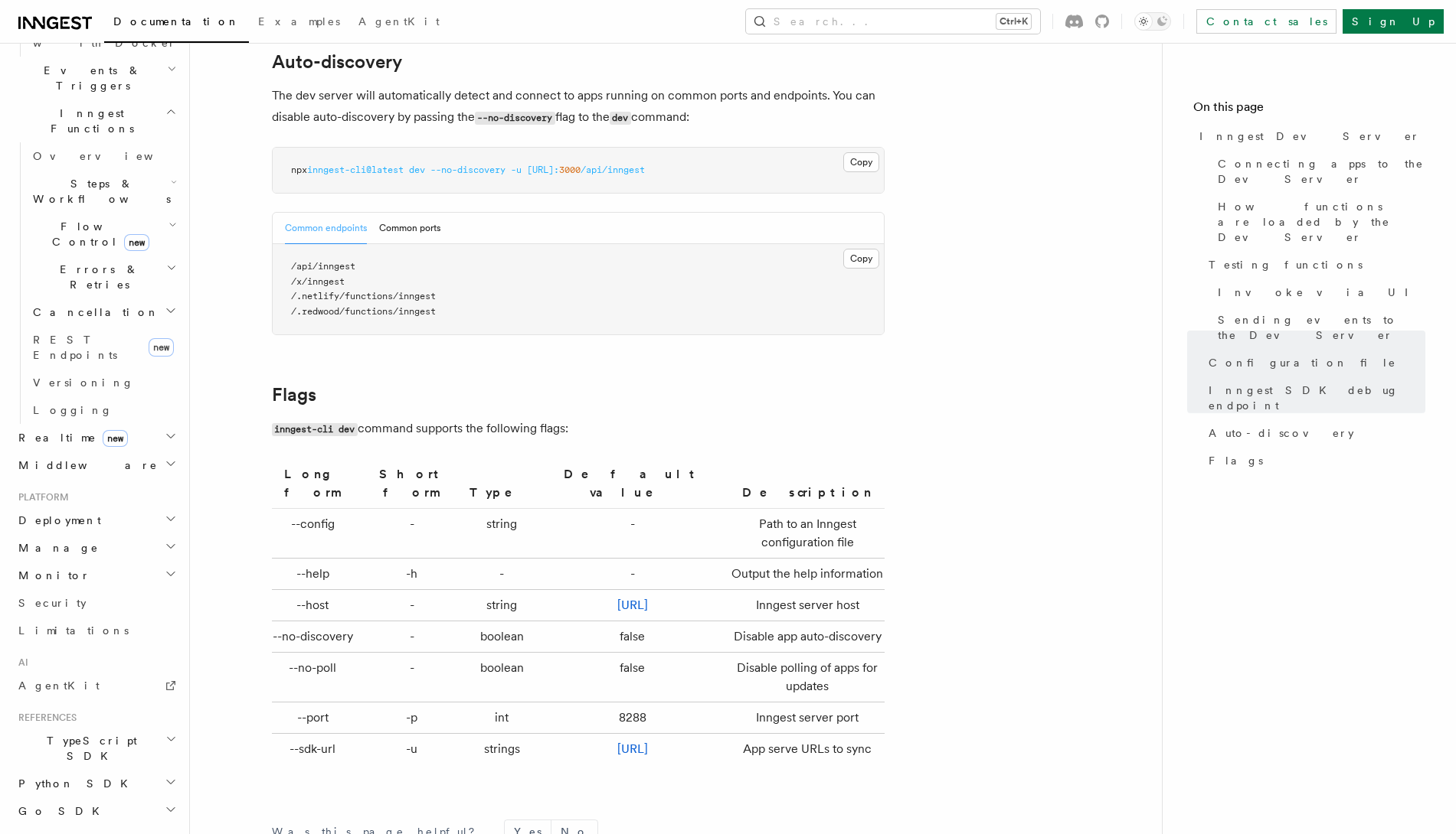
scroll to position [4965, 0]
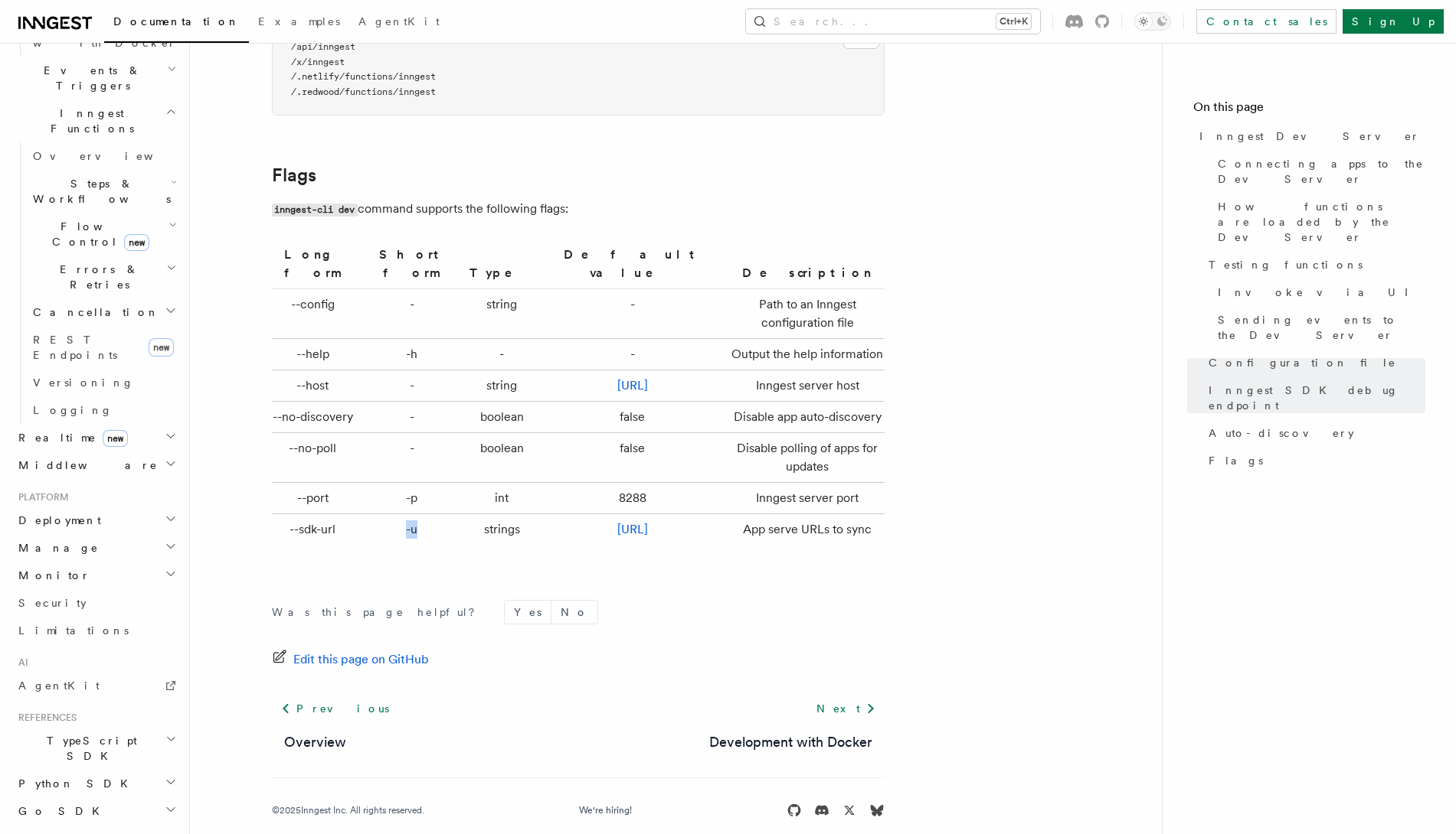
drag, startPoint x: 391, startPoint y: 504, endPoint x: 405, endPoint y: 504, distance: 14.0
click at [405, 514] on td "-u" at bounding box center [411, 529] width 103 height 32
copy td "-u"
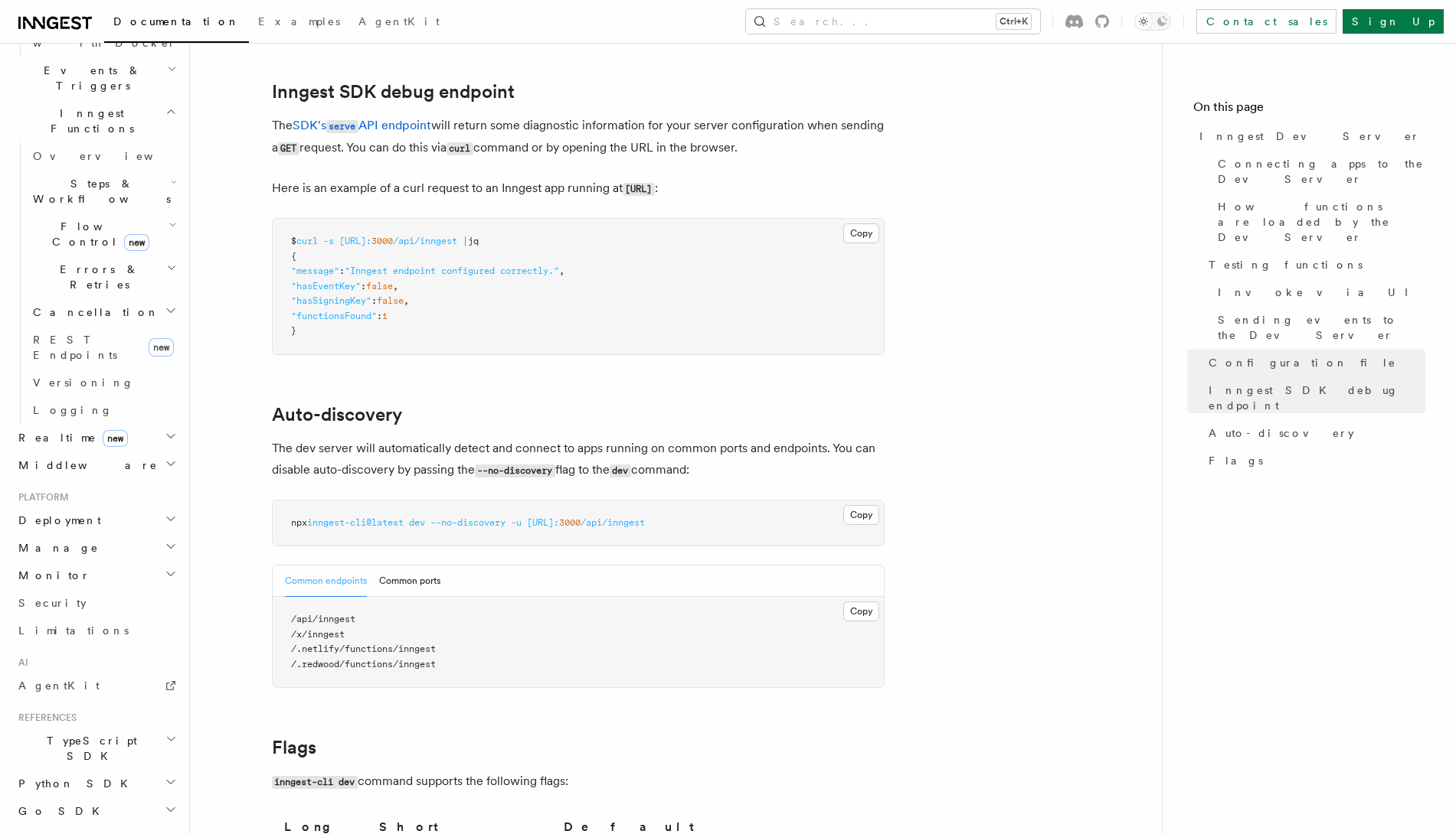
scroll to position [4391, 0]
click at [1164, 279] on link "Invoke via UI" at bounding box center [1318, 292] width 214 height 28
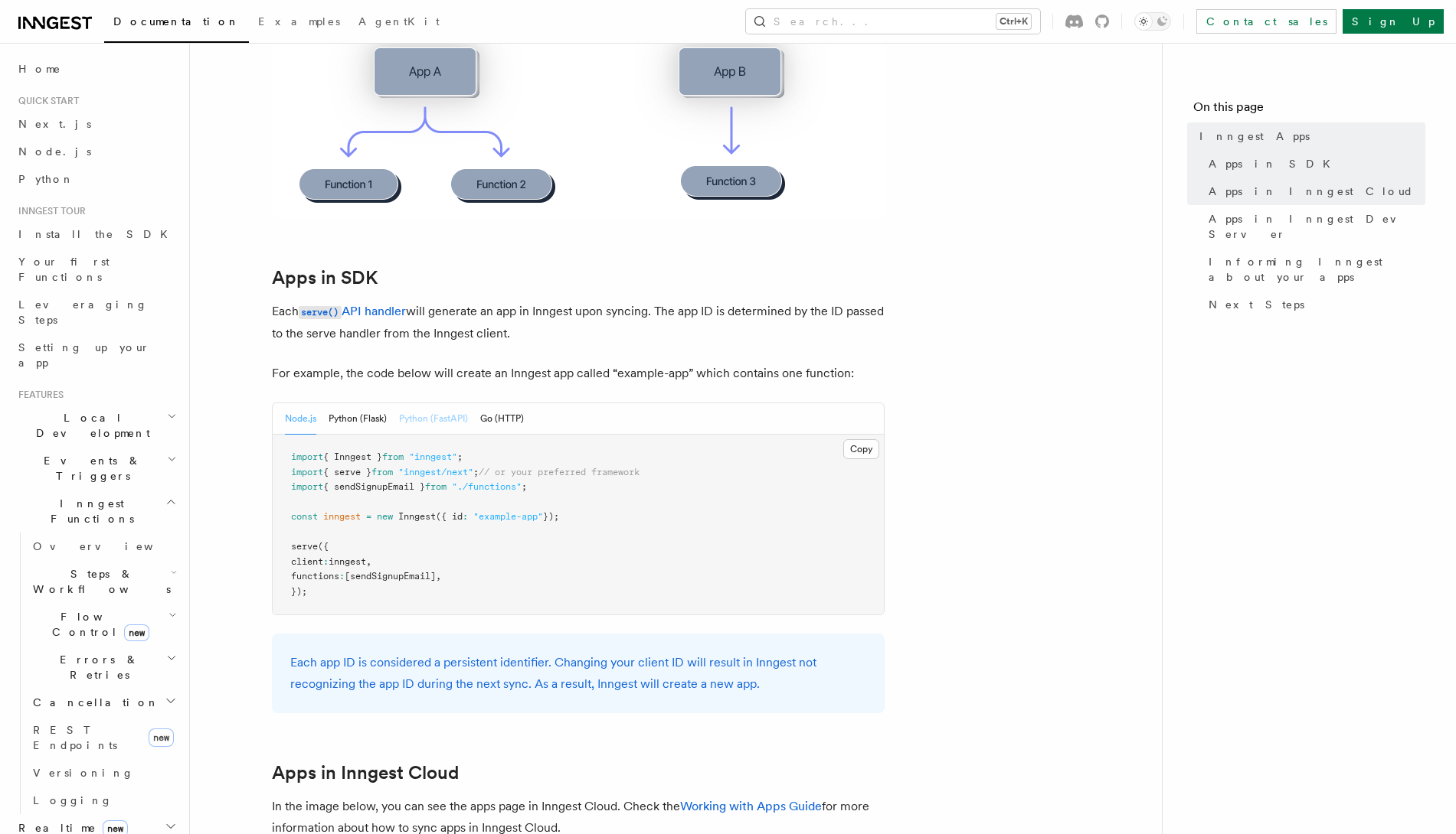
click at [446, 430] on button "Python (FastAPI)" at bounding box center [433, 419] width 69 height 32
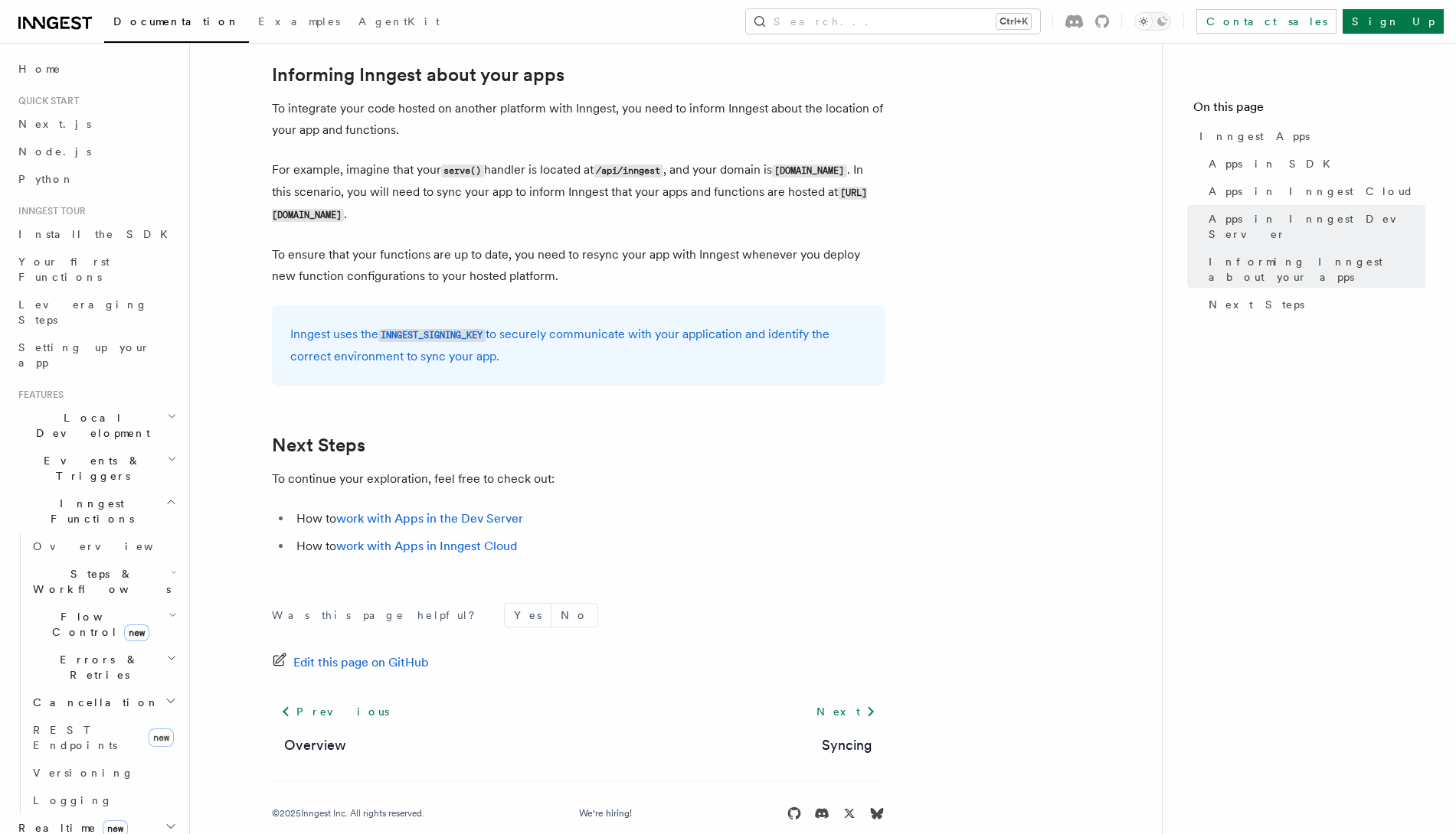
scroll to position [2552, 0]
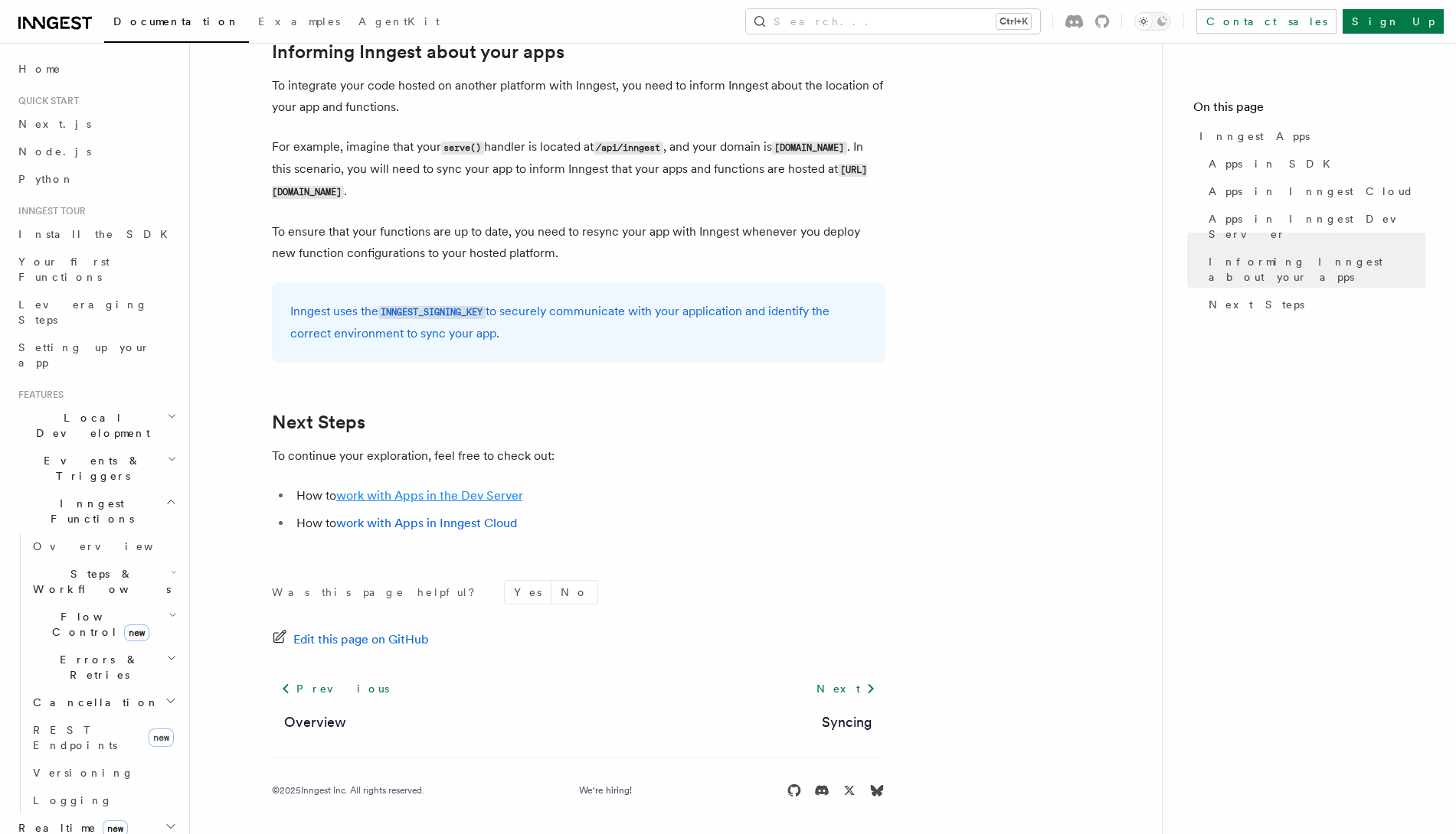
click at [418, 492] on link "work with Apps in the Dev Server" at bounding box center [430, 495] width 187 height 15
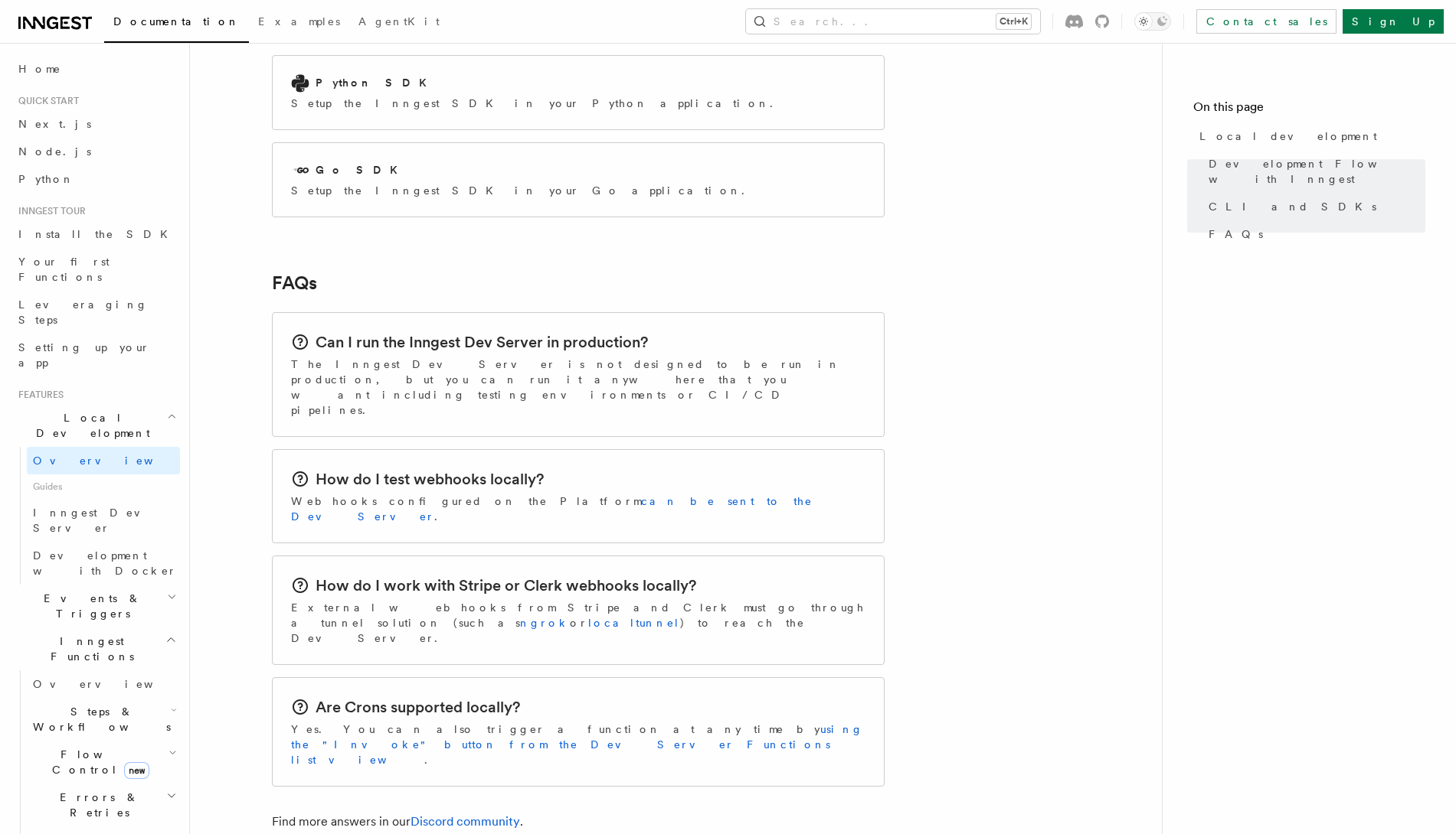
scroll to position [2306, 0]
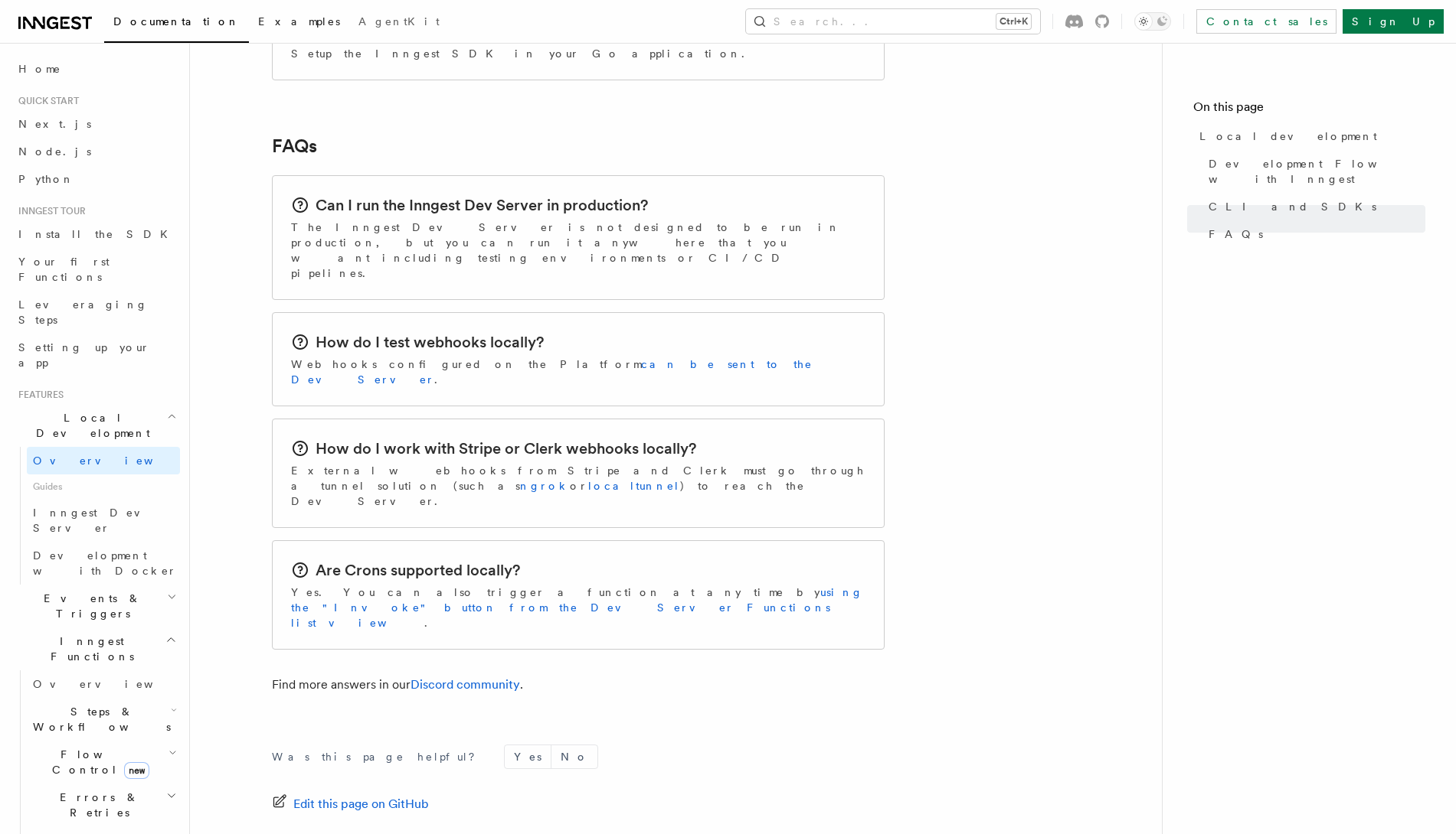
click at [249, 30] on link "Examples" at bounding box center [298, 23] width 100 height 37
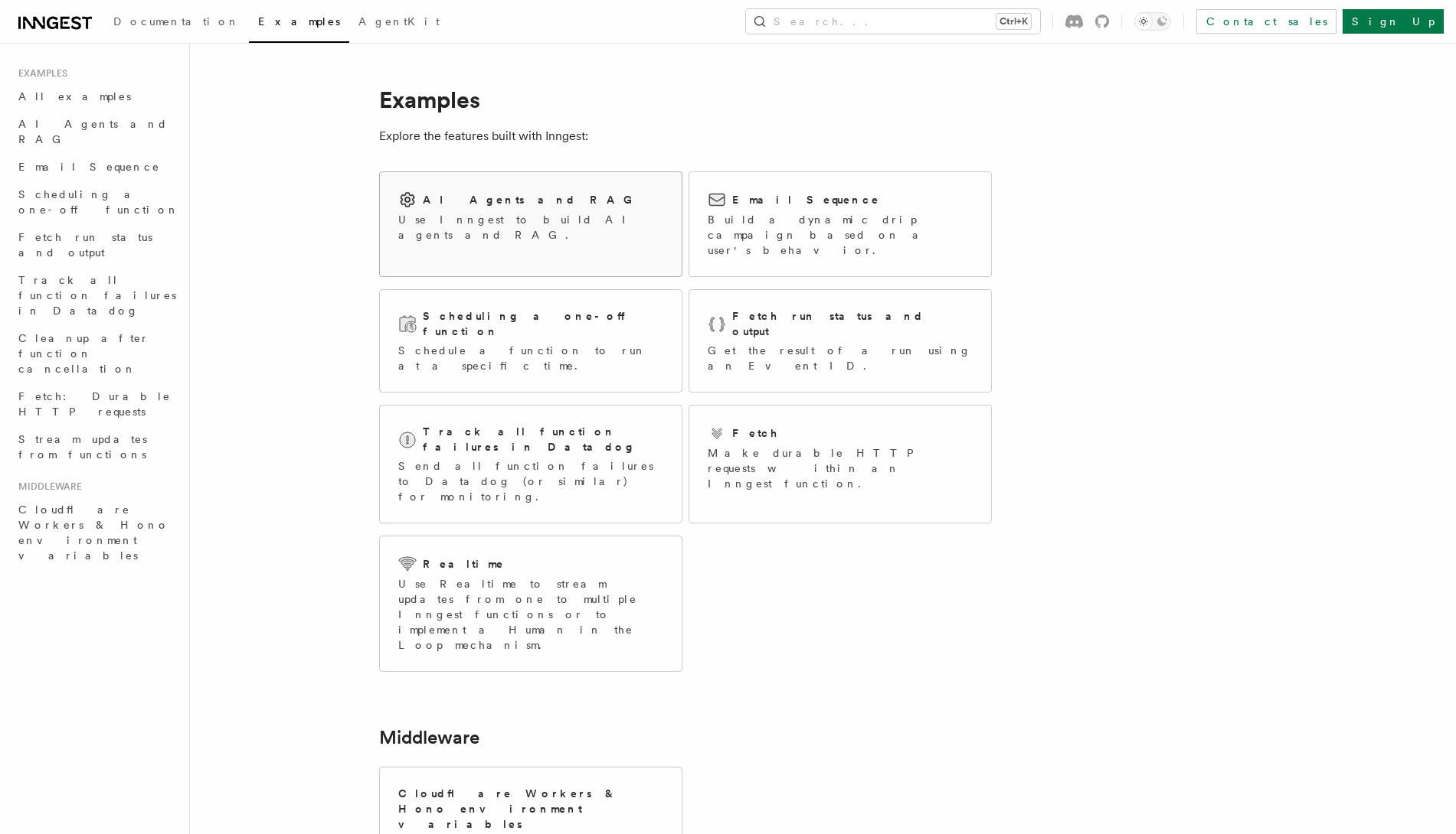
click at [540, 215] on p "Use Inngest to build AI agents and RAG." at bounding box center [531, 227] width 265 height 31
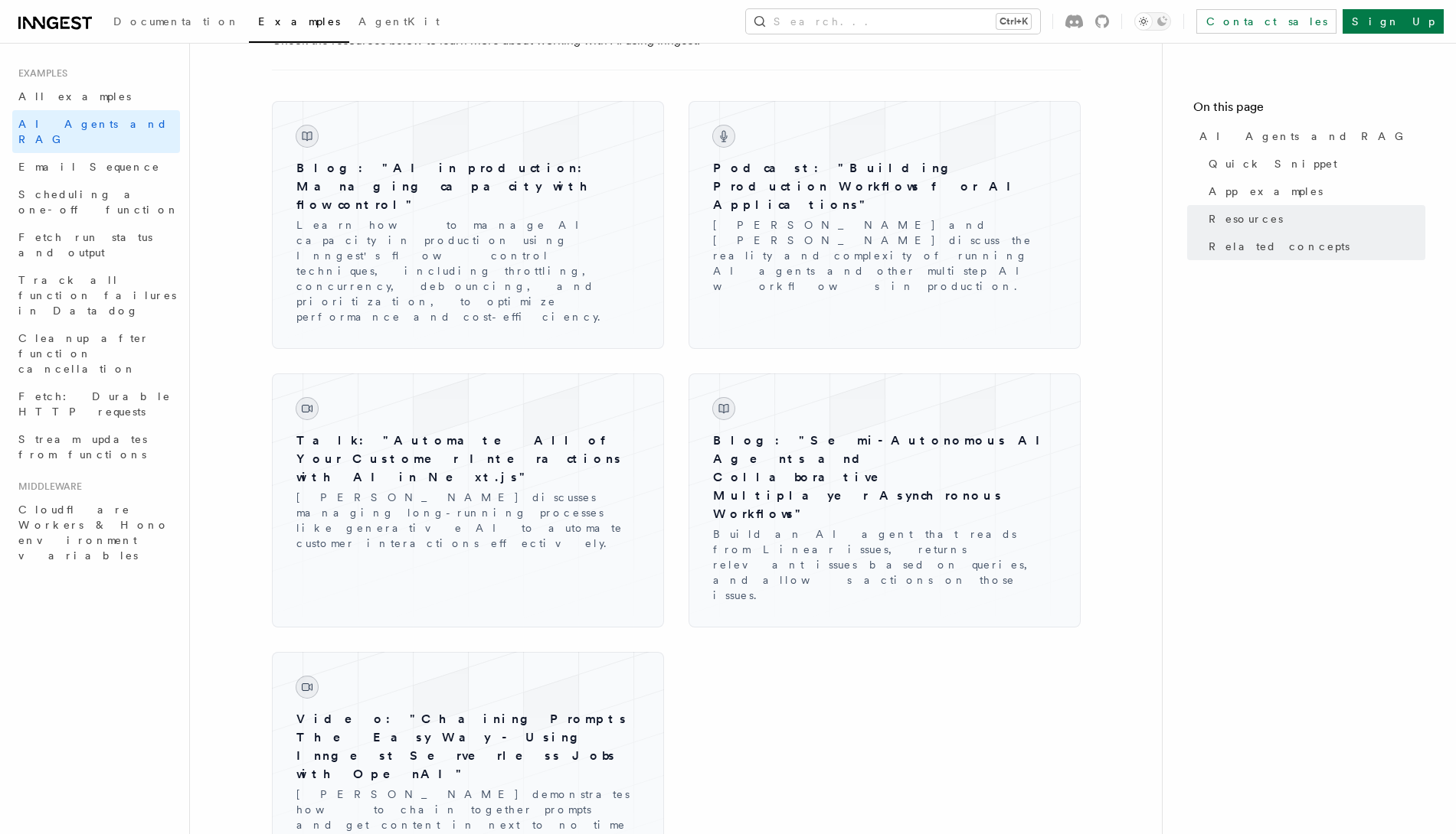
scroll to position [2478, 0]
